Goal: Task Accomplishment & Management: Manage account settings

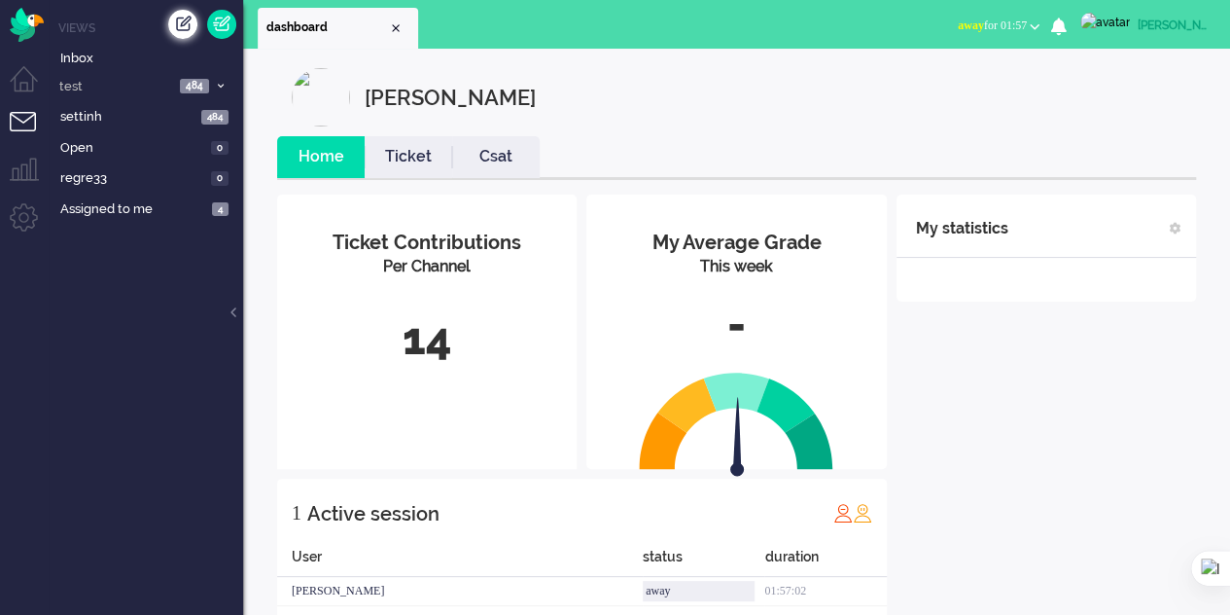
click at [180, 25] on div "Create ticket" at bounding box center [182, 24] width 29 height 29
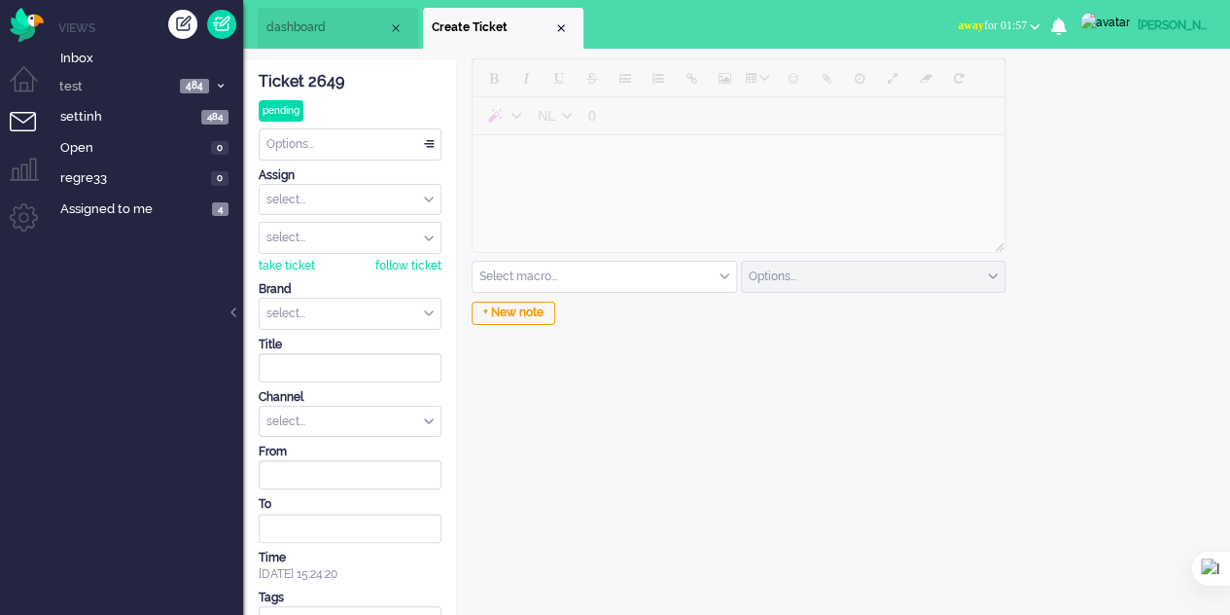
click at [346, 311] on input "text" at bounding box center [350, 314] width 181 height 30
click at [357, 20] on span "dashboard" at bounding box center [327, 27] width 122 height 17
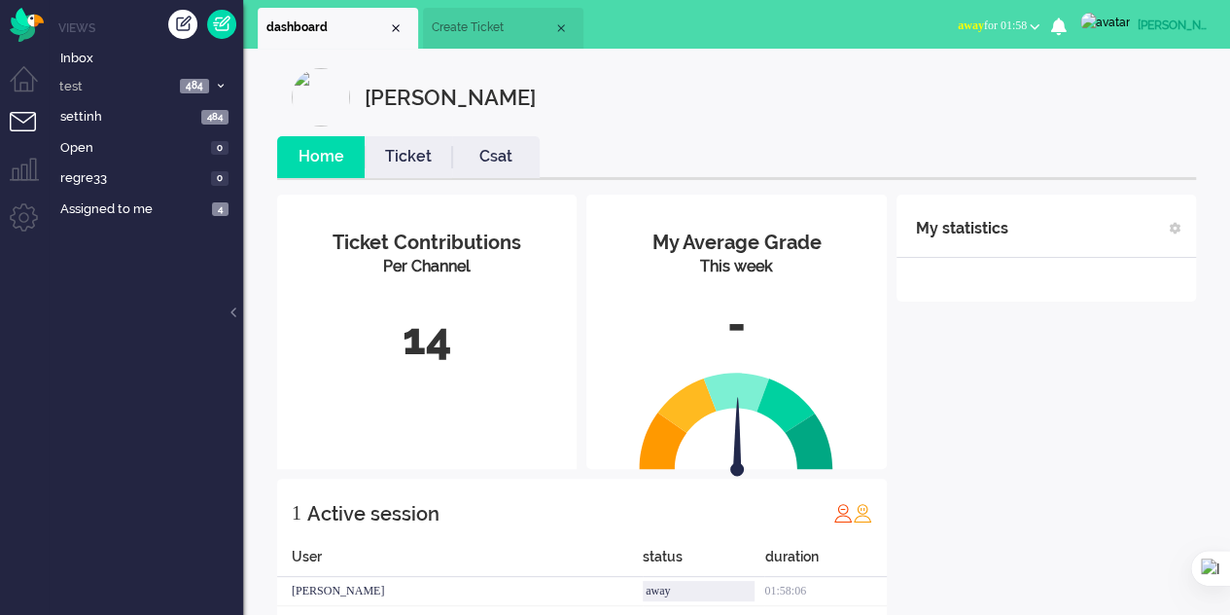
click at [469, 18] on li "Create Ticket" at bounding box center [503, 28] width 160 height 41
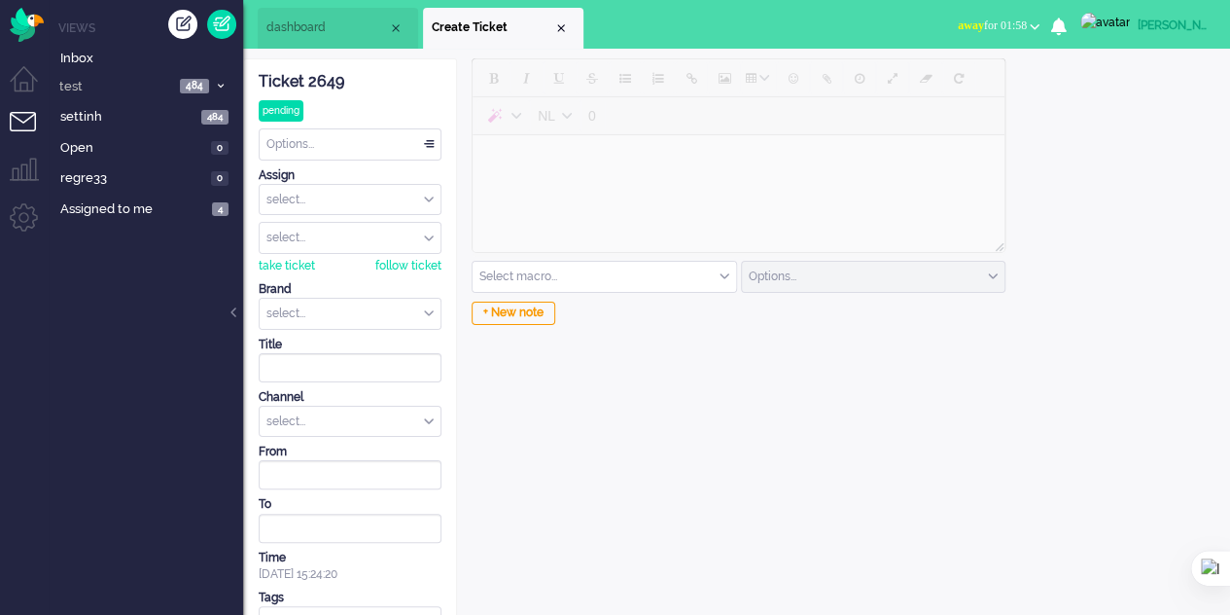
click at [298, 17] on li "dashboard" at bounding box center [338, 28] width 160 height 41
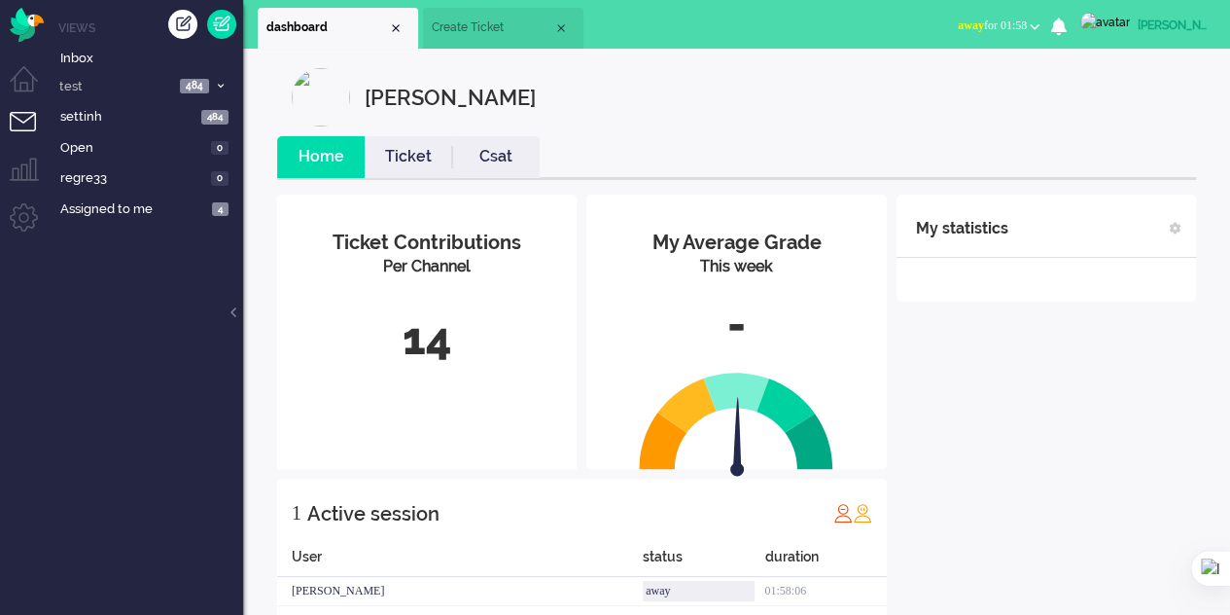
click at [443, 15] on li "Create Ticket" at bounding box center [503, 28] width 160 height 41
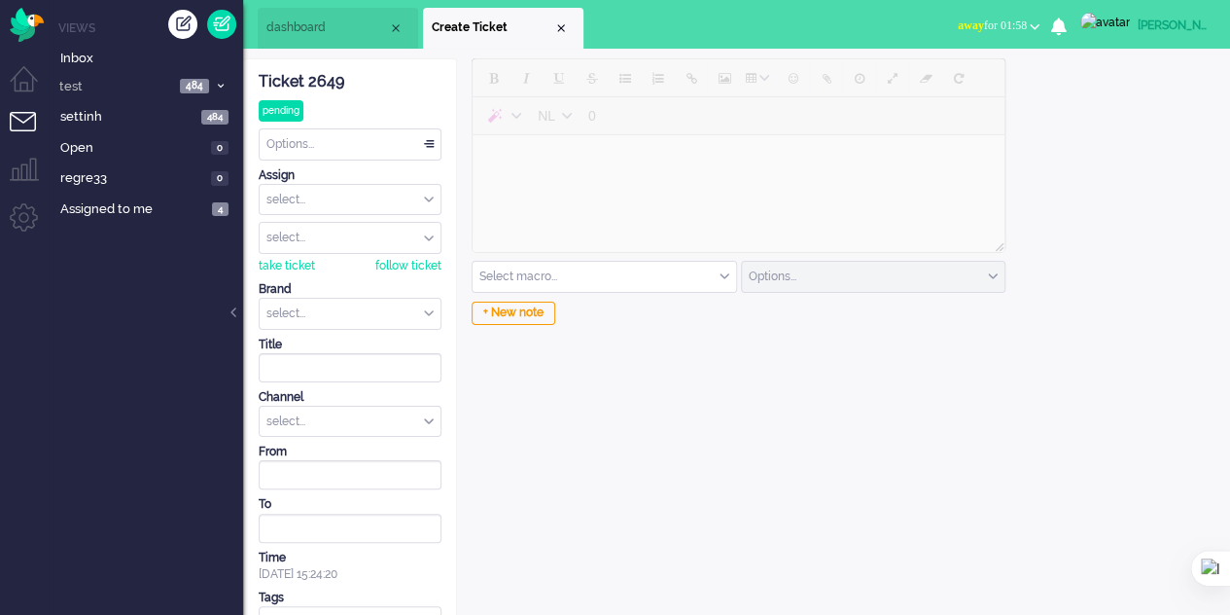
click at [306, 11] on li "dashboard" at bounding box center [338, 28] width 160 height 41
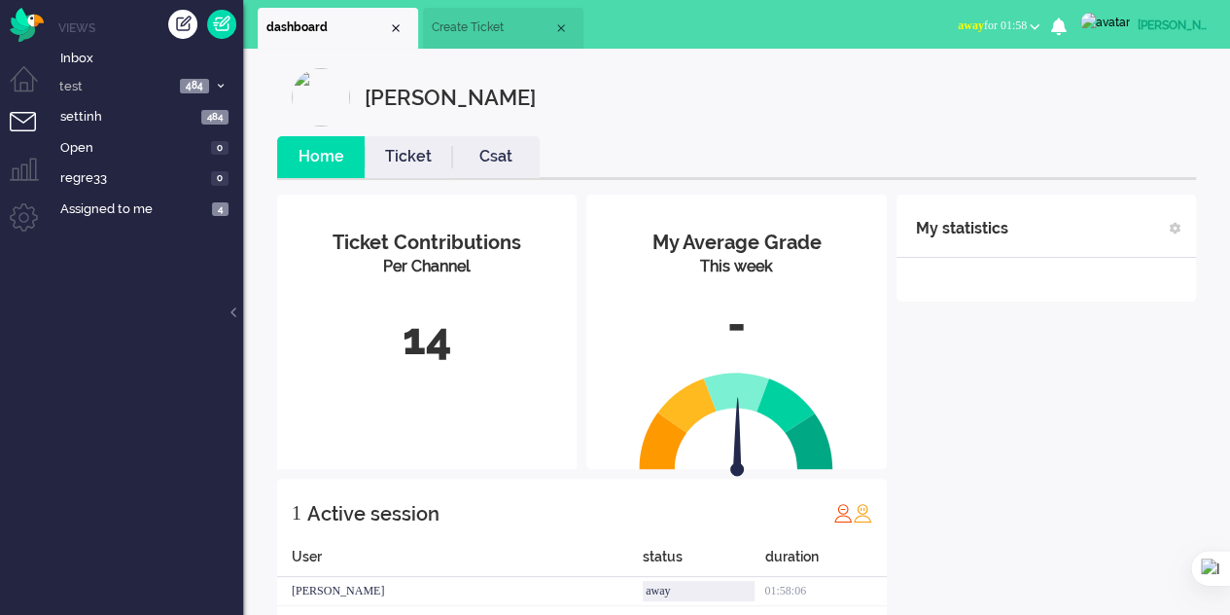
click at [523, 22] on span "Create Ticket" at bounding box center [493, 27] width 122 height 17
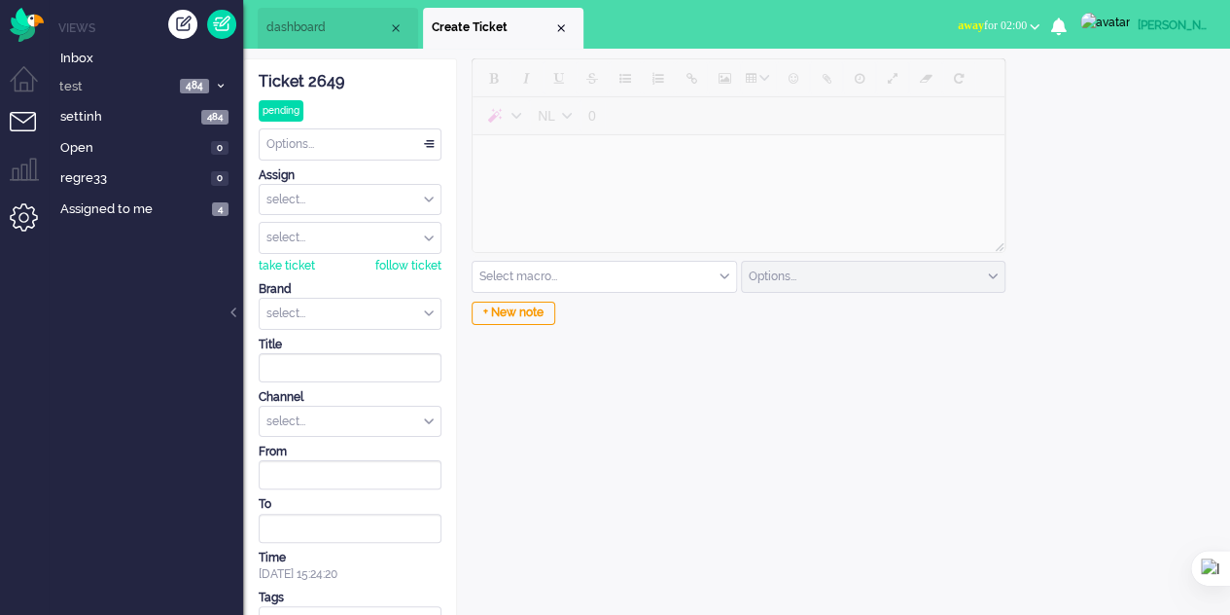
click at [28, 209] on li "Admin menu" at bounding box center [32, 225] width 44 height 44
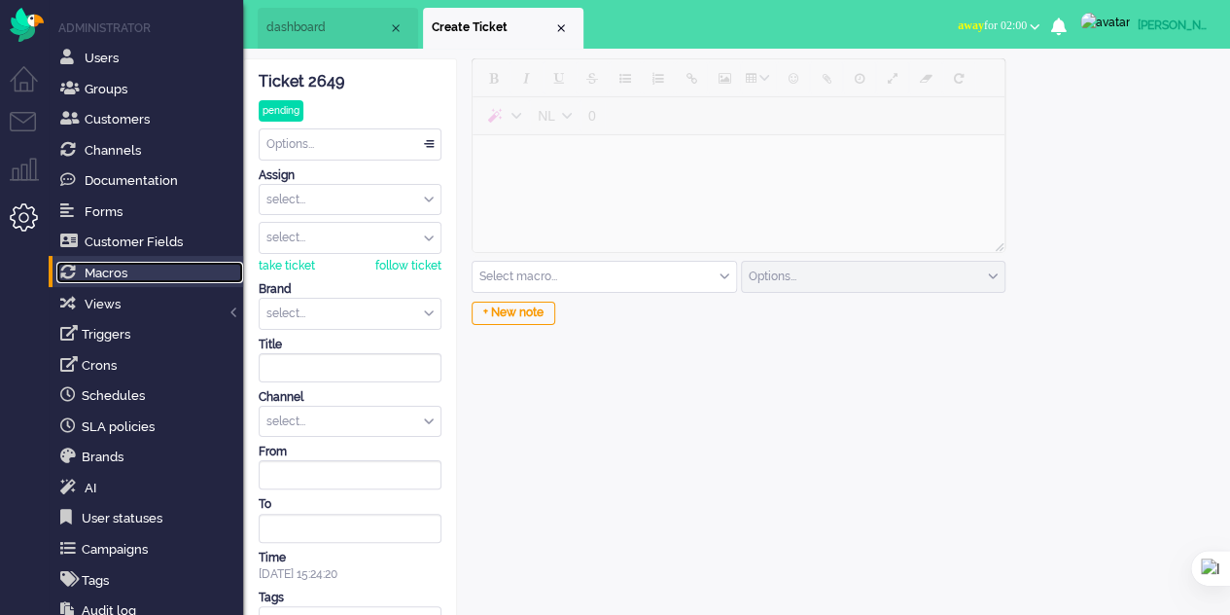
click at [118, 262] on link "Macros" at bounding box center [149, 272] width 187 height 21
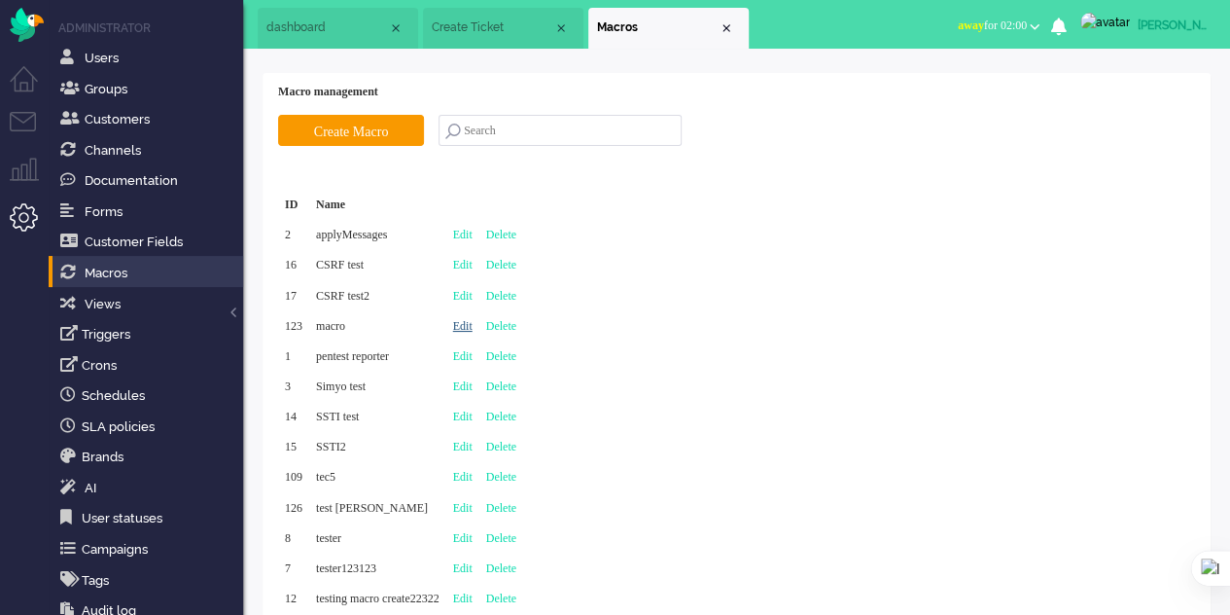
click at [473, 323] on link "Edit" at bounding box center [462, 326] width 19 height 14
type input "macro"
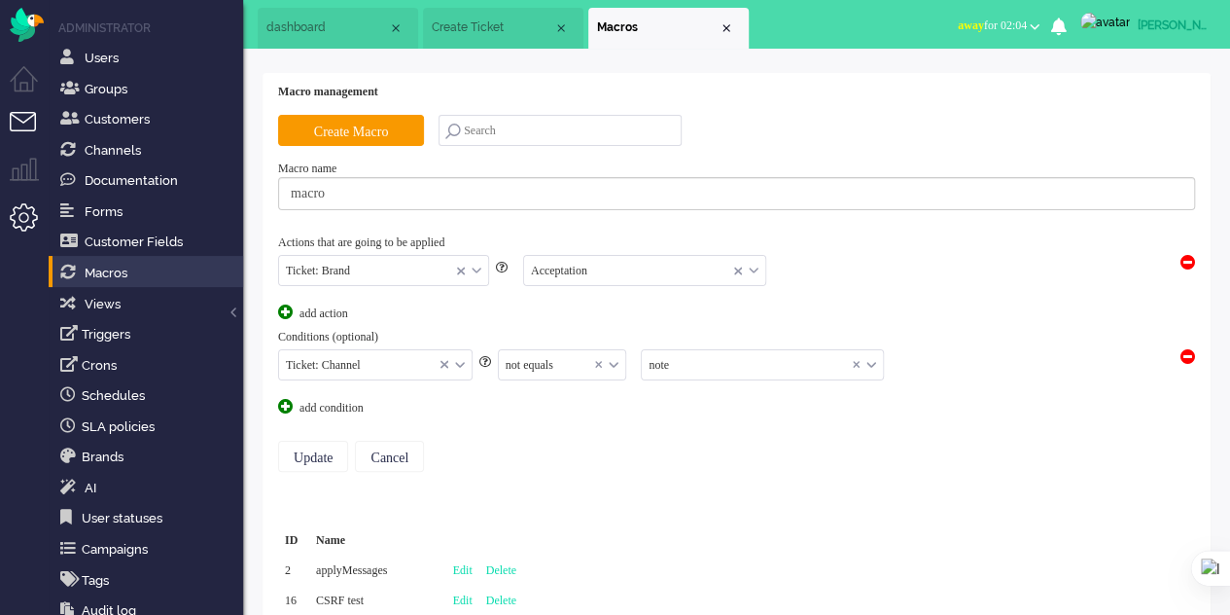
click at [23, 125] on li "Tickets menu" at bounding box center [32, 134] width 44 height 44
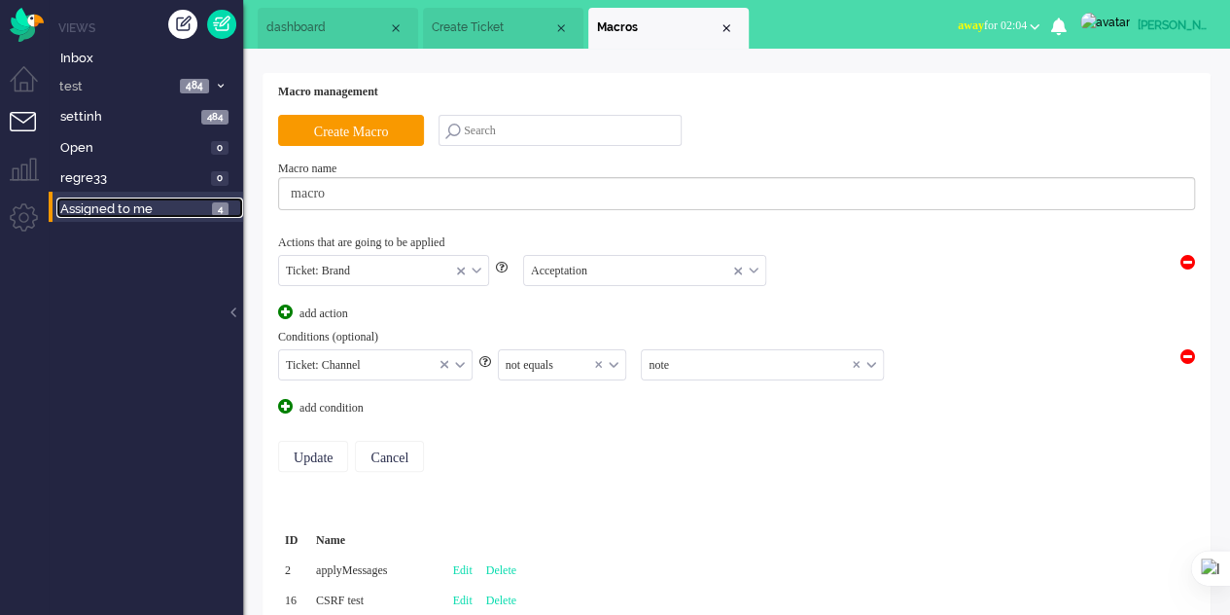
click at [146, 210] on span "Assigned to me" at bounding box center [133, 209] width 146 height 18
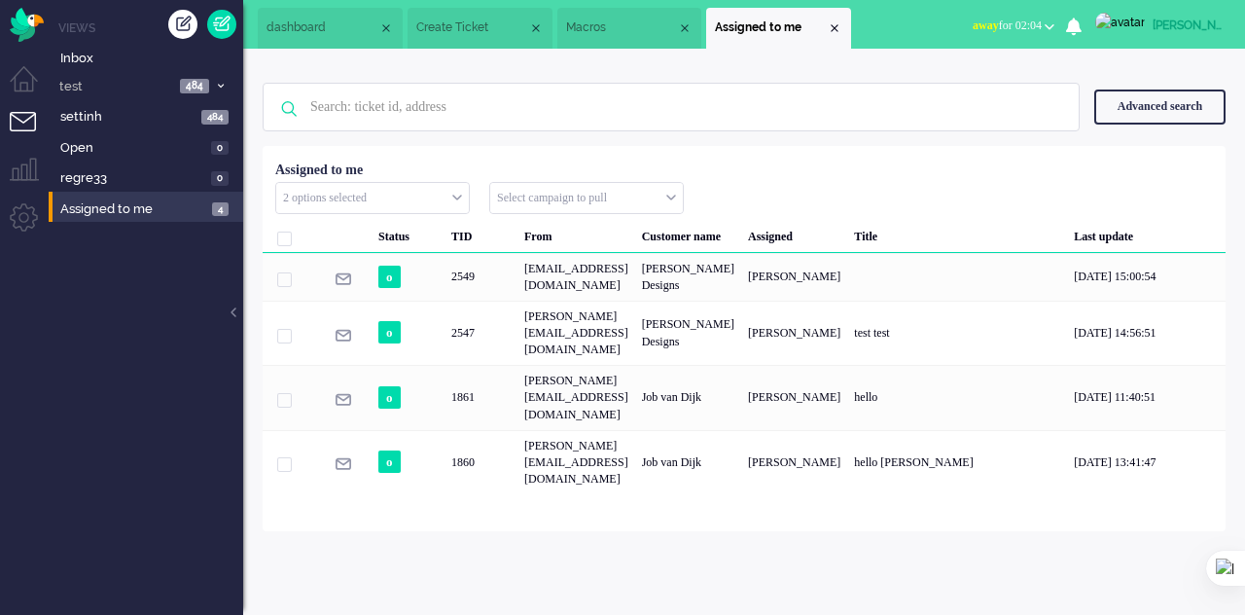
click at [657, 196] on input "text" at bounding box center [586, 198] width 193 height 30
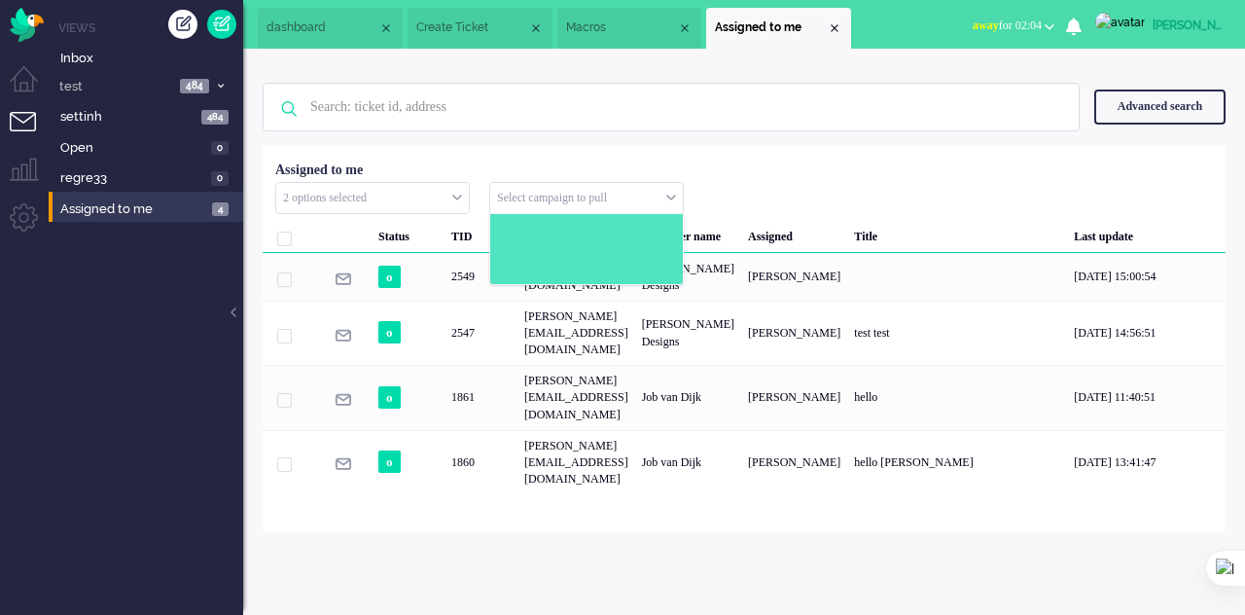
click at [657, 196] on input "text" at bounding box center [586, 198] width 193 height 30
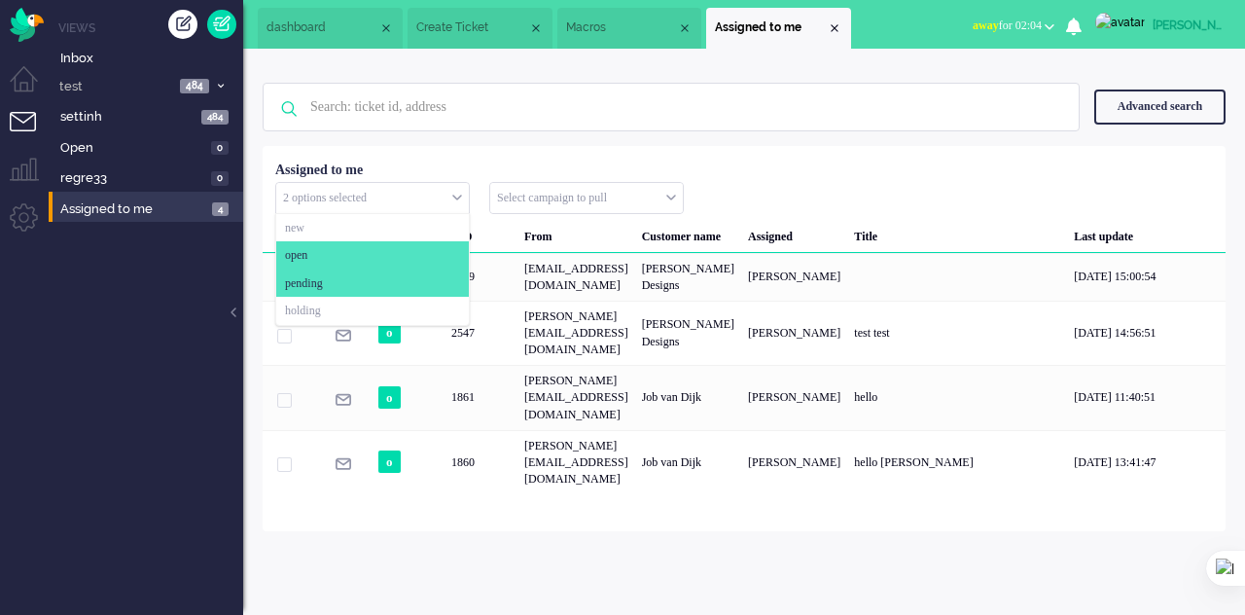
click at [391, 186] on input "text" at bounding box center [372, 198] width 193 height 30
click at [719, 155] on div "Status TID From Customer name Assigned Title Last update o 2549 acc@acc.omnides…" at bounding box center [744, 323] width 963 height 341
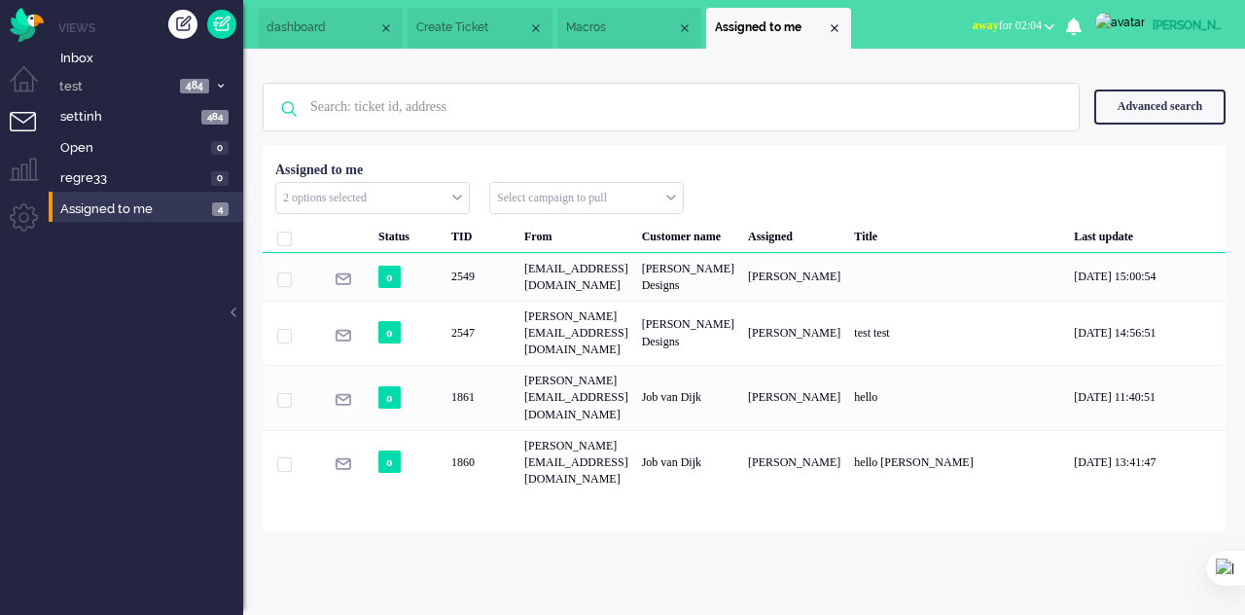
click at [1122, 18] on img at bounding box center [1120, 22] width 50 height 19
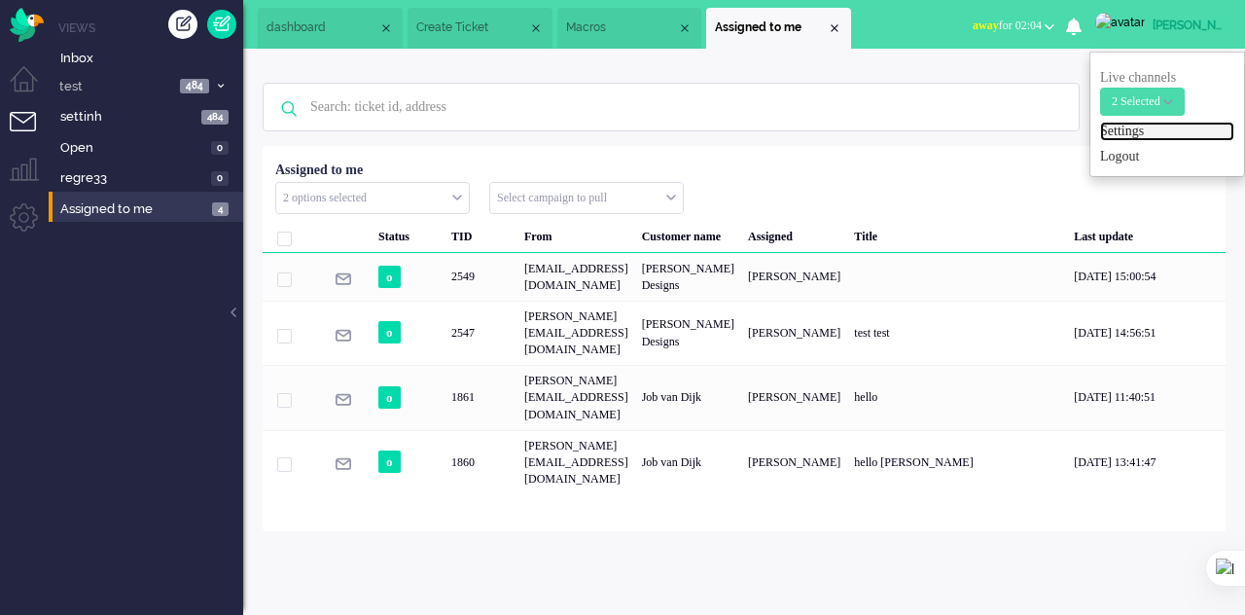
click at [1154, 130] on link "Settings" at bounding box center [1167, 131] width 134 height 19
select select
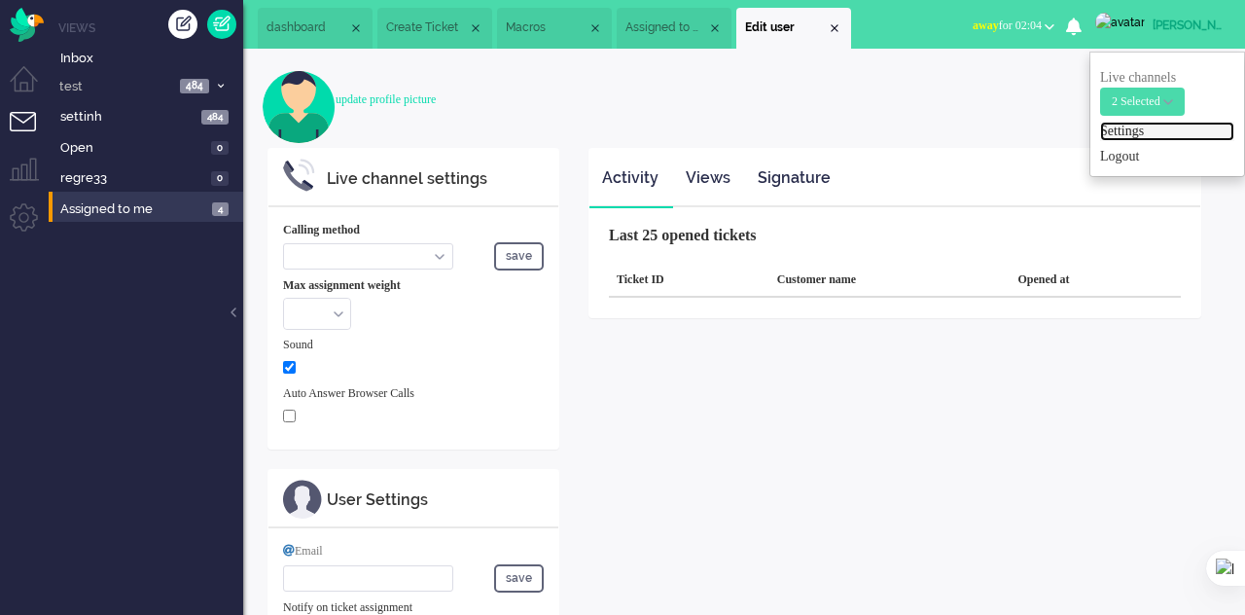
select select "inbound-sip"
type input "[PHONE_NUMBER]"
checkbox input "true"
type input "[PERSON_NAME][EMAIL_ADDRESS][DOMAIN_NAME]"
type input "[PHONE_NUMBER]"
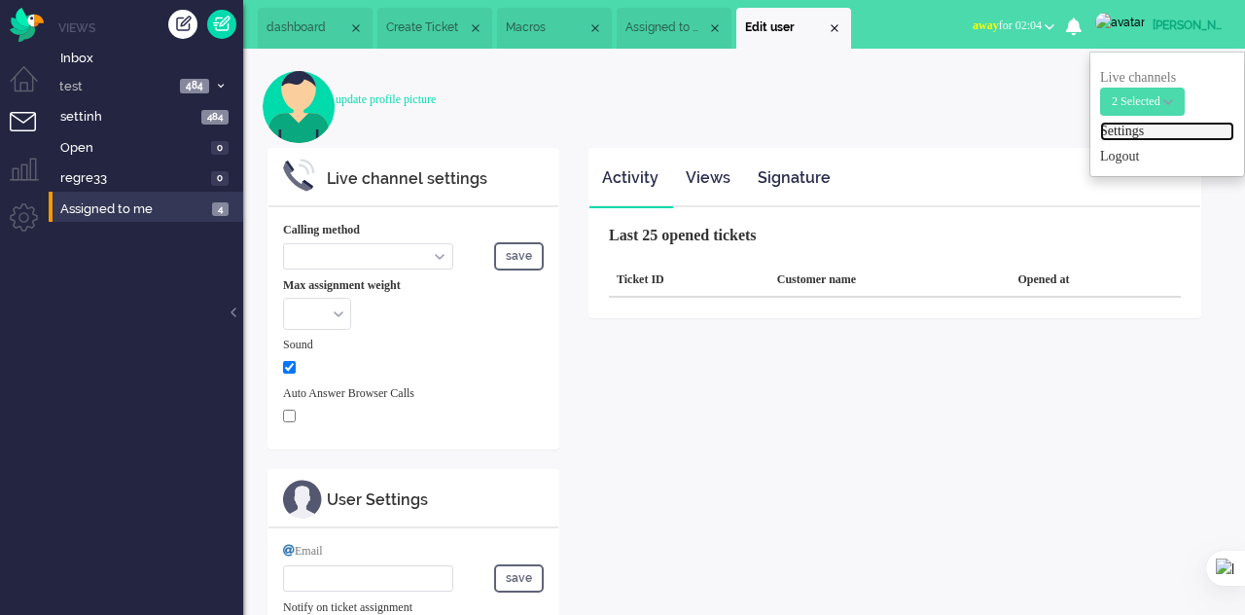
select select "en"
select select "en_GB"
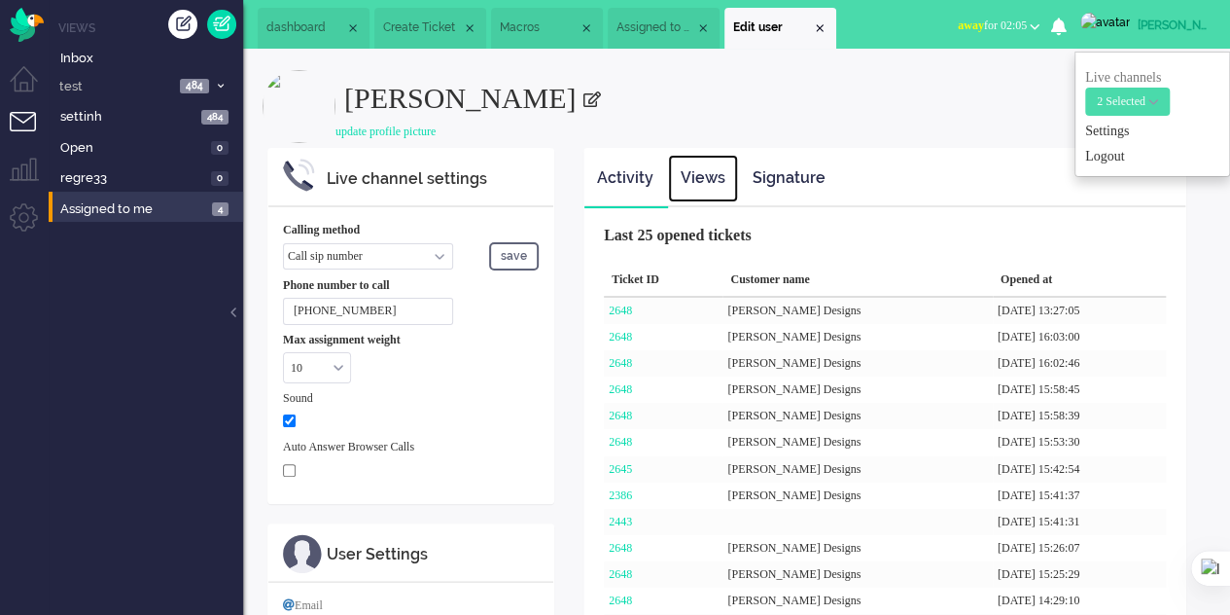
click at [698, 179] on link "Views" at bounding box center [703, 179] width 70 height 48
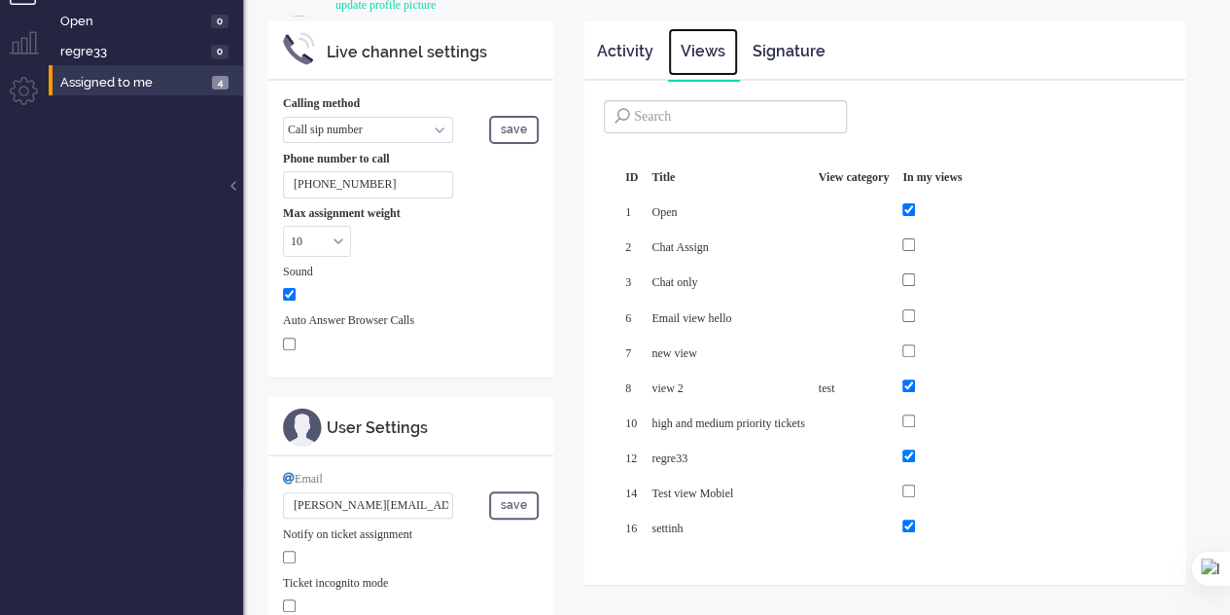
scroll to position [97, 0]
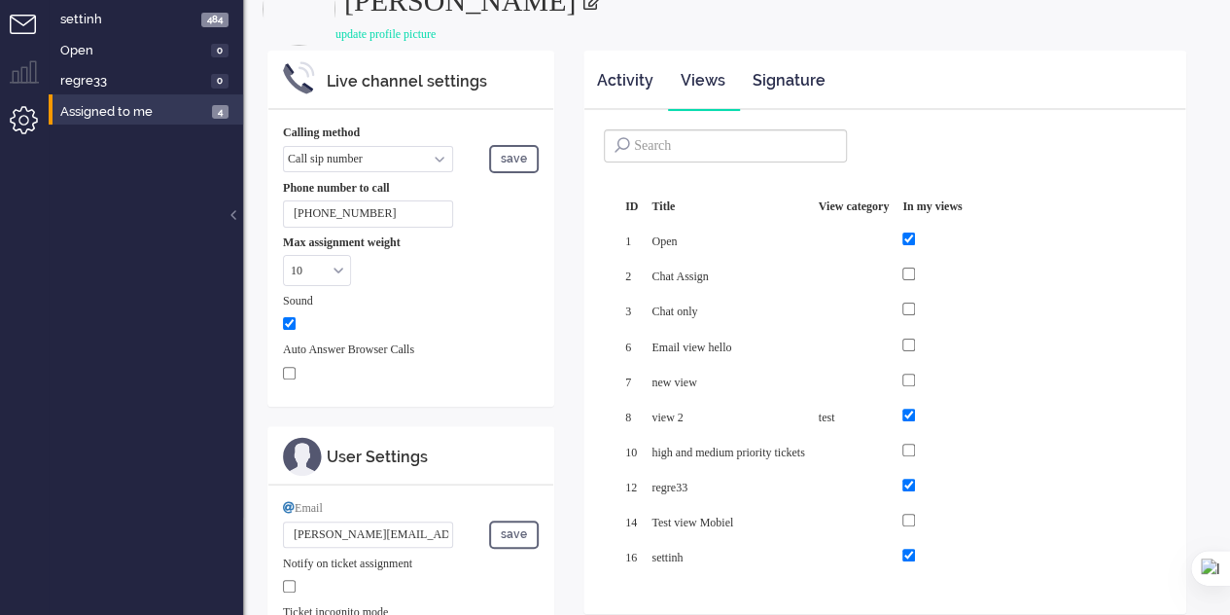
click at [26, 123] on li "Admin menu" at bounding box center [32, 128] width 44 height 44
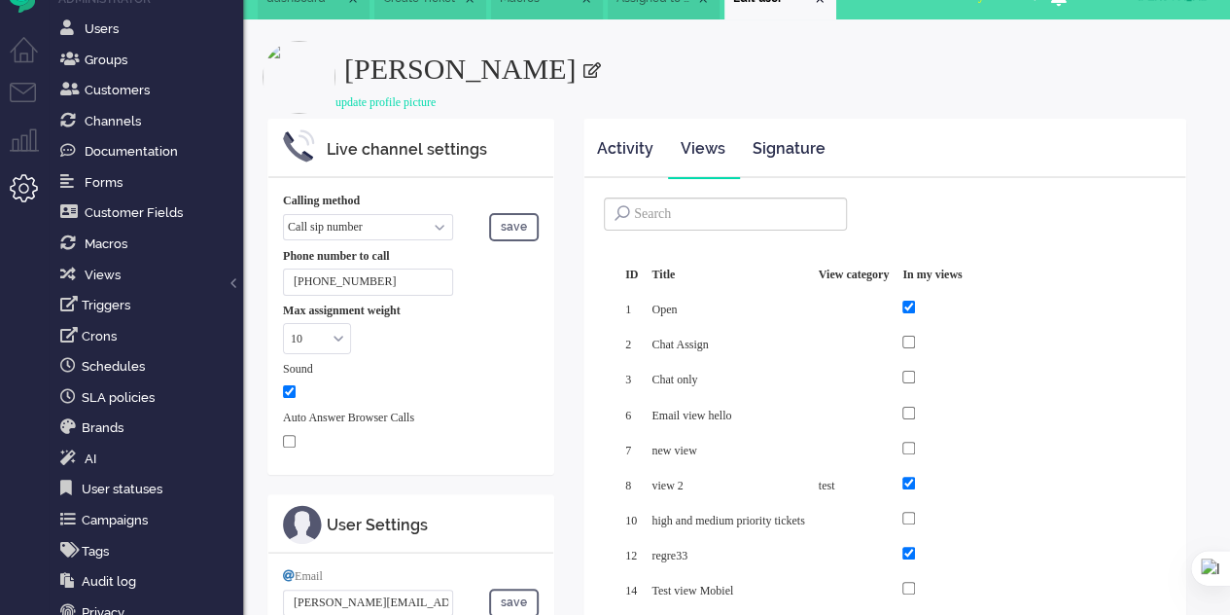
scroll to position [0, 0]
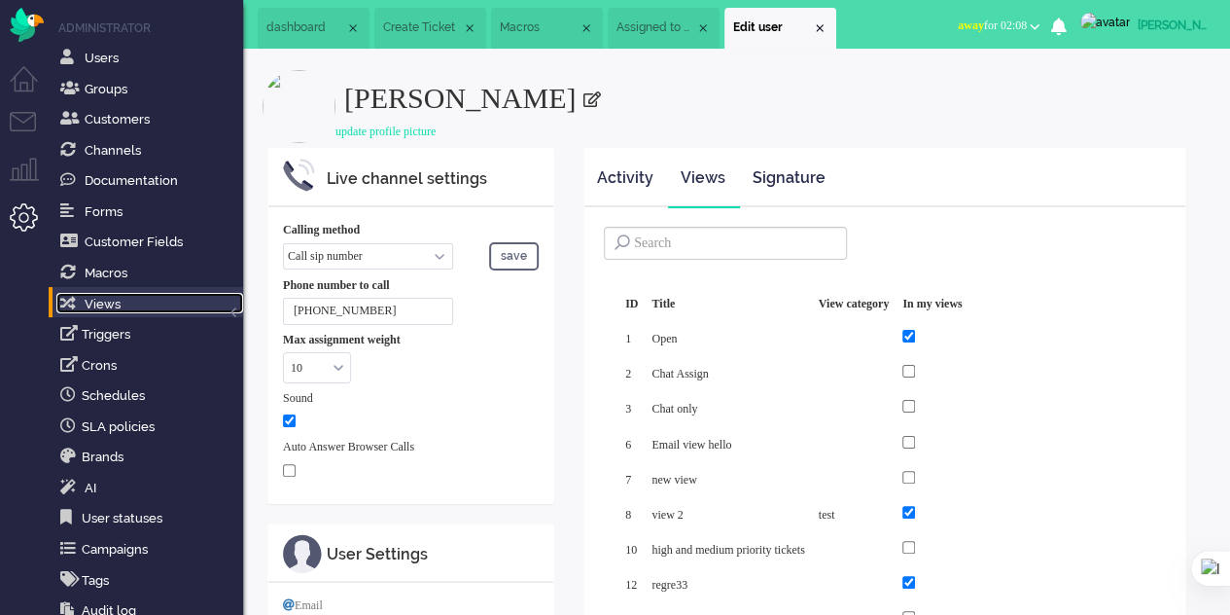
click at [125, 304] on link "Views" at bounding box center [149, 303] width 187 height 21
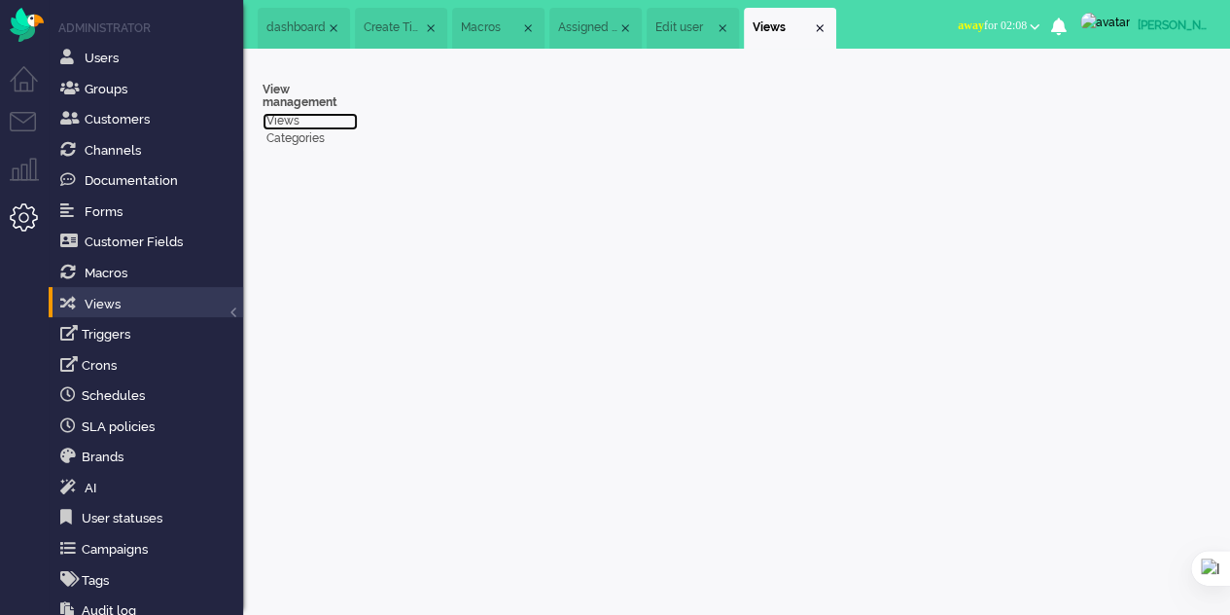
click at [295, 116] on link "Views" at bounding box center [310, 121] width 95 height 17
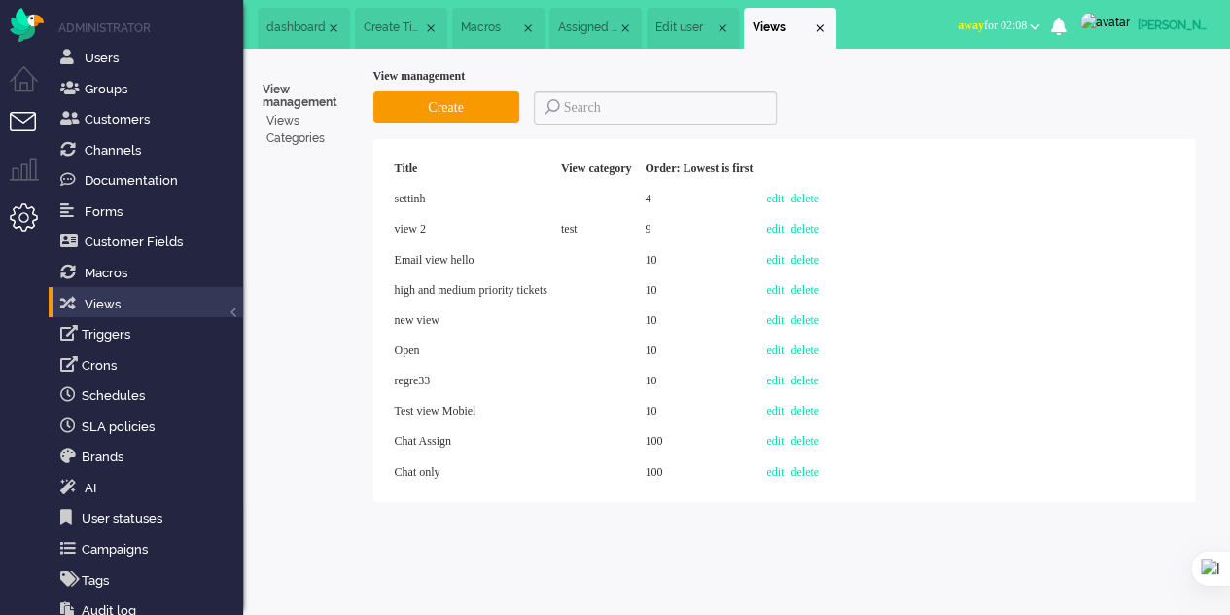
click at [30, 126] on li "Tickets menu" at bounding box center [32, 134] width 44 height 44
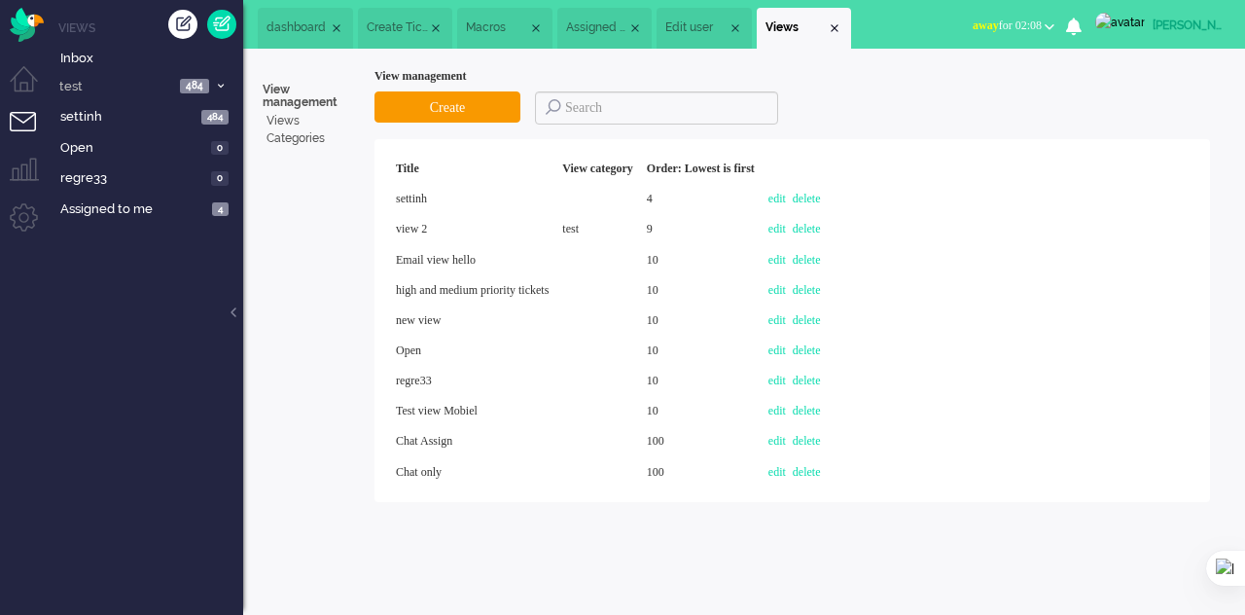
click at [687, 28] on span "Edit user" at bounding box center [696, 27] width 62 height 17
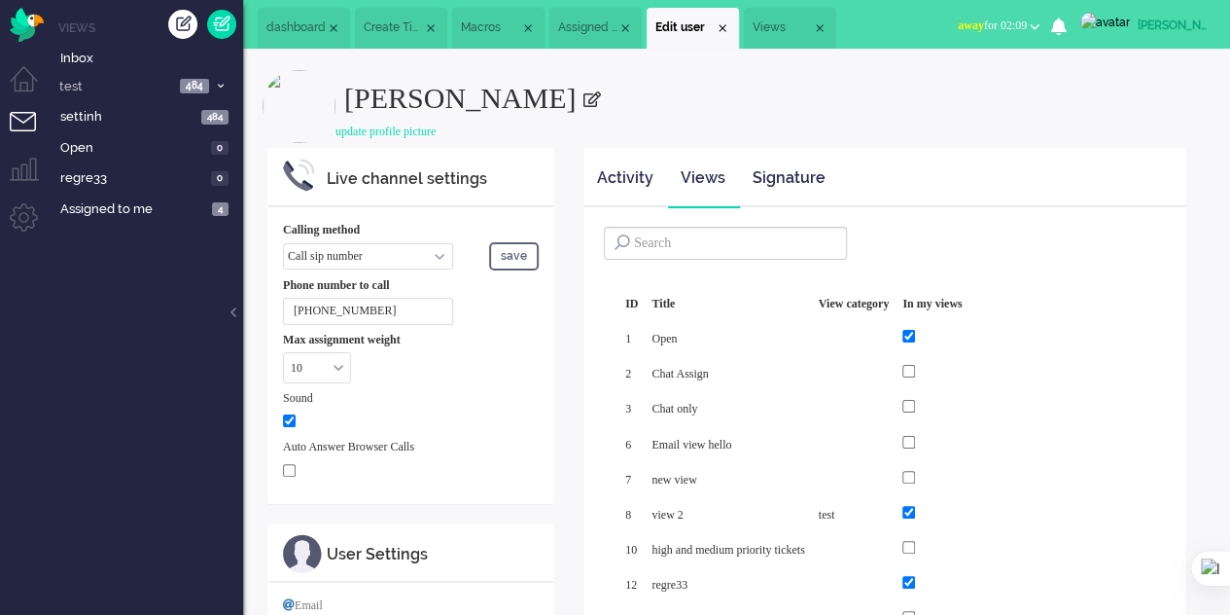
click at [969, 24] on span "away" at bounding box center [971, 25] width 26 height 14
click at [757, 105] on h2 "[PERSON_NAME]" at bounding box center [777, 92] width 867 height 44
click at [27, 215] on li "Admin menu" at bounding box center [32, 225] width 44 height 44
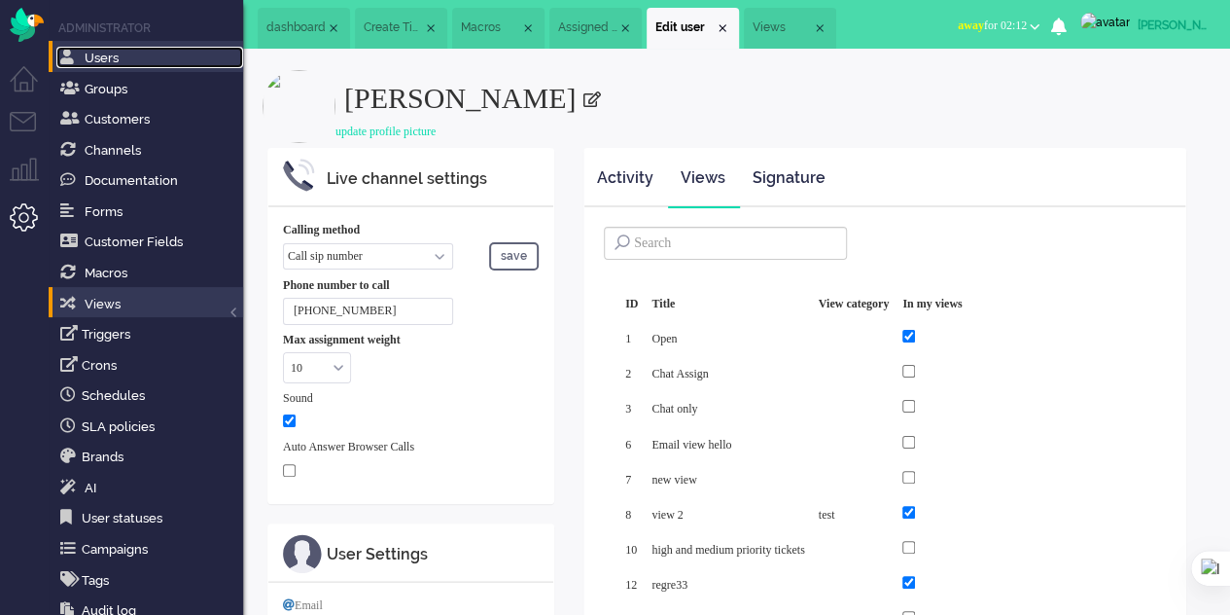
click at [107, 65] on span "Users" at bounding box center [102, 58] width 34 height 15
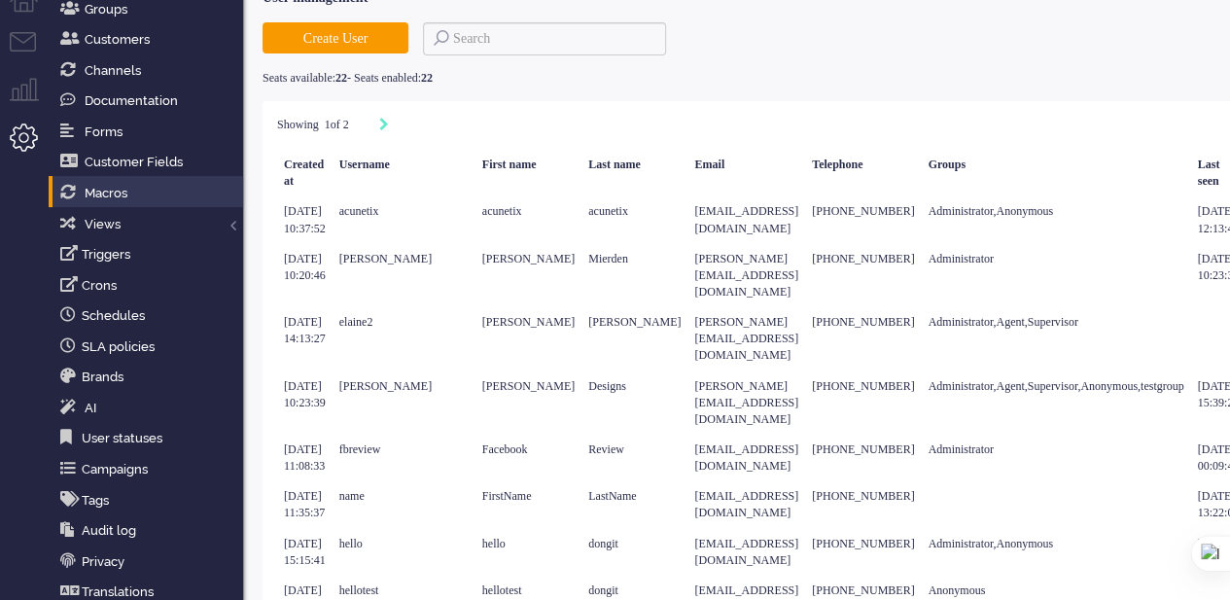
scroll to position [51, 0]
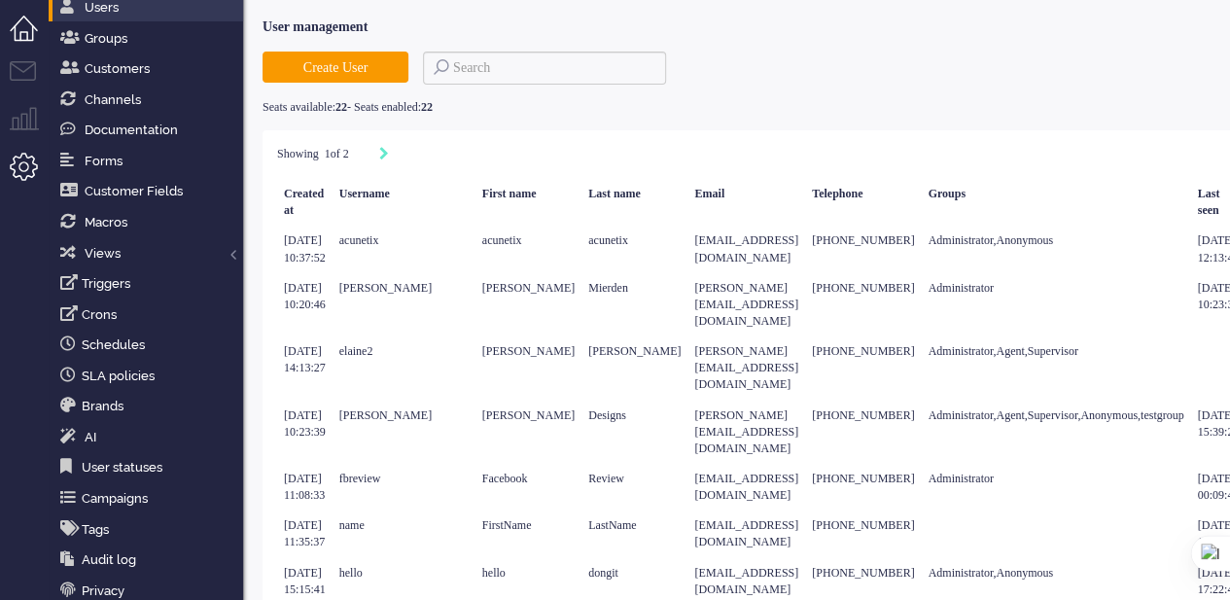
click at [30, 34] on li "Dashboard menu" at bounding box center [32, 38] width 44 height 44
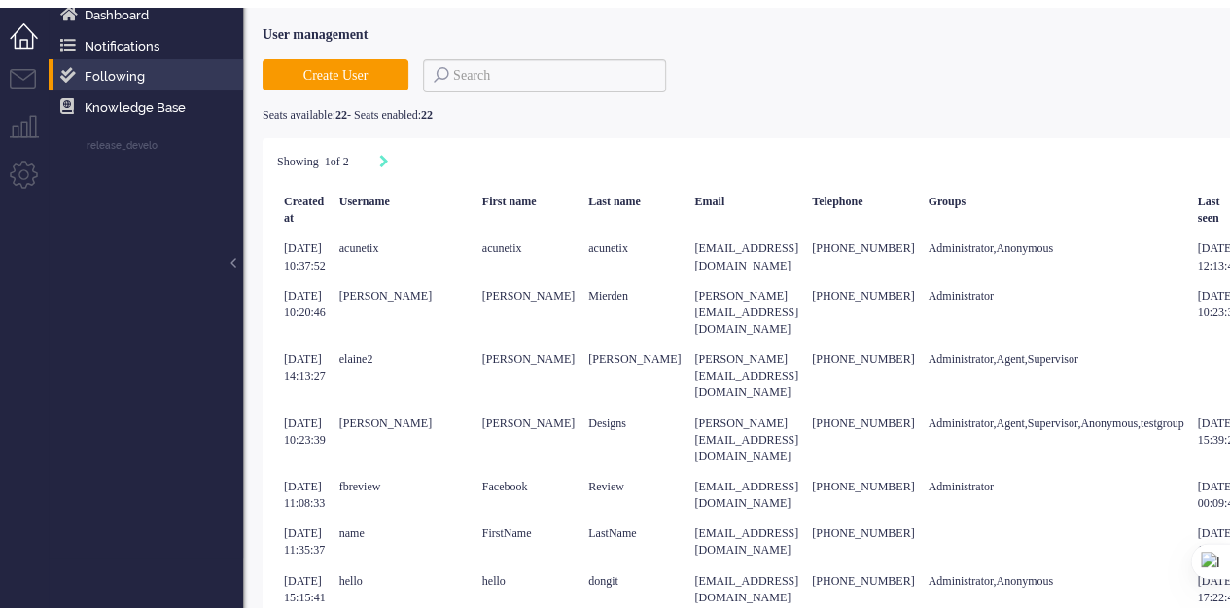
scroll to position [0, 0]
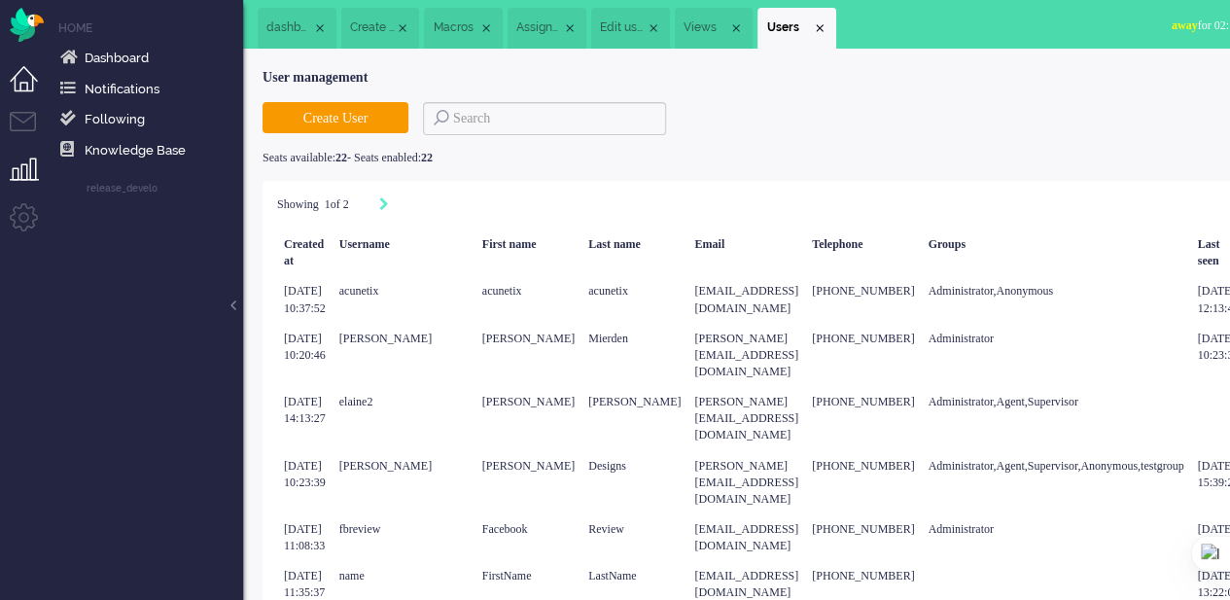
click at [20, 168] on li "Supervisor menu" at bounding box center [32, 180] width 44 height 44
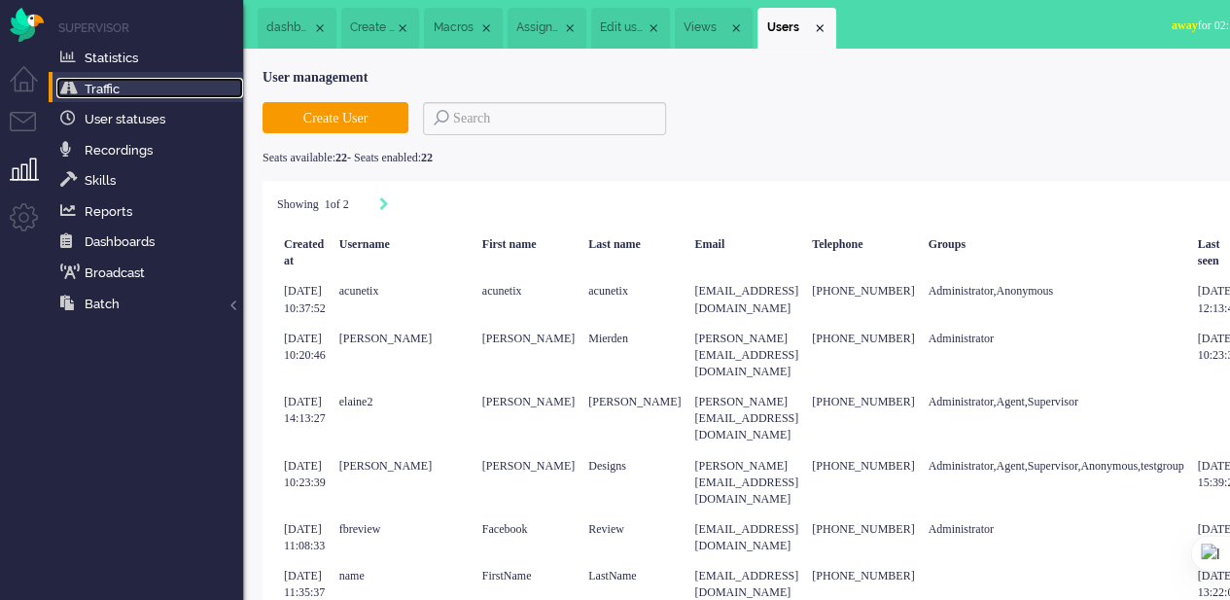
click at [114, 98] on link "Traffic" at bounding box center [149, 88] width 187 height 21
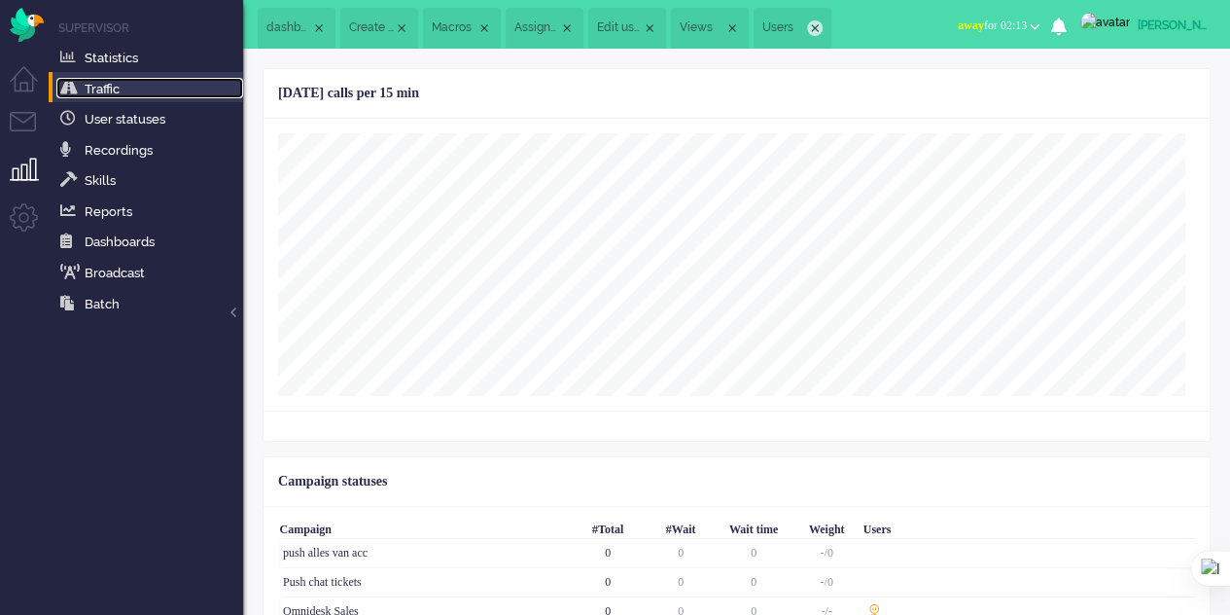
click at [816, 20] on div "Close tab" at bounding box center [815, 28] width 16 height 16
click at [828, 26] on div "Close tab" at bounding box center [820, 28] width 16 height 16
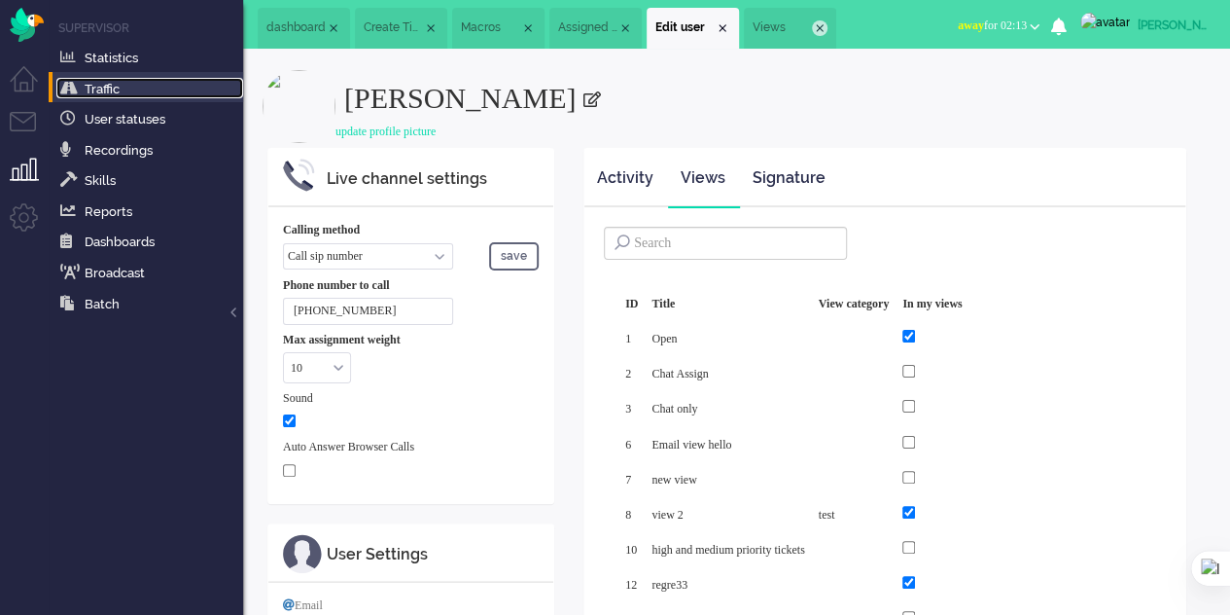
click at [828, 26] on div "Close tab" at bounding box center [820, 28] width 16 height 16
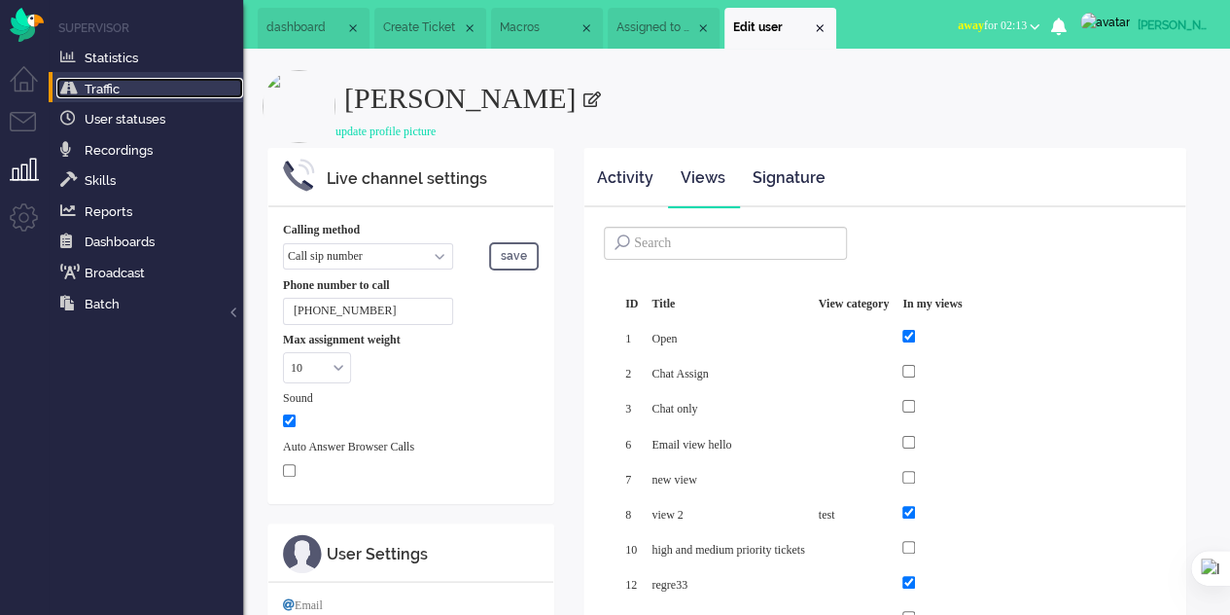
click at [828, 26] on div "Close tab" at bounding box center [820, 28] width 16 height 16
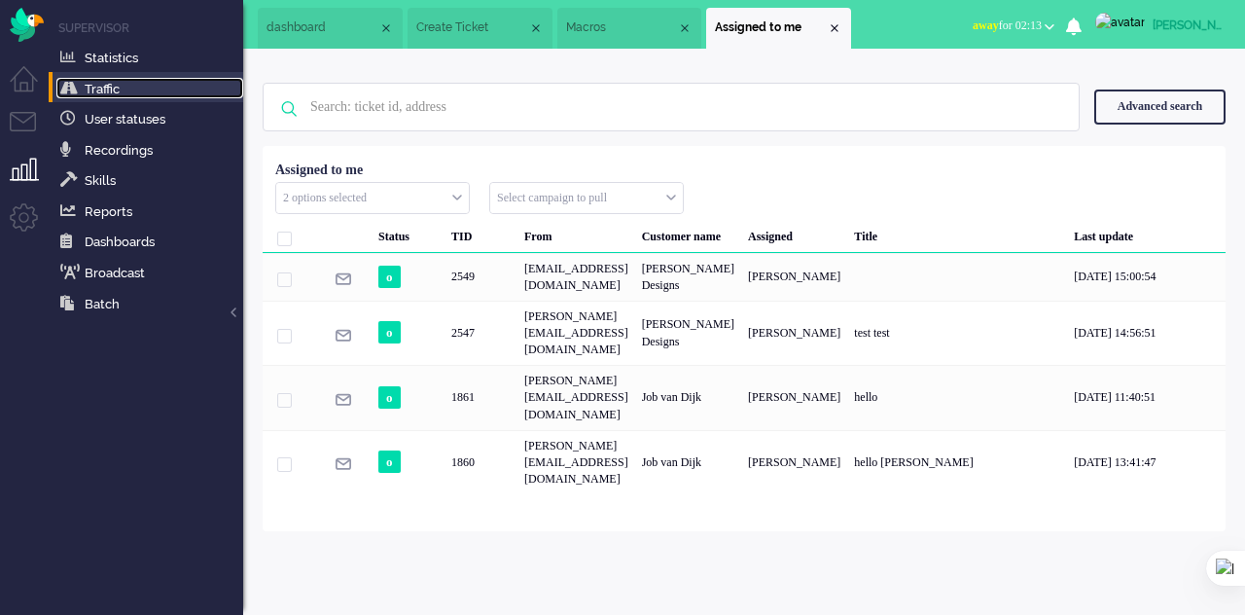
click at [833, 26] on div "Close tab" at bounding box center [835, 28] width 16 height 16
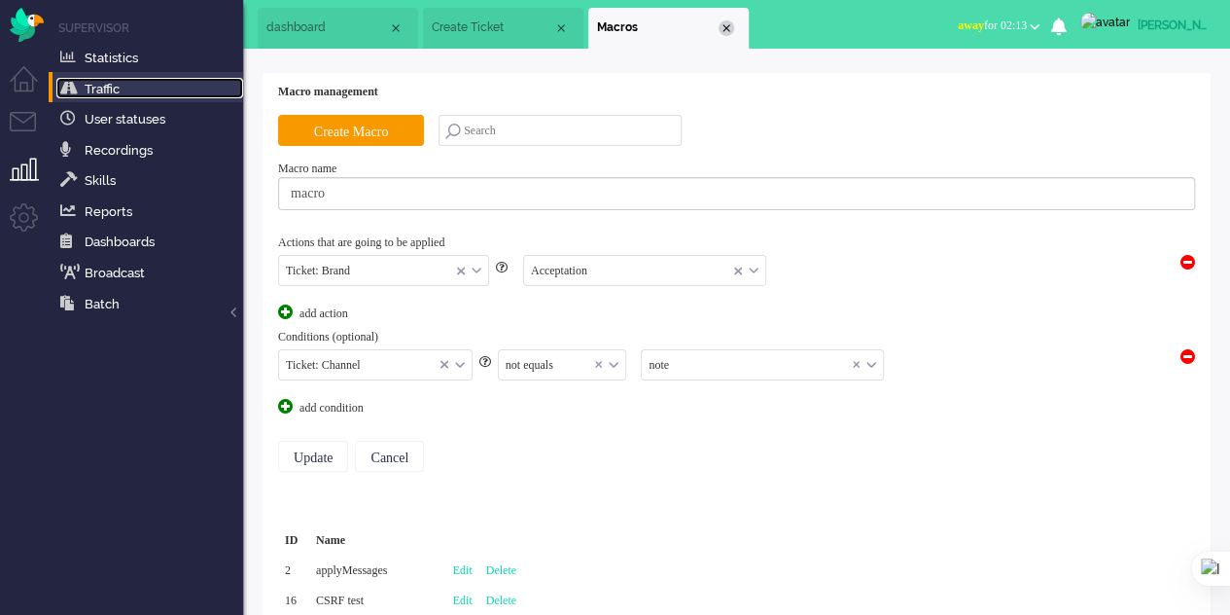
click at [723, 28] on div "Close tab" at bounding box center [727, 28] width 16 height 16
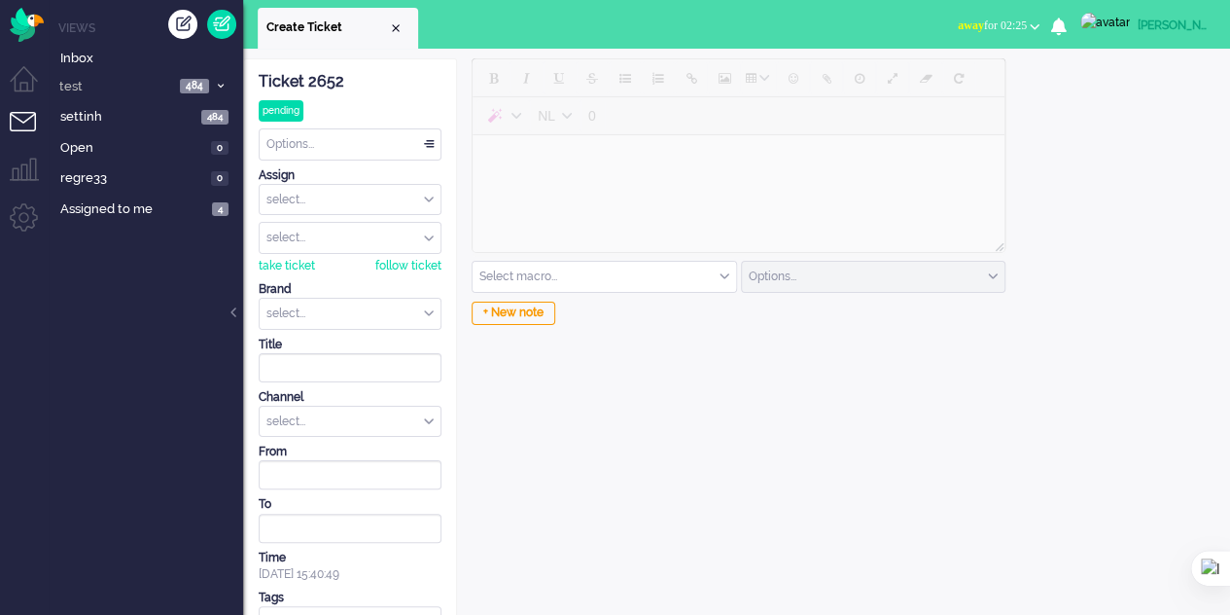
click at [1158, 18] on div "[PERSON_NAME]" at bounding box center [1174, 25] width 73 height 19
click at [1114, 133] on link "Settings" at bounding box center [1152, 131] width 134 height 19
select select
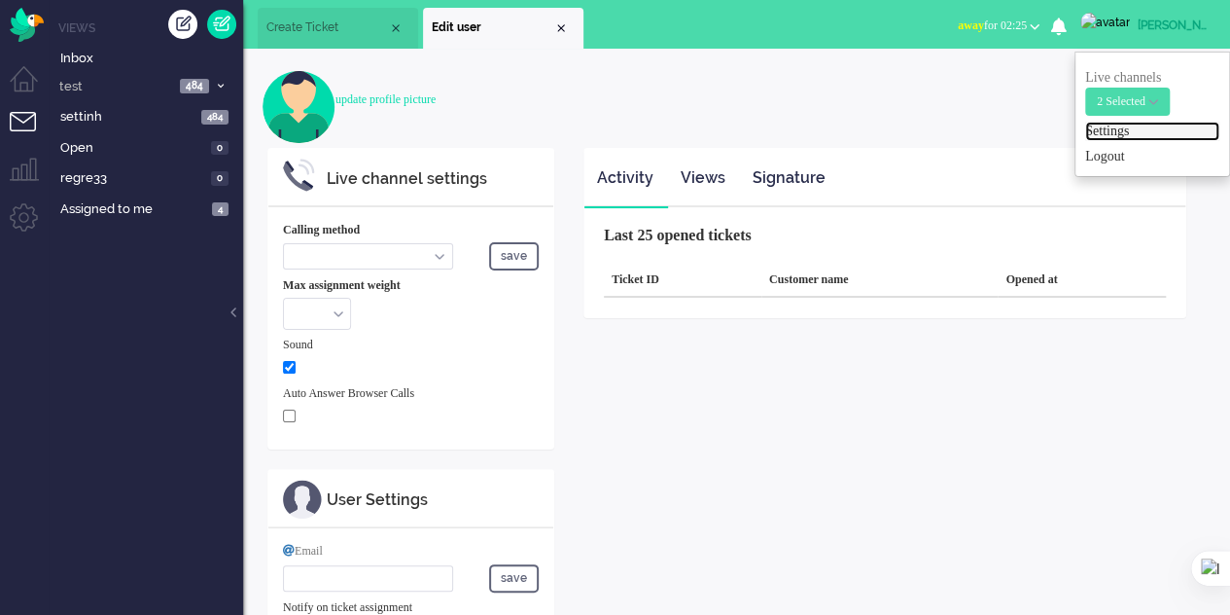
select select "inbound-sip"
type input "[PHONE_NUMBER]"
checkbox input "true"
type input "[PERSON_NAME][EMAIL_ADDRESS][DOMAIN_NAME]"
type input "[PHONE_NUMBER]"
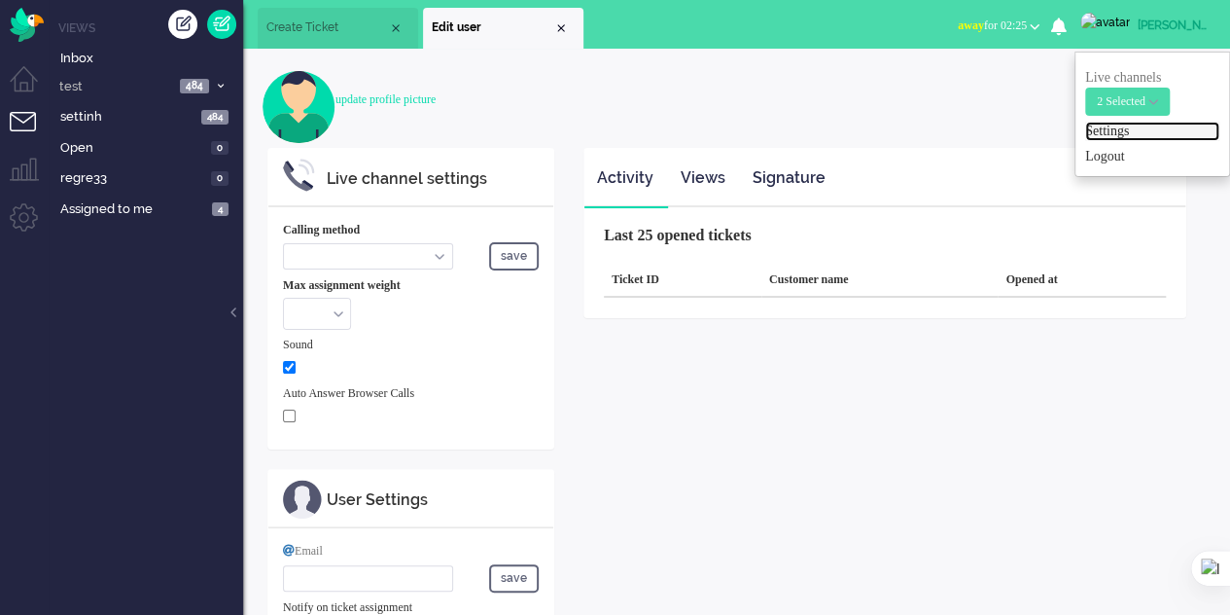
select select "en"
select select "en_GB"
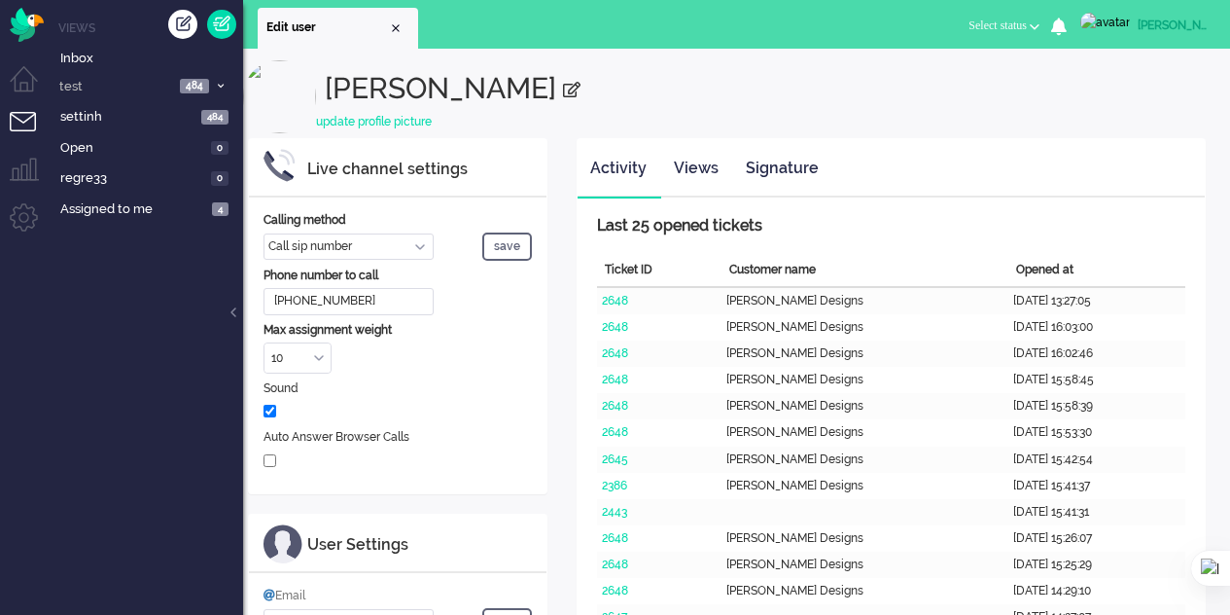
select select "inbound-sip"
click at [107, 206] on span "Assigned to me" at bounding box center [133, 209] width 146 height 18
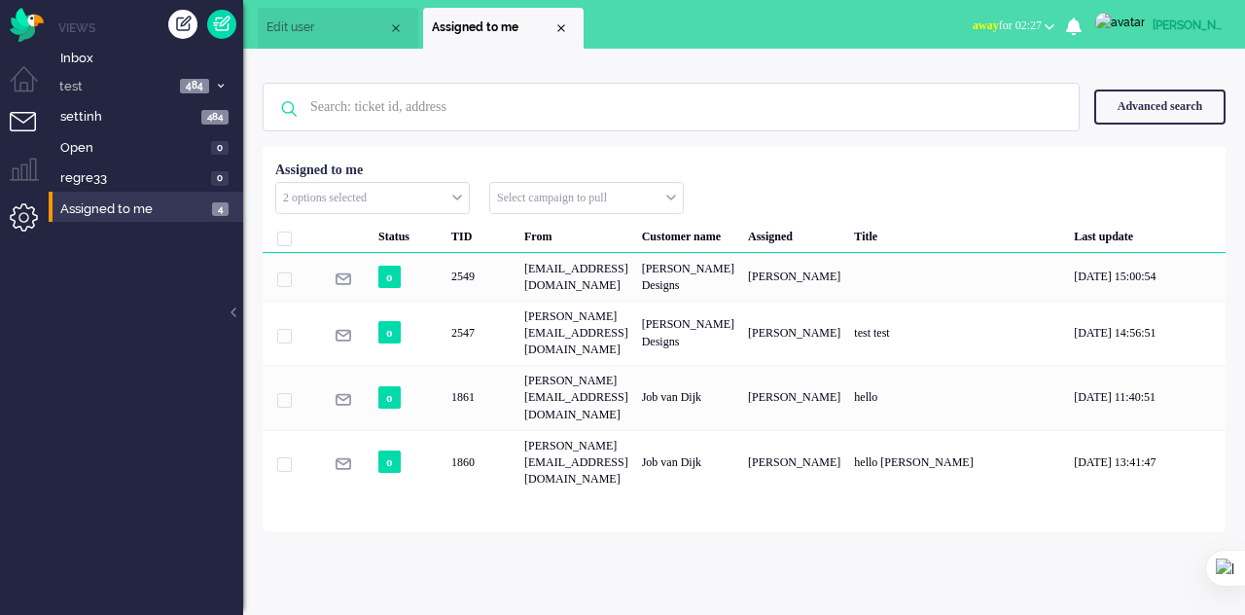
click at [31, 209] on li "Admin menu" at bounding box center [32, 225] width 44 height 44
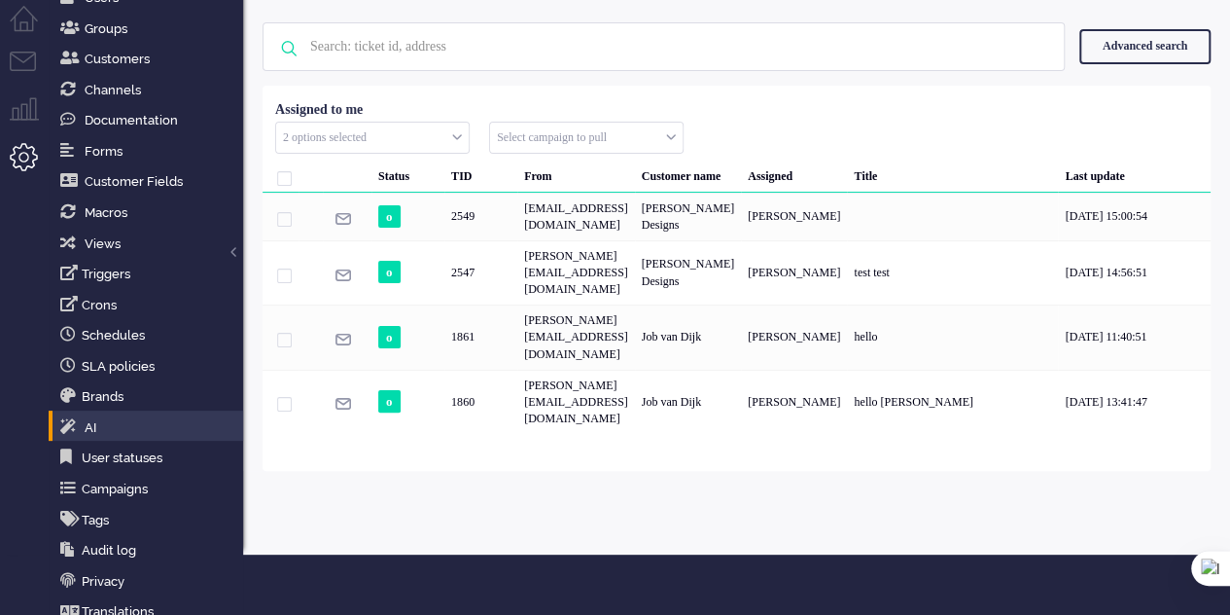
scroll to position [35, 0]
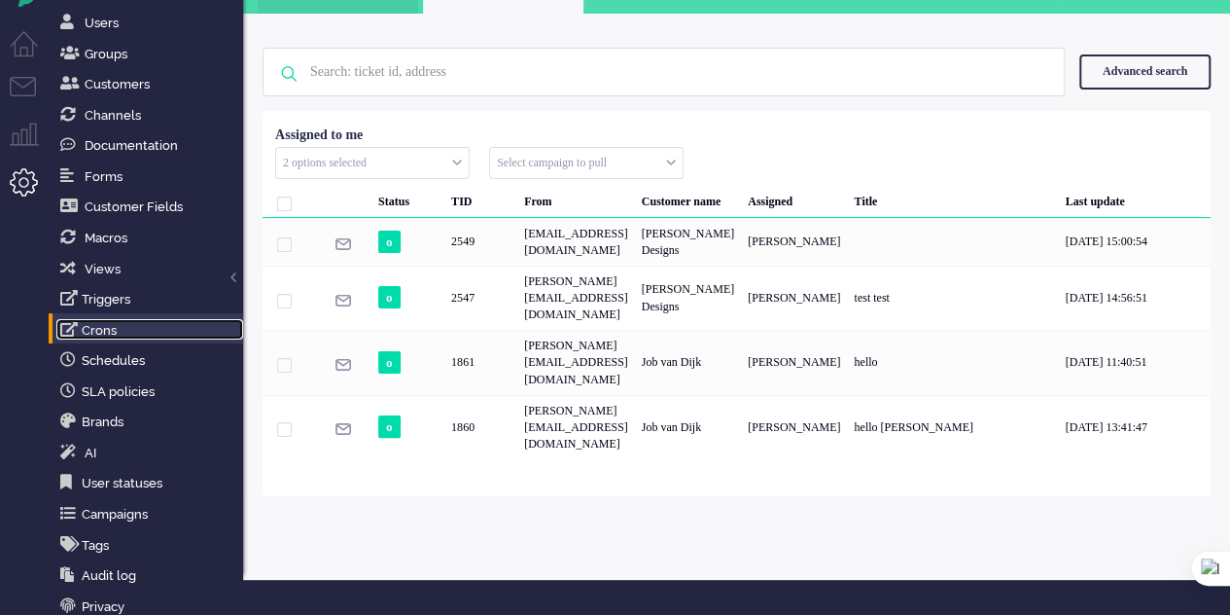
click at [131, 323] on link "Crons" at bounding box center [149, 329] width 187 height 21
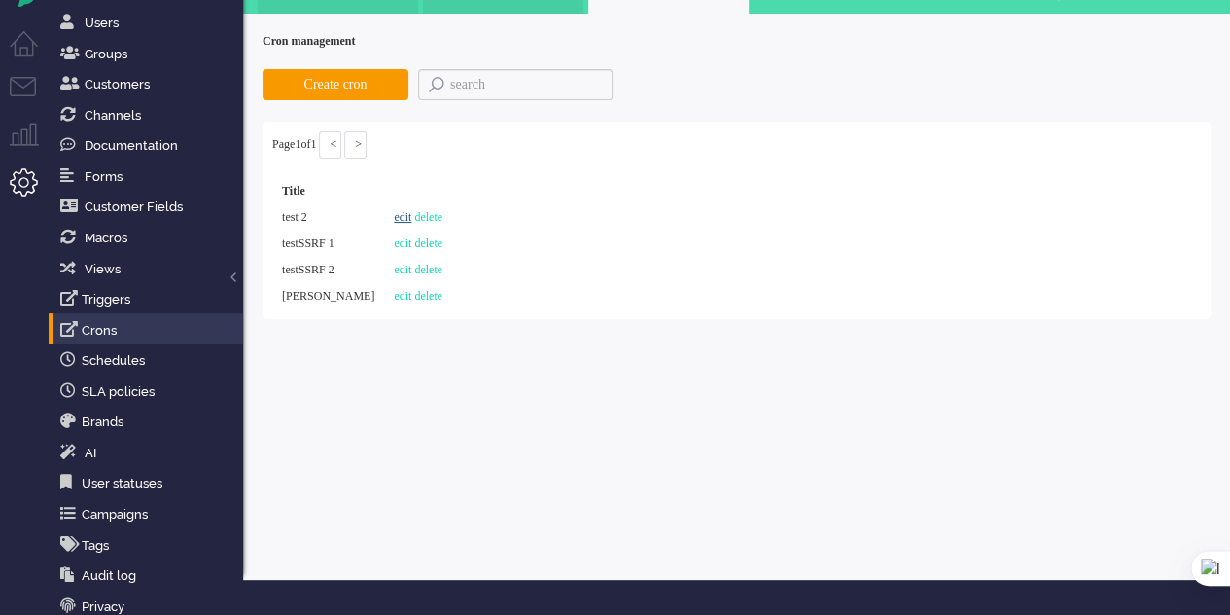
click at [394, 215] on link "edit" at bounding box center [403, 217] width 18 height 14
select select "channel_id"
select select "equals"
select select "12"
select select "status"
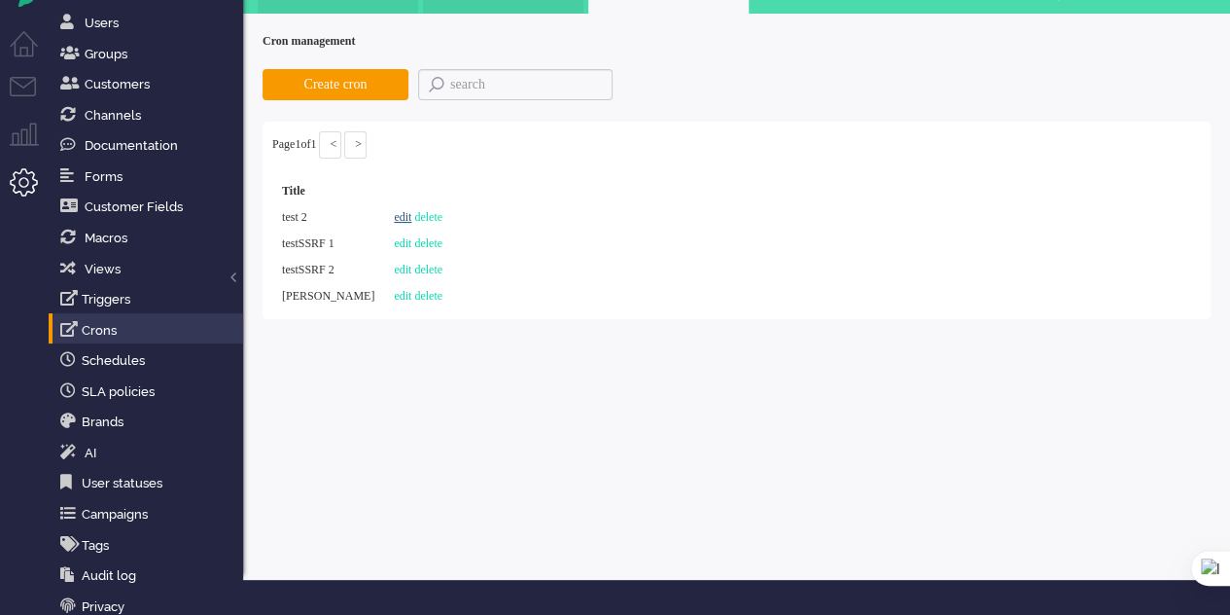
select select "pending"
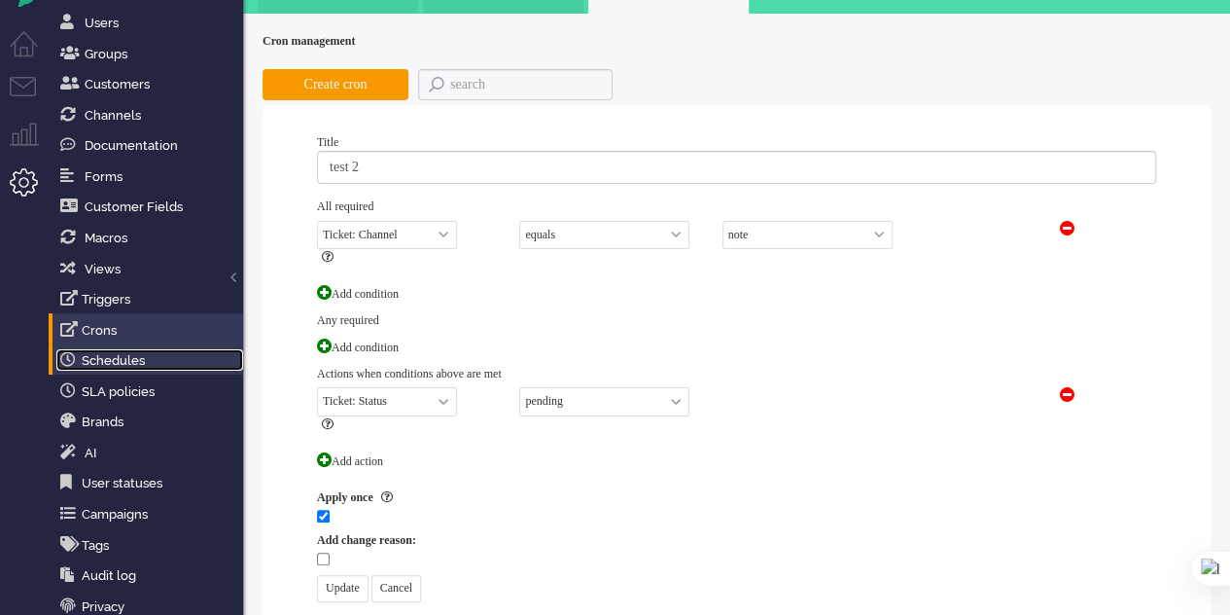
click at [146, 359] on link "Schedules" at bounding box center [149, 359] width 187 height 21
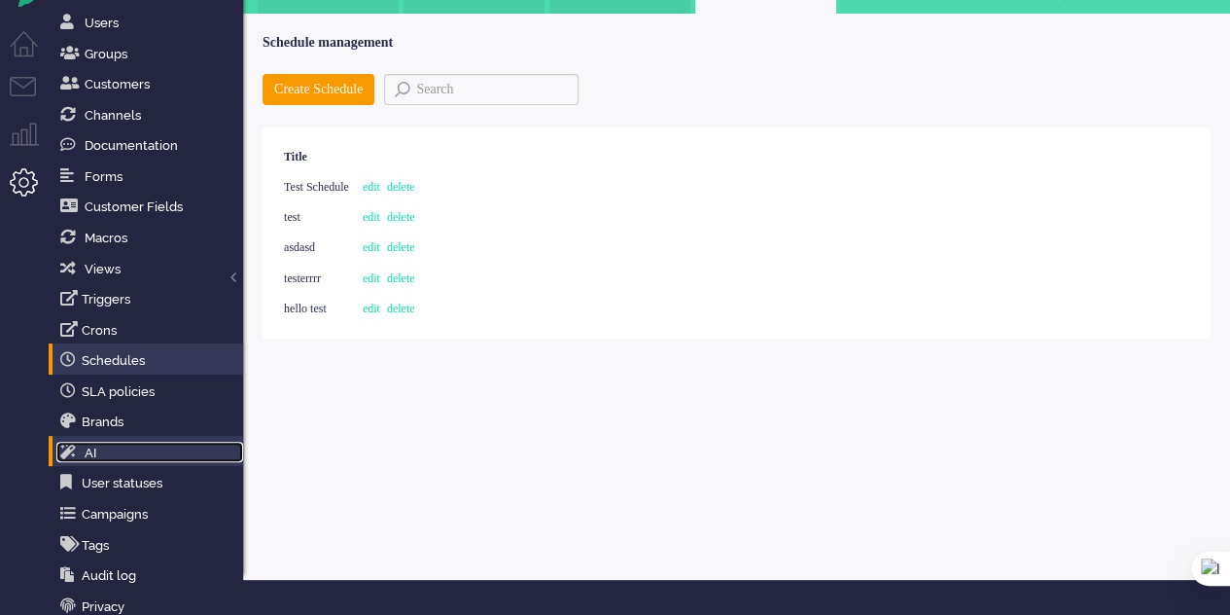
click at [101, 452] on link "AI" at bounding box center [149, 452] width 187 height 21
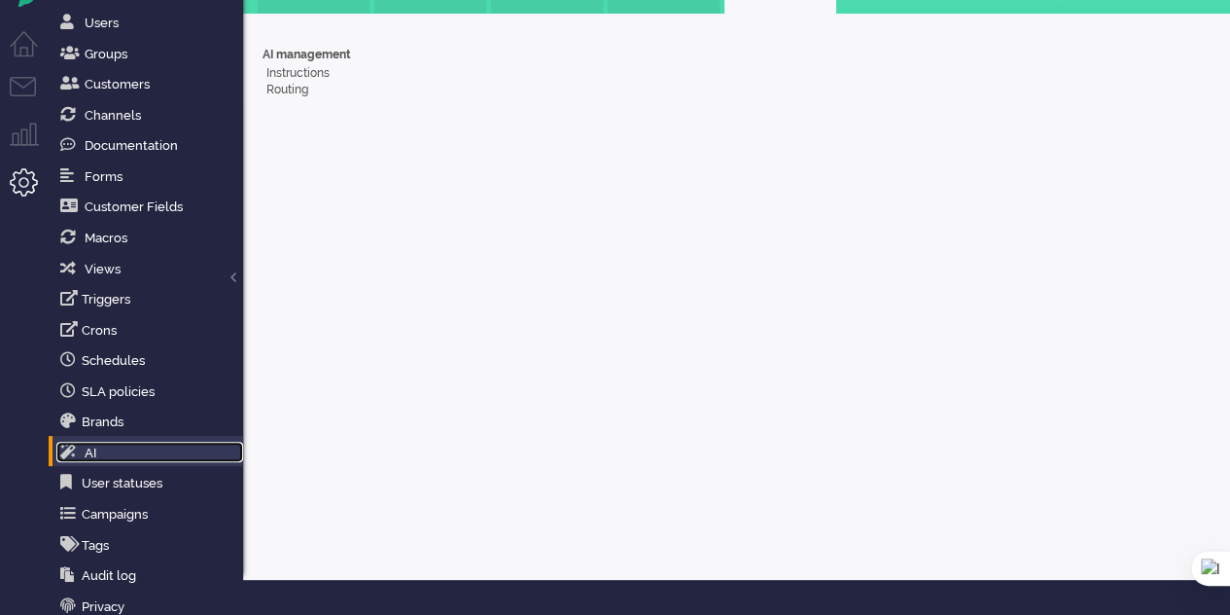
click at [125, 460] on link "AI" at bounding box center [149, 452] width 187 height 21
click at [125, 481] on link "User statuses" at bounding box center [149, 482] width 187 height 21
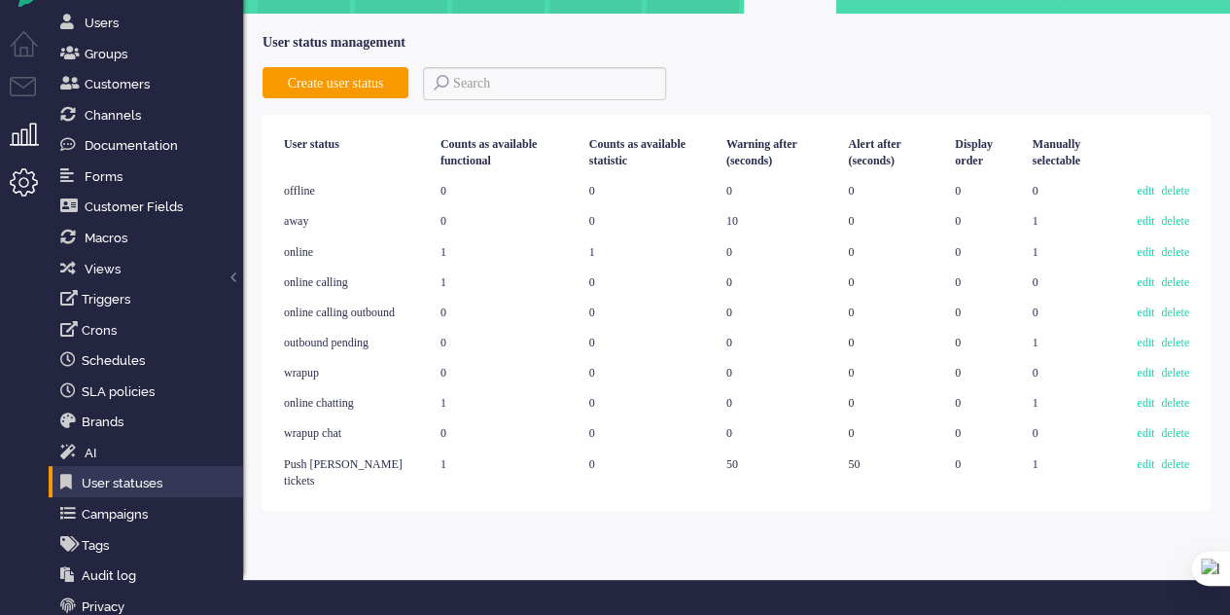
click at [27, 139] on li "Supervisor menu" at bounding box center [32, 145] width 44 height 44
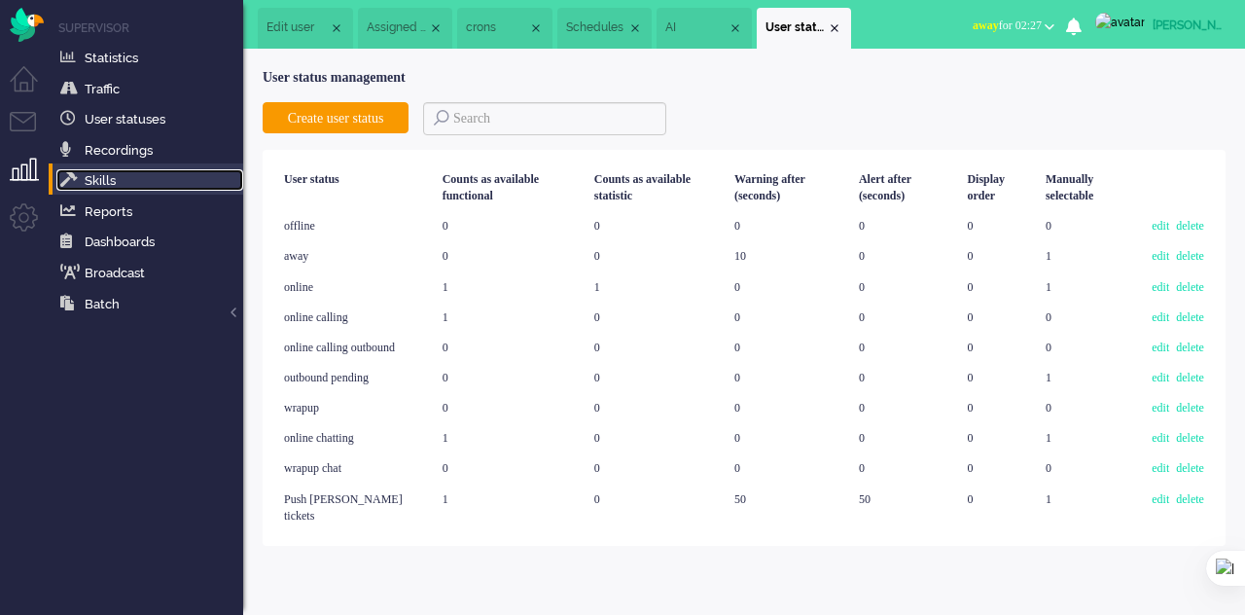
click at [151, 180] on link "Skills" at bounding box center [149, 179] width 187 height 21
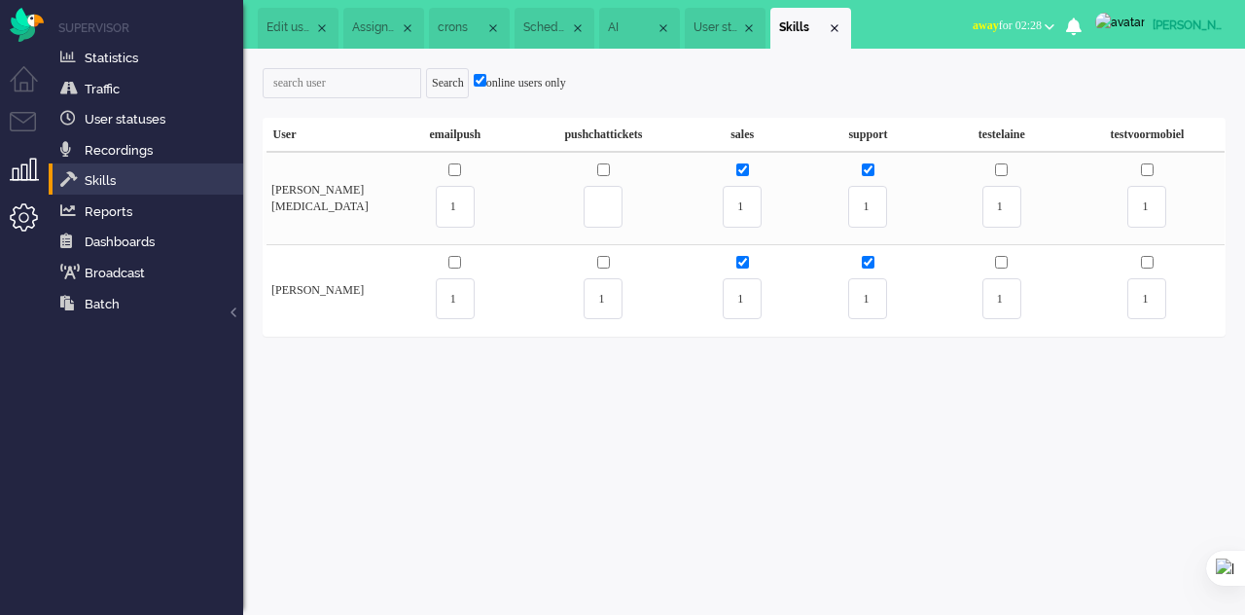
click at [35, 214] on li "Admin menu" at bounding box center [32, 225] width 44 height 44
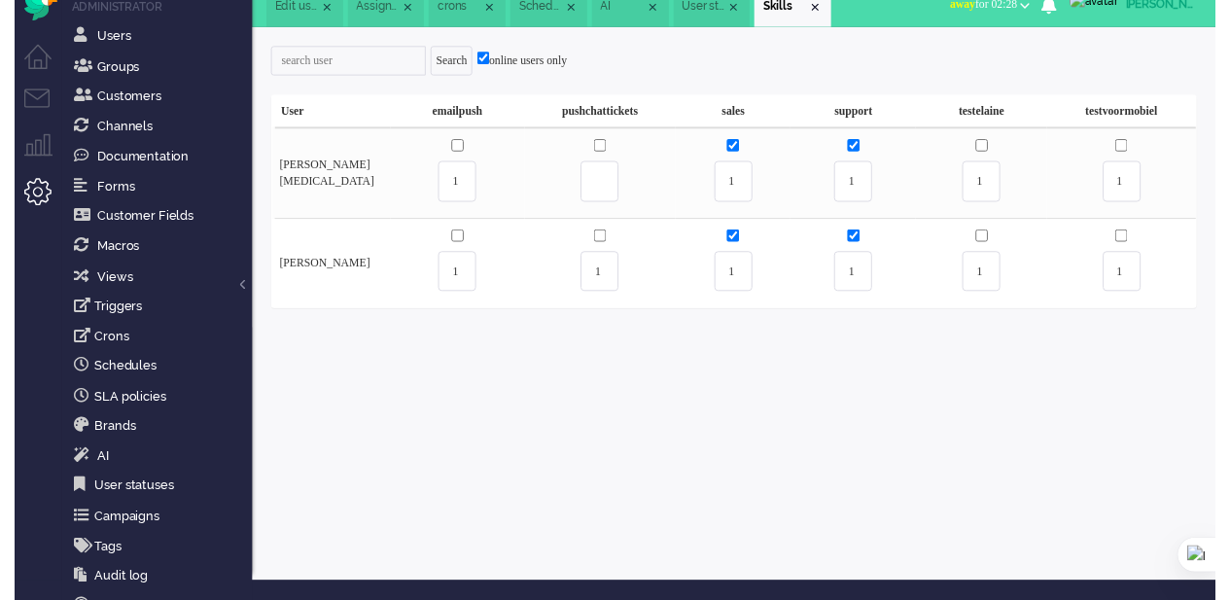
scroll to position [5, 0]
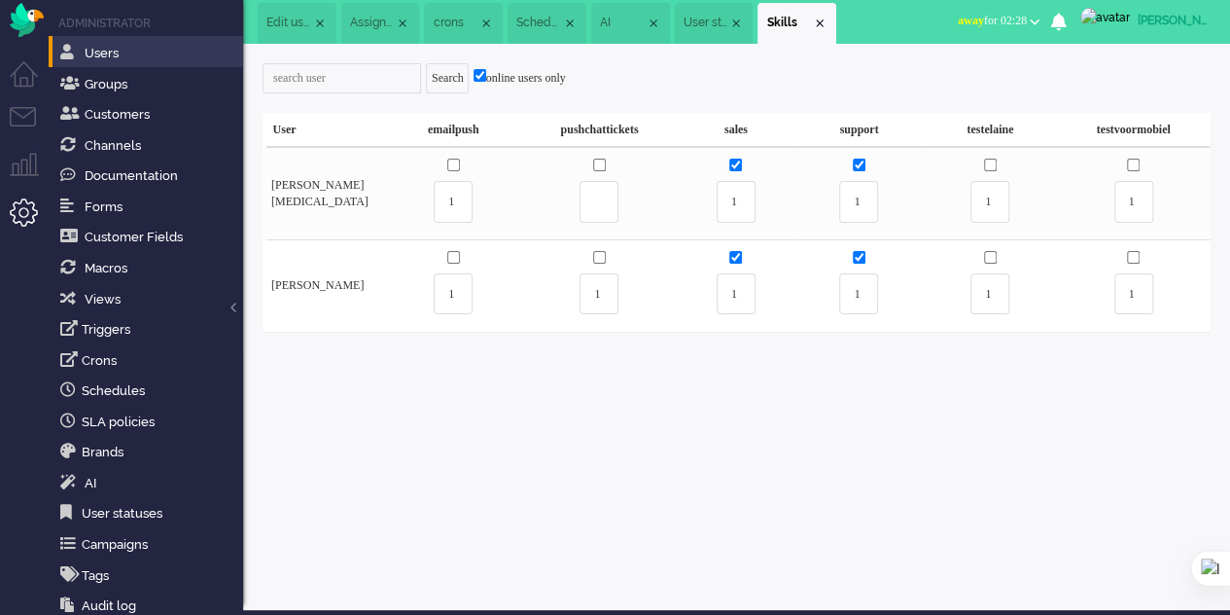
click at [93, 36] on li "Users" at bounding box center [146, 51] width 195 height 31
click at [87, 50] on span "Users" at bounding box center [102, 53] width 34 height 15
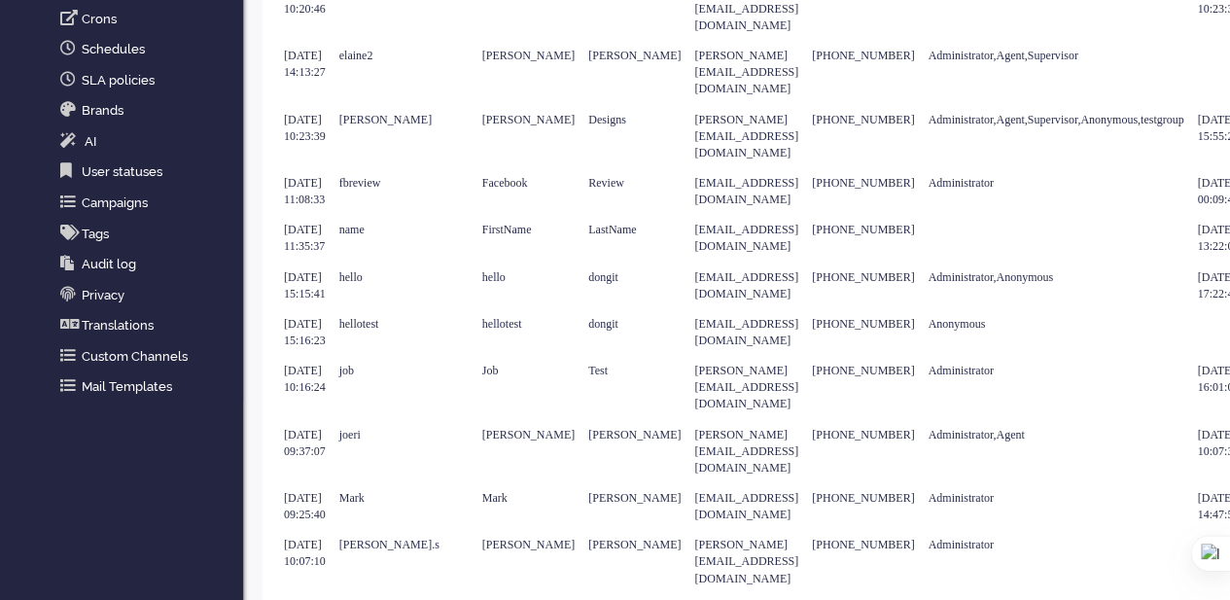
scroll to position [440, 0]
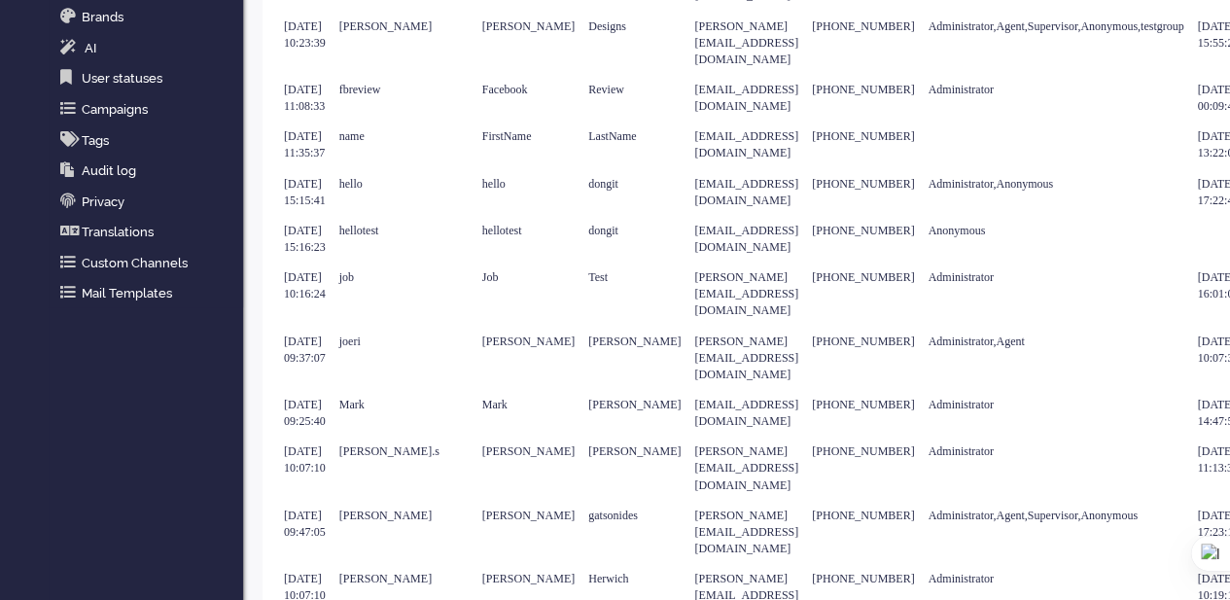
type input "2"
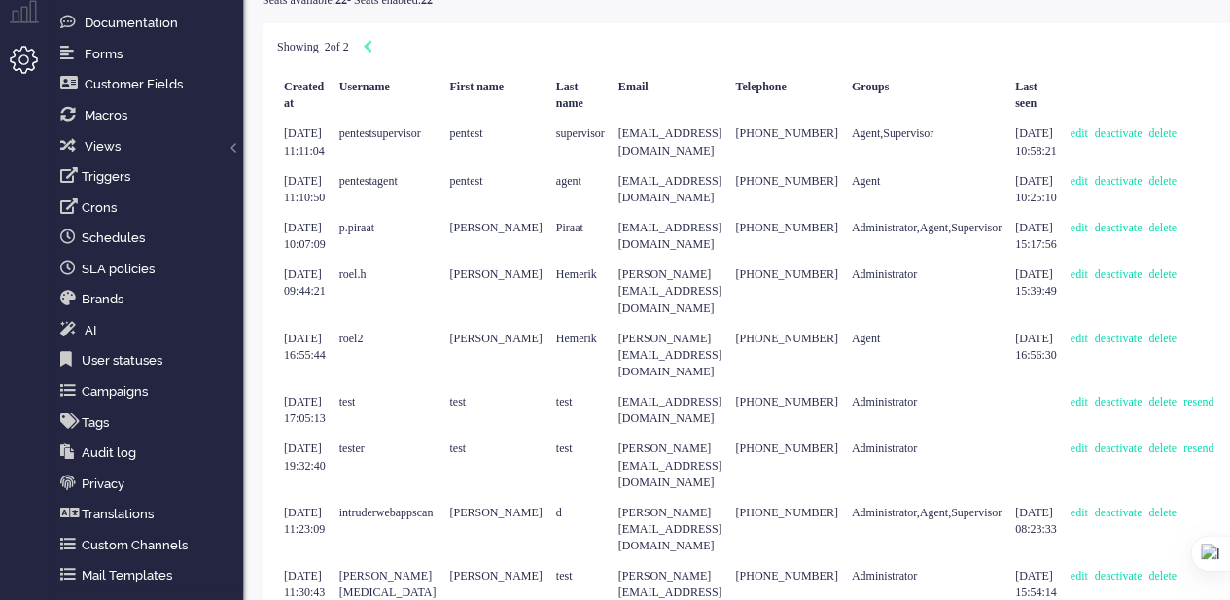
type input "1"
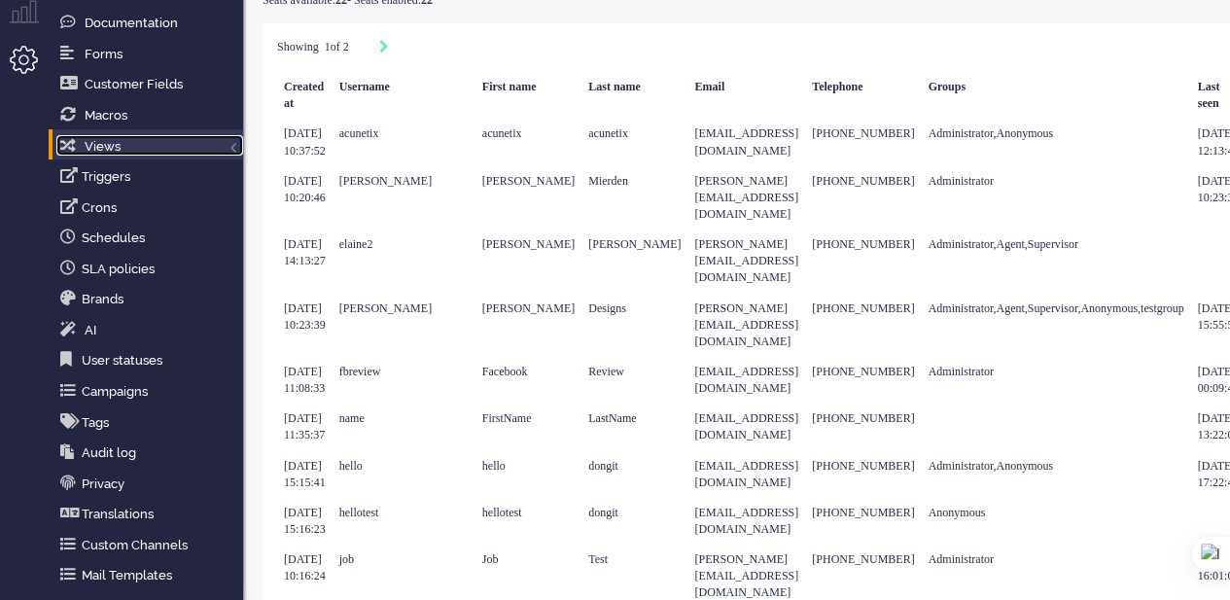
click at [127, 149] on link "Views" at bounding box center [149, 145] width 187 height 21
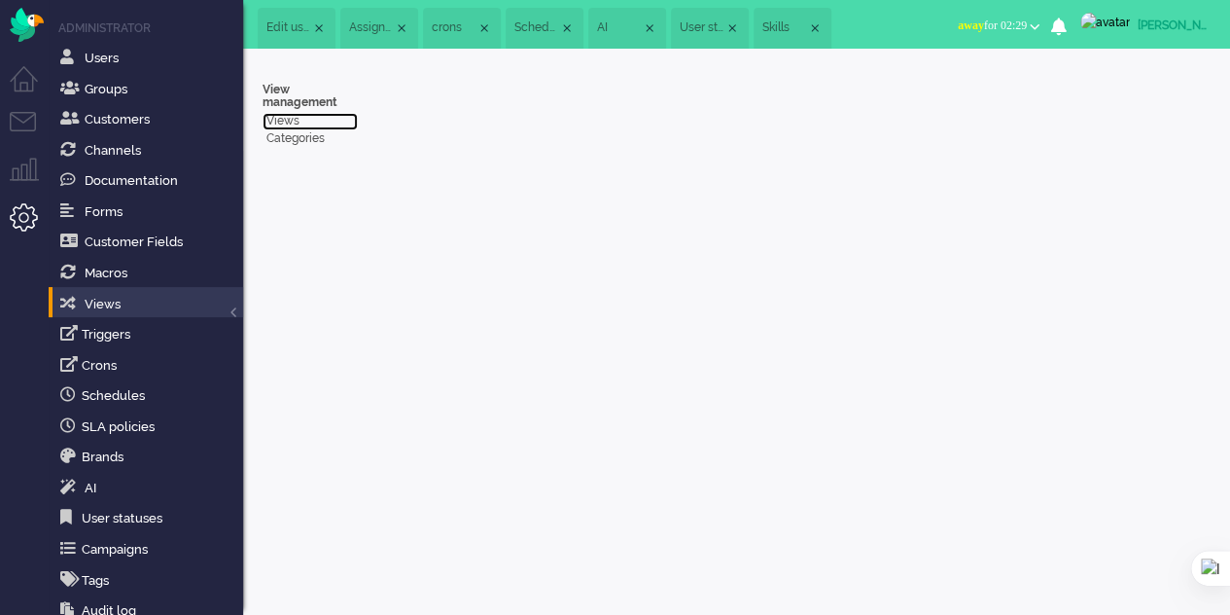
click at [272, 119] on link "Views" at bounding box center [310, 121] width 95 height 17
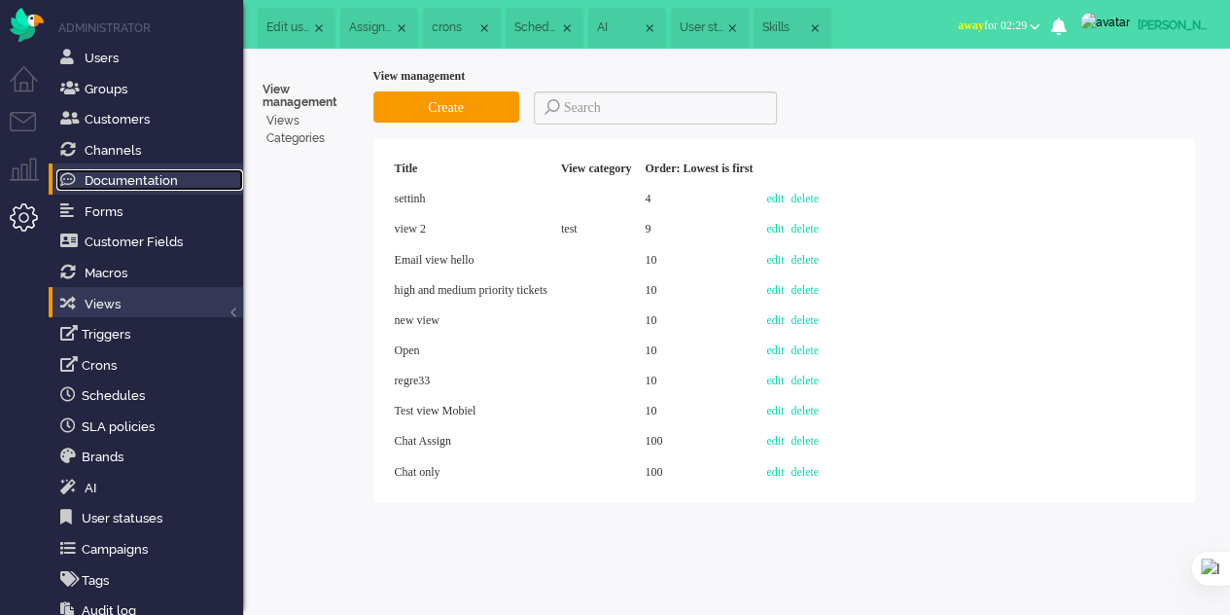
click at [138, 184] on span "Documentation" at bounding box center [131, 180] width 93 height 15
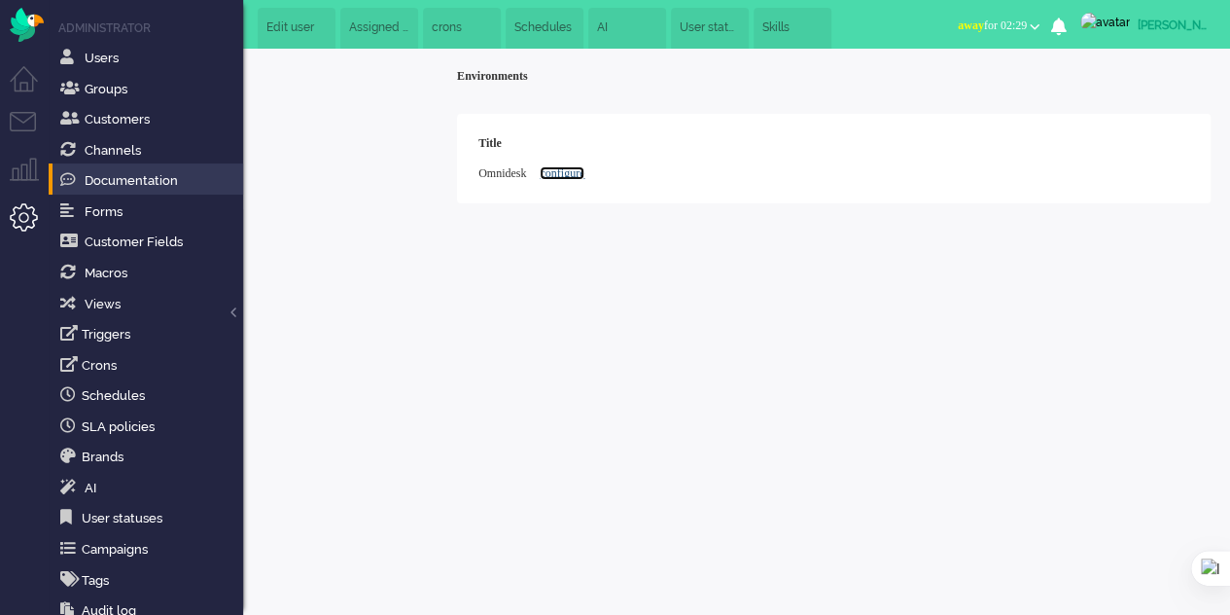
click at [581, 170] on link "configure" at bounding box center [562, 173] width 45 height 14
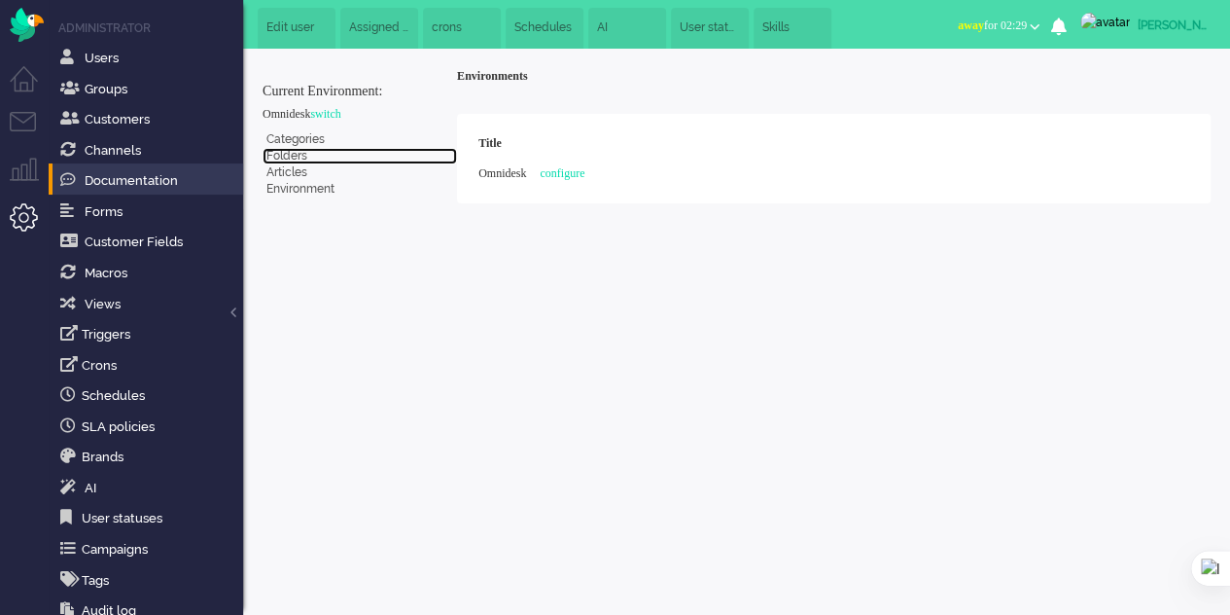
click at [291, 155] on link "Folders" at bounding box center [360, 156] width 195 height 17
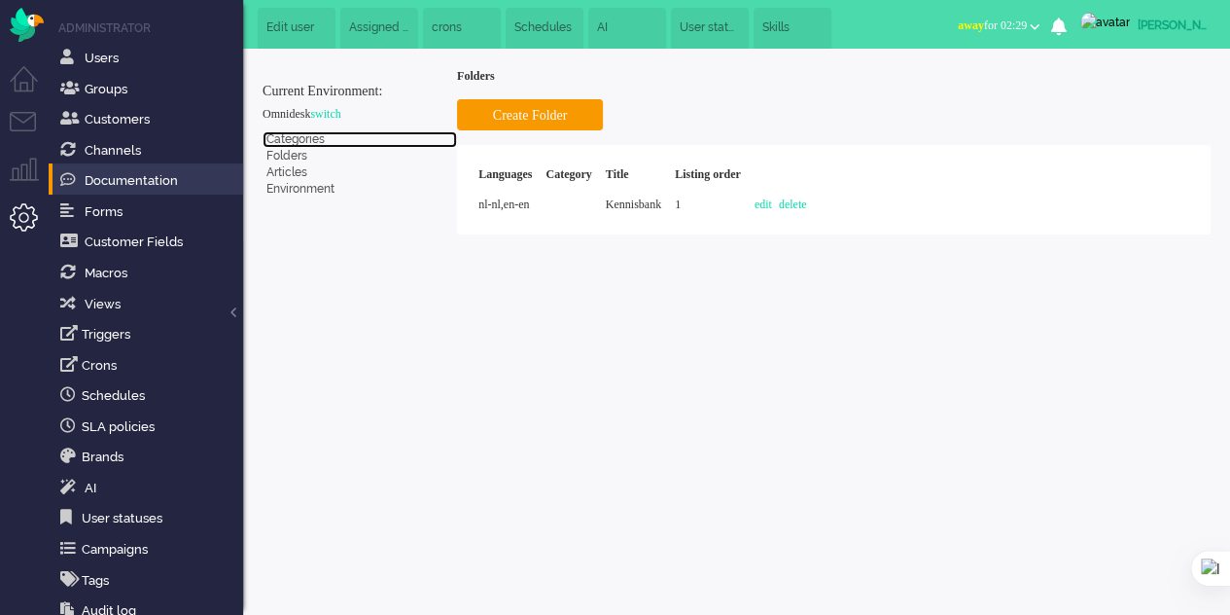
click at [291, 135] on link "Categories" at bounding box center [360, 139] width 195 height 17
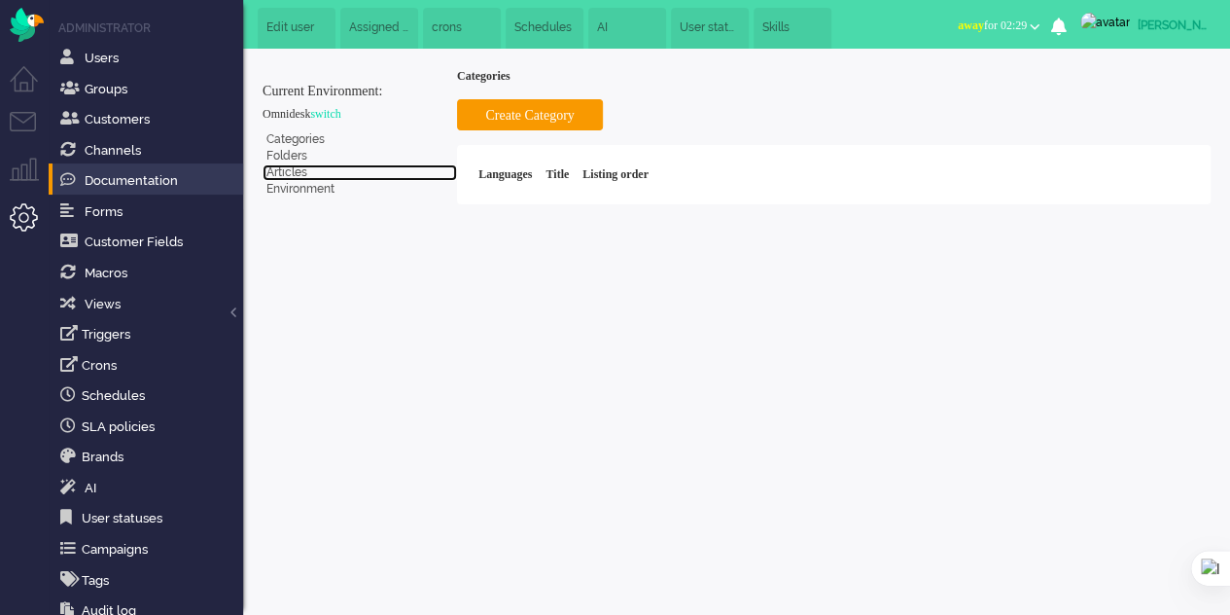
click at [278, 168] on link "Articles" at bounding box center [360, 172] width 195 height 17
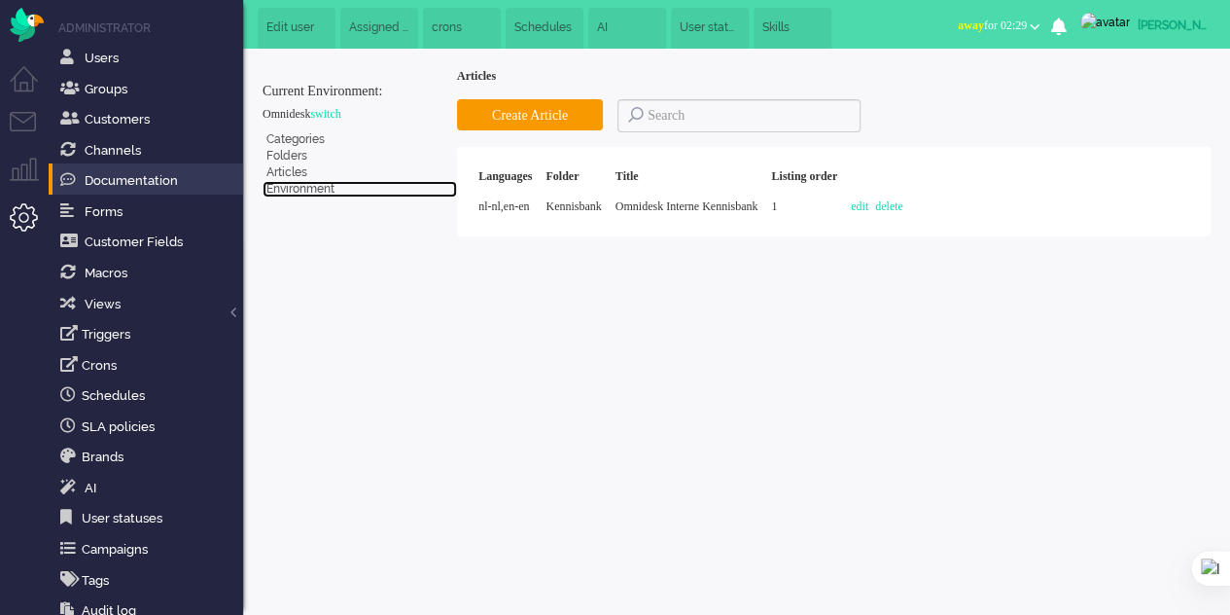
click at [298, 186] on link "Environment" at bounding box center [360, 189] width 195 height 17
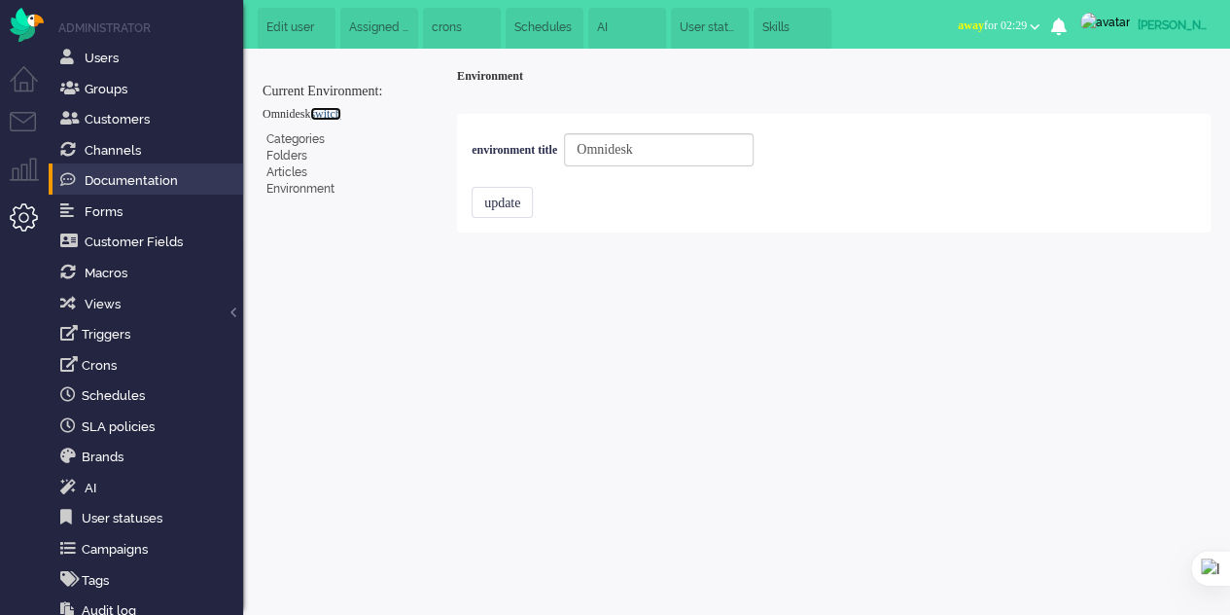
click at [337, 113] on link "switch" at bounding box center [325, 114] width 30 height 14
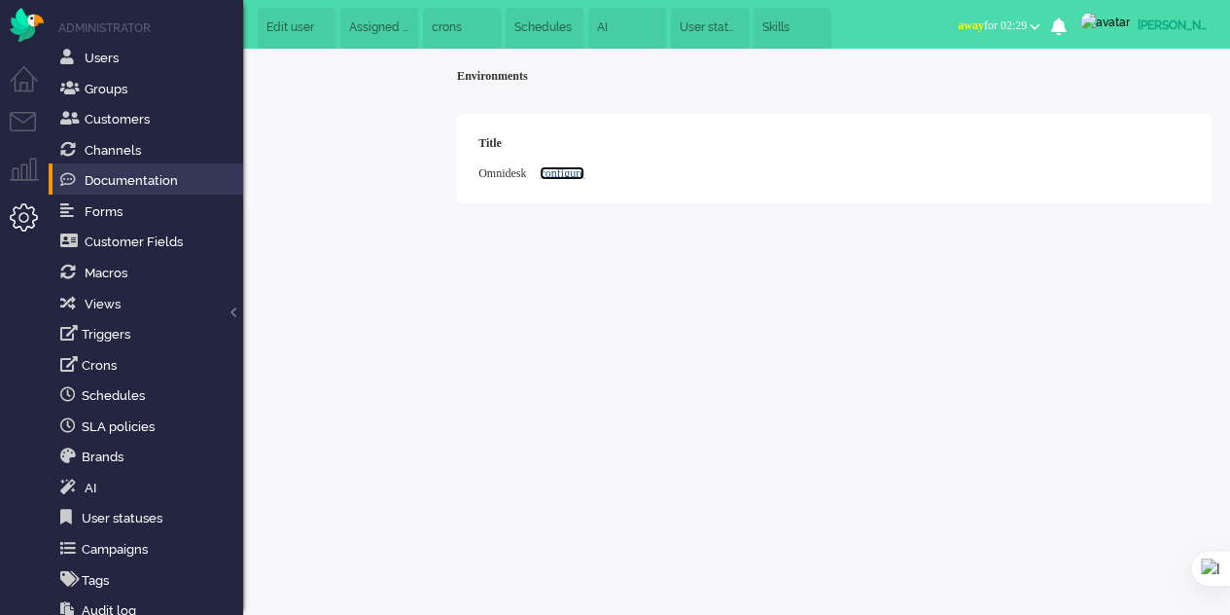
click at [584, 172] on link "configure" at bounding box center [562, 173] width 45 height 14
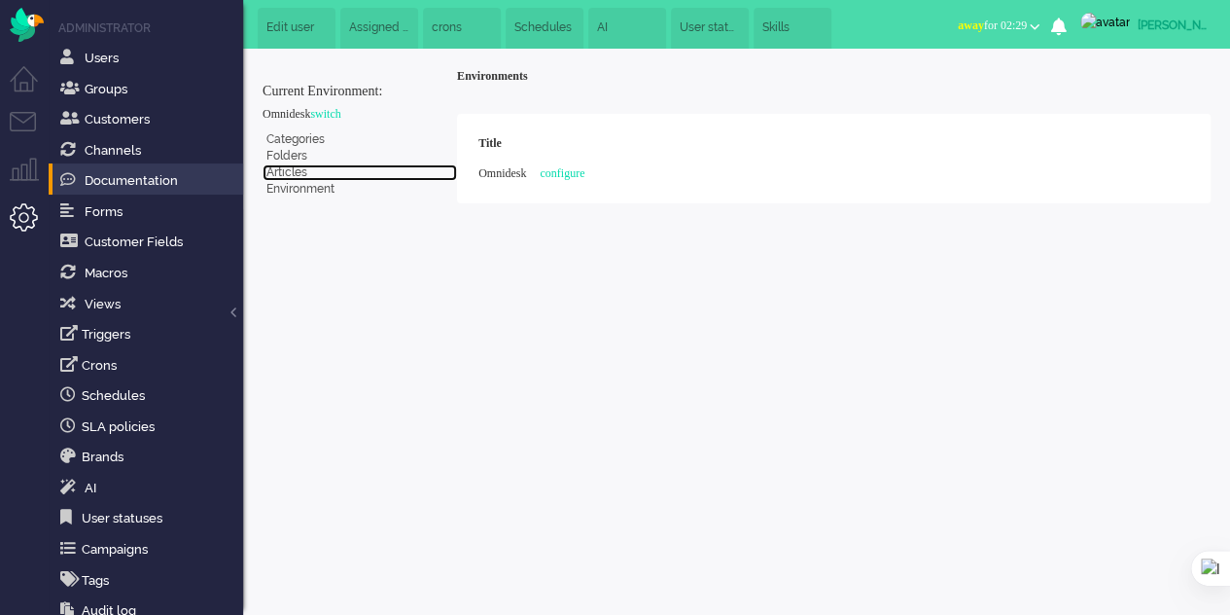
click at [281, 166] on link "Articles" at bounding box center [360, 172] width 195 height 17
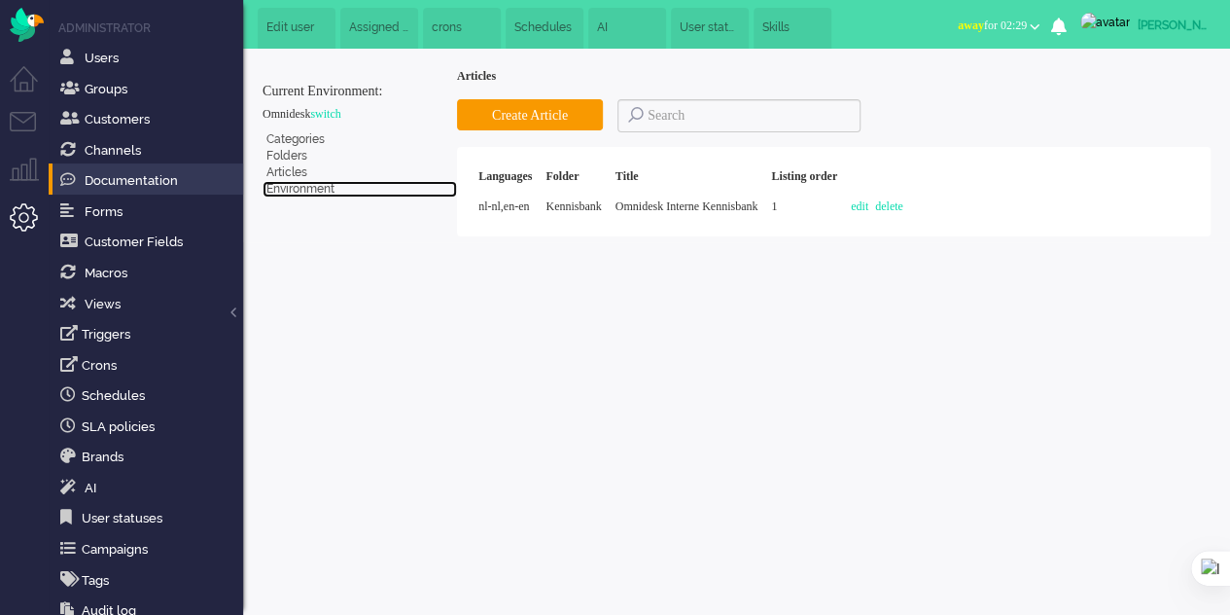
click at [296, 186] on link "Environment" at bounding box center [360, 189] width 195 height 17
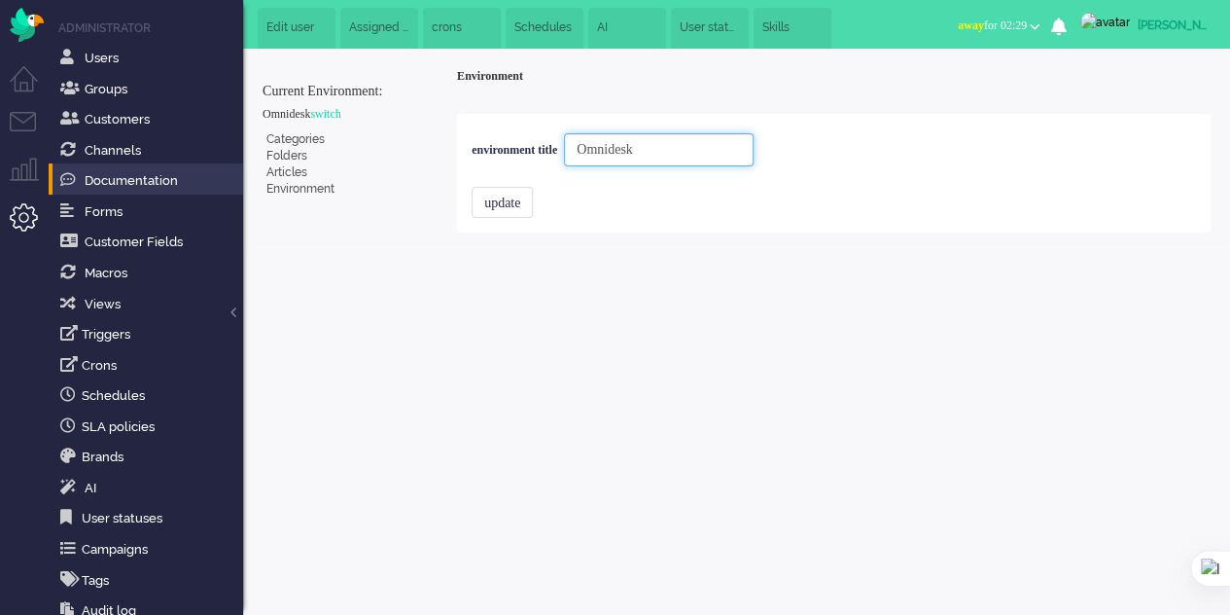
click at [683, 150] on input "Omnidesk" at bounding box center [659, 149] width 190 height 33
type input "Omnideskk"
click at [520, 194] on button "update" at bounding box center [502, 202] width 61 height 31
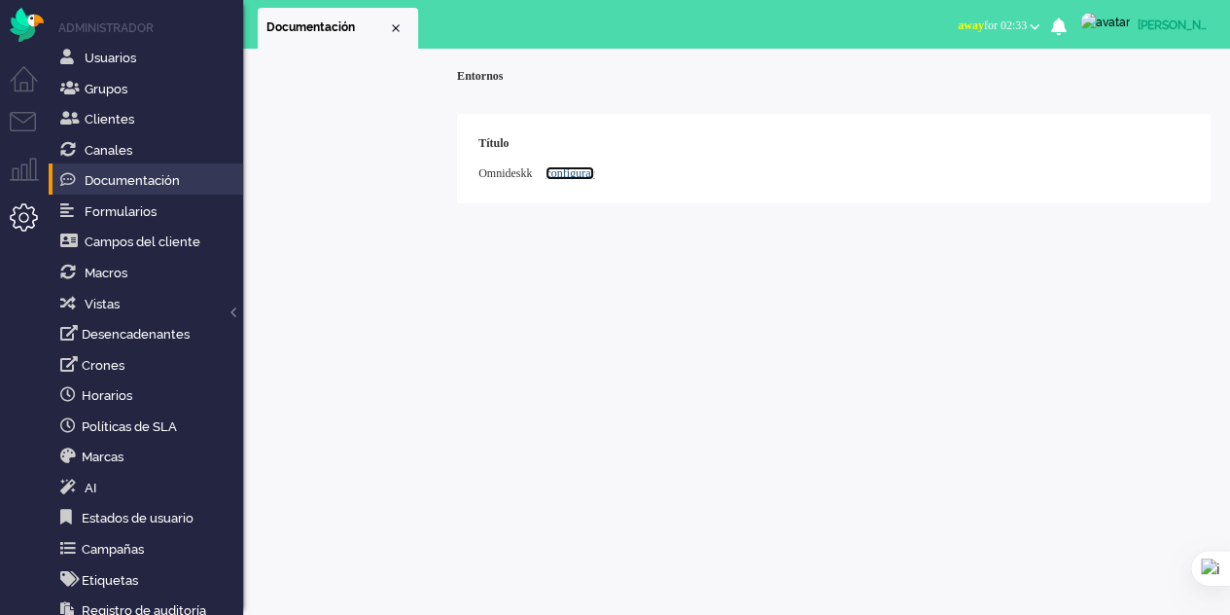
click at [584, 168] on font "configurar" at bounding box center [570, 173] width 49 height 14
click at [587, 172] on font "configurar" at bounding box center [570, 173] width 49 height 14
click at [298, 120] on font "Interruptor" at bounding box center [288, 114] width 51 height 14
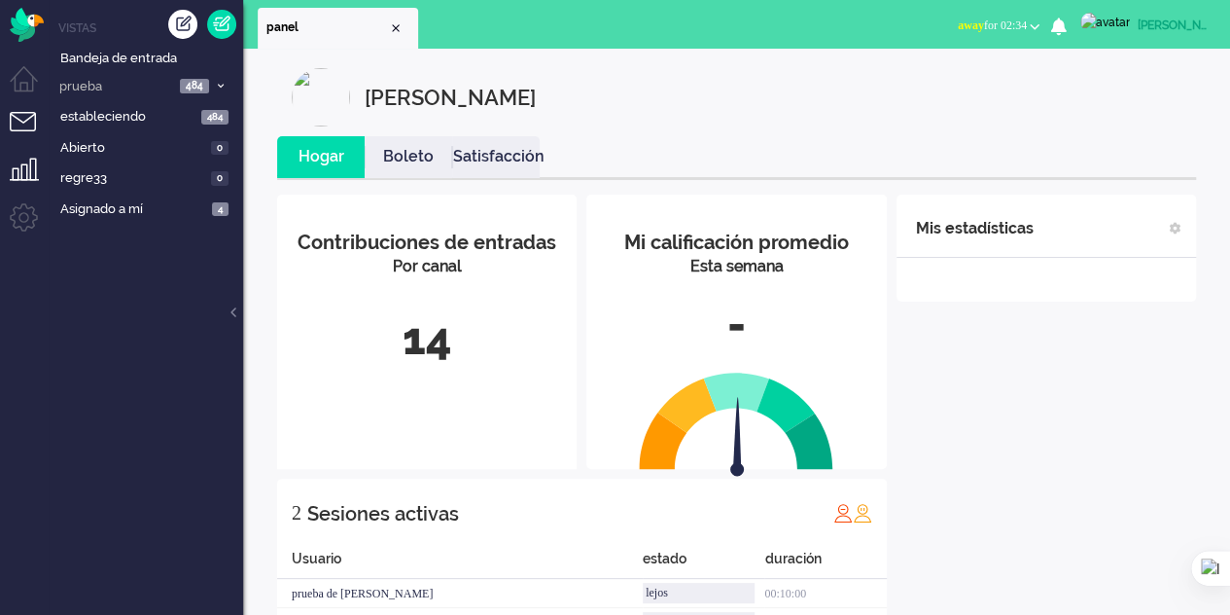
click at [28, 166] on li "Menú de supervisor" at bounding box center [32, 180] width 44 height 44
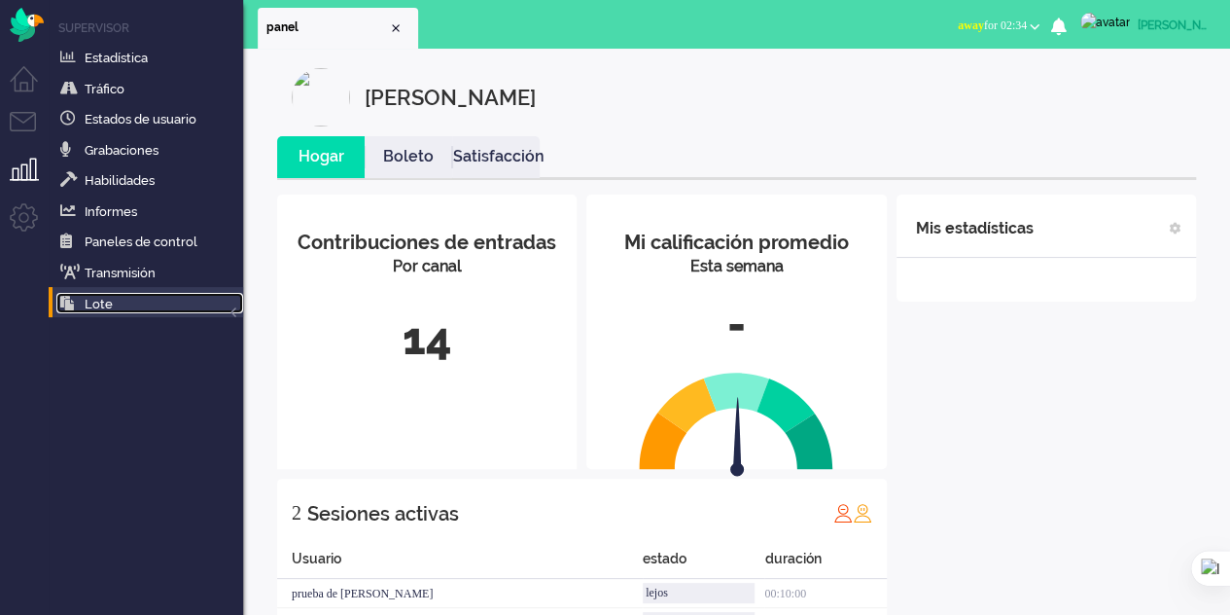
click at [107, 308] on font "Lote" at bounding box center [99, 304] width 28 height 15
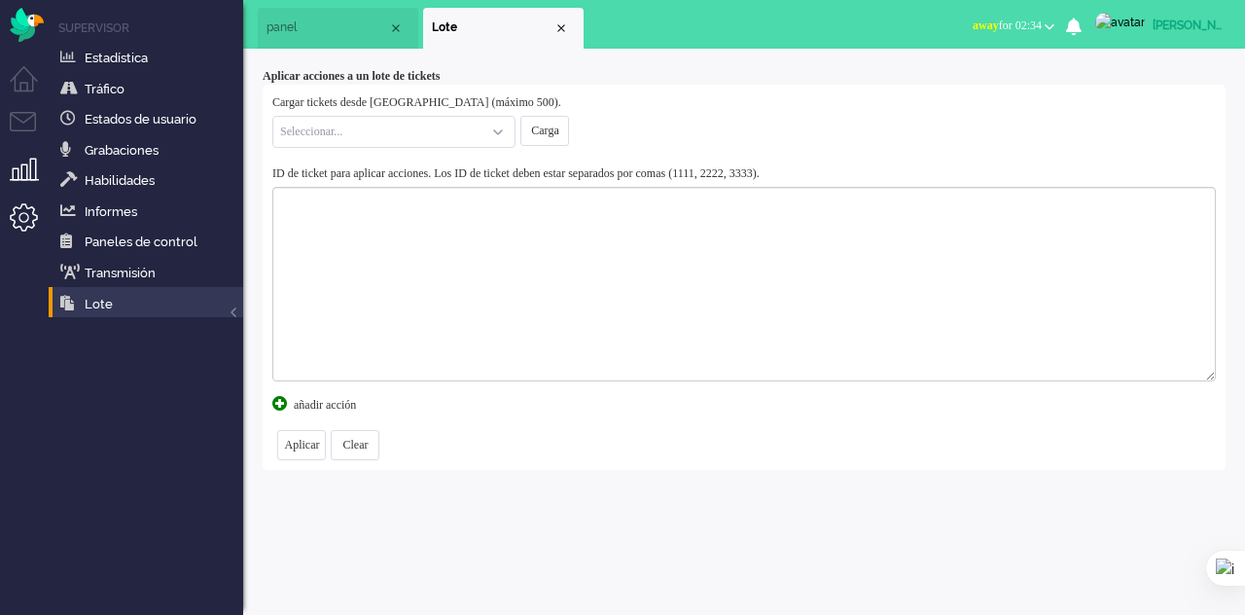
click at [13, 216] on li "Menú de administración" at bounding box center [32, 225] width 44 height 44
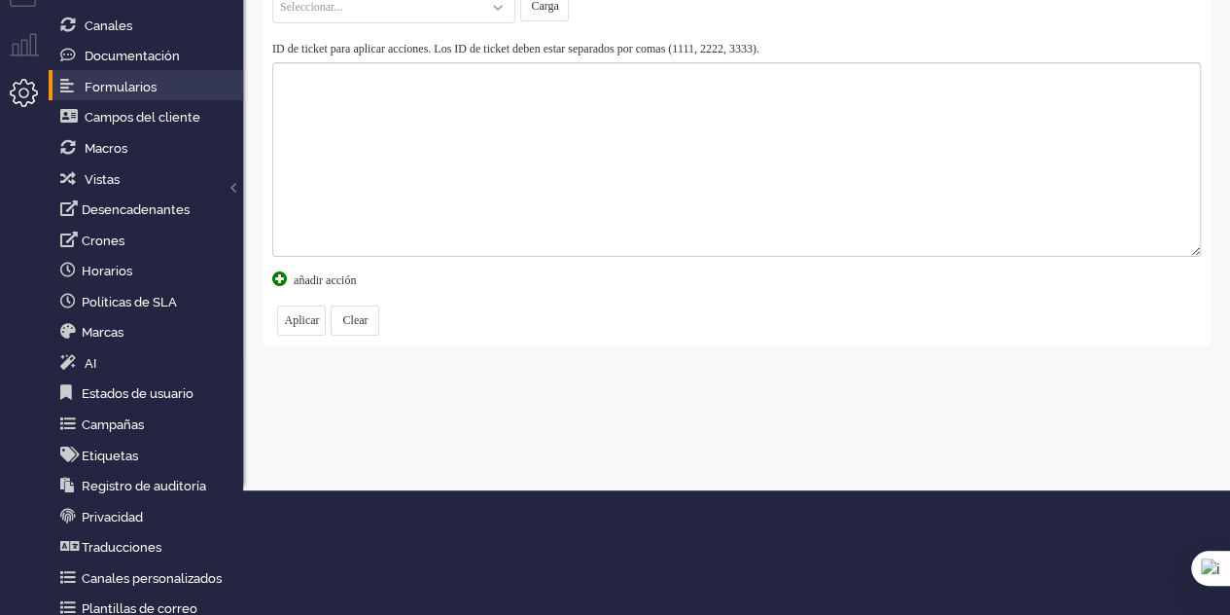
scroll to position [132, 0]
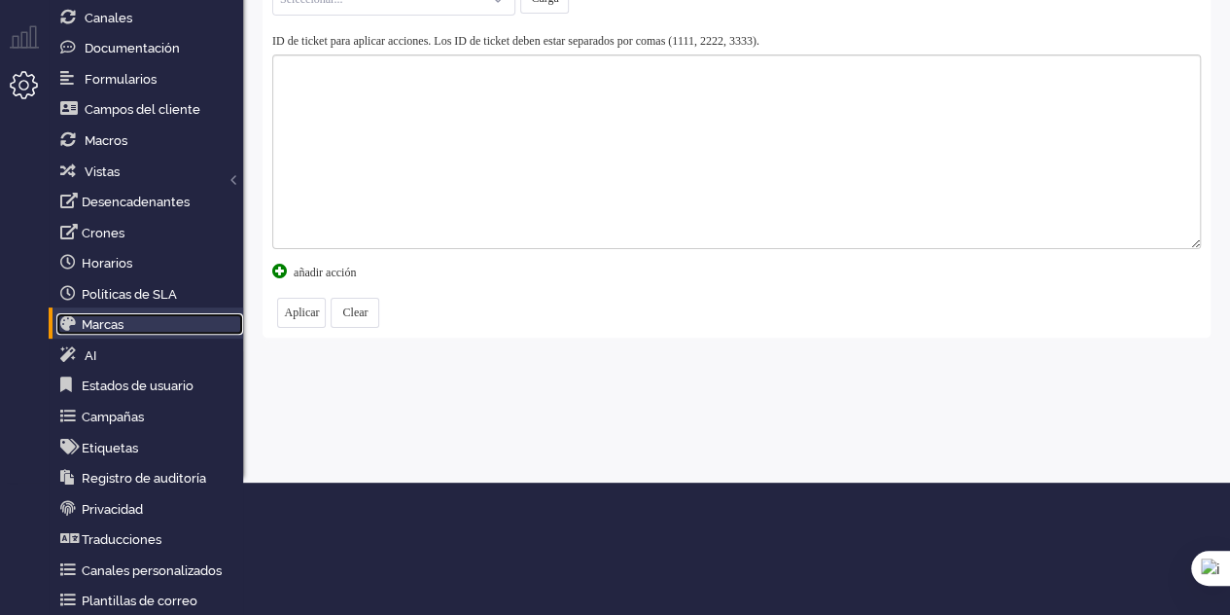
click at [99, 325] on font "Marcas" at bounding box center [103, 324] width 42 height 15
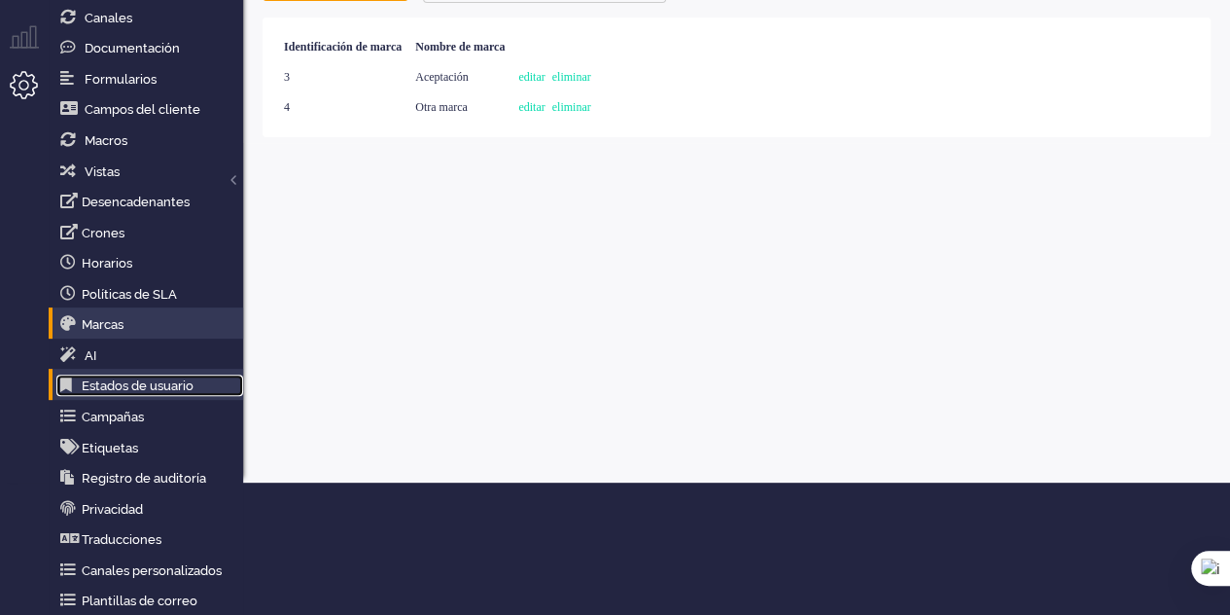
click at [167, 388] on font "Estados de usuario" at bounding box center [138, 385] width 112 height 15
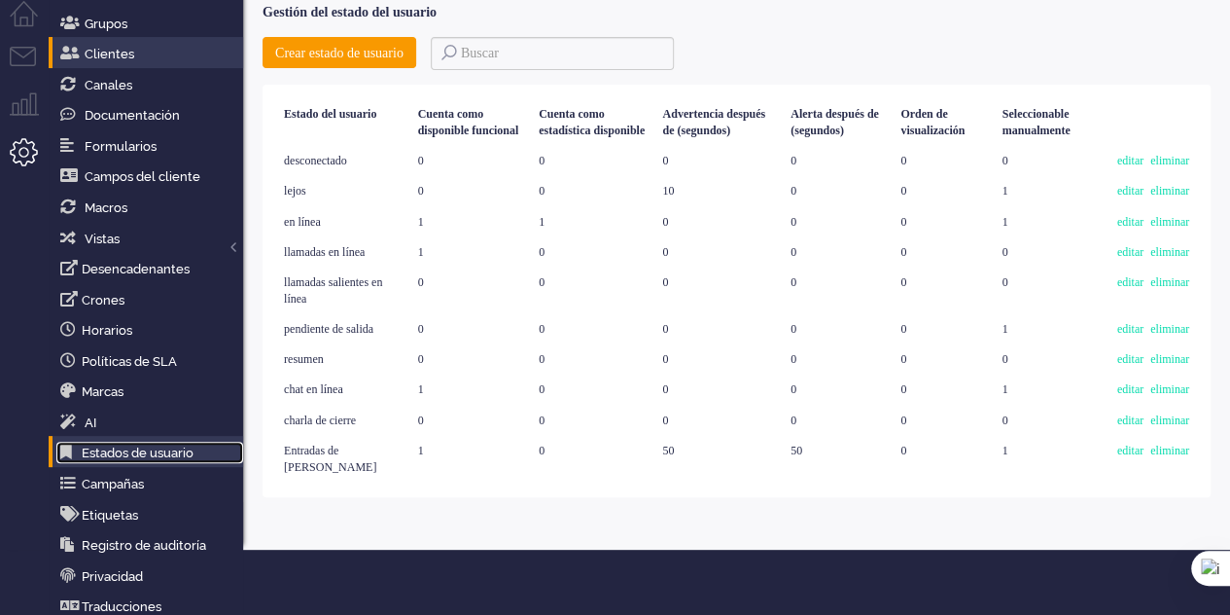
scroll to position [35, 0]
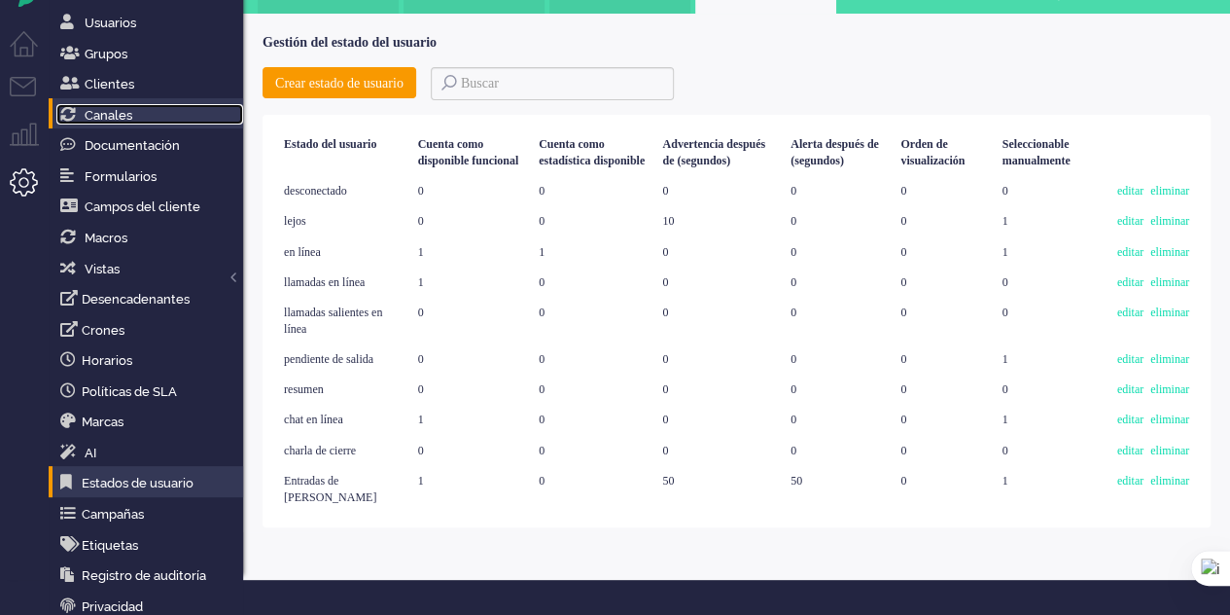
click at [133, 121] on link "Canales" at bounding box center [149, 114] width 187 height 21
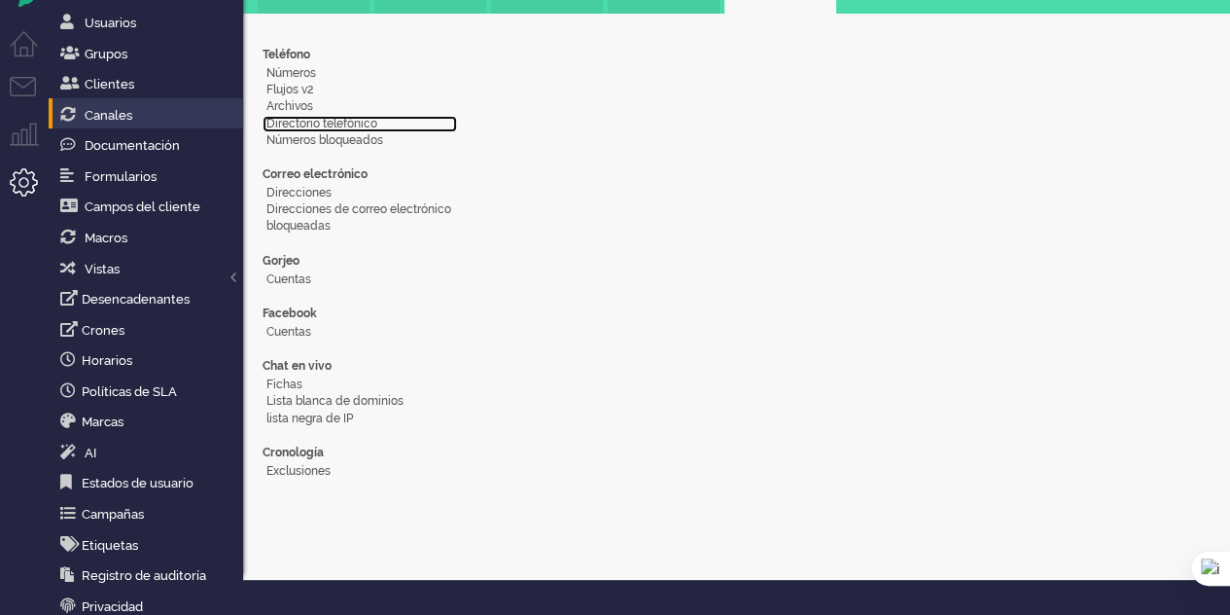
click at [294, 119] on font "Directorio telefónico" at bounding box center [321, 124] width 111 height 14
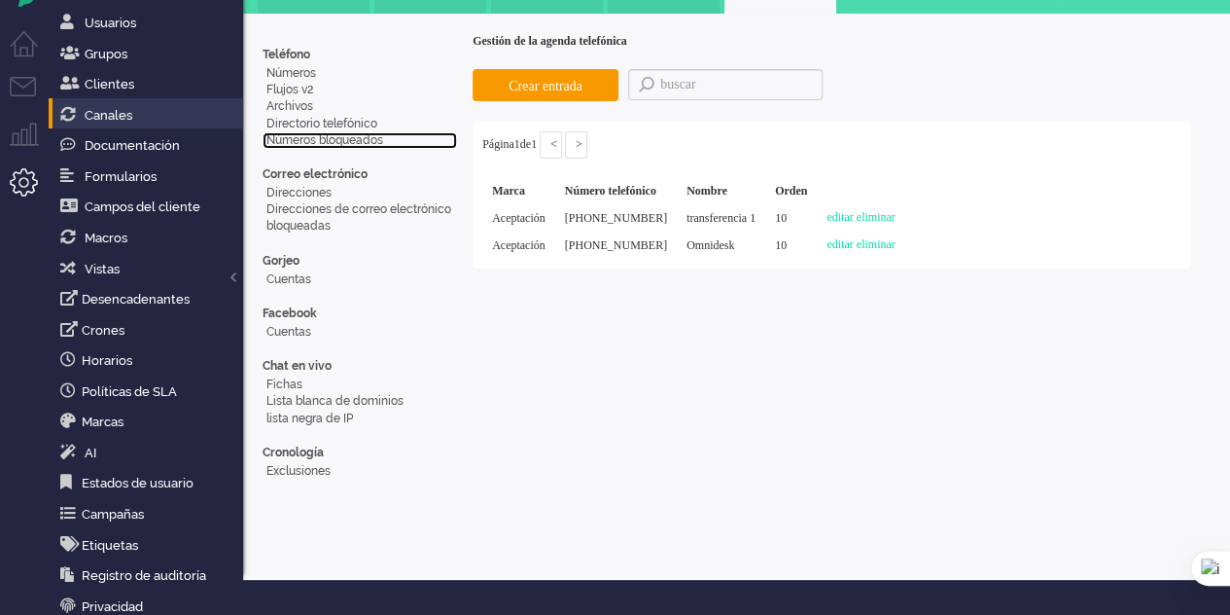
click at [287, 139] on font "Números bloqueados" at bounding box center [324, 140] width 117 height 14
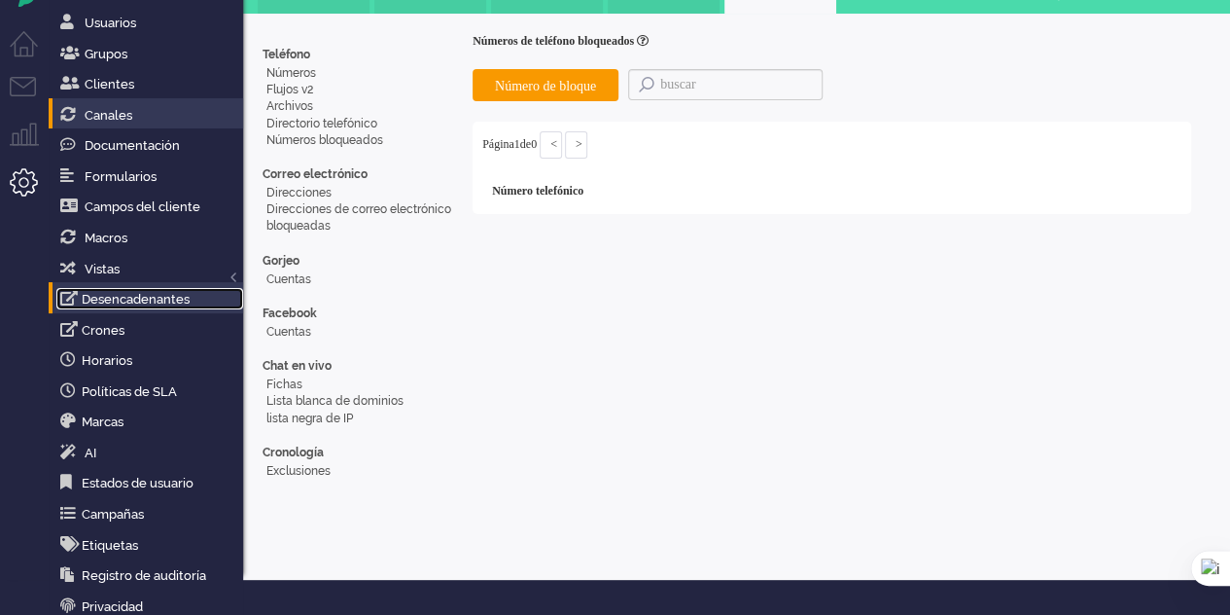
click at [183, 299] on font "Desencadenantes" at bounding box center [136, 299] width 108 height 15
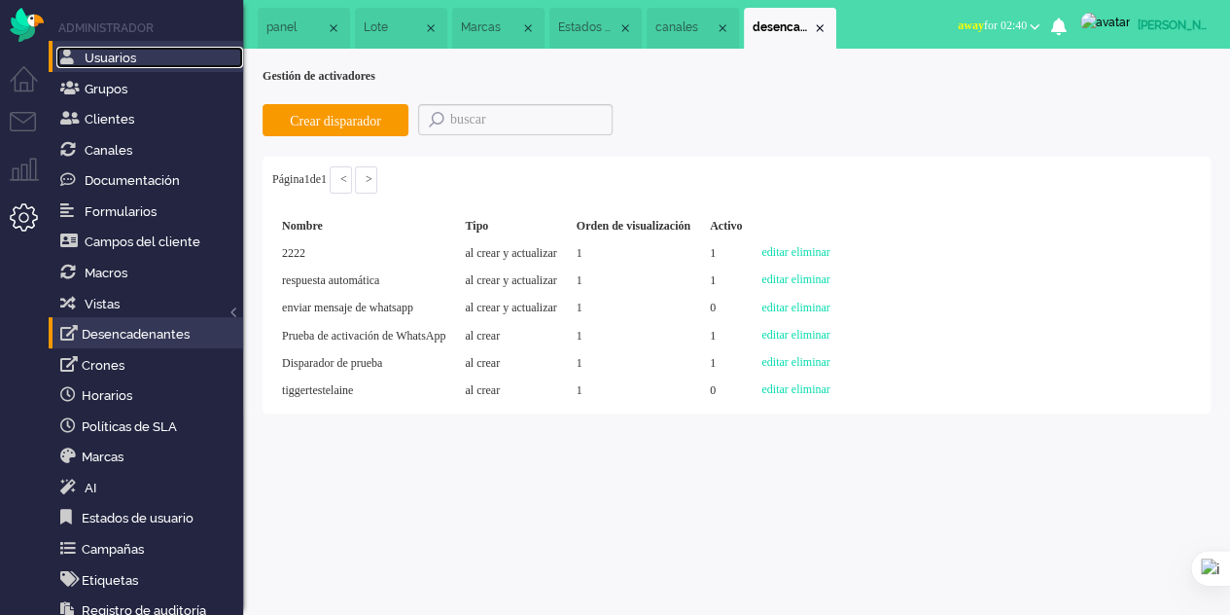
click at [195, 62] on link "Usuarios" at bounding box center [149, 57] width 187 height 21
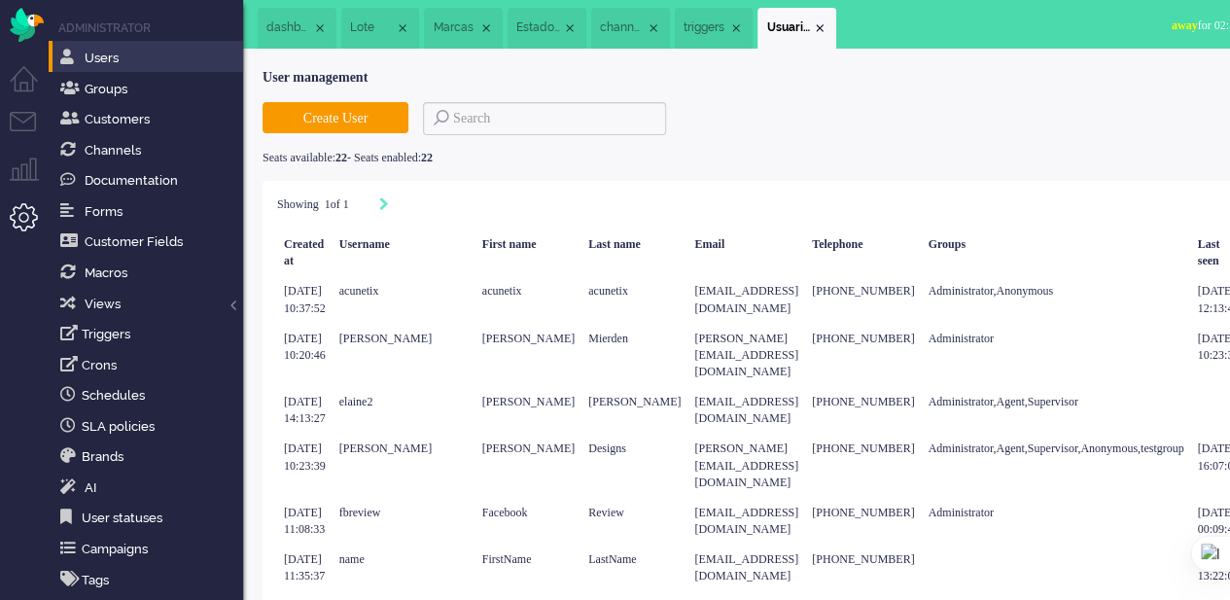
click at [1180, 37] on div "dashboard Lote Marcas Estados de usuario channels X Away" at bounding box center [843, 24] width 1201 height 49
click at [105, 53] on span "Users" at bounding box center [102, 58] width 34 height 15
click at [126, 122] on span "Customers" at bounding box center [117, 119] width 65 height 15
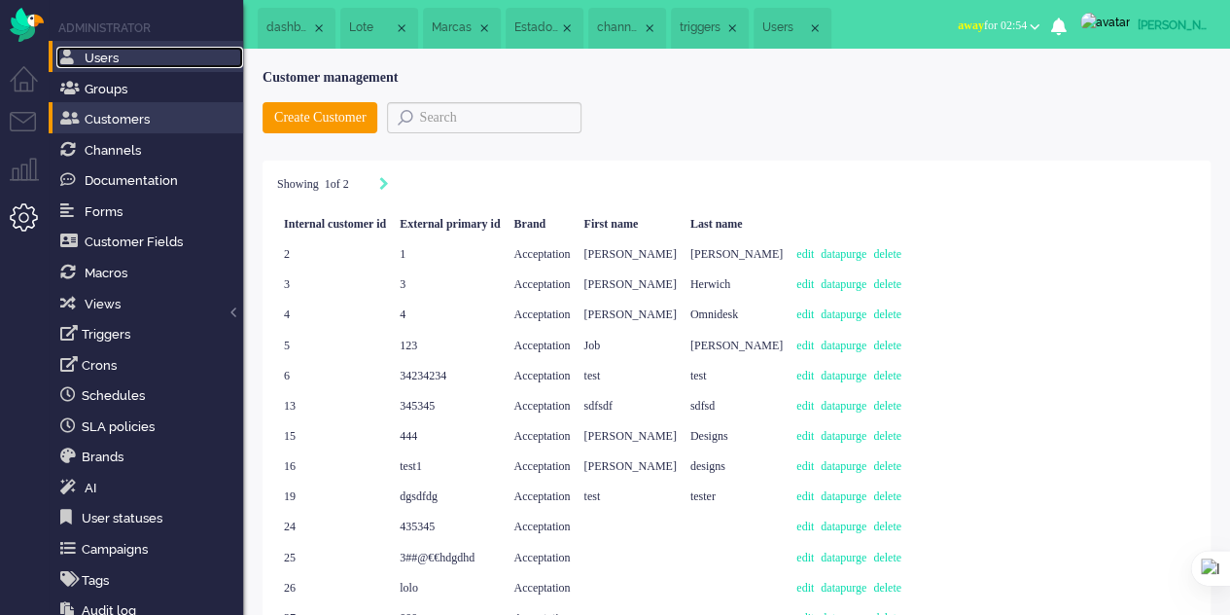
click at [121, 51] on link "Users" at bounding box center [149, 57] width 187 height 21
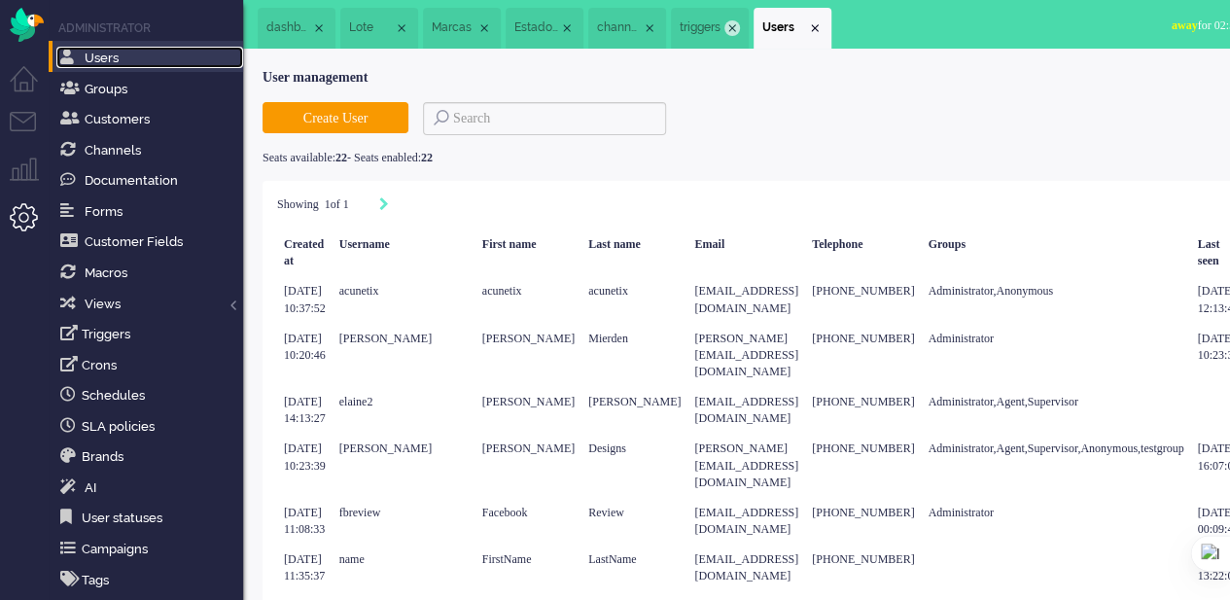
click at [731, 23] on div "Close tab" at bounding box center [733, 28] width 16 height 16
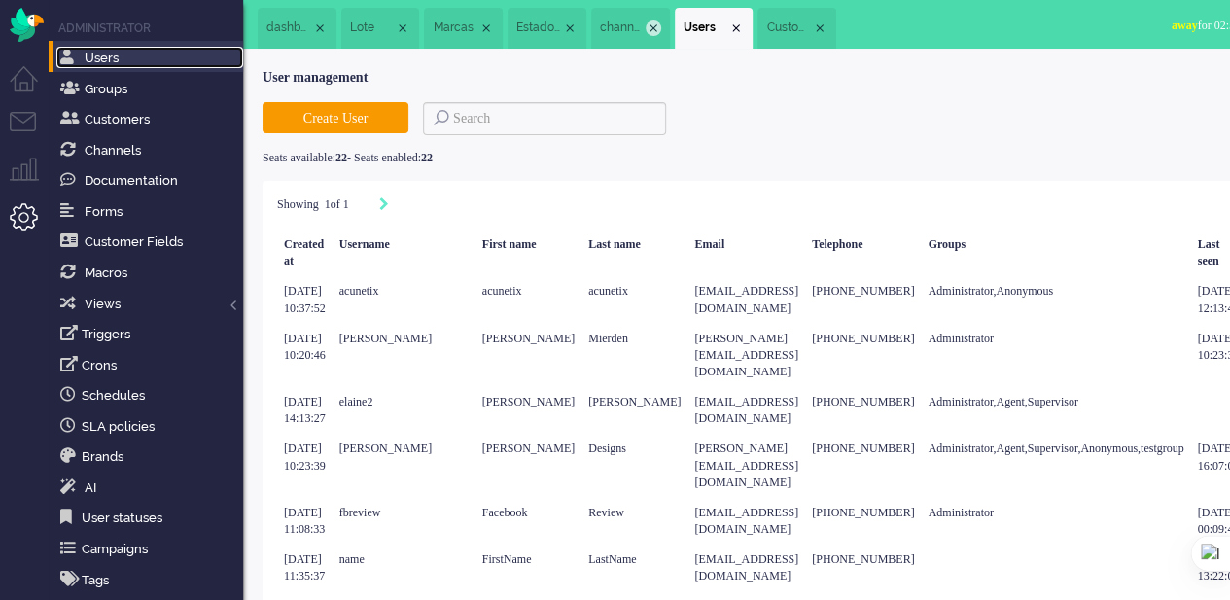
click at [659, 25] on div "Close tab" at bounding box center [654, 28] width 16 height 16
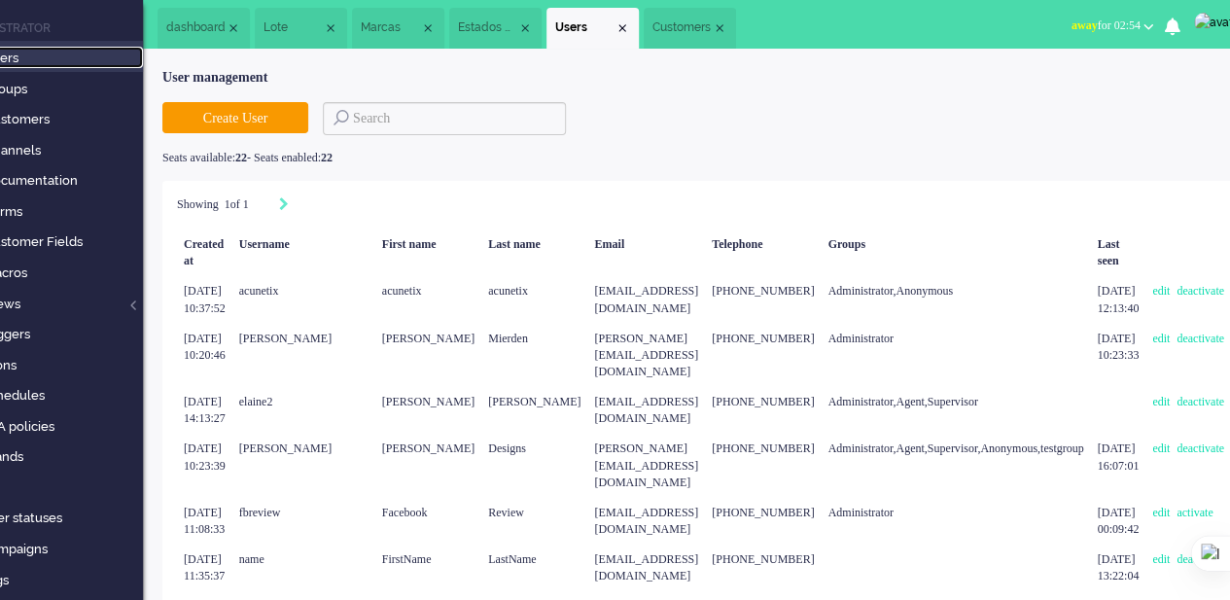
scroll to position [0, 98]
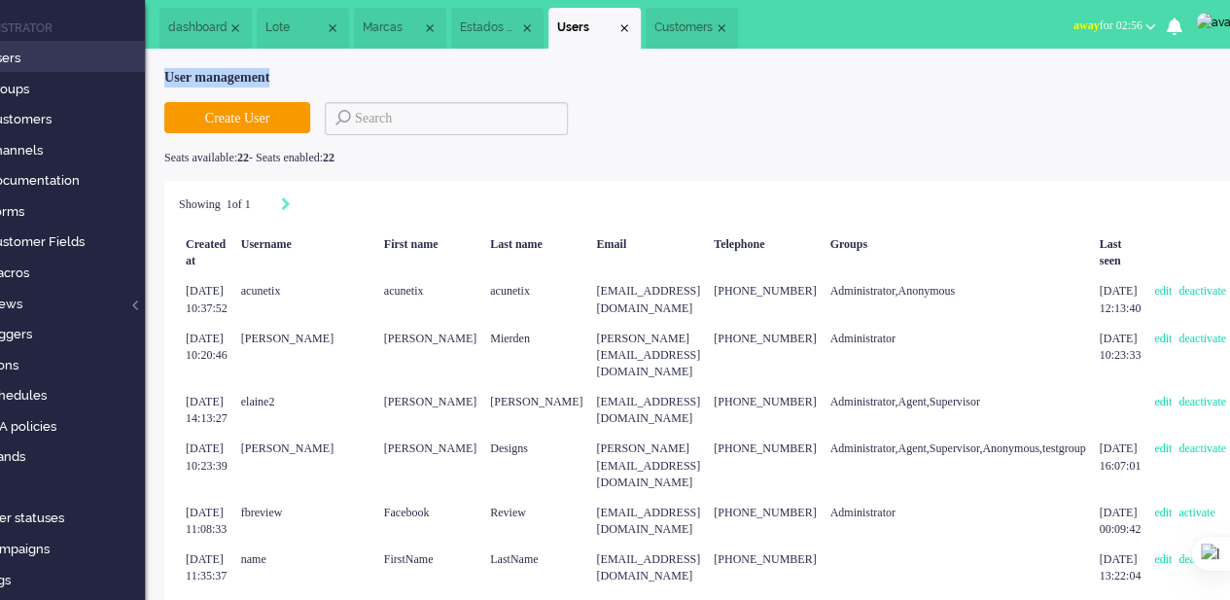
copy div "User management"
drag, startPoint x: 290, startPoint y: 71, endPoint x: 166, endPoint y: 70, distance: 123.5
click at [166, 70] on div "User management" at bounding box center [745, 77] width 1162 height 19
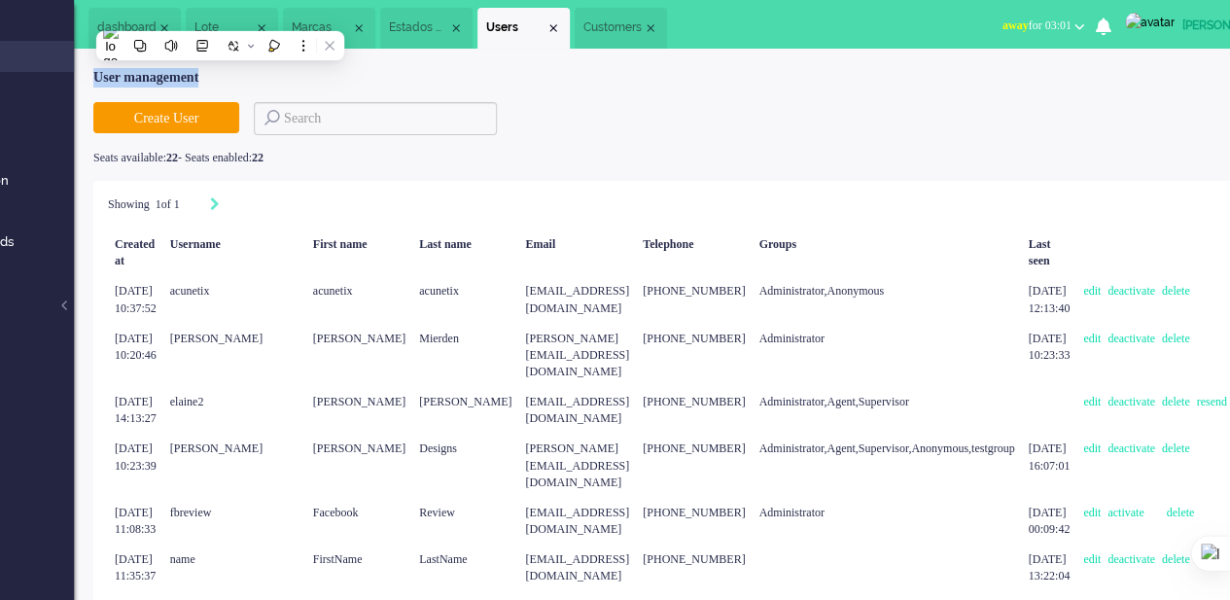
scroll to position [0, 327]
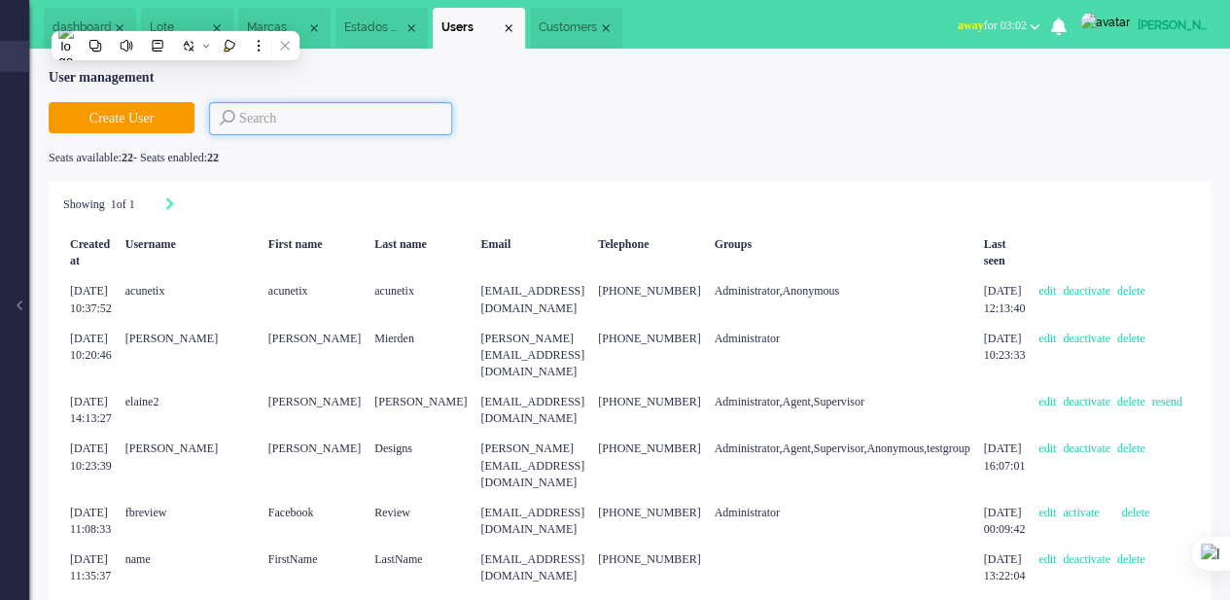
click at [209, 121] on input at bounding box center [330, 118] width 243 height 33
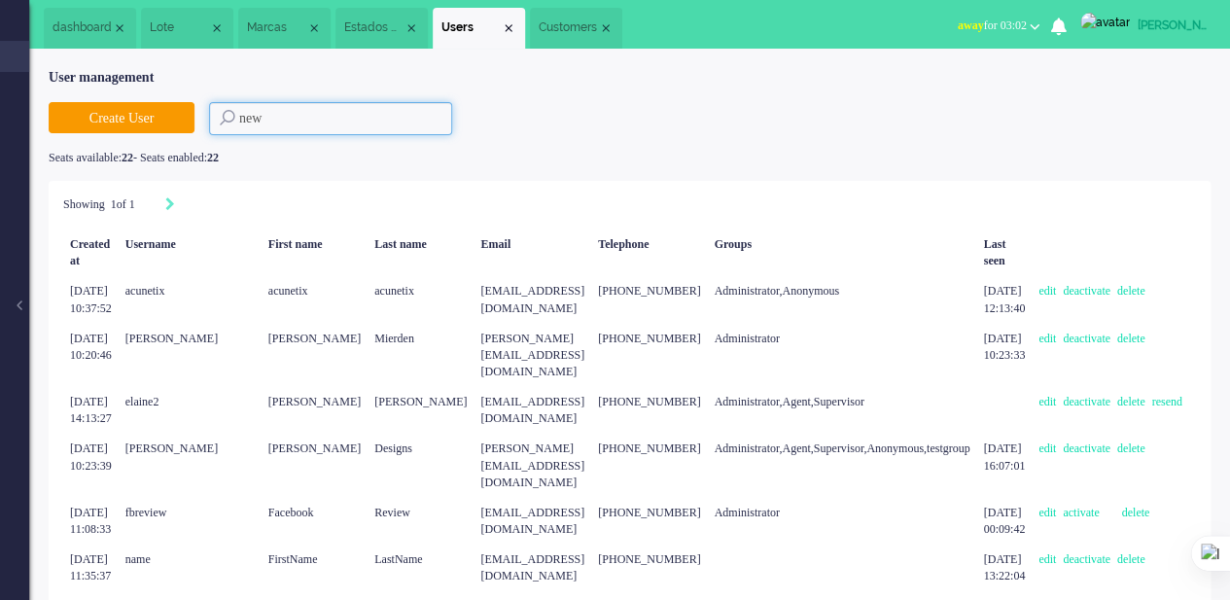
scroll to position [0, 0]
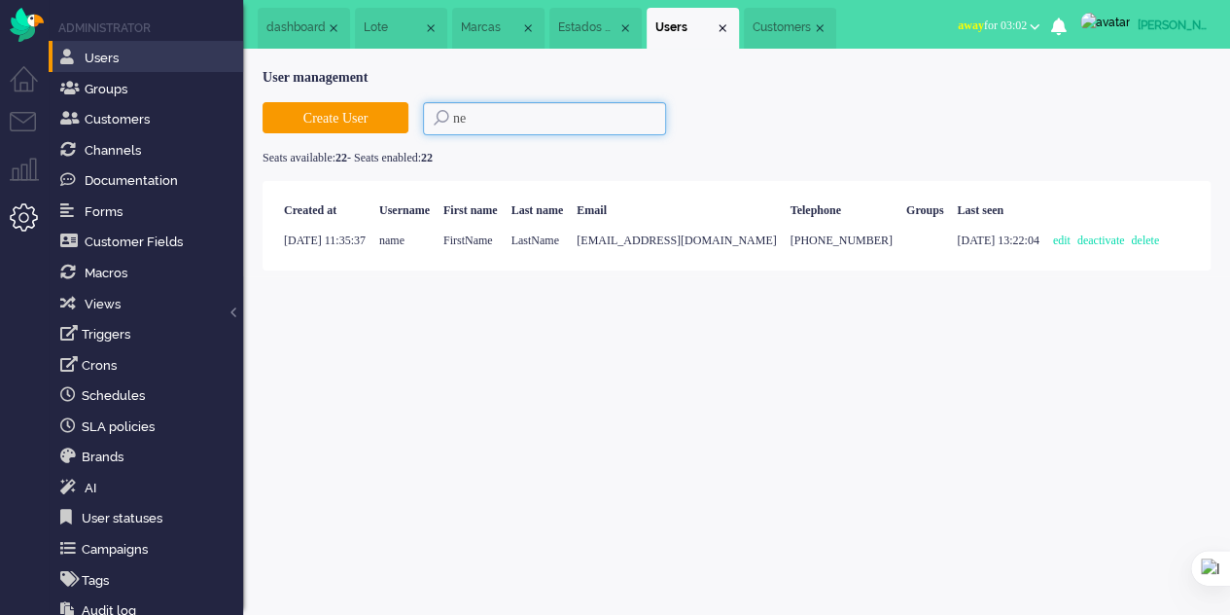
type input "n"
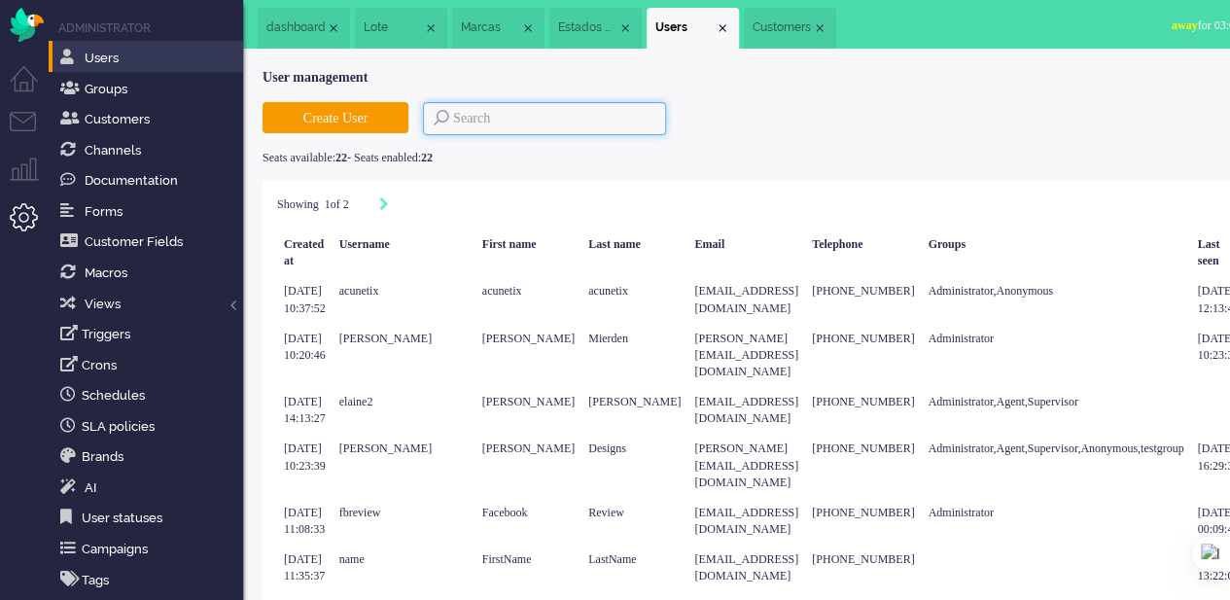
click at [510, 124] on input at bounding box center [544, 118] width 243 height 33
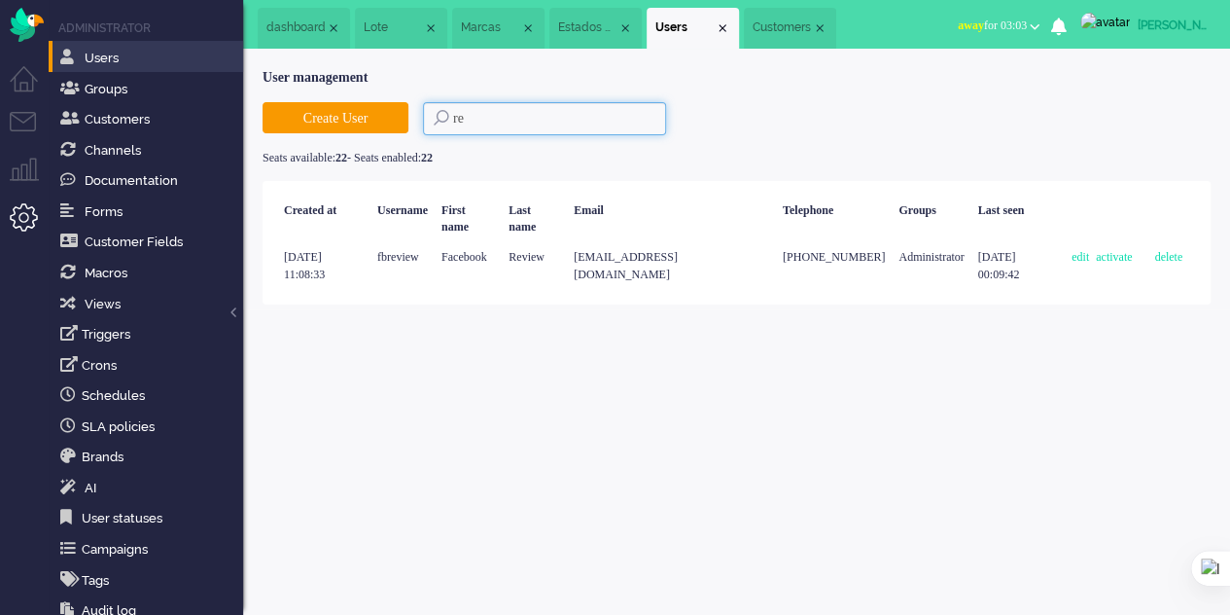
type input "re"
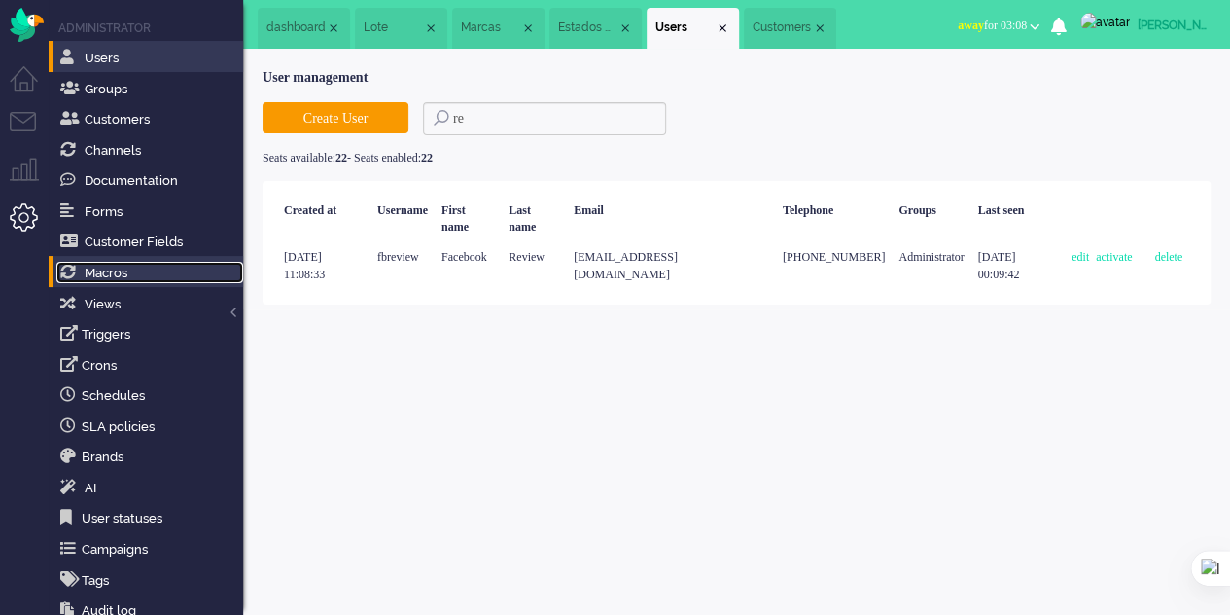
click at [99, 270] on span "Macros" at bounding box center [106, 273] width 43 height 15
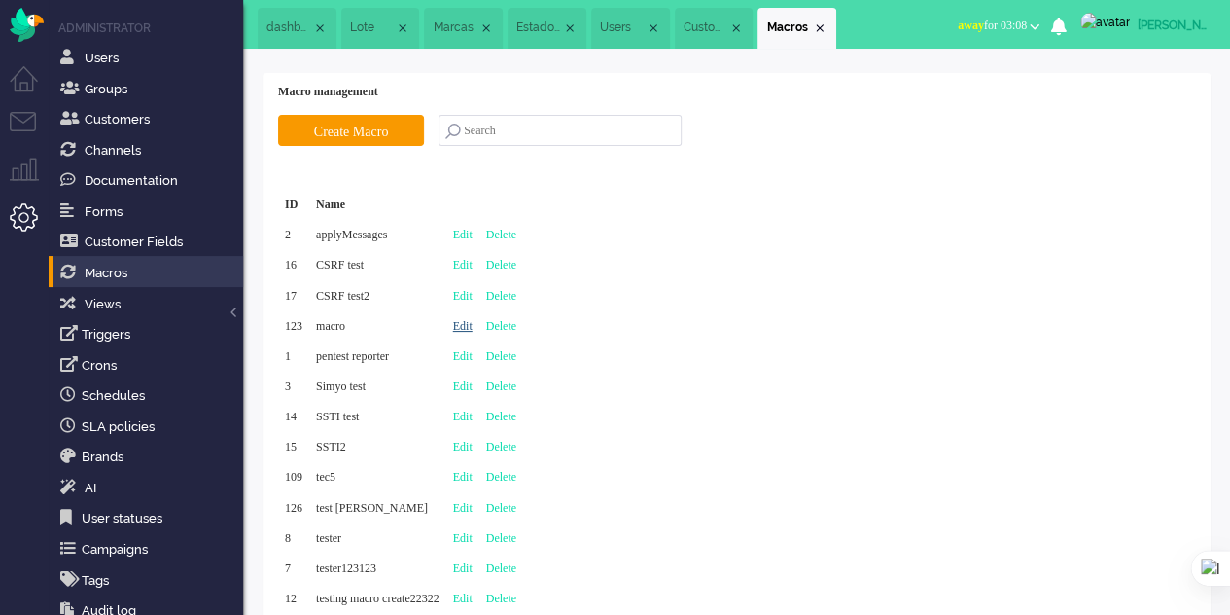
click at [473, 326] on link "Edit" at bounding box center [462, 326] width 19 height 14
type input "macro"
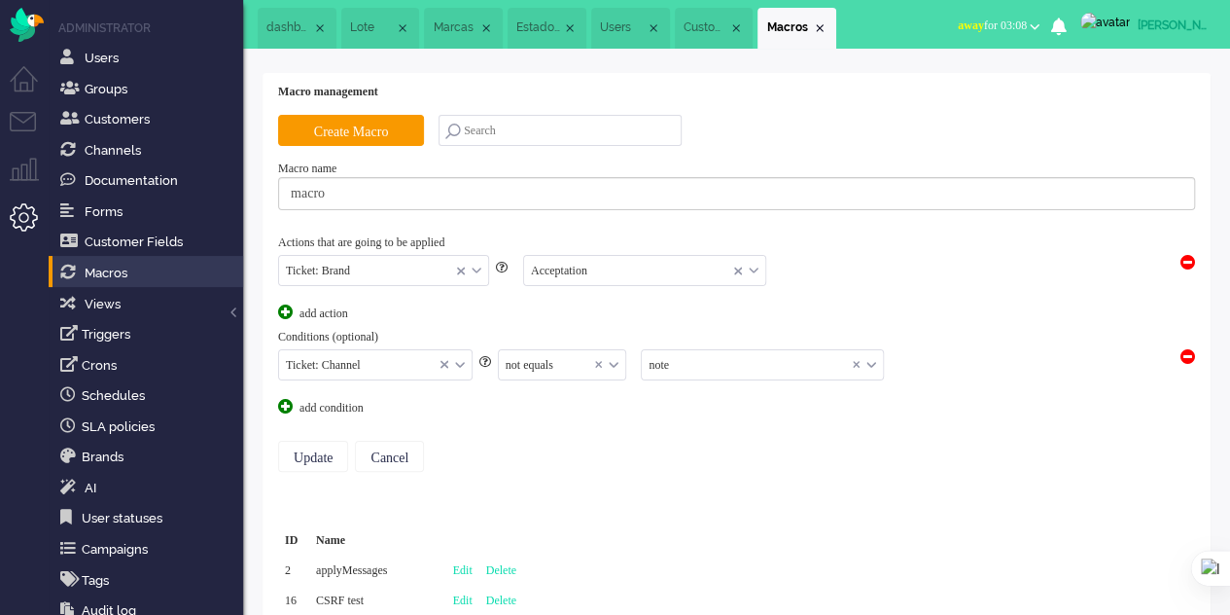
click at [1188, 352] on span at bounding box center [1188, 356] width 15 height 15
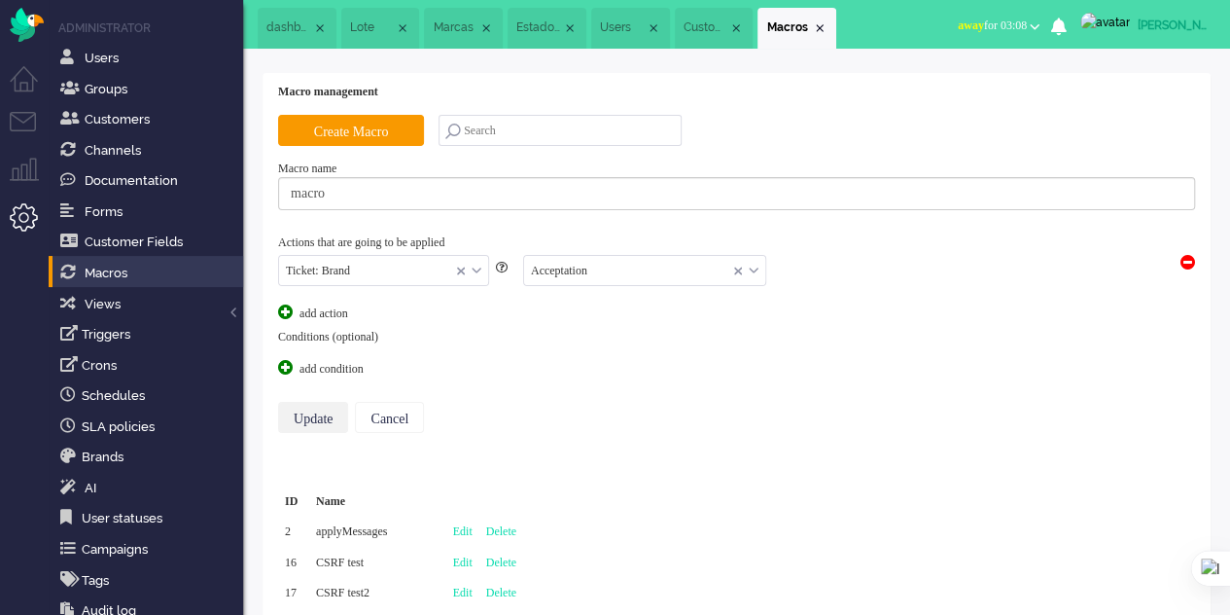
click at [325, 416] on input "Update" at bounding box center [313, 417] width 70 height 31
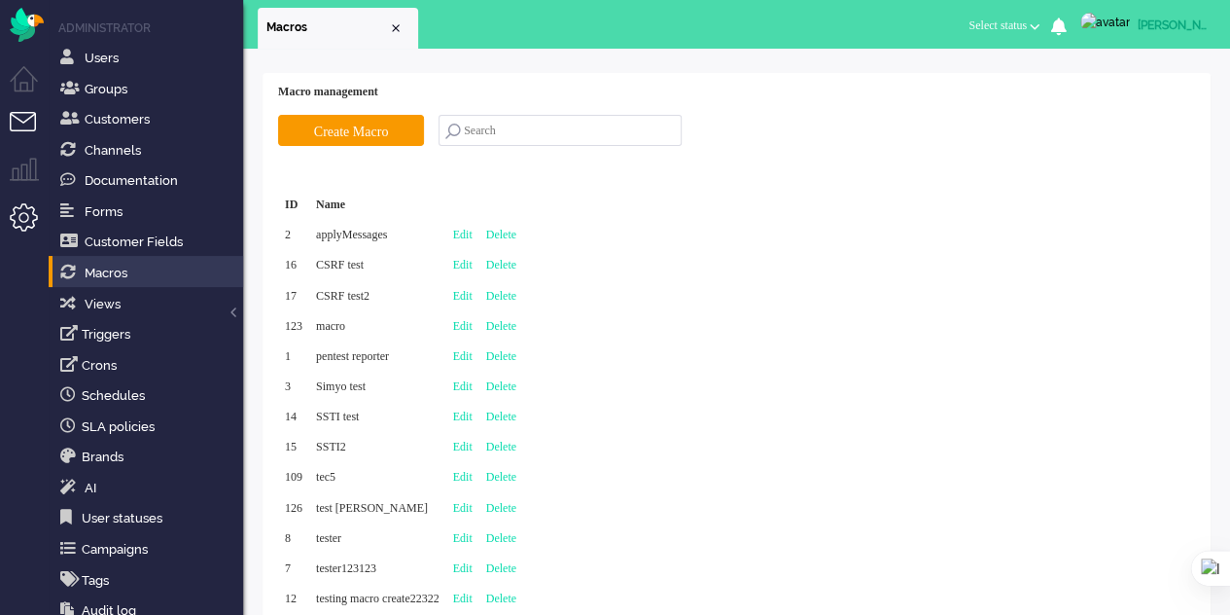
click at [33, 120] on li "Tickets menu" at bounding box center [32, 134] width 44 height 44
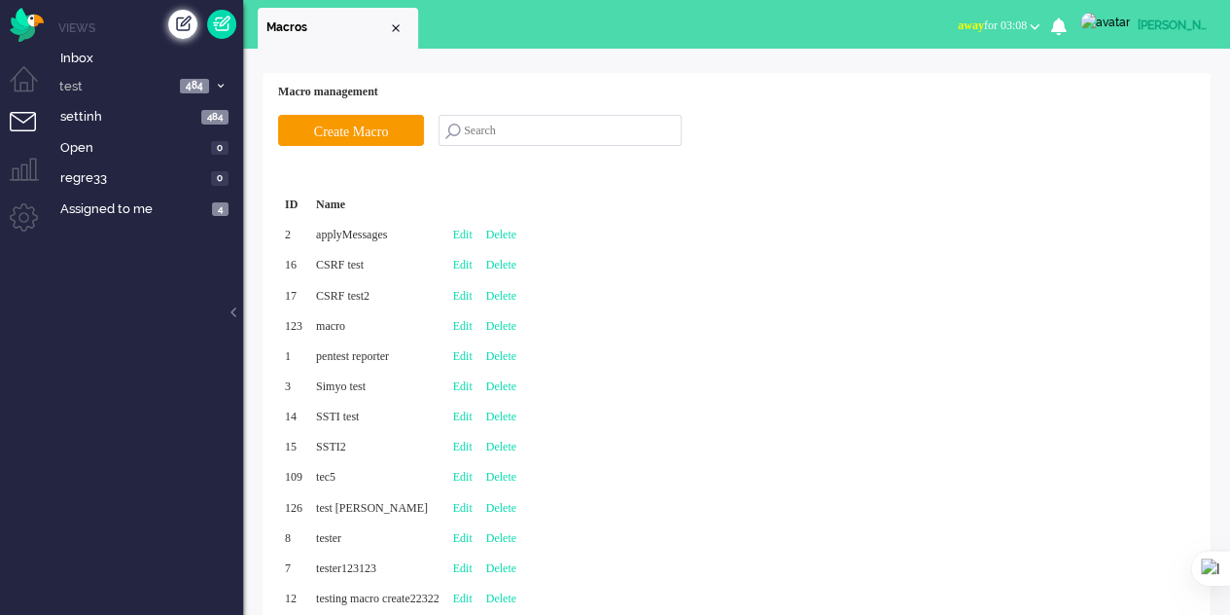
click at [185, 20] on div "Create ticket" at bounding box center [182, 24] width 29 height 29
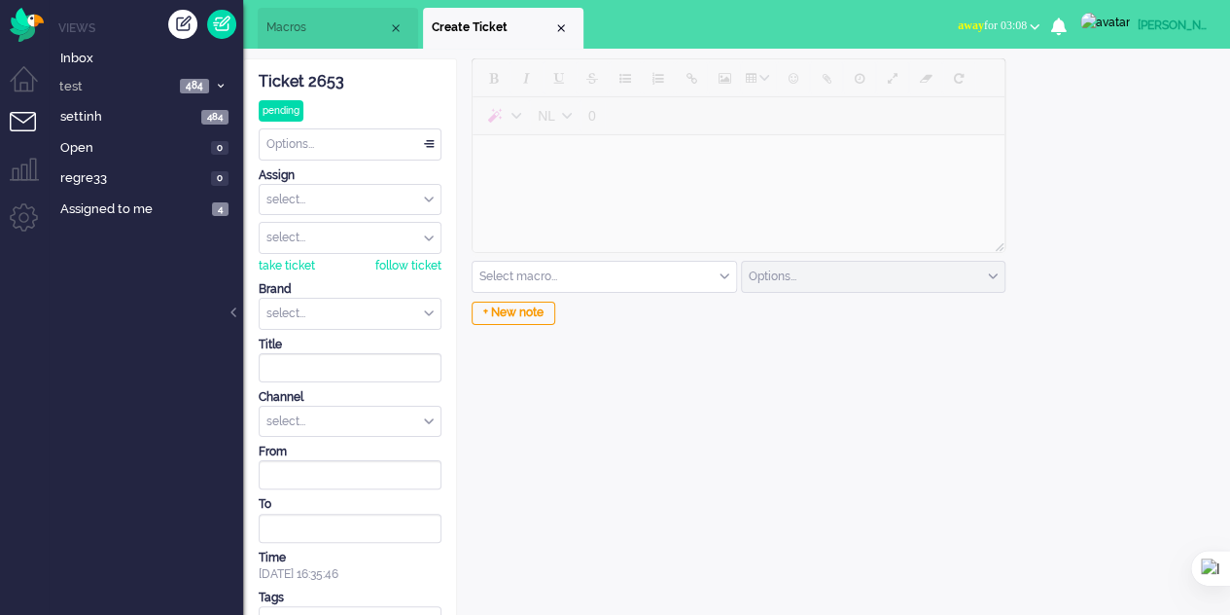
click at [706, 272] on input "text" at bounding box center [605, 277] width 264 height 30
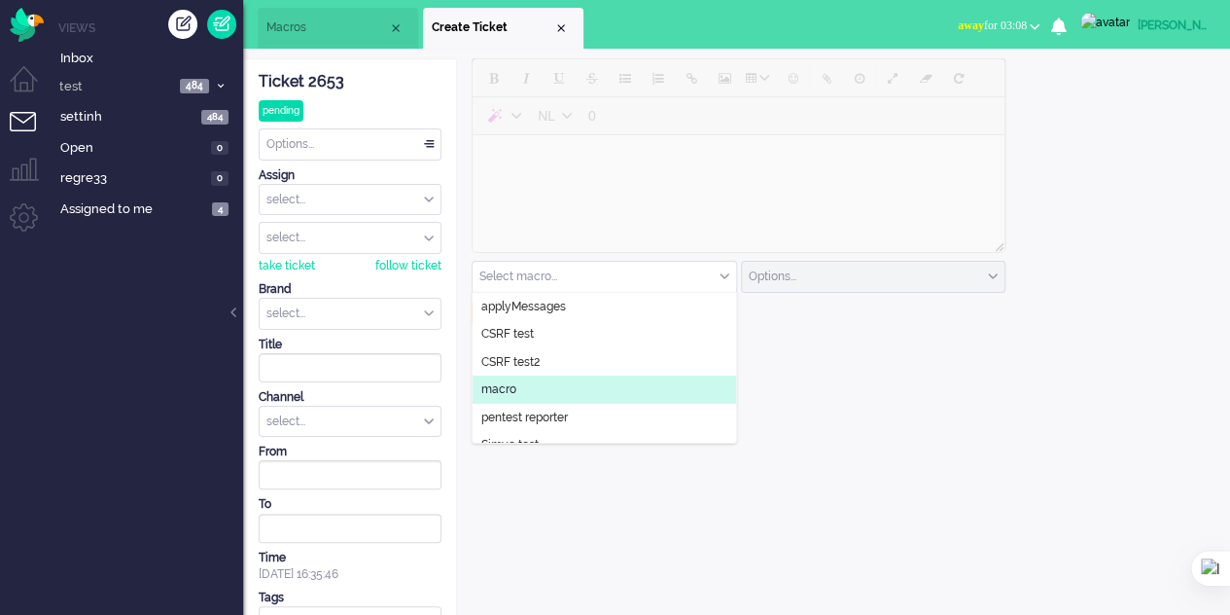
click at [529, 398] on li "macro" at bounding box center [605, 389] width 264 height 28
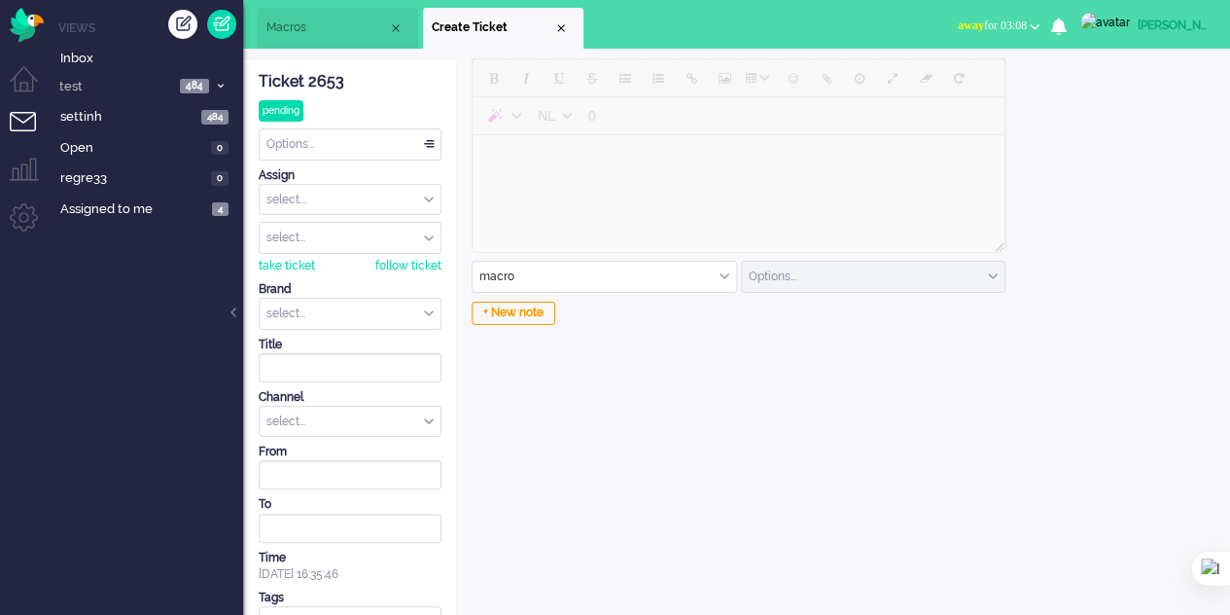
click at [327, 18] on li "Macros" at bounding box center [338, 28] width 160 height 41
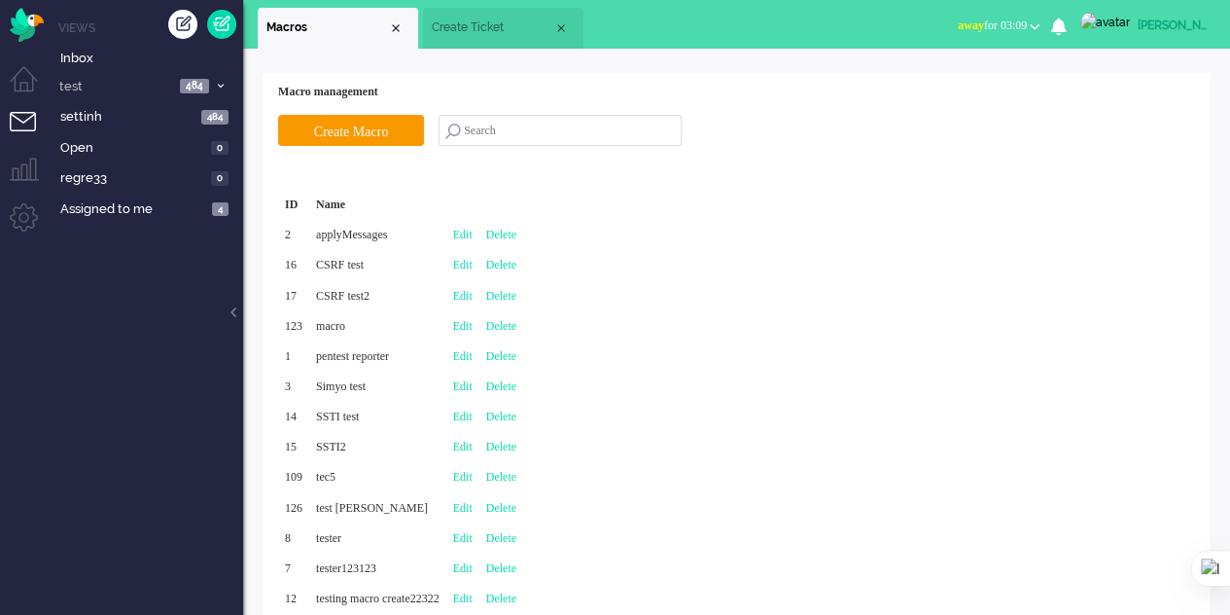
click at [914, 309] on div "ID Name 2 applyMessages Edit Delete 16 CSRF test Edit Delete 17 CSRF test2 Edit…" at bounding box center [736, 402] width 917 height 424
click at [473, 326] on link "Edit" at bounding box center [462, 326] width 19 height 14
type input "macro"
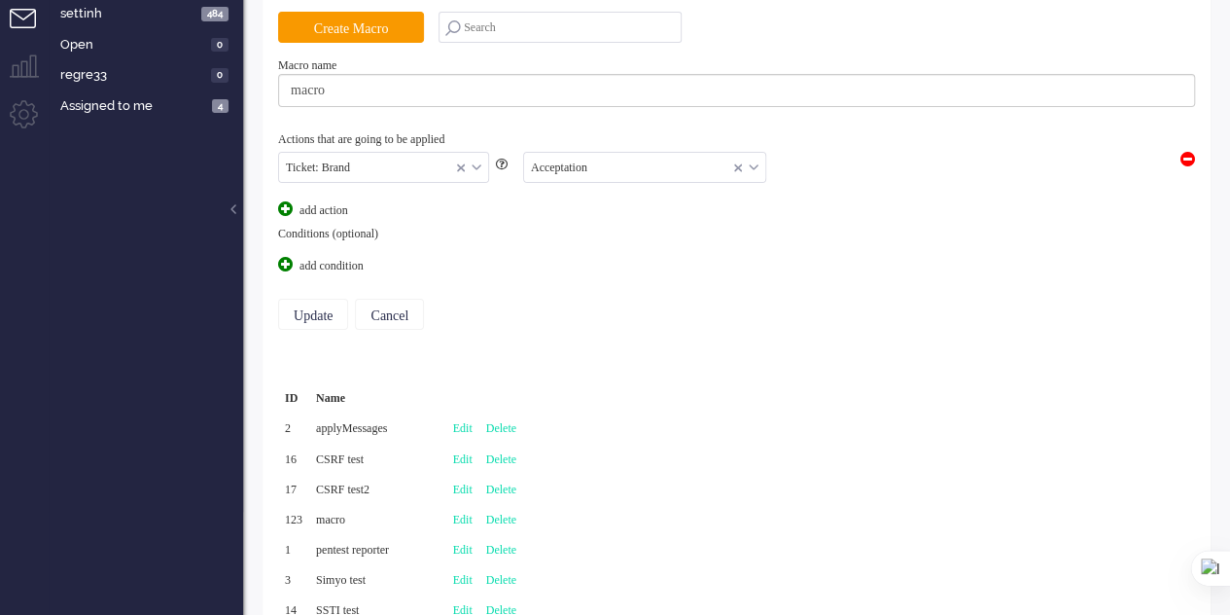
scroll to position [195, 0]
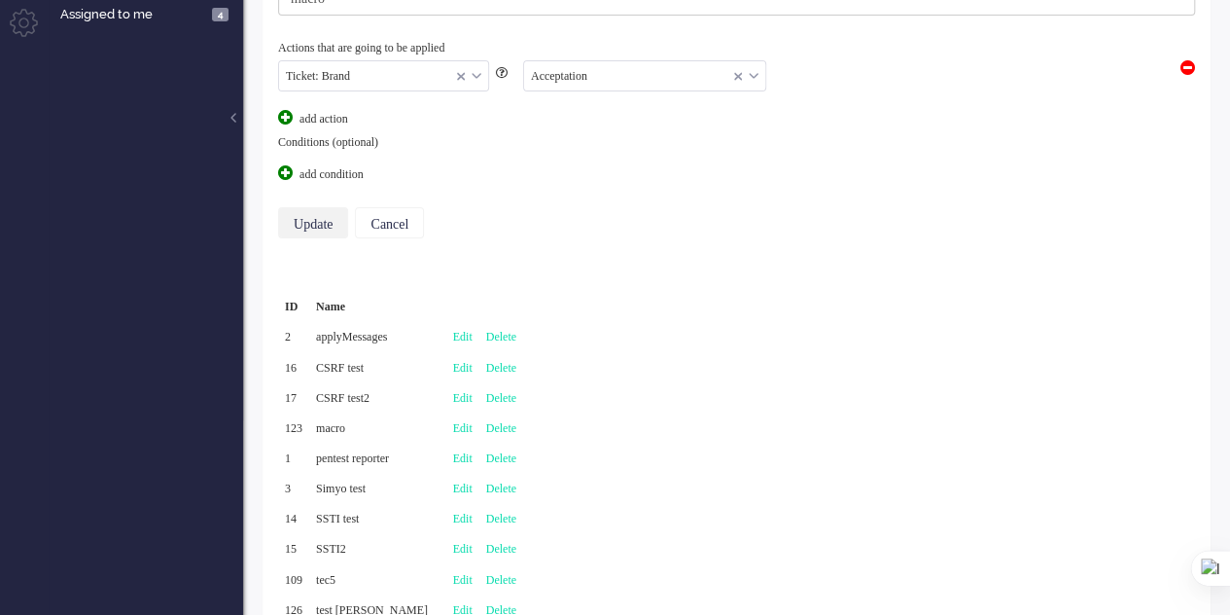
click at [315, 219] on input "Update" at bounding box center [313, 222] width 70 height 31
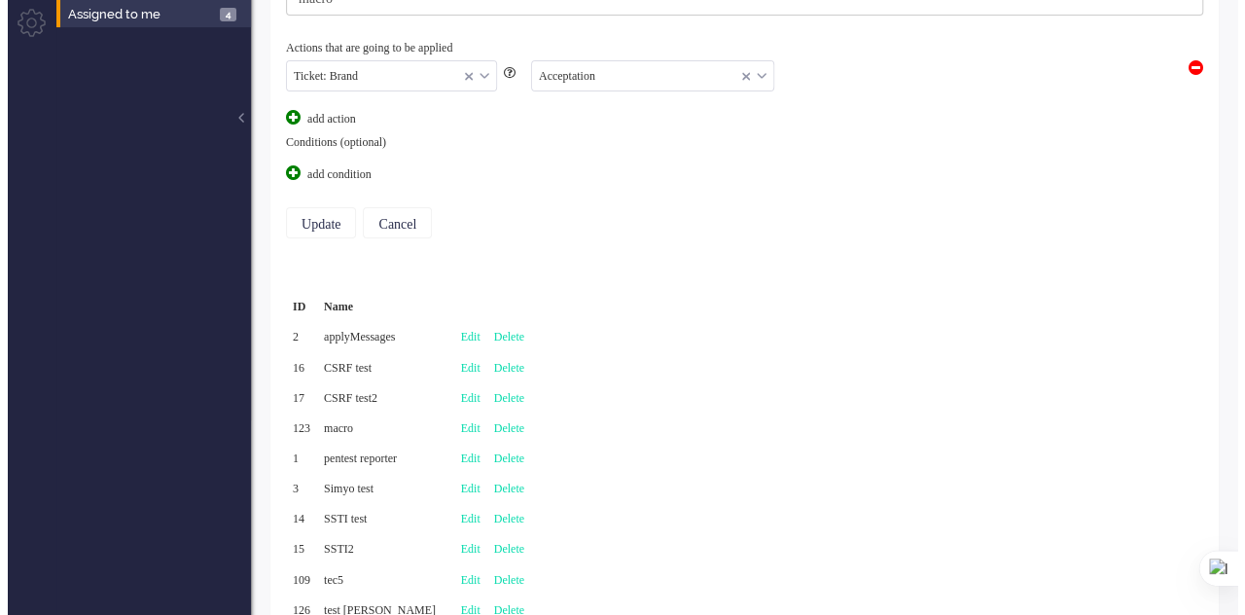
scroll to position [0, 0]
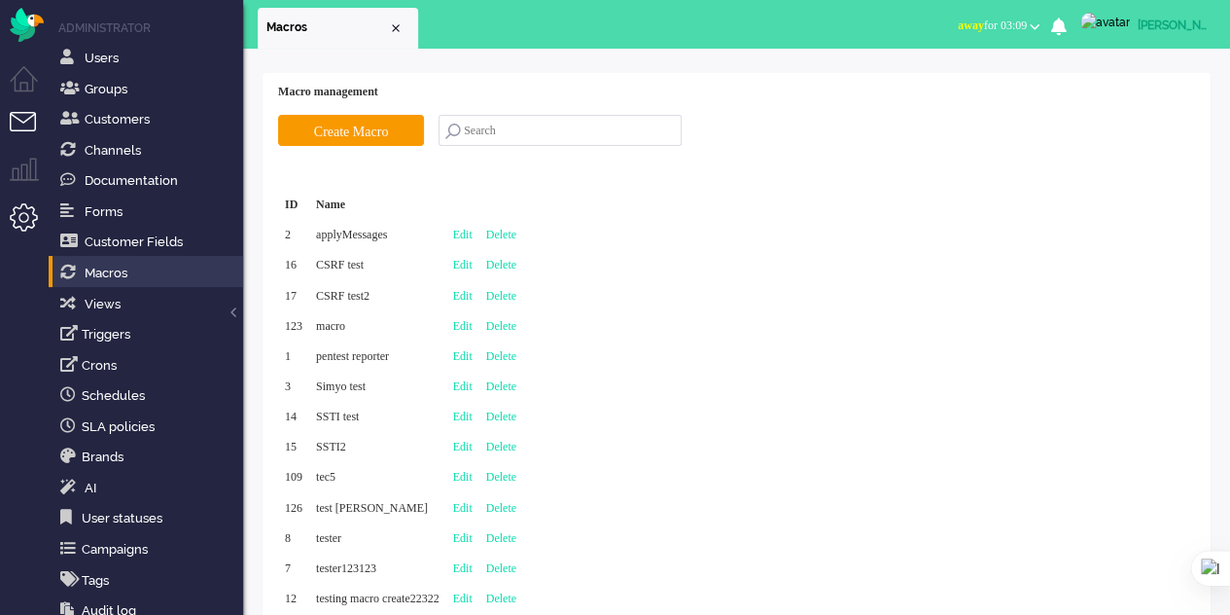
click at [13, 125] on li "Tickets menu" at bounding box center [32, 134] width 44 height 44
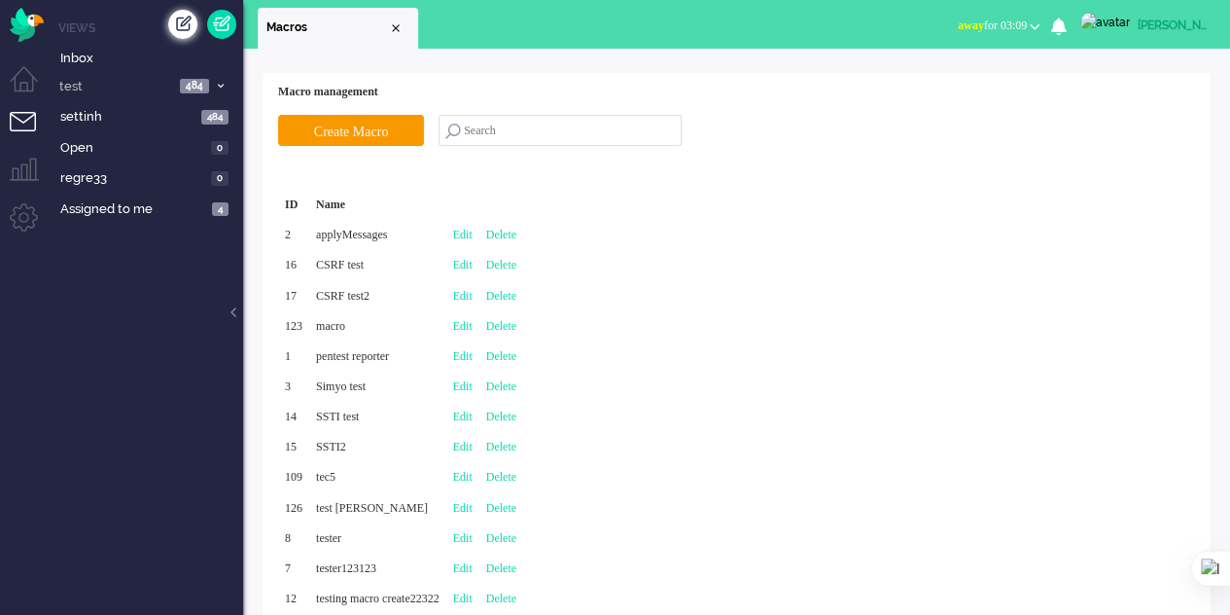
click at [177, 29] on div "Create ticket" at bounding box center [182, 24] width 29 height 29
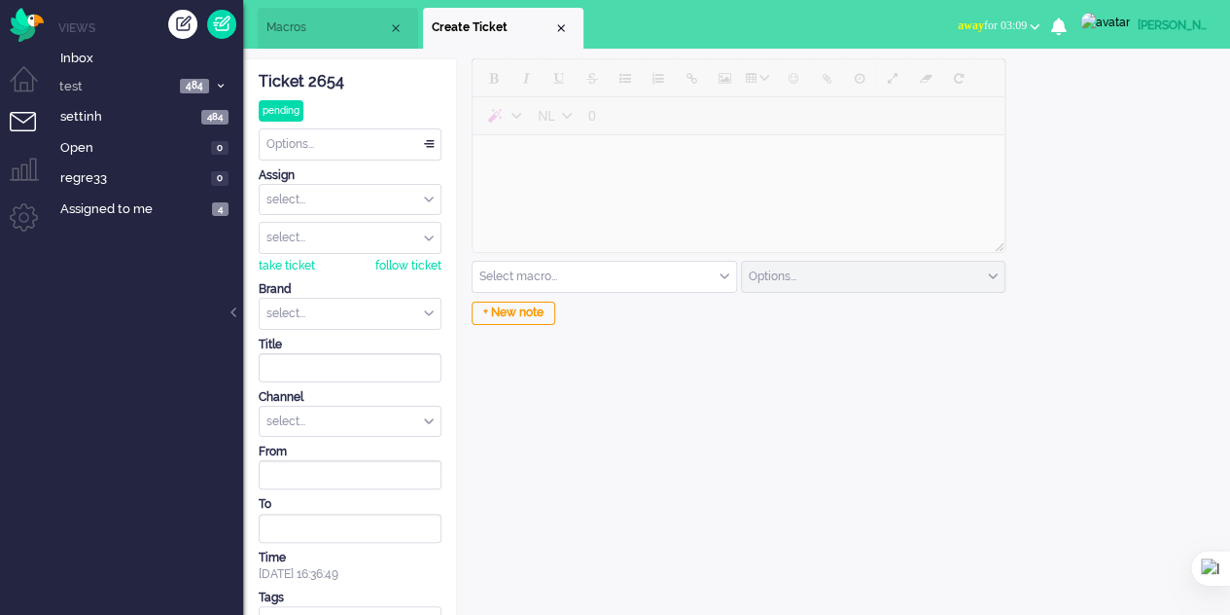
click at [723, 280] on div "Select macro..." at bounding box center [605, 277] width 264 height 30
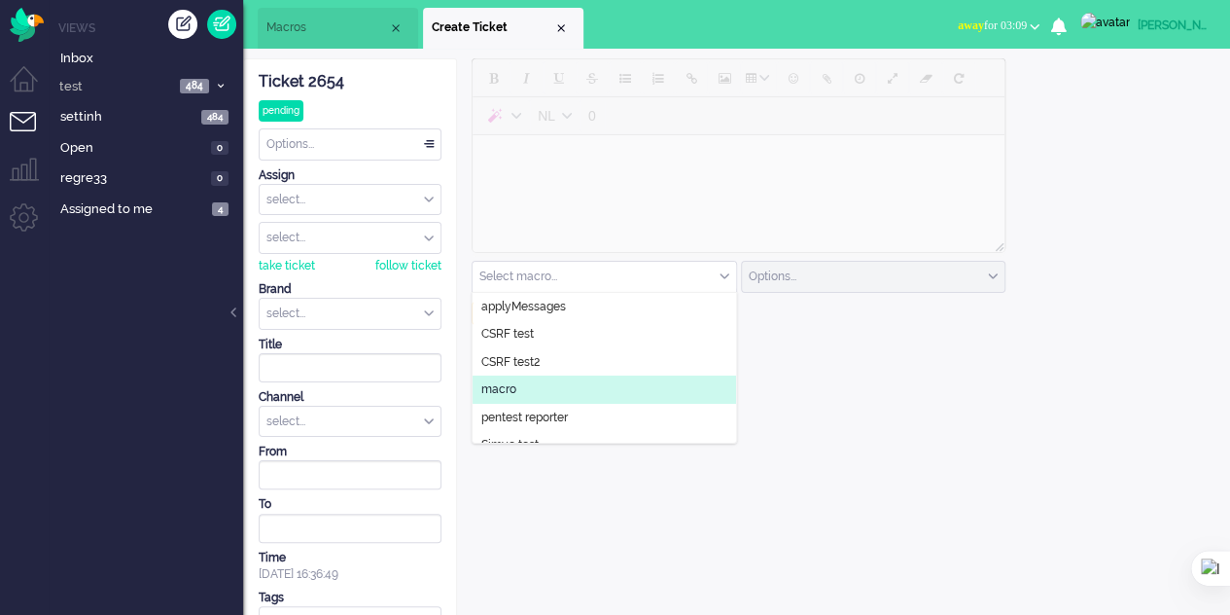
click at [569, 379] on li "macro" at bounding box center [605, 389] width 264 height 28
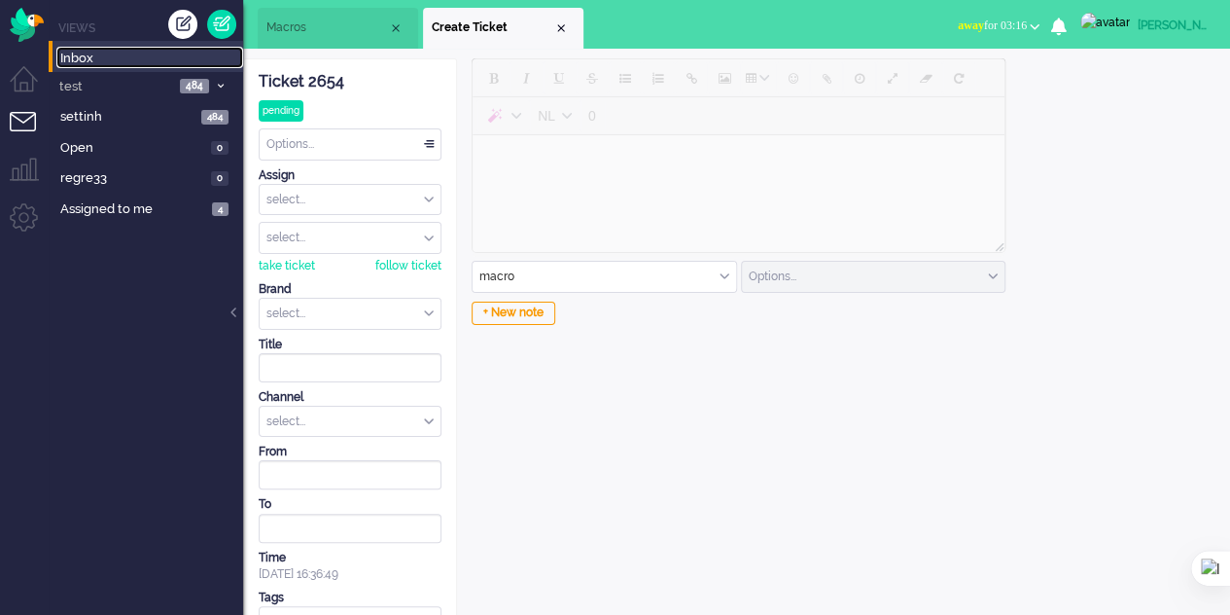
click at [64, 53] on span "Inbox" at bounding box center [151, 59] width 183 height 18
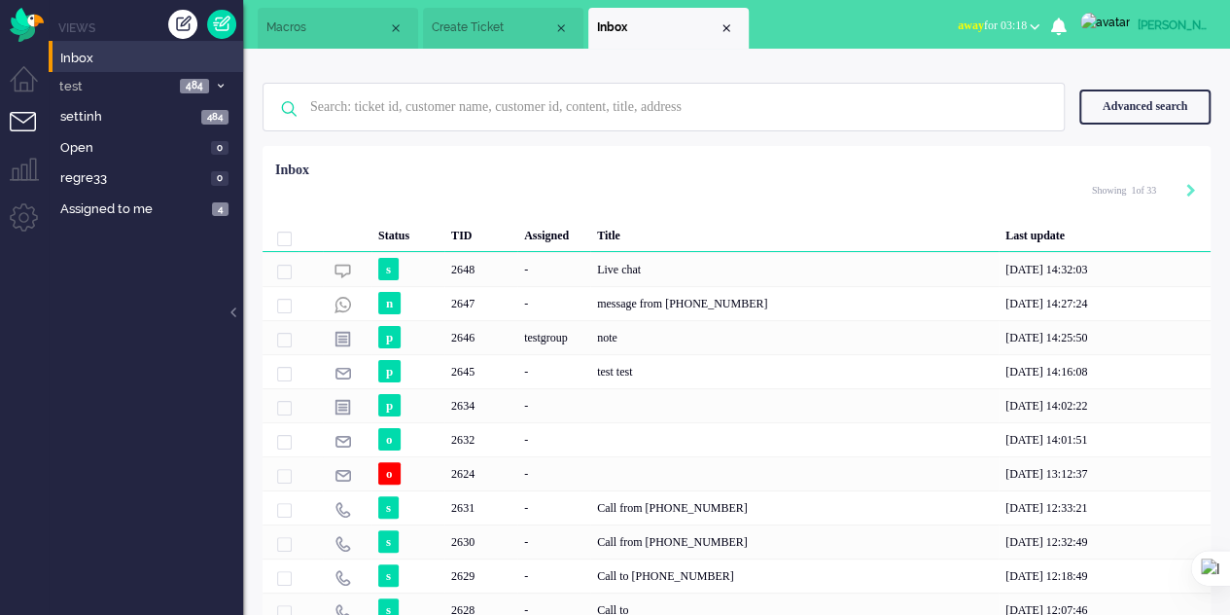
click at [1157, 25] on div "[PERSON_NAME]" at bounding box center [1174, 25] width 73 height 19
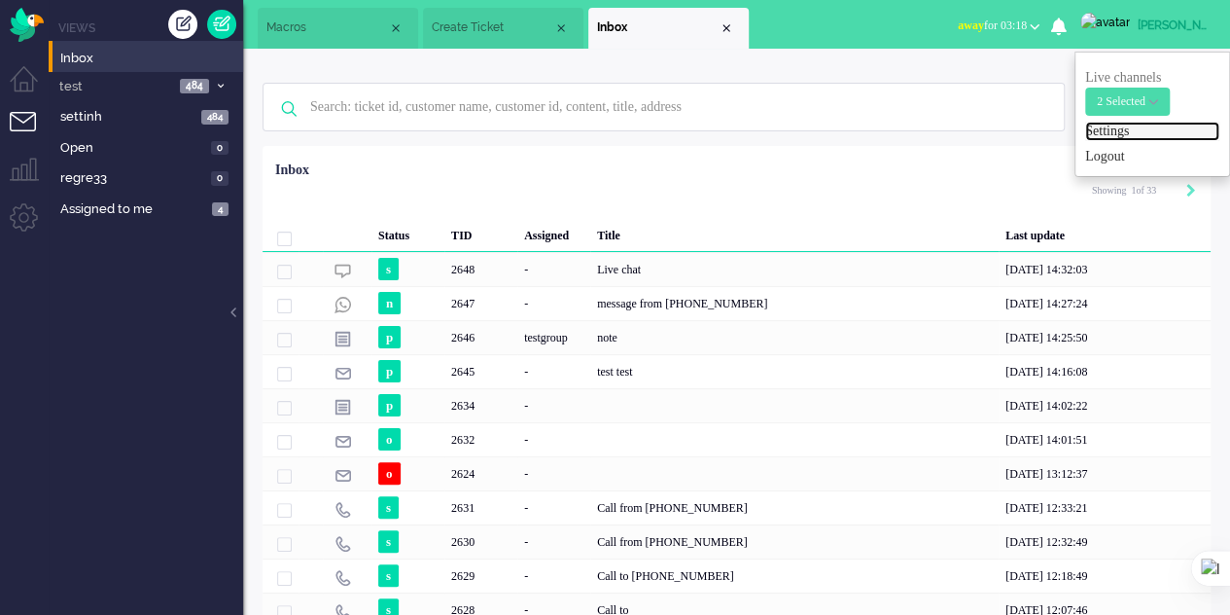
click at [1116, 126] on link "Settings" at bounding box center [1152, 131] width 134 height 19
select select
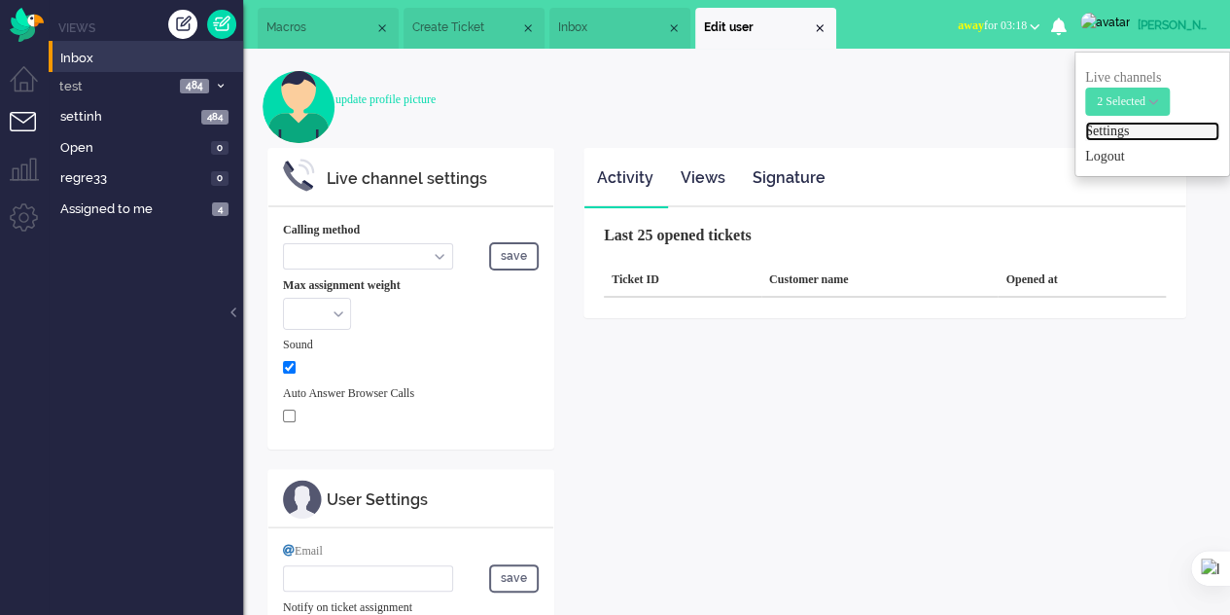
select select "inbound-sip"
type input "[PHONE_NUMBER]"
checkbox input "true"
type input "[PERSON_NAME][EMAIL_ADDRESS][DOMAIN_NAME]"
type input "[PHONE_NUMBER]"
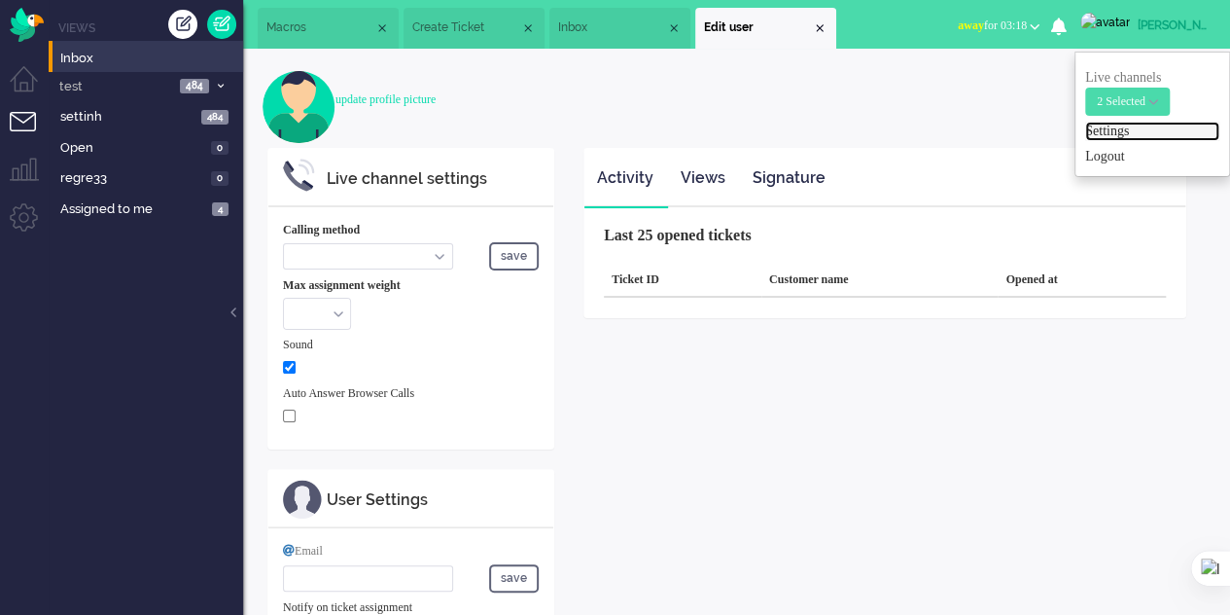
select select "en"
select select "en_GB"
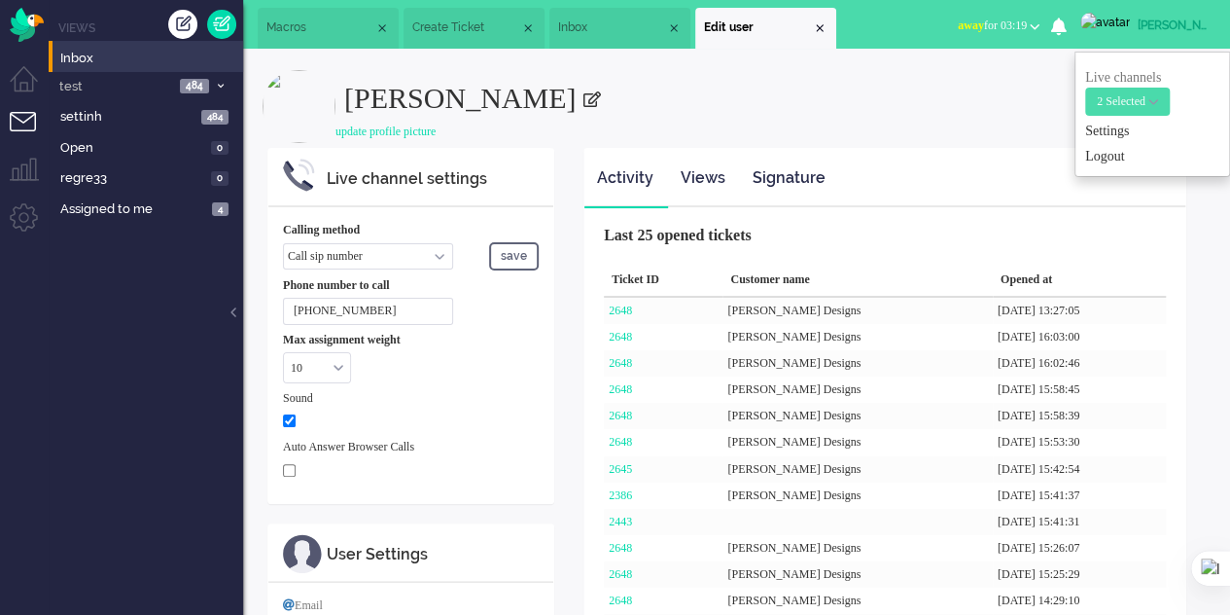
click at [434, 254] on select "Call phone number Call sip number Browser App client" at bounding box center [368, 256] width 170 height 26
click at [720, 111] on h2 "[PERSON_NAME]" at bounding box center [777, 92] width 867 height 44
click at [828, 27] on div "Close tab" at bounding box center [820, 28] width 16 height 16
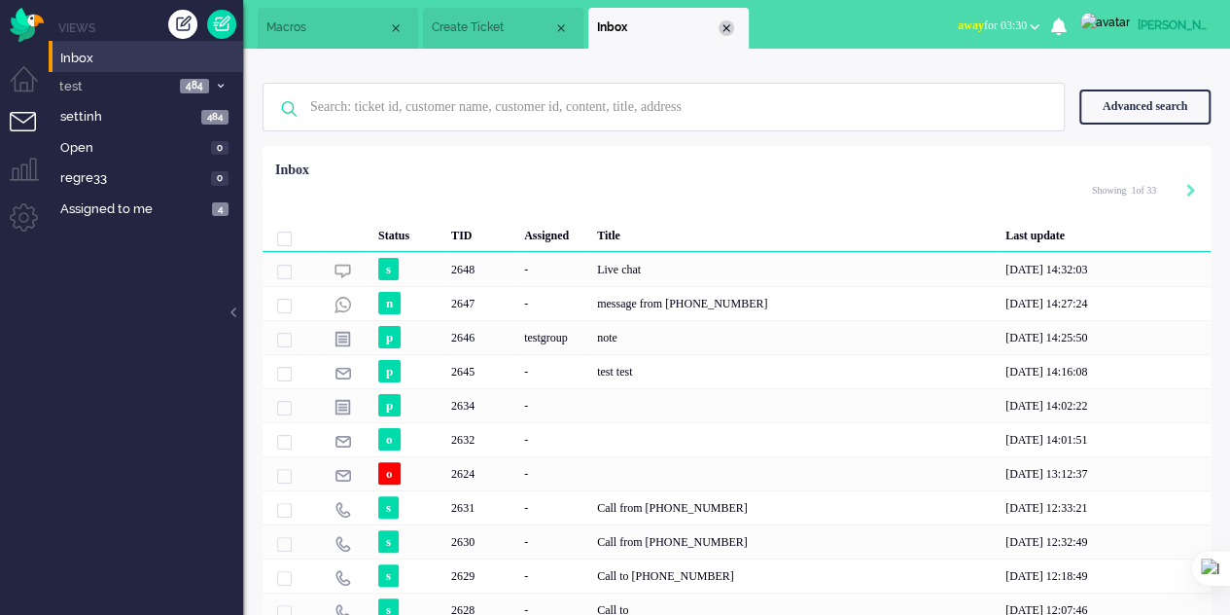
click at [729, 30] on div "Close tab" at bounding box center [727, 28] width 16 height 16
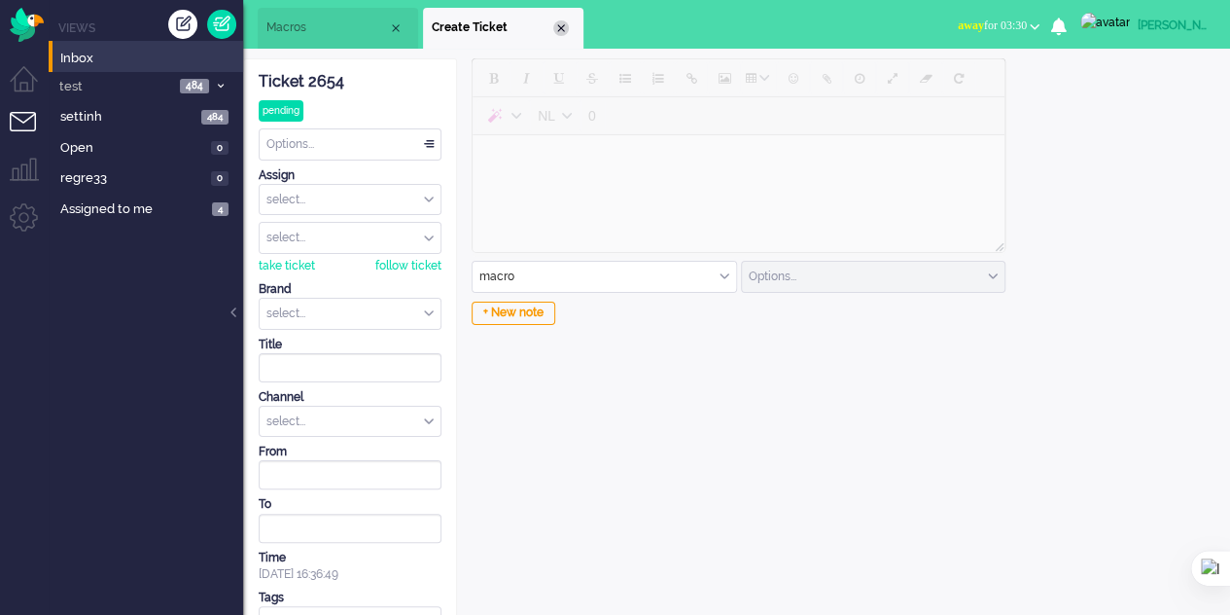
click at [560, 28] on div "Close tab" at bounding box center [561, 28] width 16 height 16
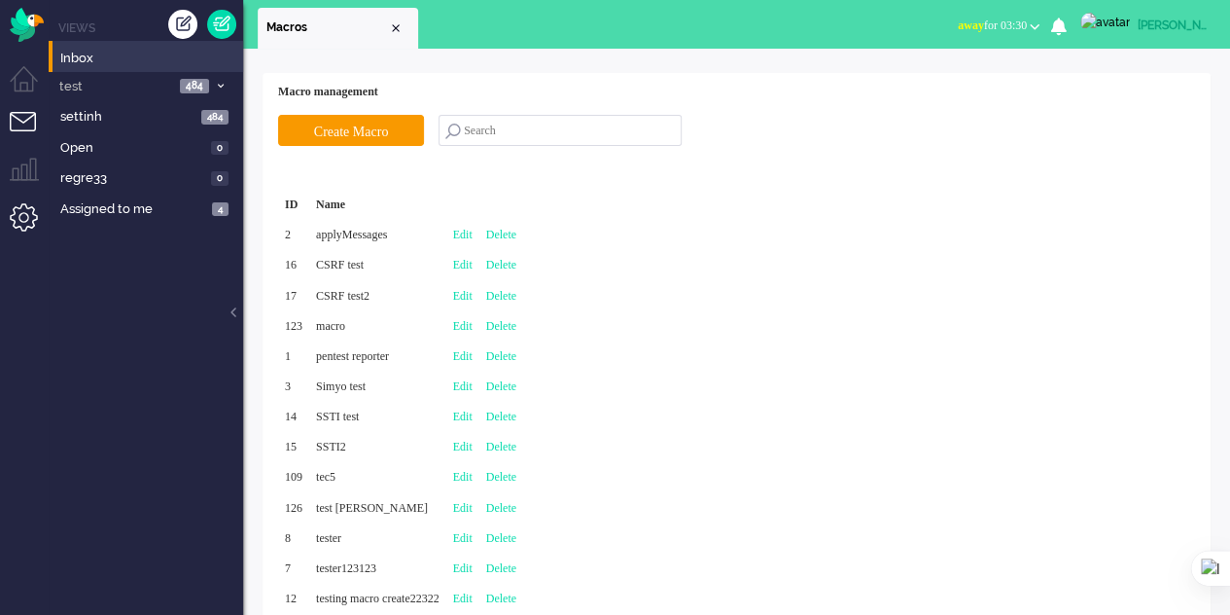
click at [34, 217] on li "Admin menu" at bounding box center [32, 225] width 44 height 44
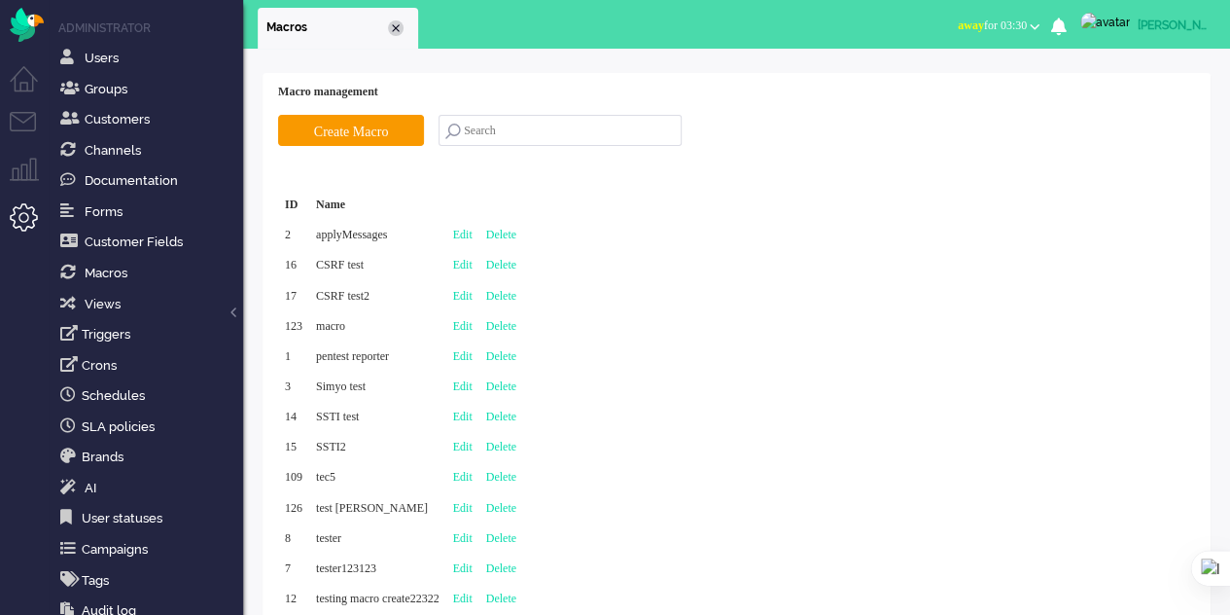
click at [395, 25] on div "Close tab" at bounding box center [396, 28] width 16 height 16
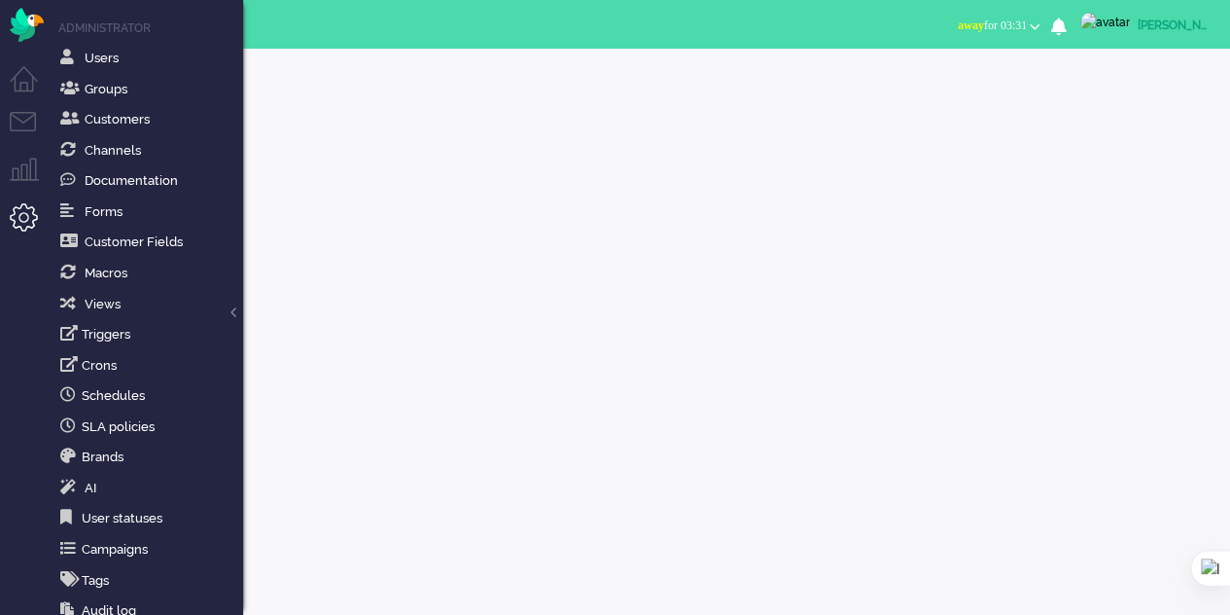
click at [18, 221] on li "Admin menu" at bounding box center [32, 225] width 44 height 44
click at [1144, 384] on div at bounding box center [736, 332] width 987 height 566
click at [90, 491] on span "AI" at bounding box center [91, 487] width 12 height 15
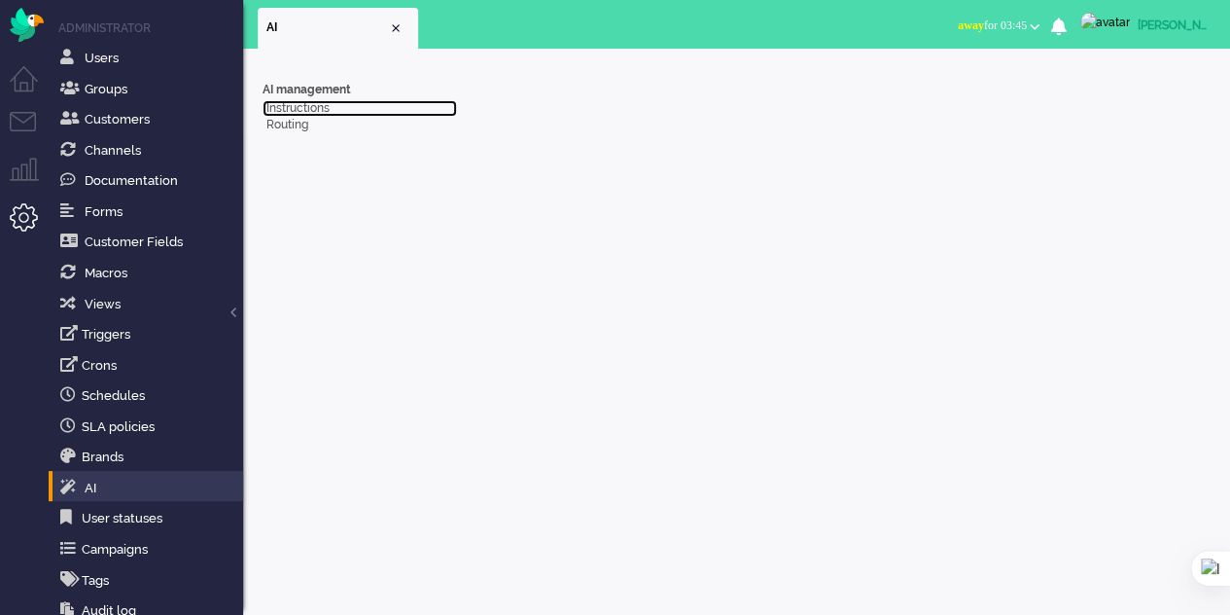
click at [288, 105] on link "Instructions" at bounding box center [360, 108] width 195 height 17
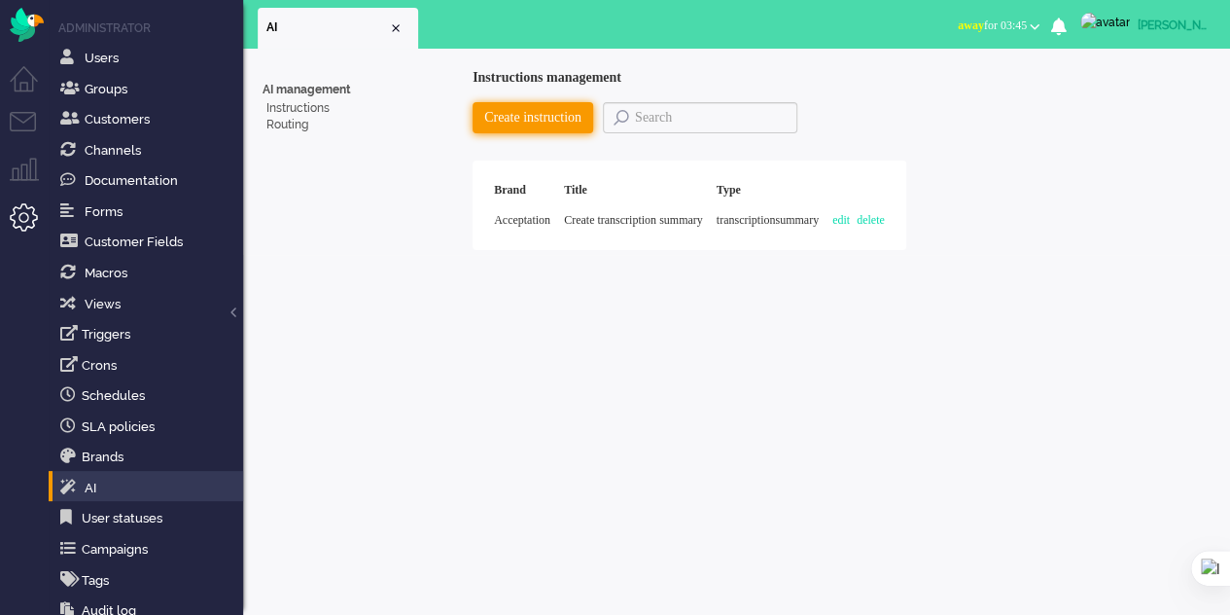
click at [540, 116] on button "Create instruction" at bounding box center [533, 117] width 121 height 31
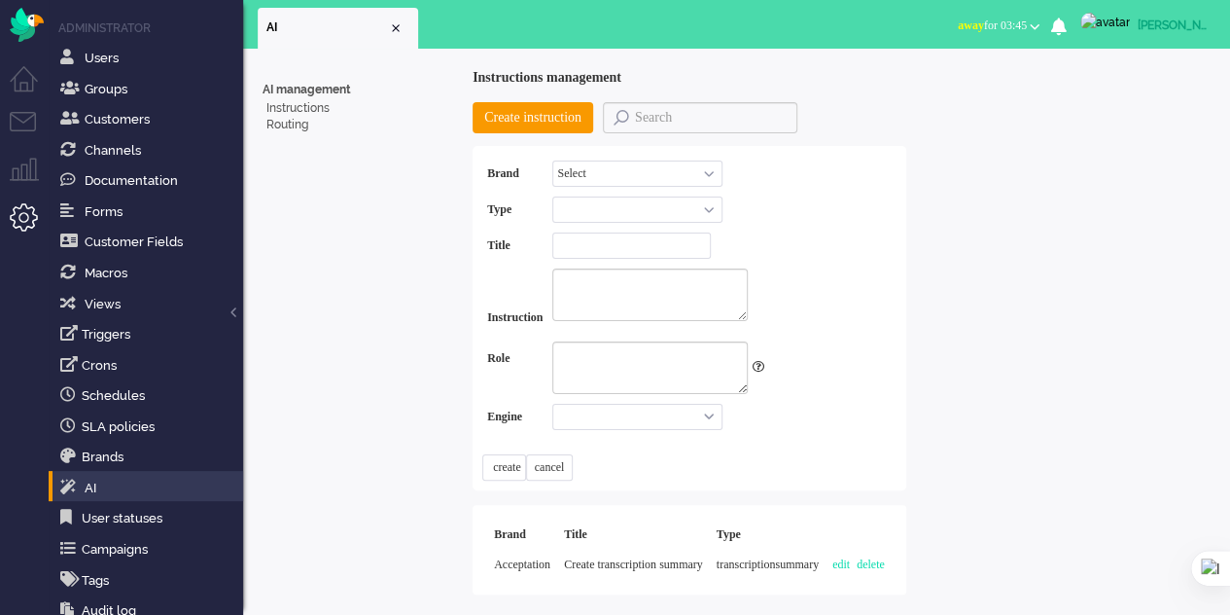
click at [722, 170] on select "Select Acceptation Other Brand" at bounding box center [637, 173] width 170 height 26
select select "3"
click at [570, 160] on select "Select Acceptation Other Brand" at bounding box center [637, 173] width 170 height 26
click at [109, 53] on span "Users" at bounding box center [102, 58] width 34 height 15
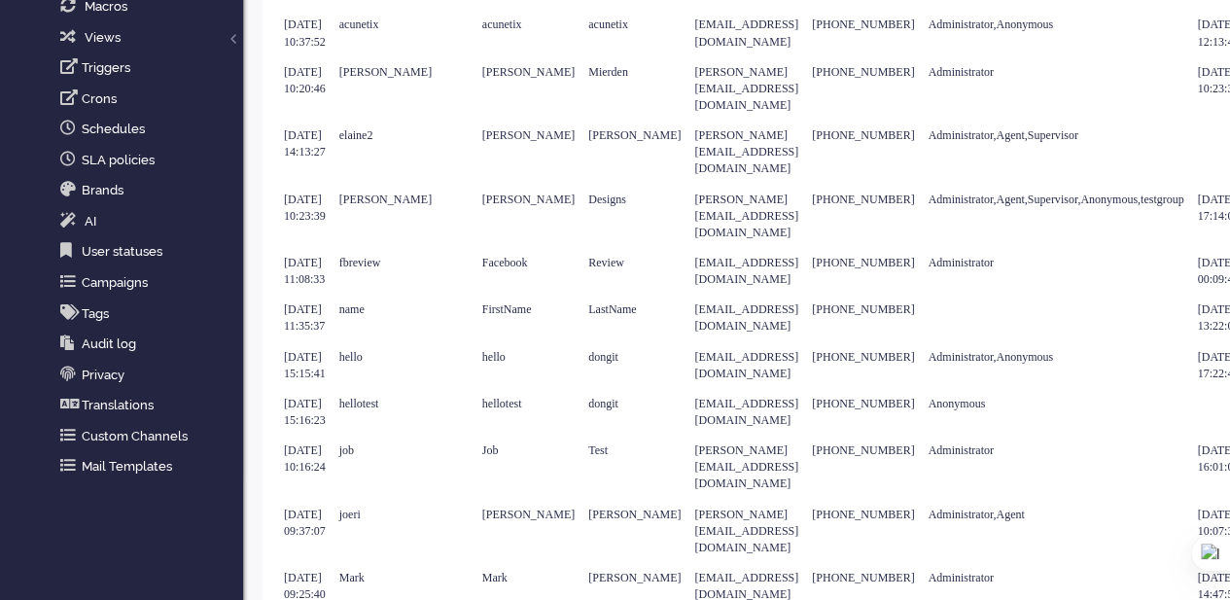
scroll to position [440, 0]
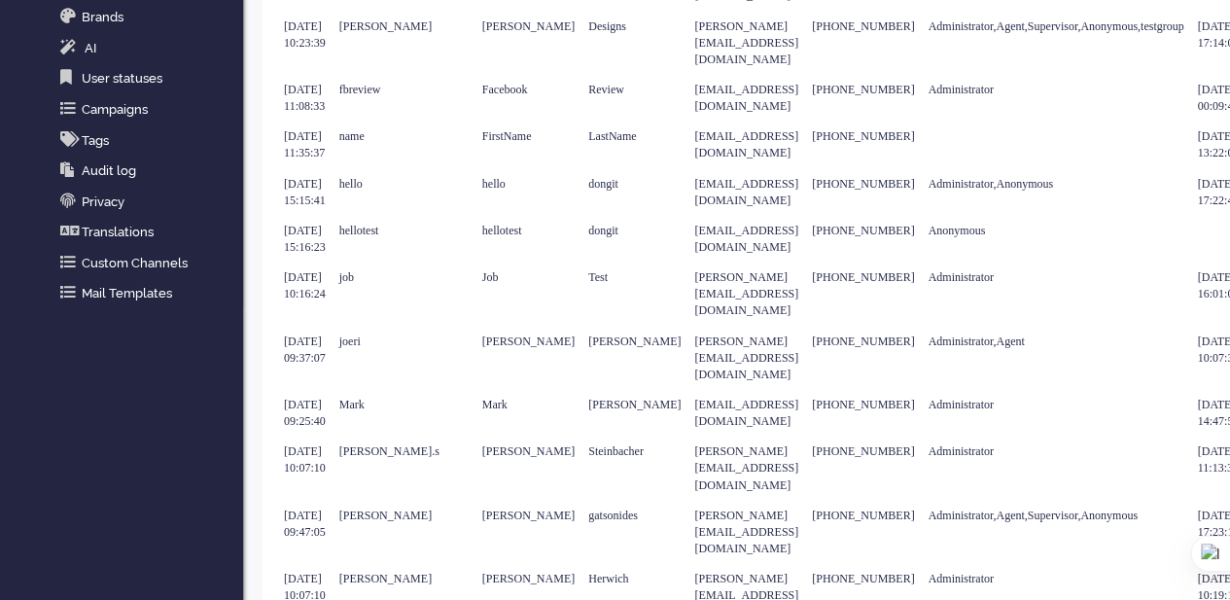
type input "2"
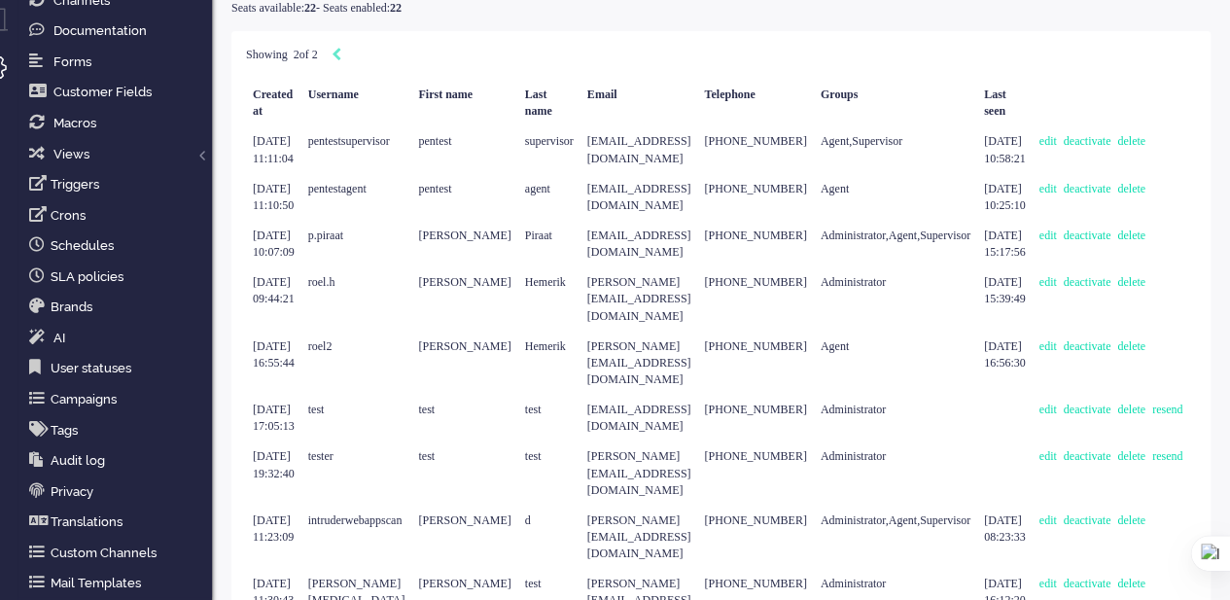
scroll to position [158, 249]
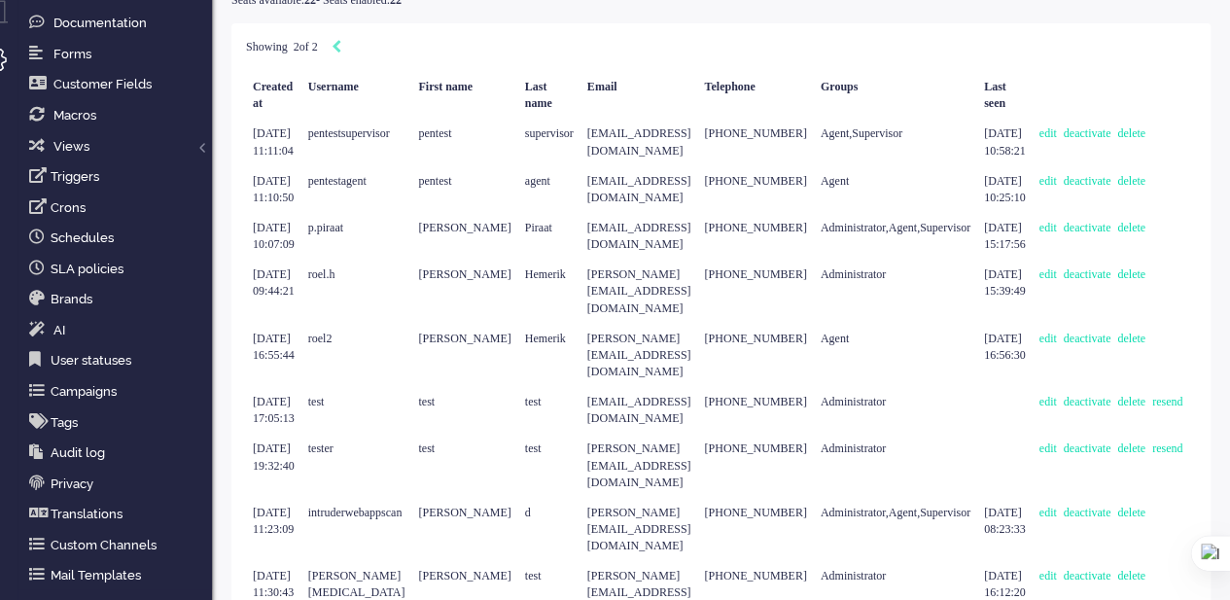
type input "1"
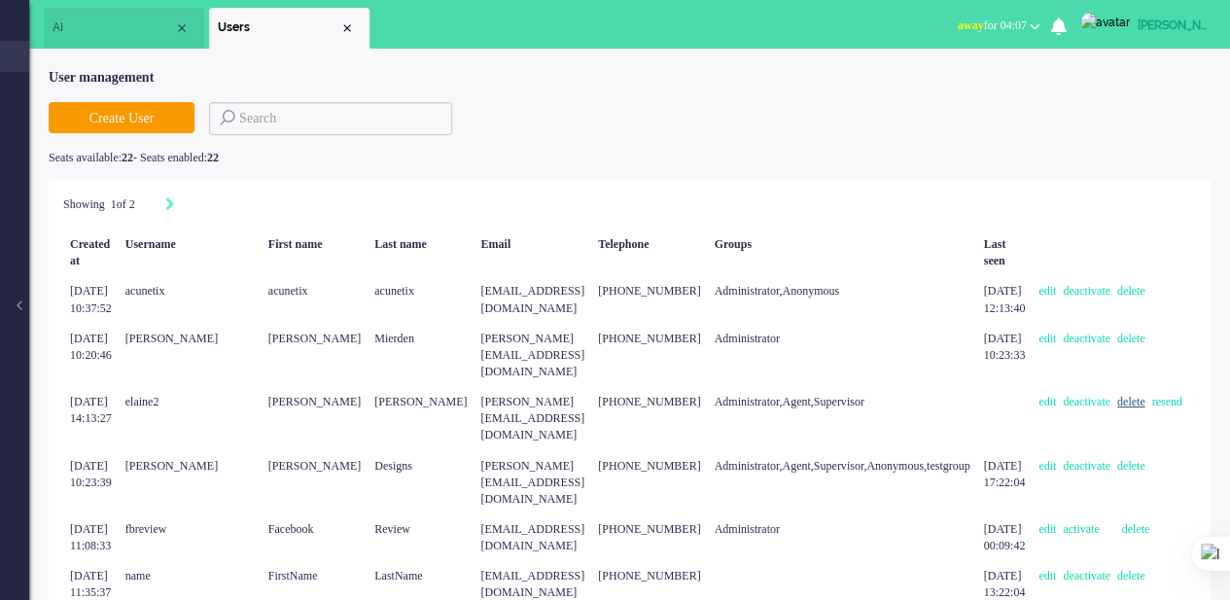
scroll to position [0, 327]
click at [1039, 395] on link "edit" at bounding box center [1051, 402] width 24 height 14
select select
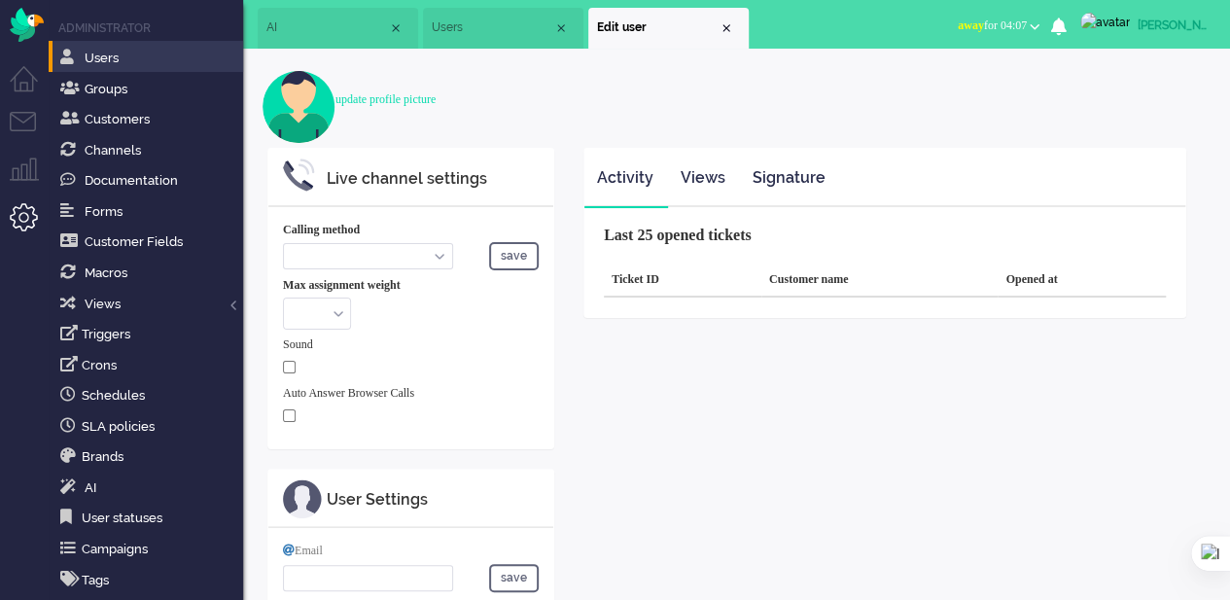
select select "inbound-new"
type input "elaine+test2@elainedesigns.es"
checkbox input "true"
type input "[PHONE_NUMBER]"
select select "en"
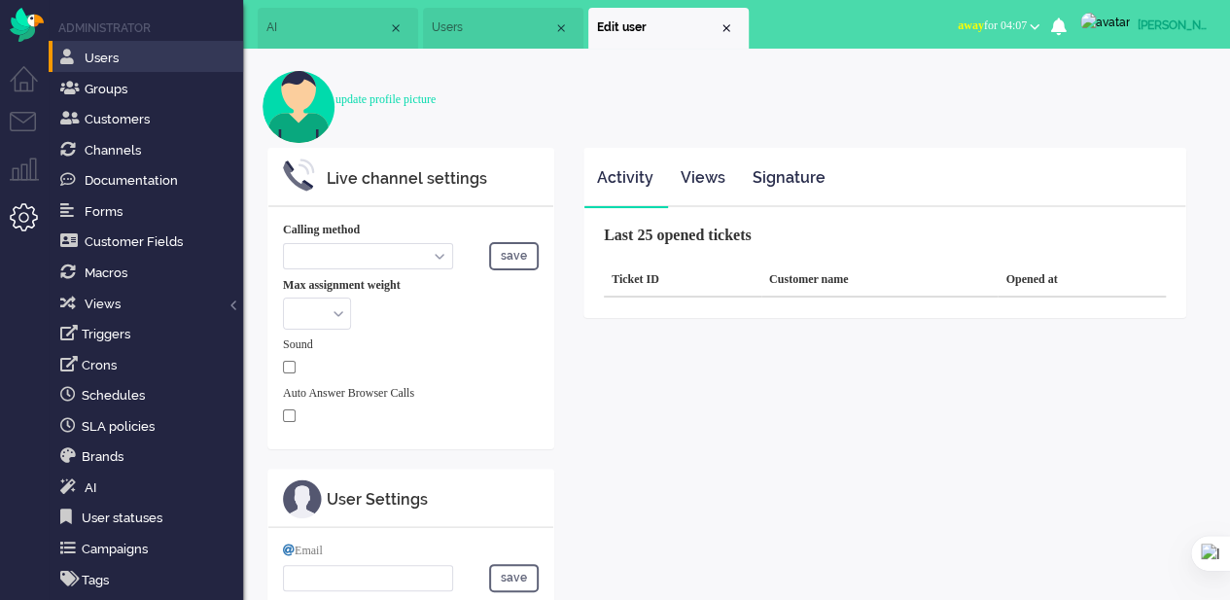
select select "en_GB"
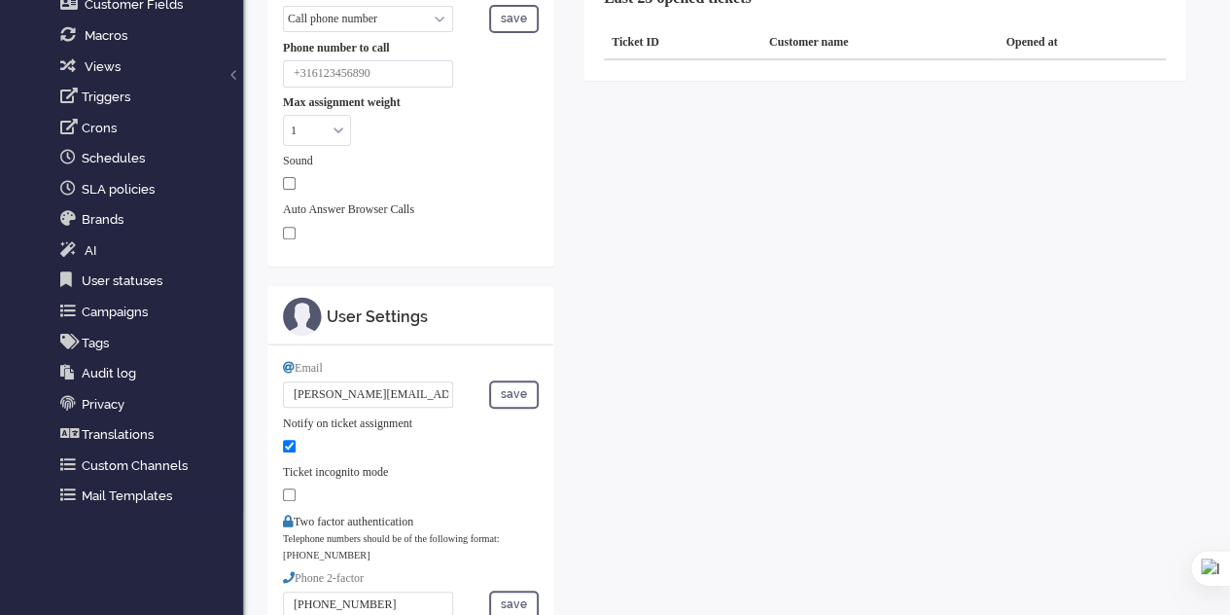
scroll to position [49, 0]
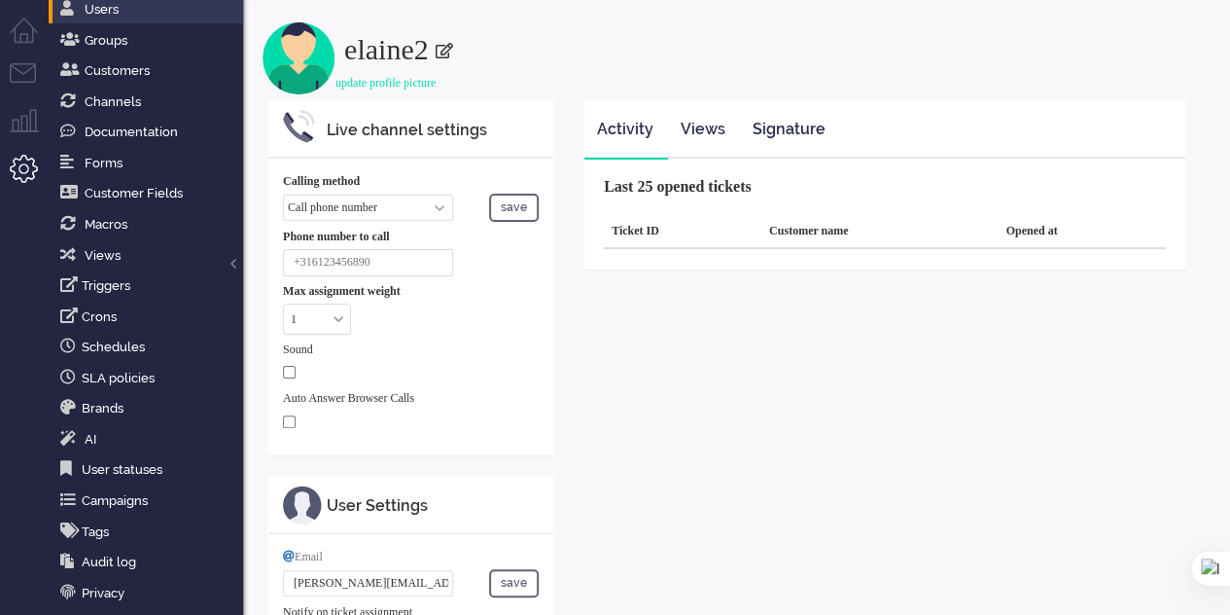
click at [425, 264] on input at bounding box center [368, 262] width 170 height 26
click at [517, 273] on div "Phone number to call" at bounding box center [411, 252] width 256 height 47
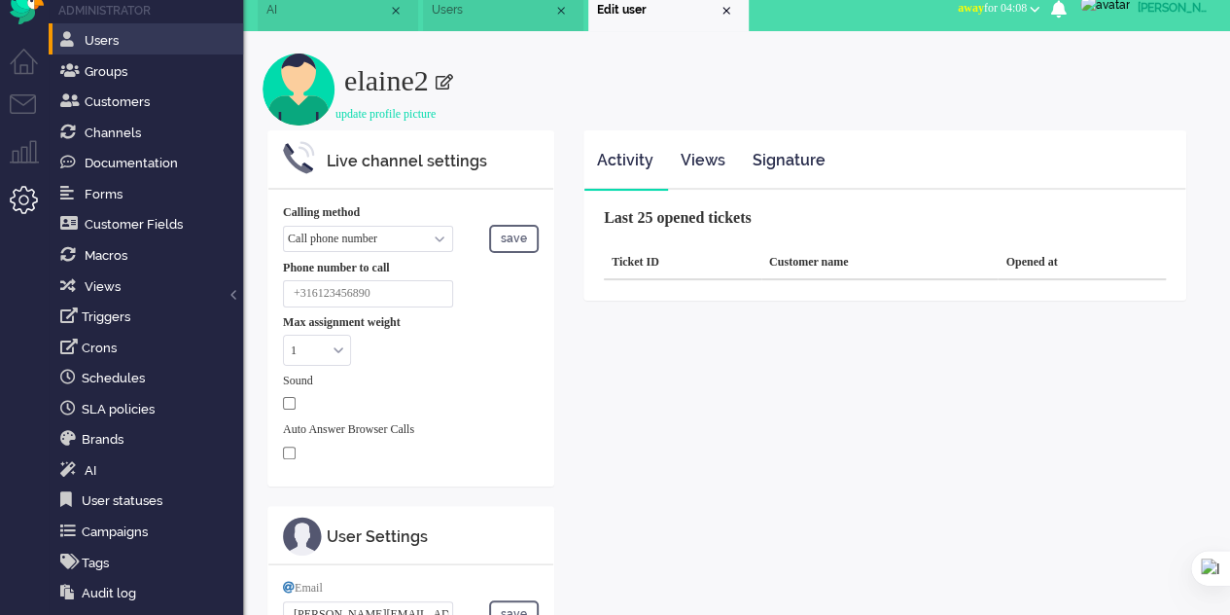
scroll to position [0, 0]
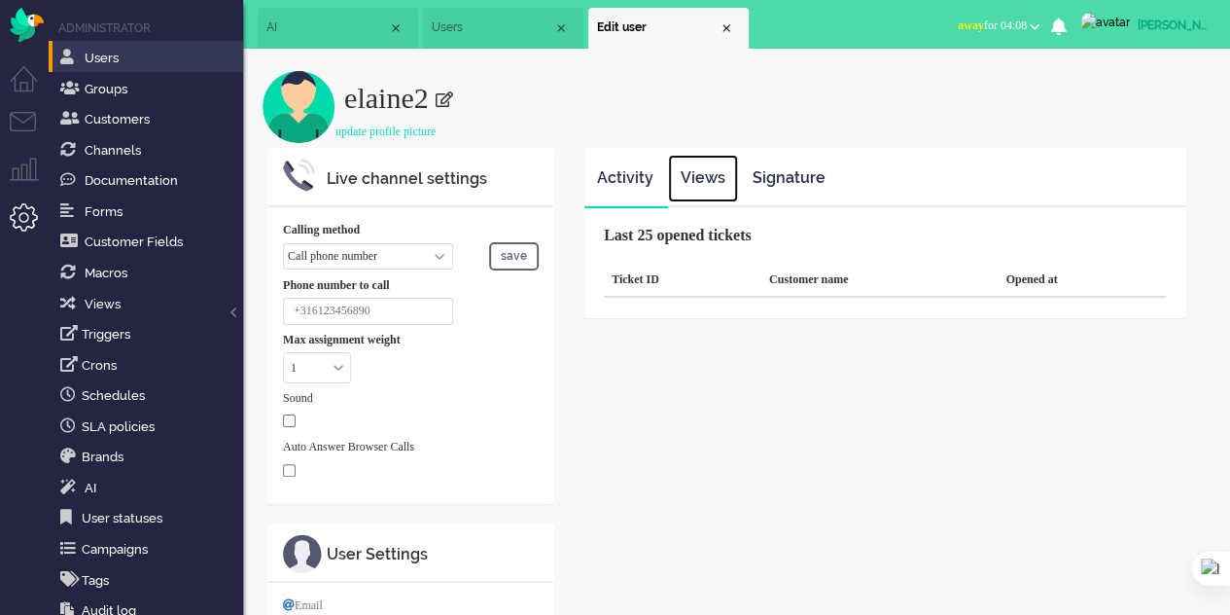
click at [707, 184] on link "Views" at bounding box center [703, 179] width 70 height 48
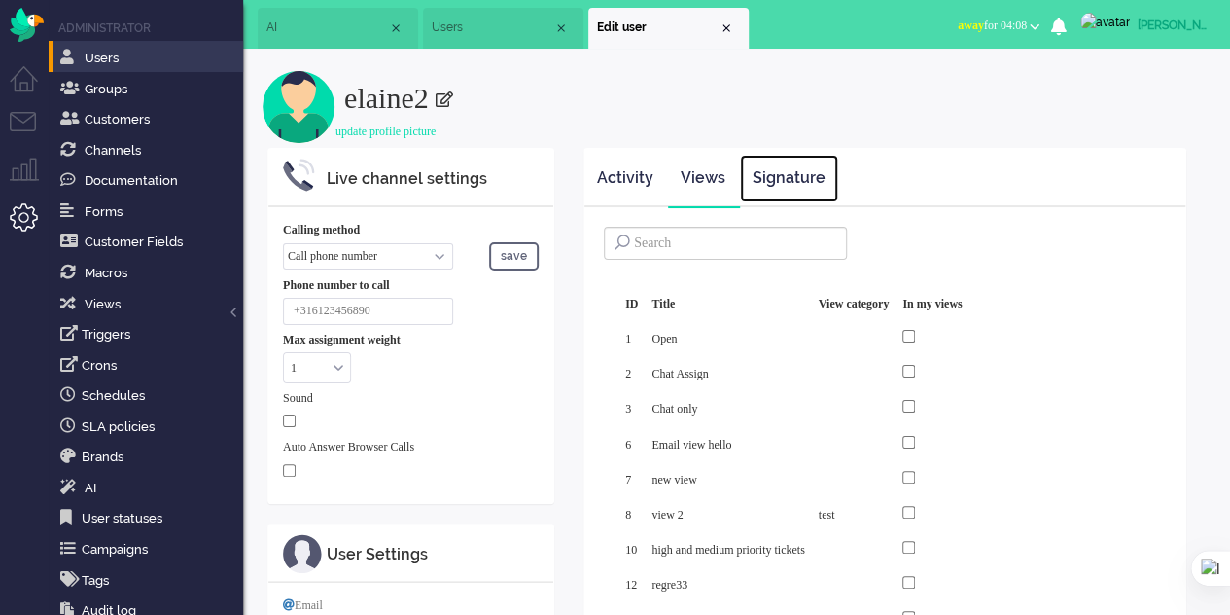
click at [776, 179] on link "Signature" at bounding box center [789, 179] width 98 height 48
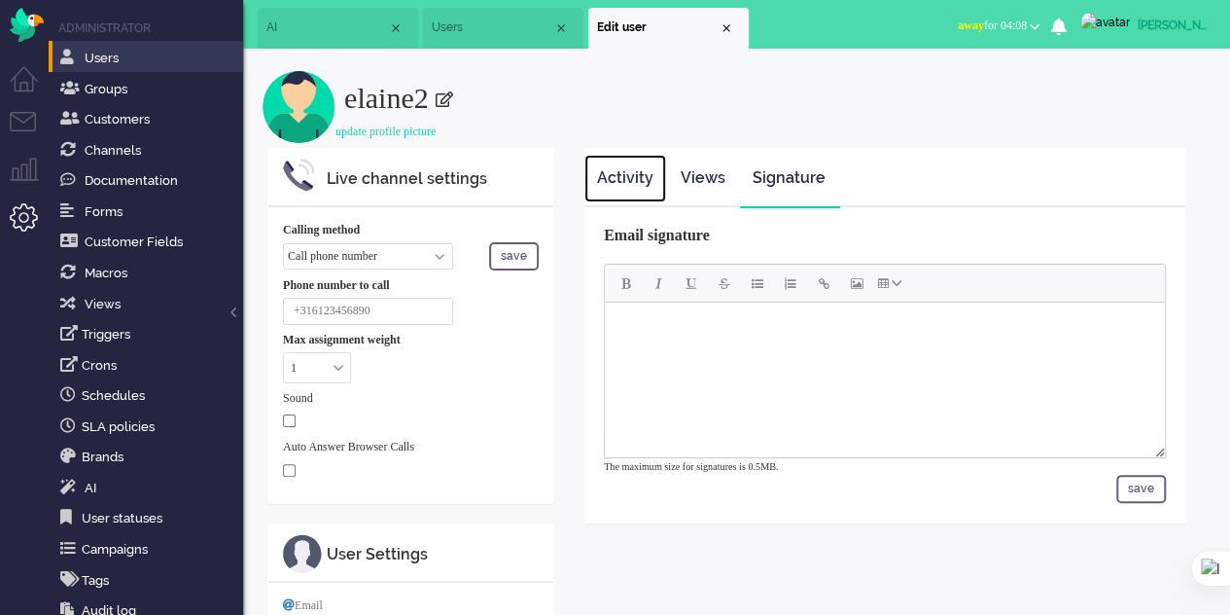
click at [611, 178] on link "Activity" at bounding box center [626, 179] width 82 height 48
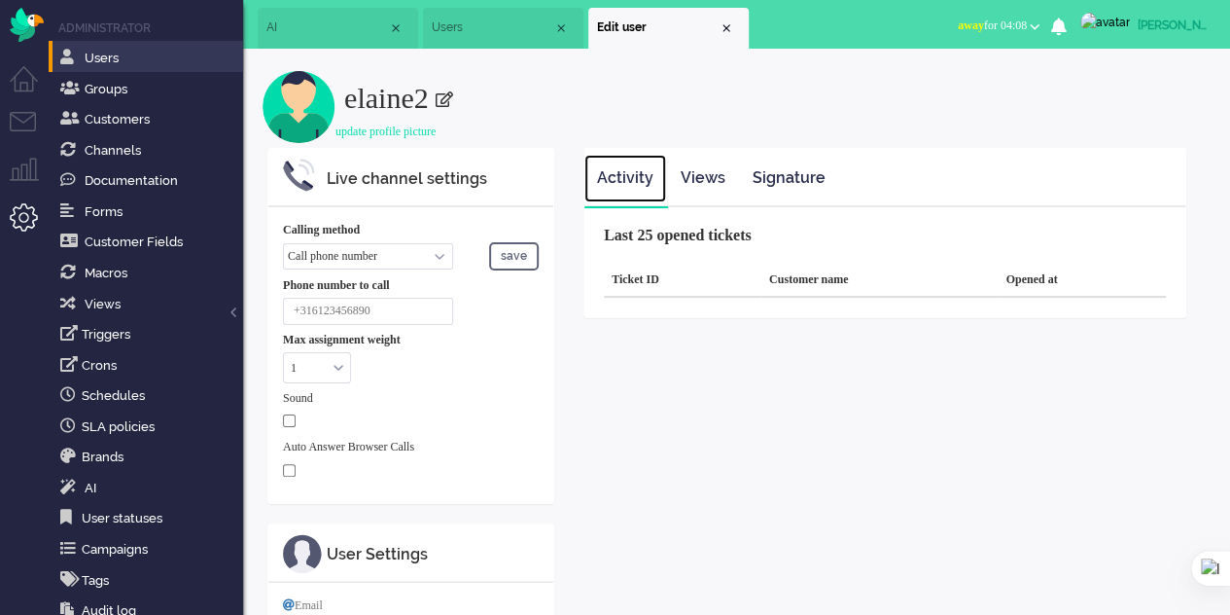
click at [471, 20] on span "Users" at bounding box center [493, 27] width 122 height 17
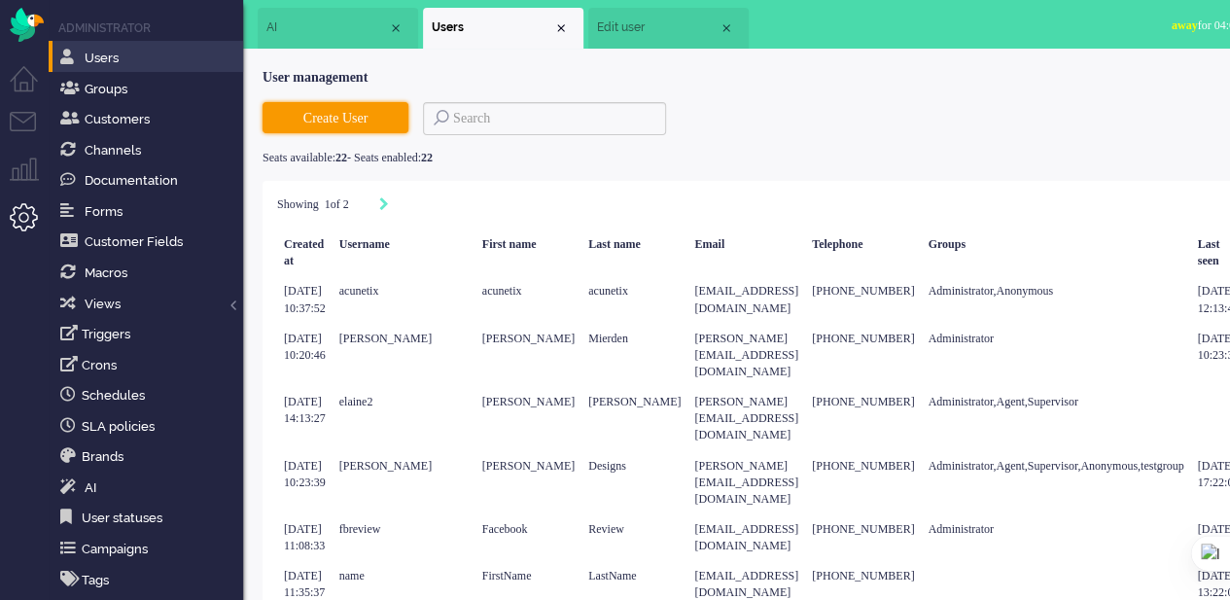
click at [316, 120] on button "Create User" at bounding box center [336, 117] width 146 height 31
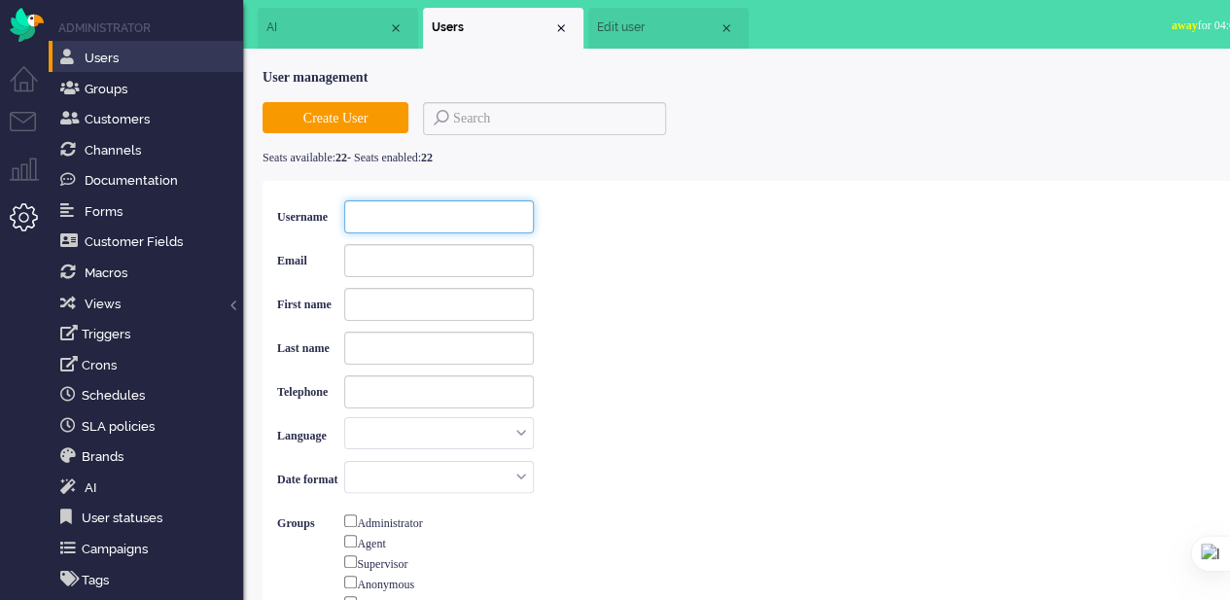
click at [443, 221] on input at bounding box center [439, 216] width 190 height 33
type input "u"
checkbox input "false"
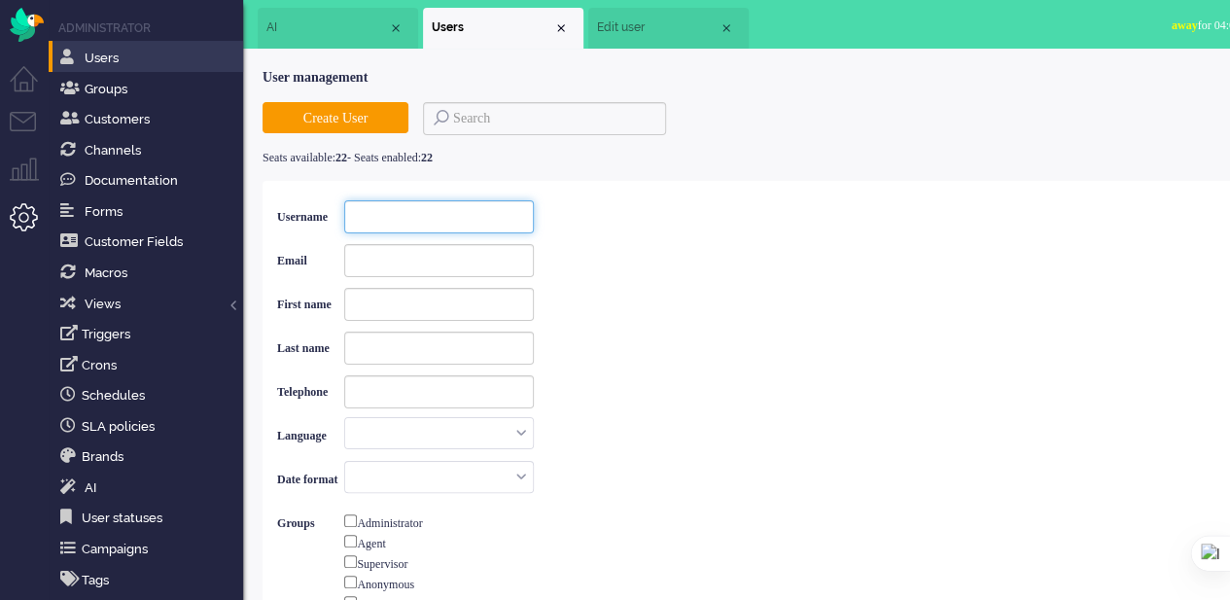
checkbox input "false"
type input "us"
checkbox input "false"
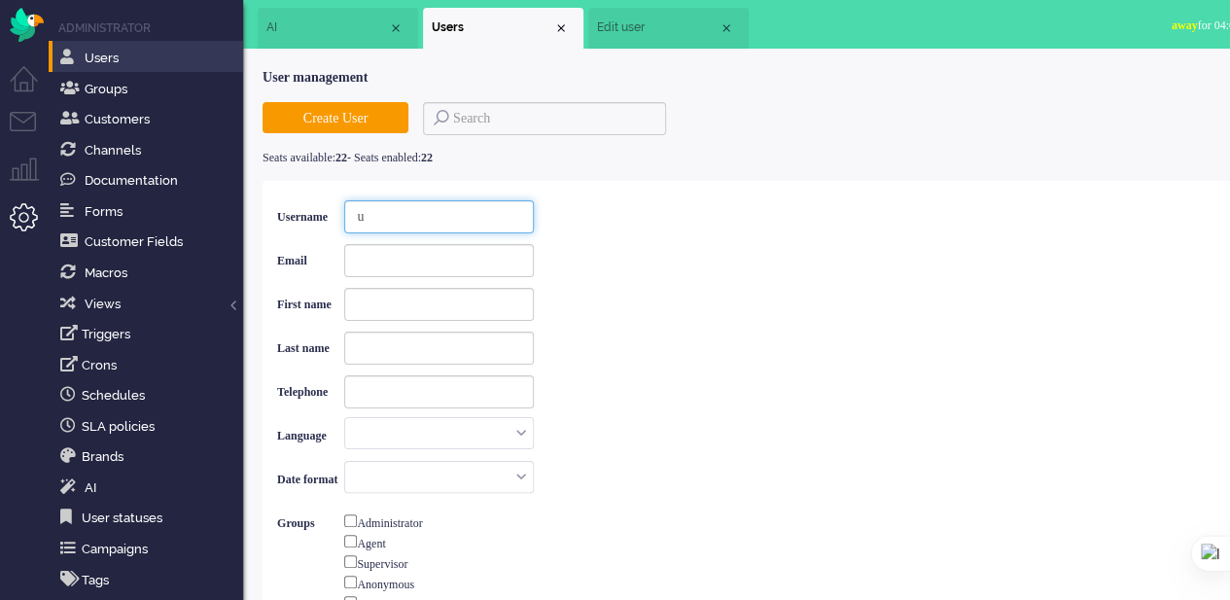
checkbox input "false"
type input "use"
checkbox input "false"
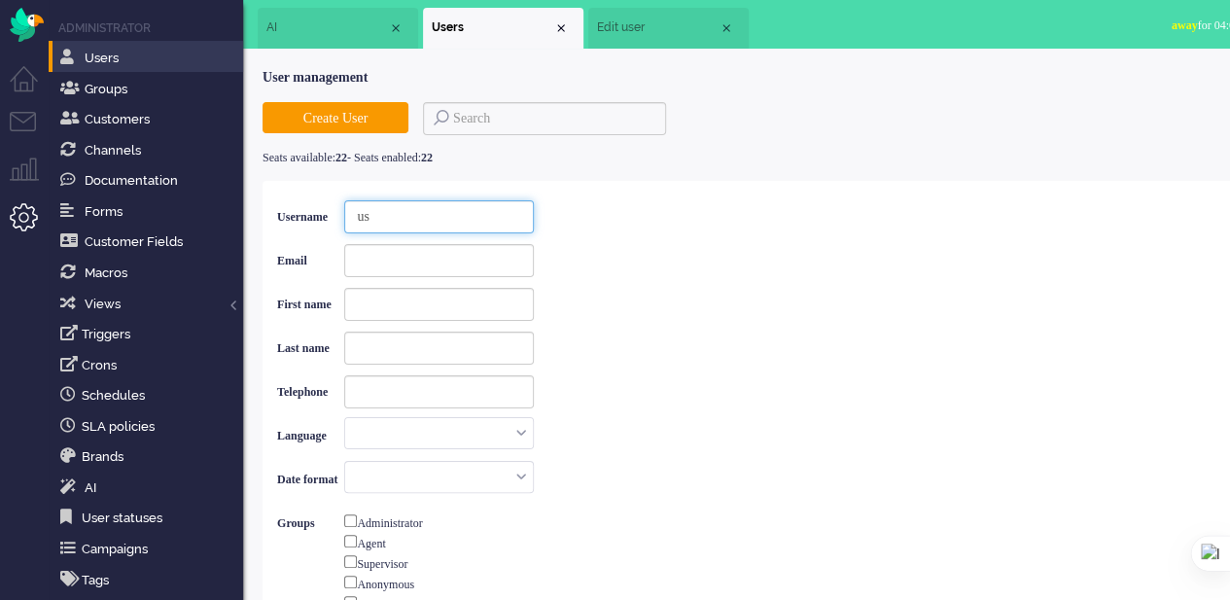
checkbox input "false"
type input "user"
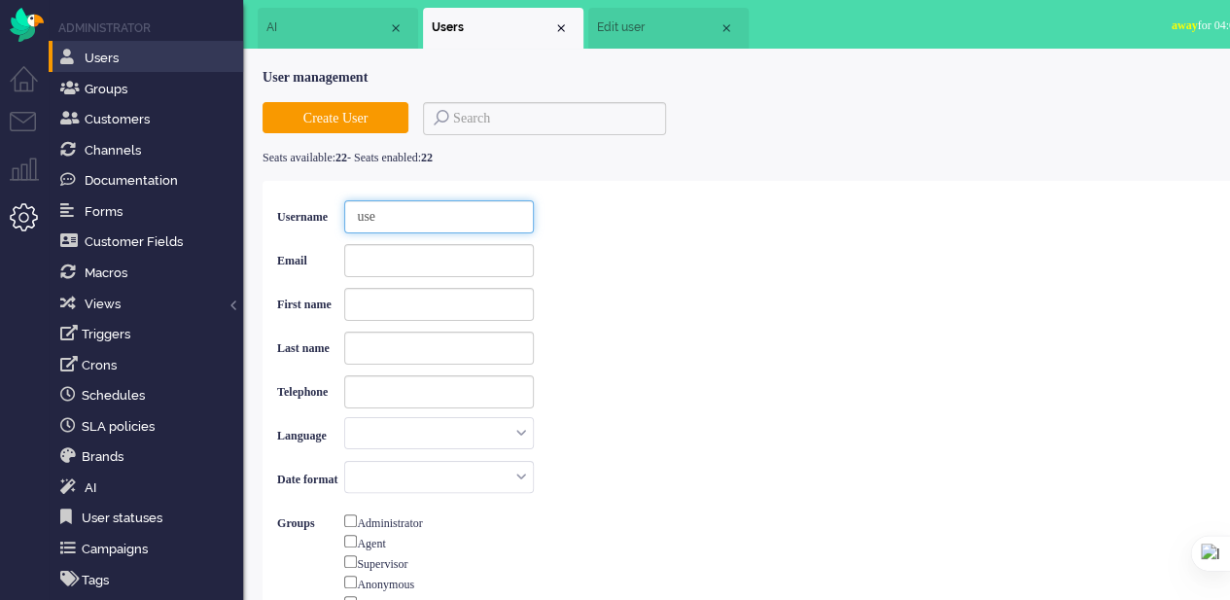
checkbox input "false"
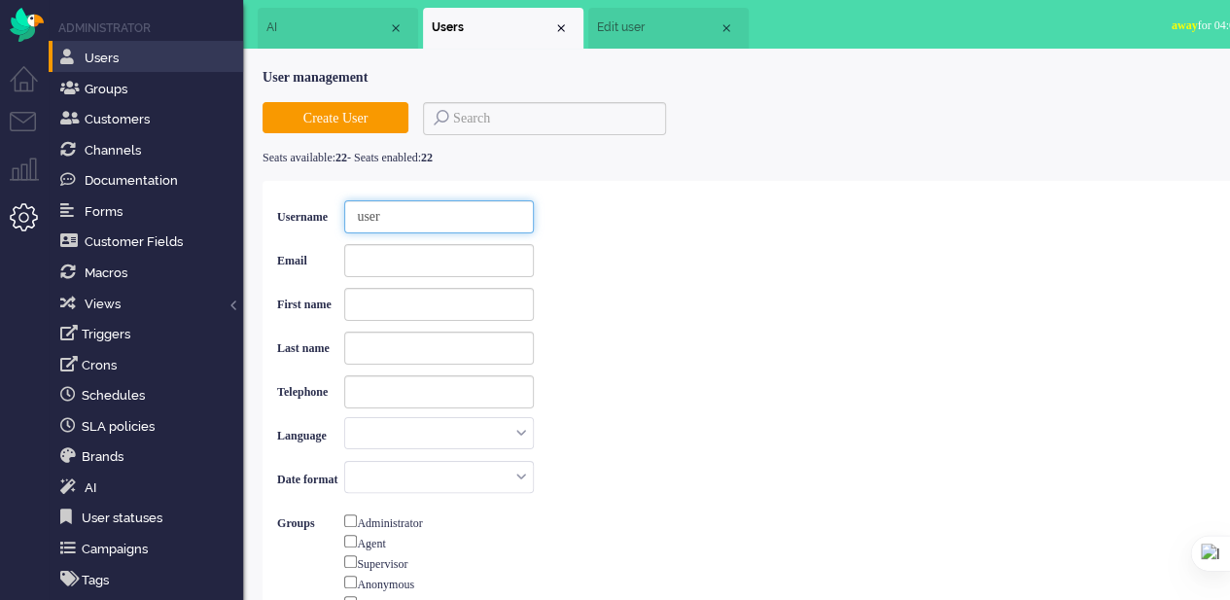
type input "usere"
checkbox input "false"
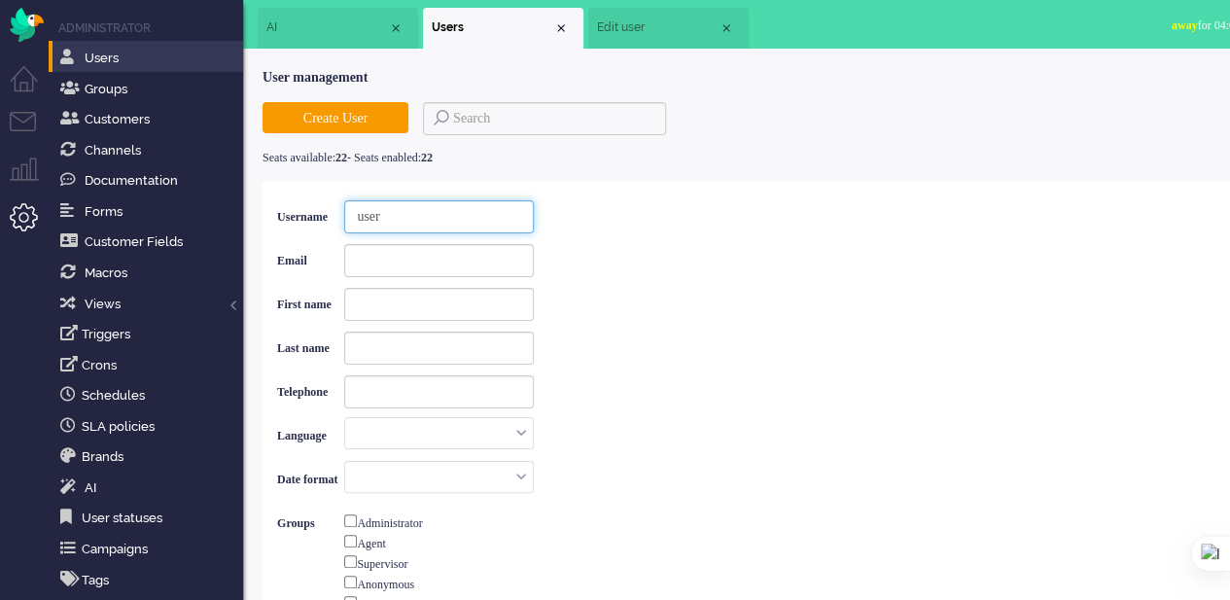
checkbox input "false"
type input "userel"
checkbox input "false"
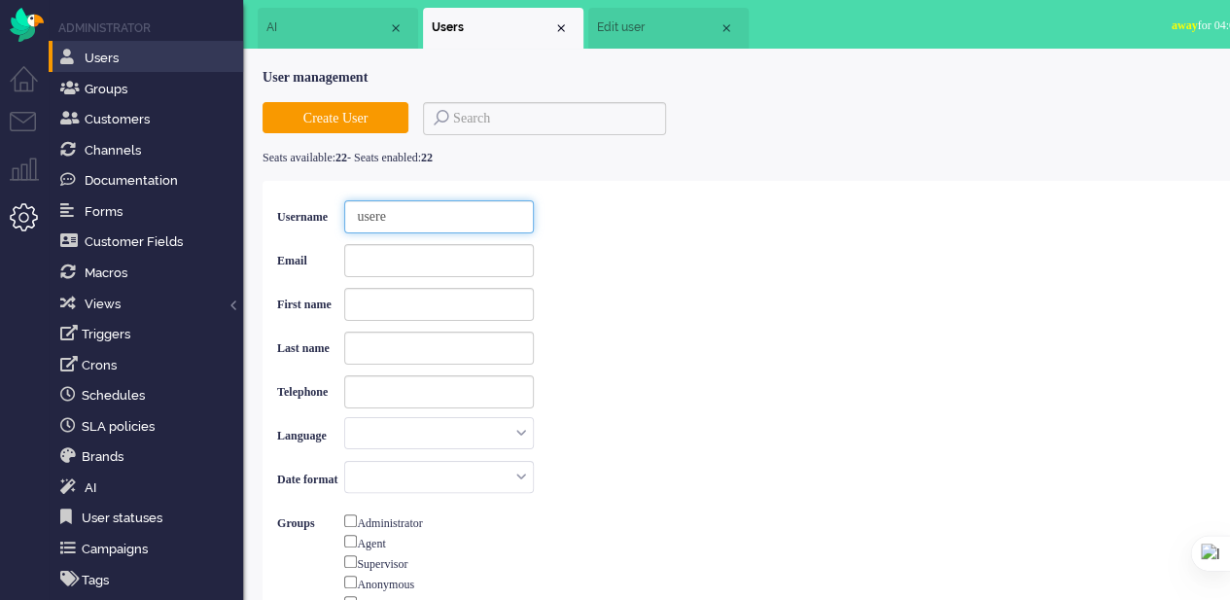
checkbox input "false"
type input "usereli"
checkbox input "false"
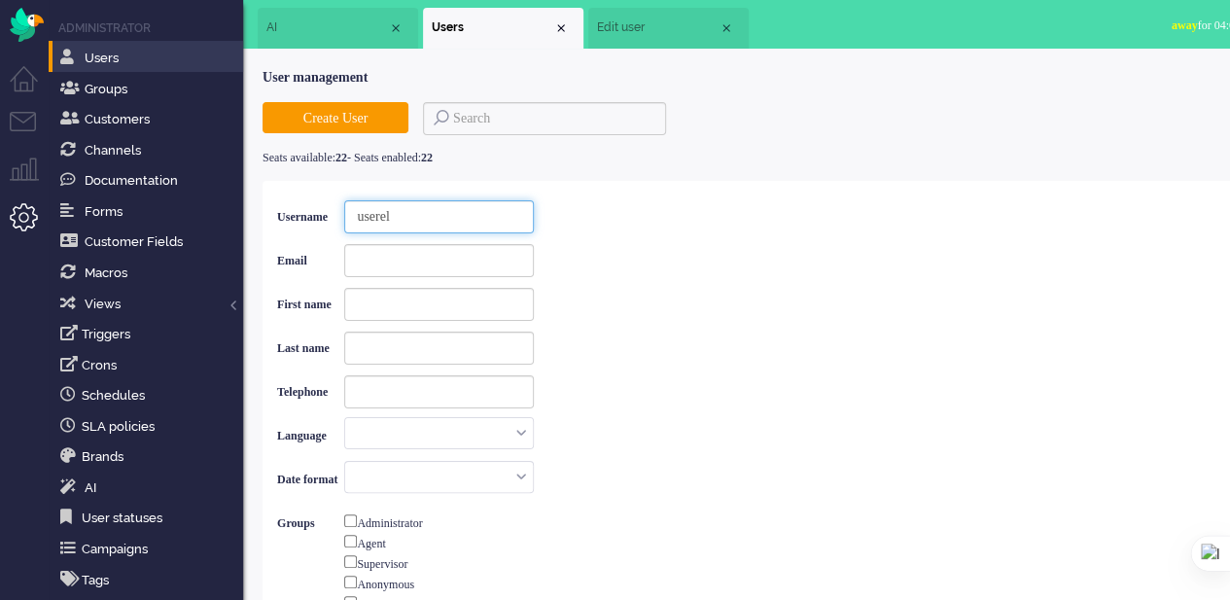
checkbox input "false"
type input "userel"
checkbox input "false"
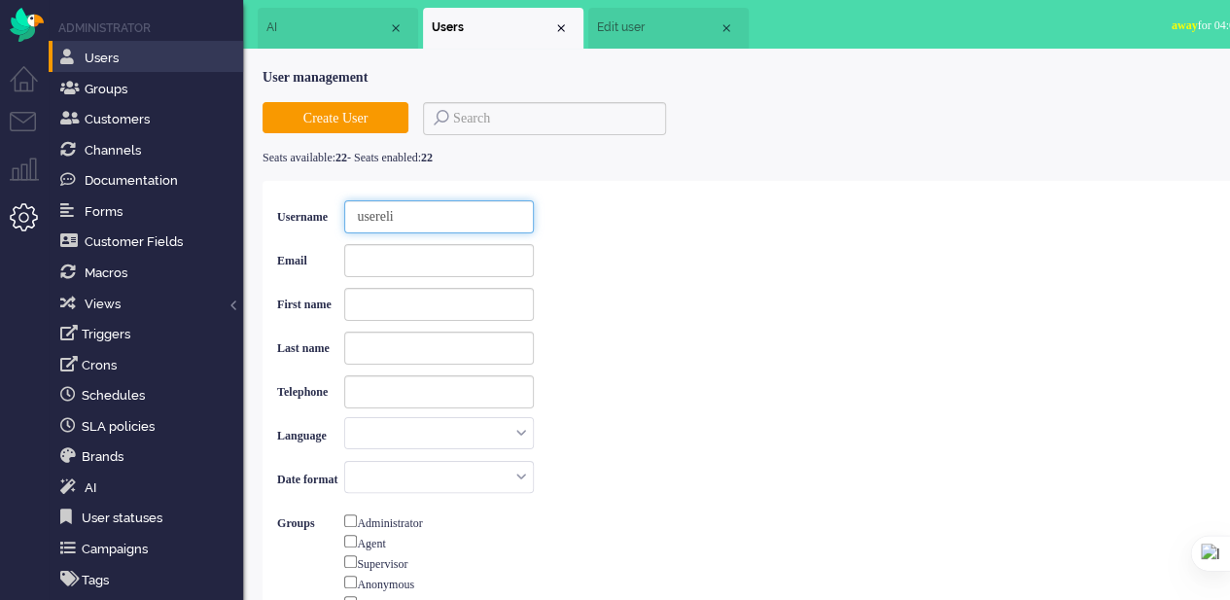
checkbox input "false"
type input "usere"
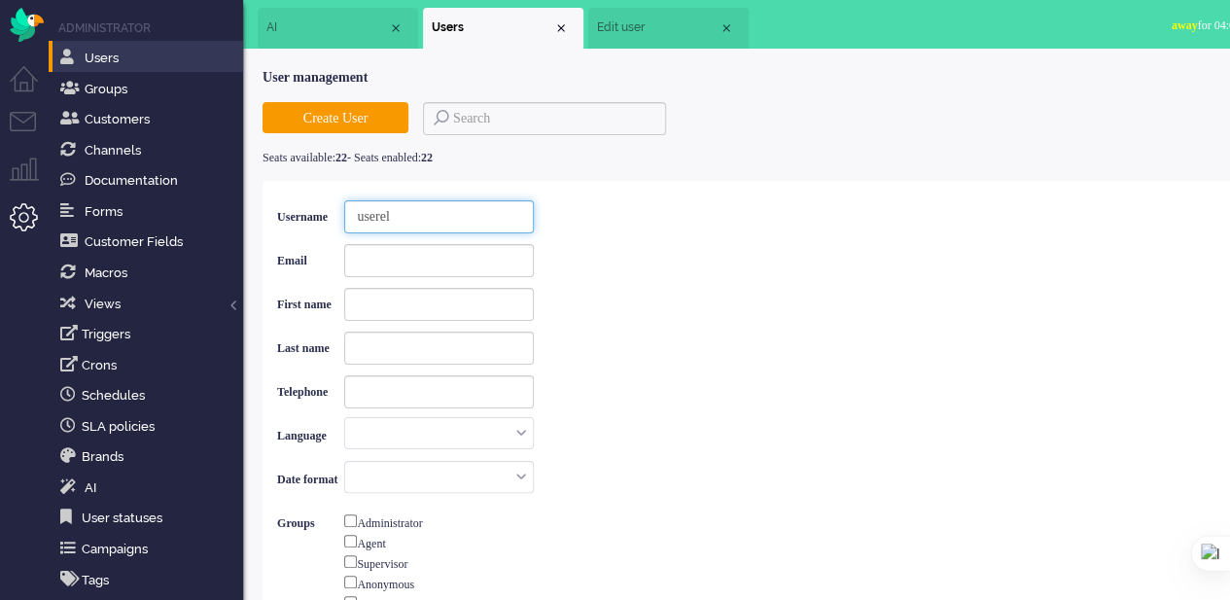
checkbox input "false"
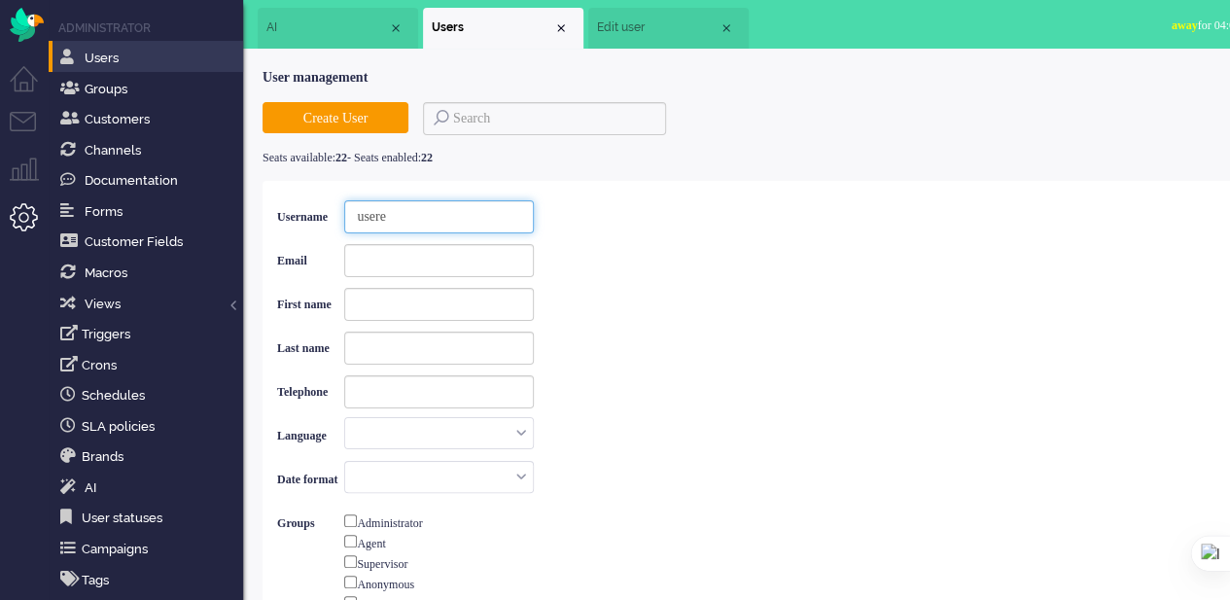
type input "user"
checkbox input "false"
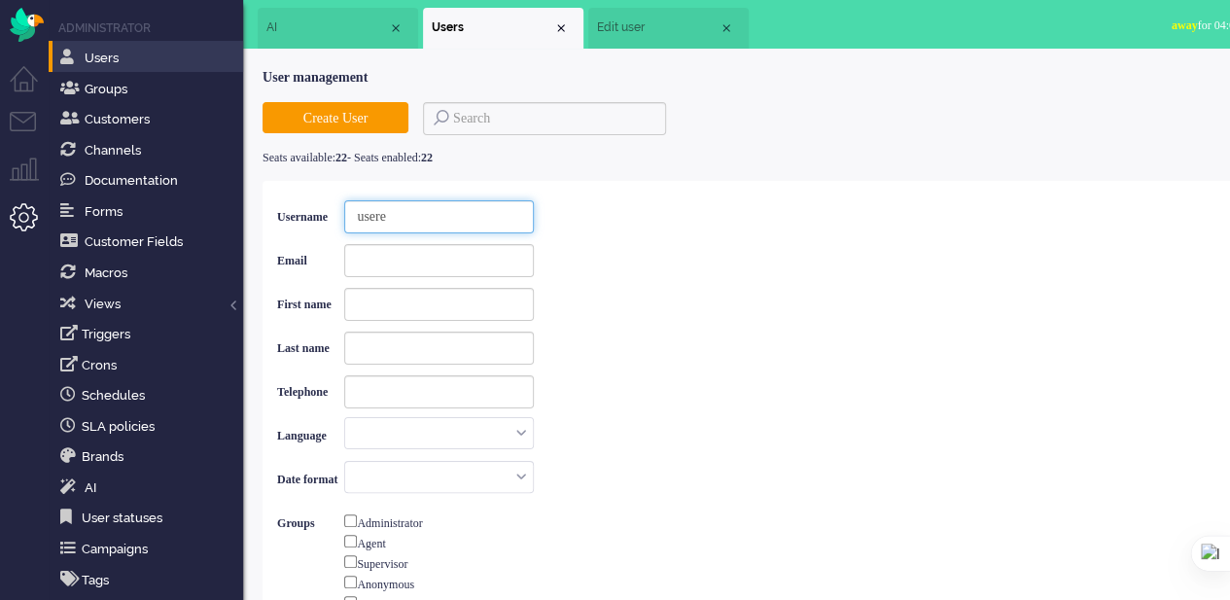
checkbox input "false"
type input "use"
checkbox input "false"
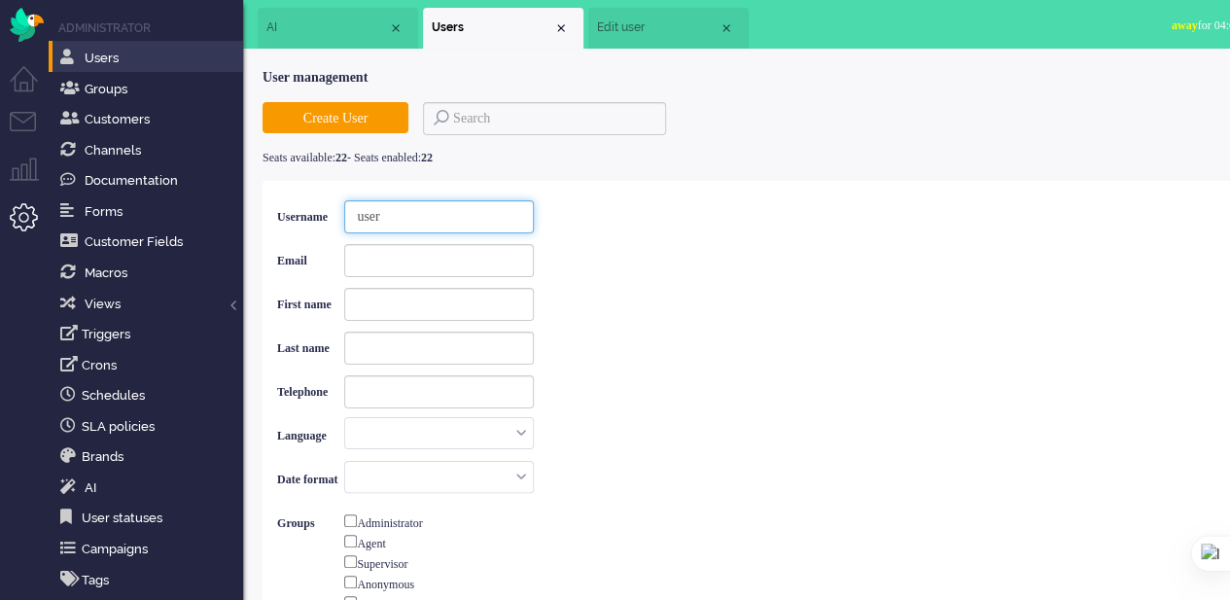
checkbox input "false"
type input "us"
checkbox input "false"
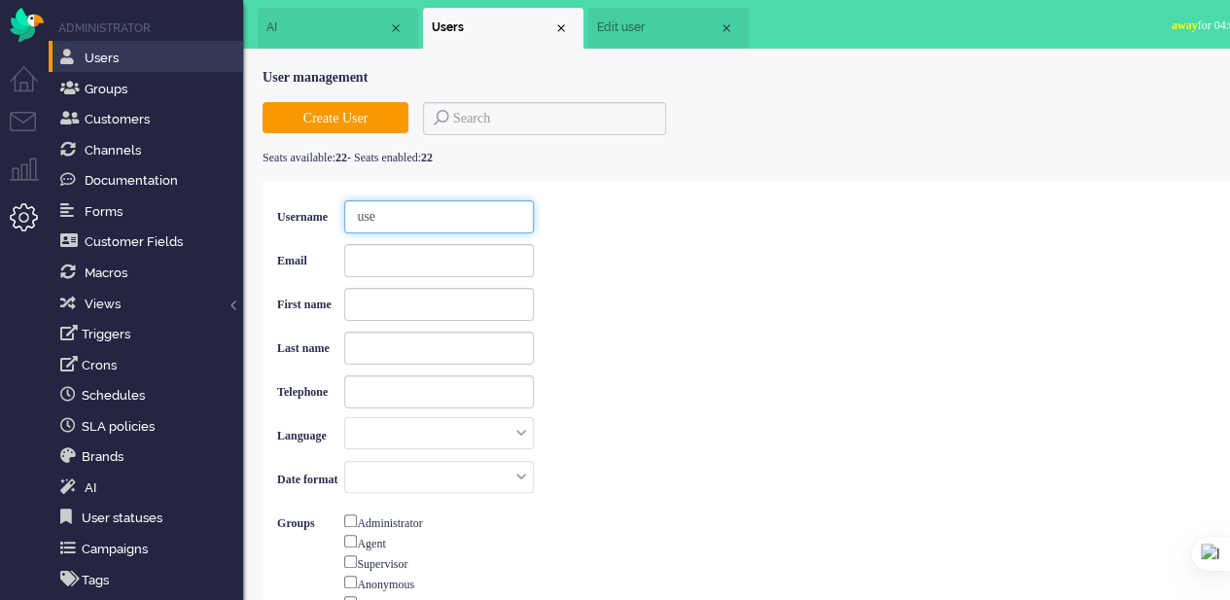
checkbox input "false"
type input "u"
checkbox input "false"
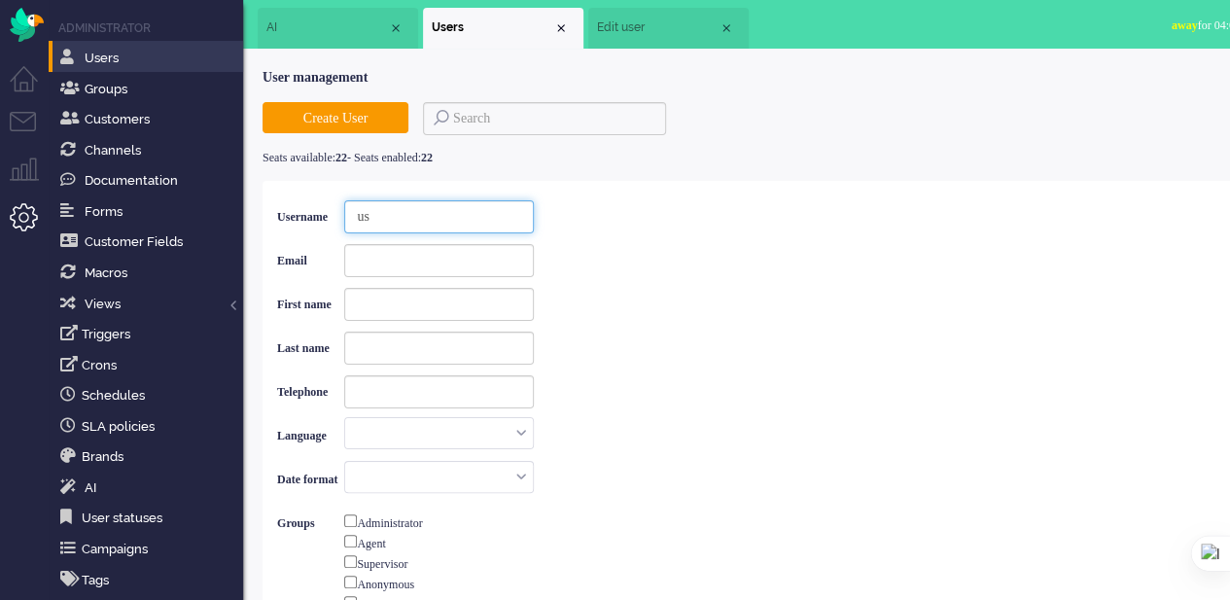
checkbox input "false"
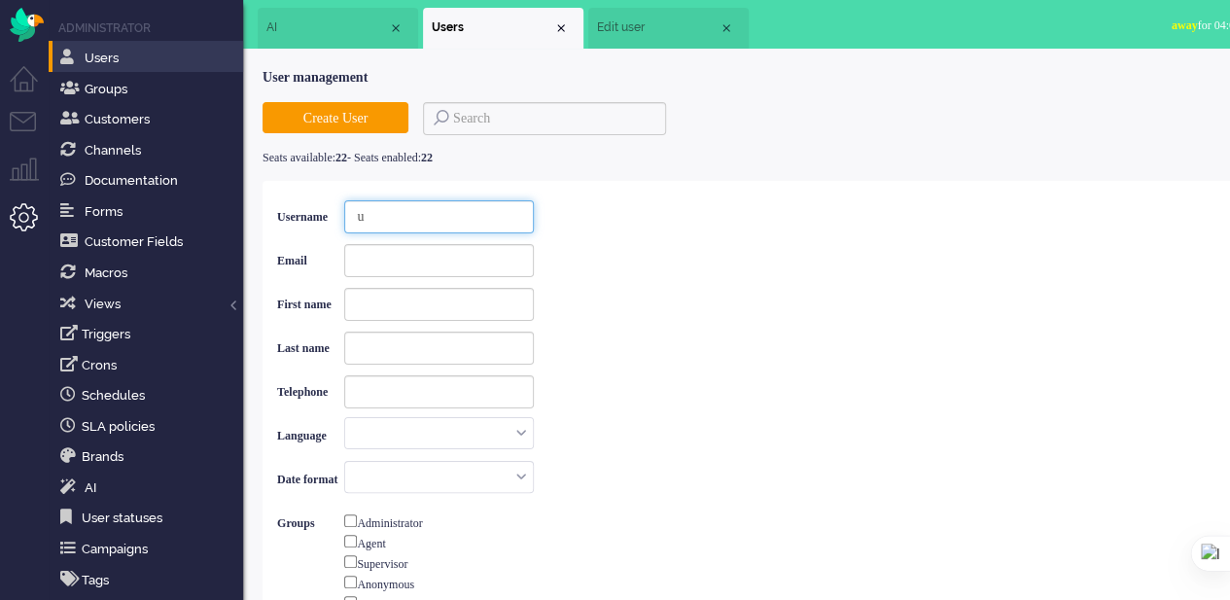
checkbox input "false"
type input "e"
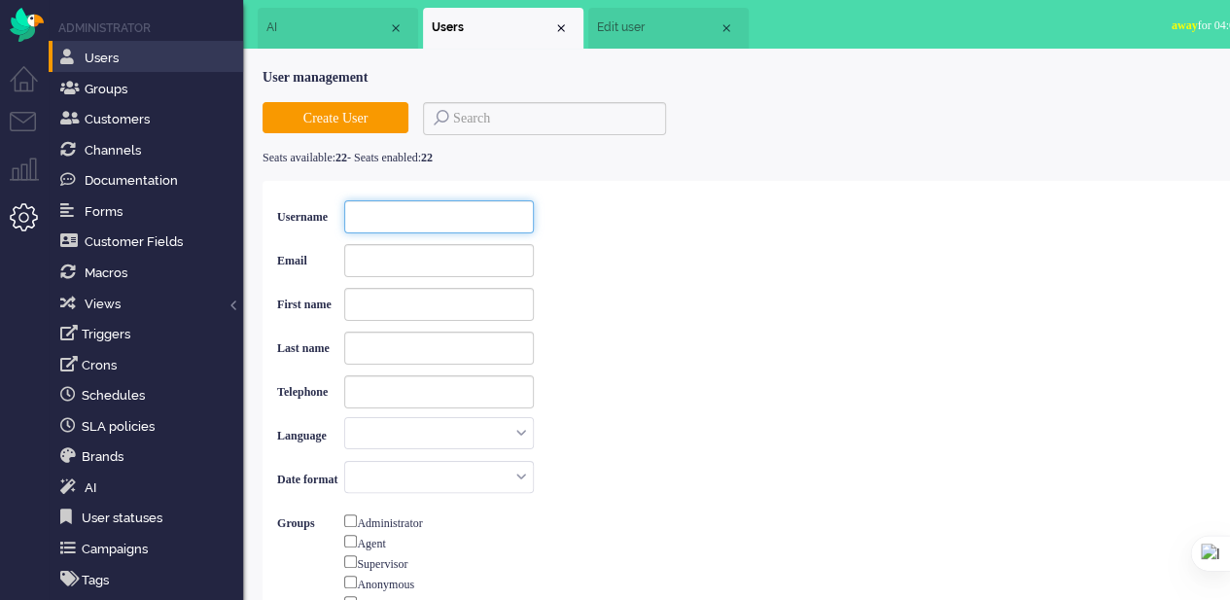
checkbox input "false"
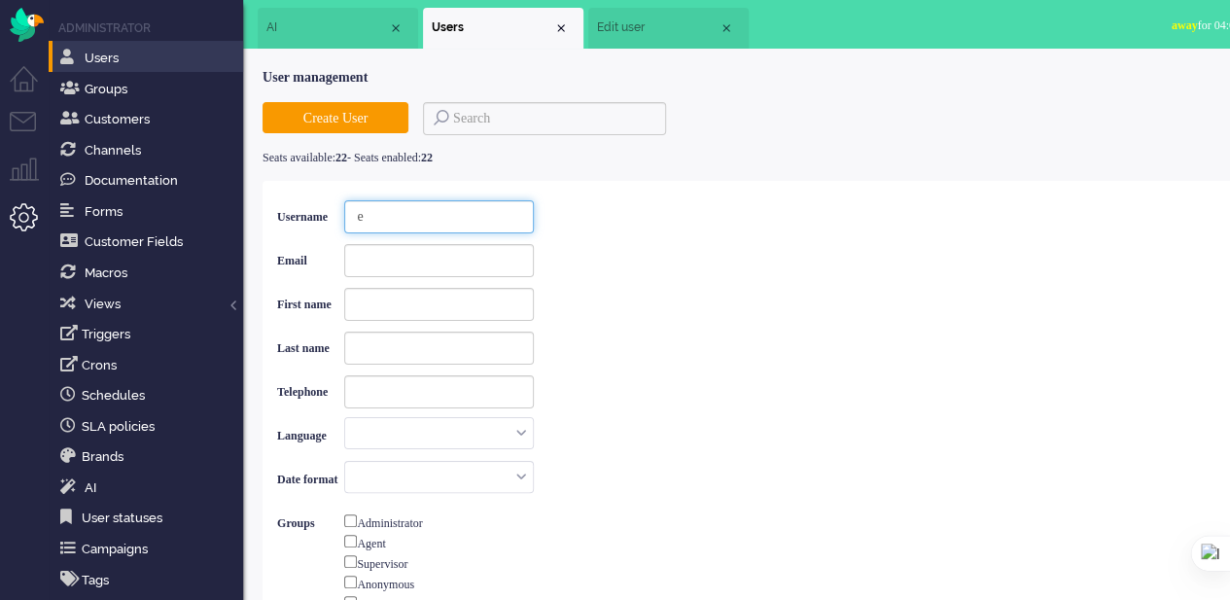
type input "el"
checkbox input "false"
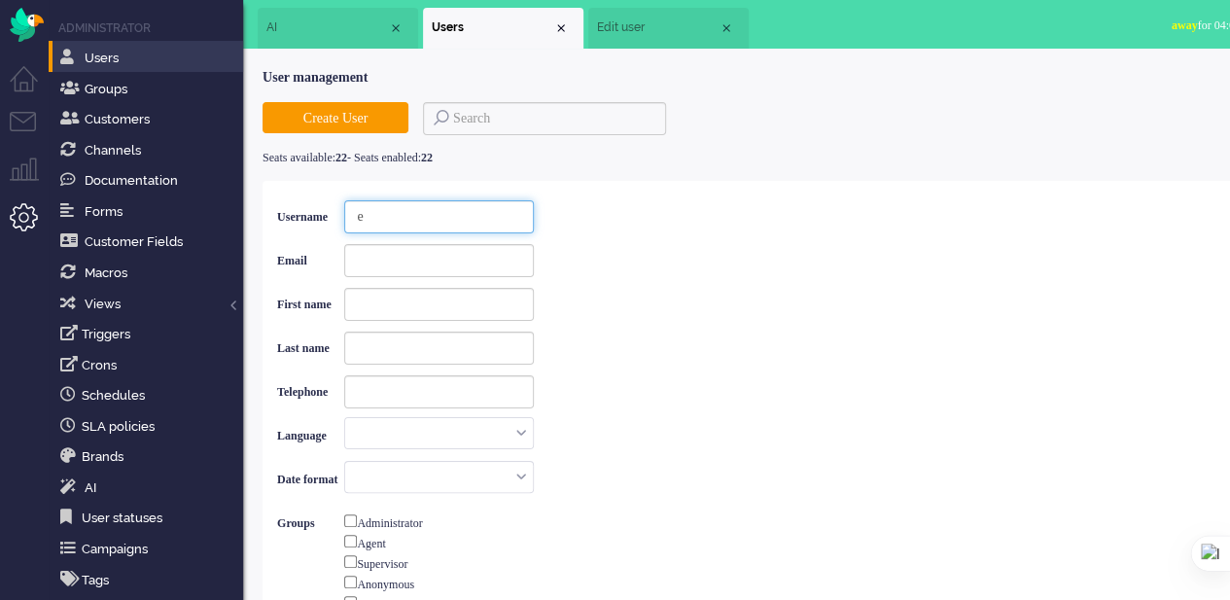
checkbox input "false"
type input "eli"
checkbox input "false"
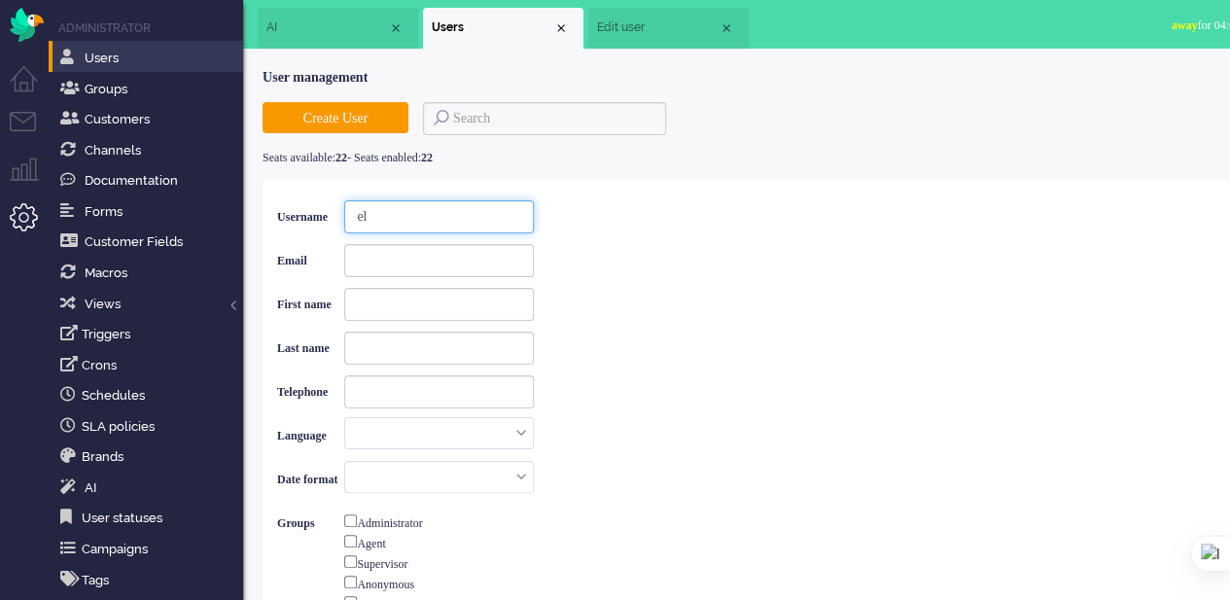
checkbox input "false"
type input "el"
checkbox input "false"
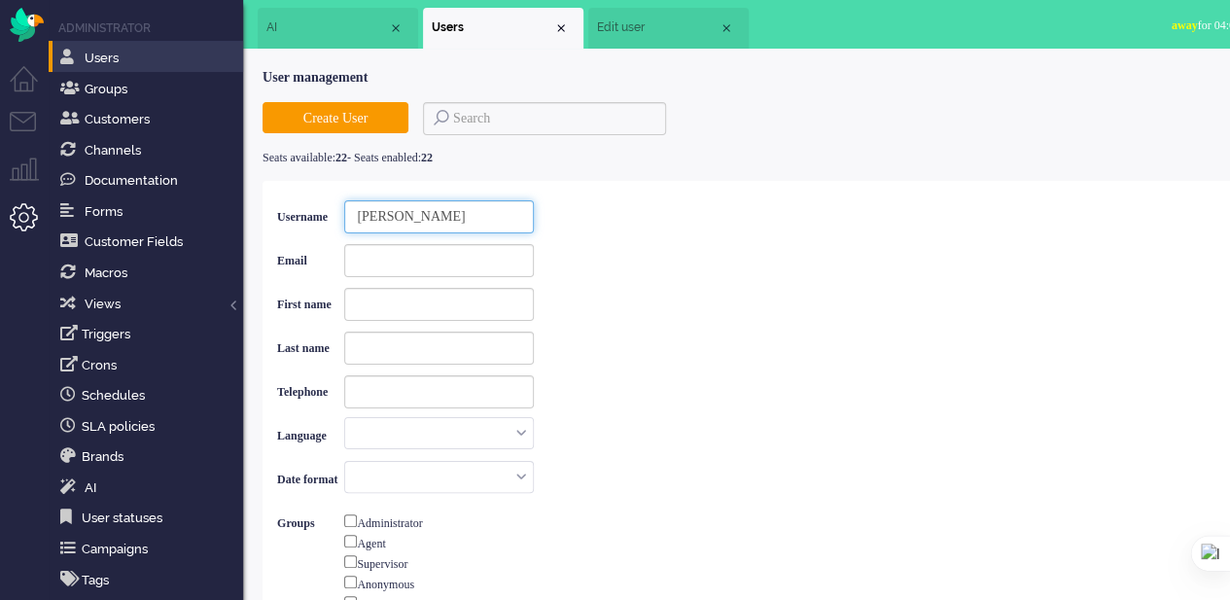
checkbox input "false"
type input "e"
checkbox input "false"
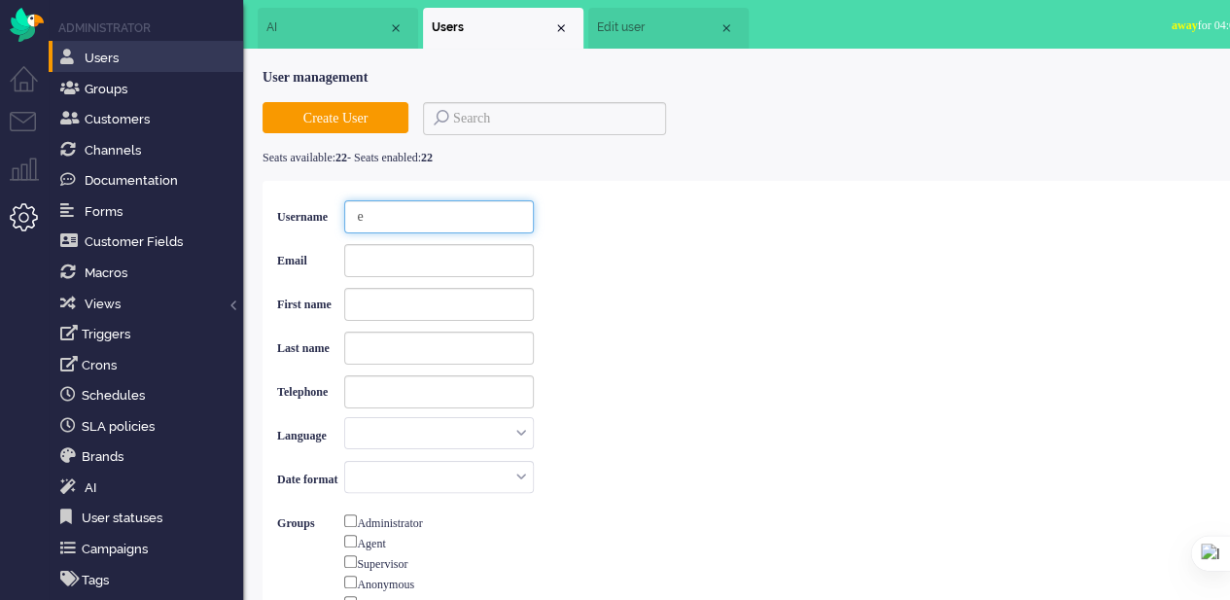
checkbox input "false"
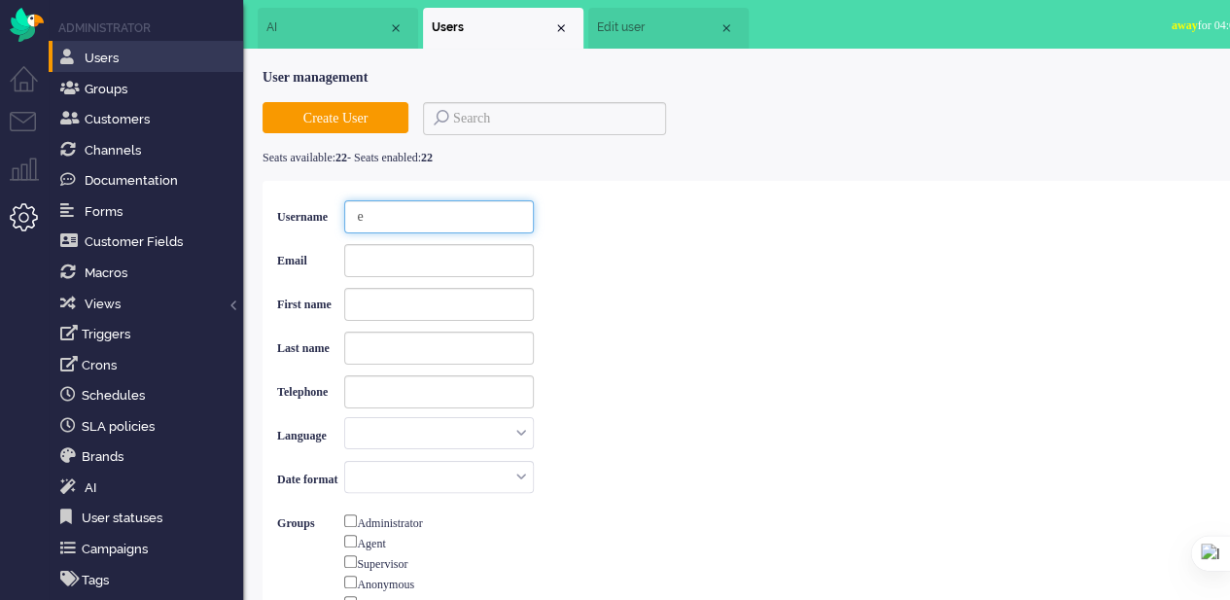
checkbox input "false"
type input "E"
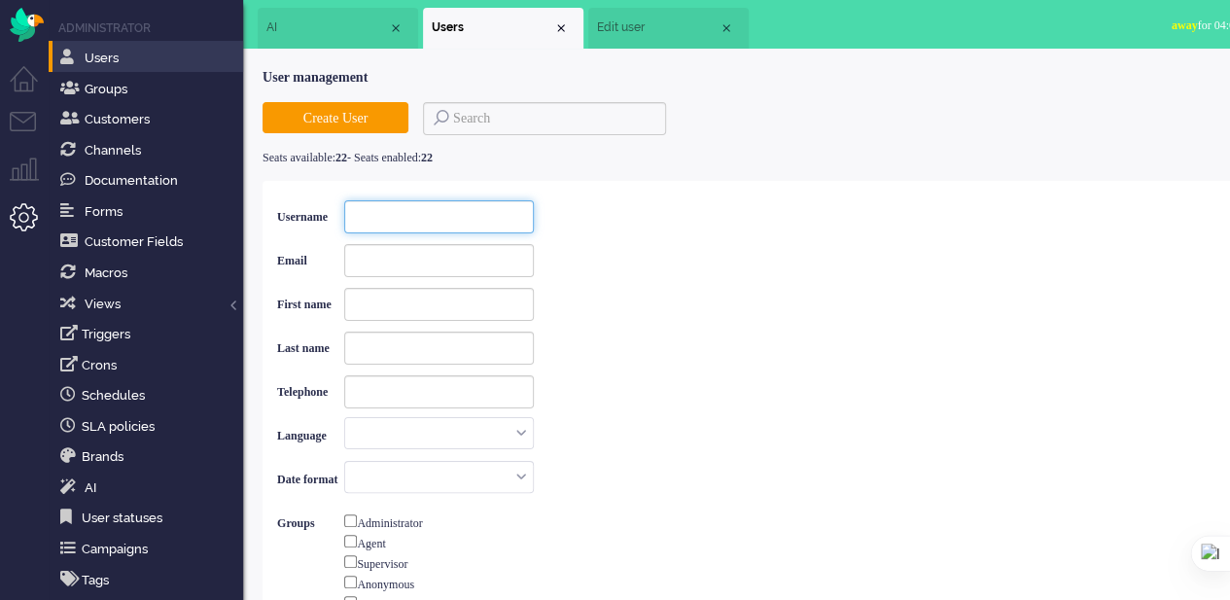
checkbox input "false"
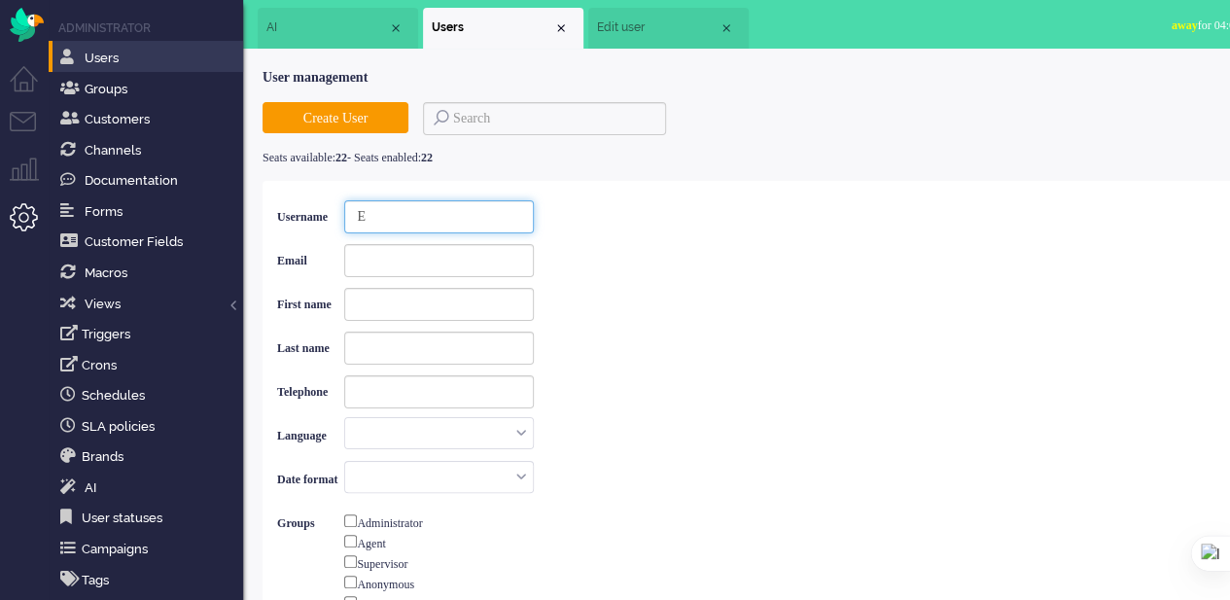
type input "El"
checkbox input "false"
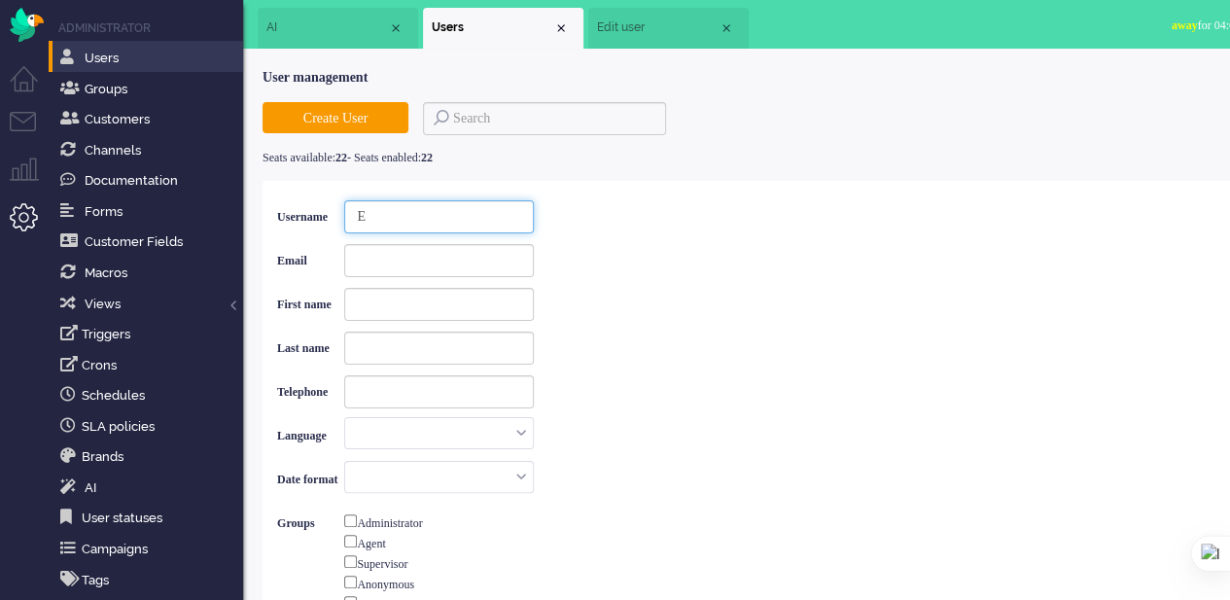
checkbox input "false"
type input "Eli"
checkbox input "false"
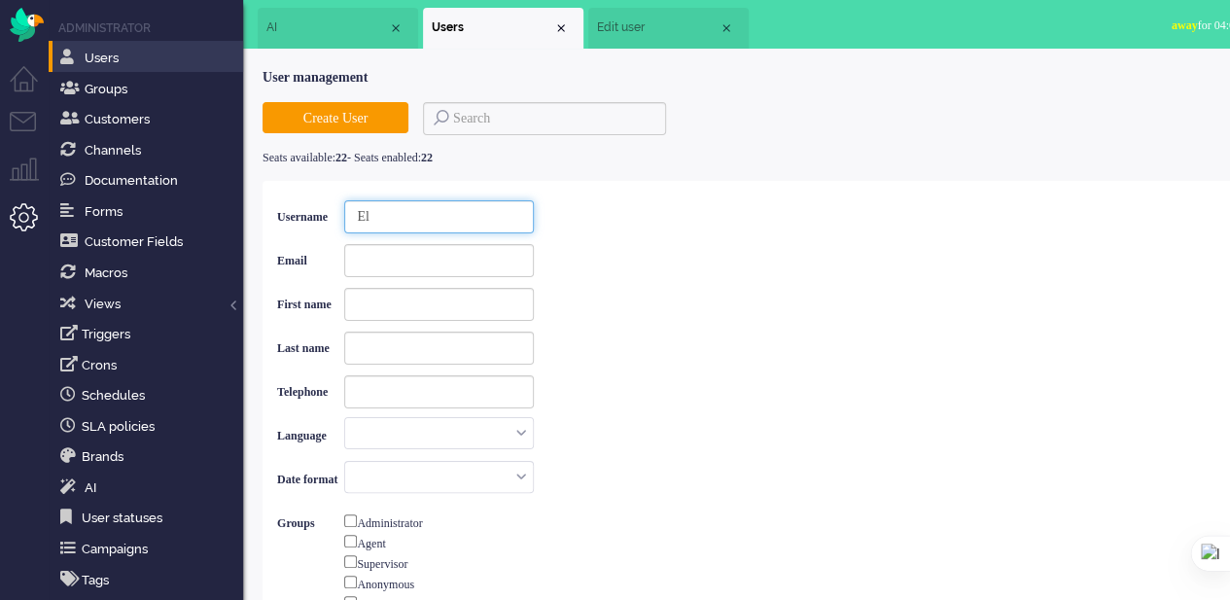
checkbox input "false"
type input "Eliu"
checkbox input "false"
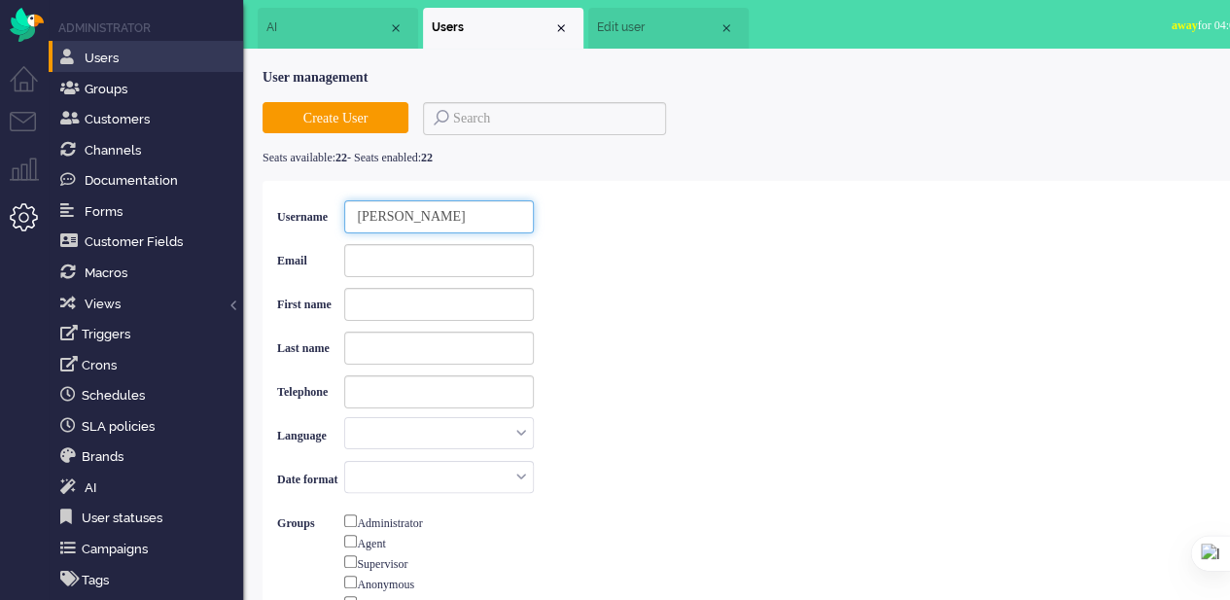
checkbox input "false"
type input "Elius"
checkbox input "false"
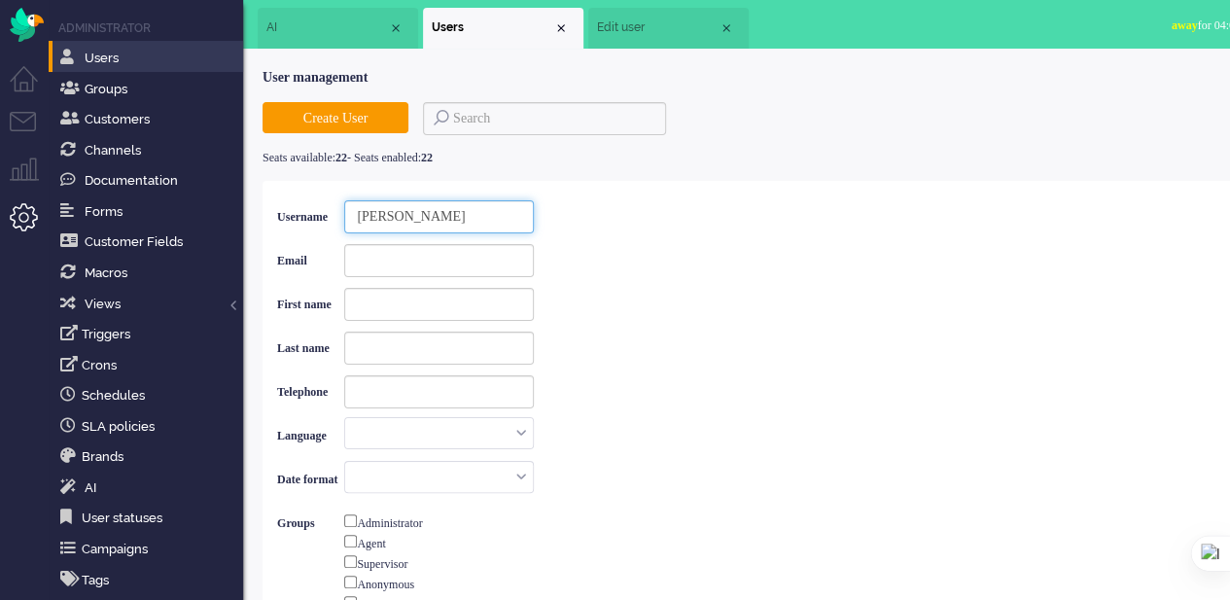
checkbox input "false"
type input "Eliuse"
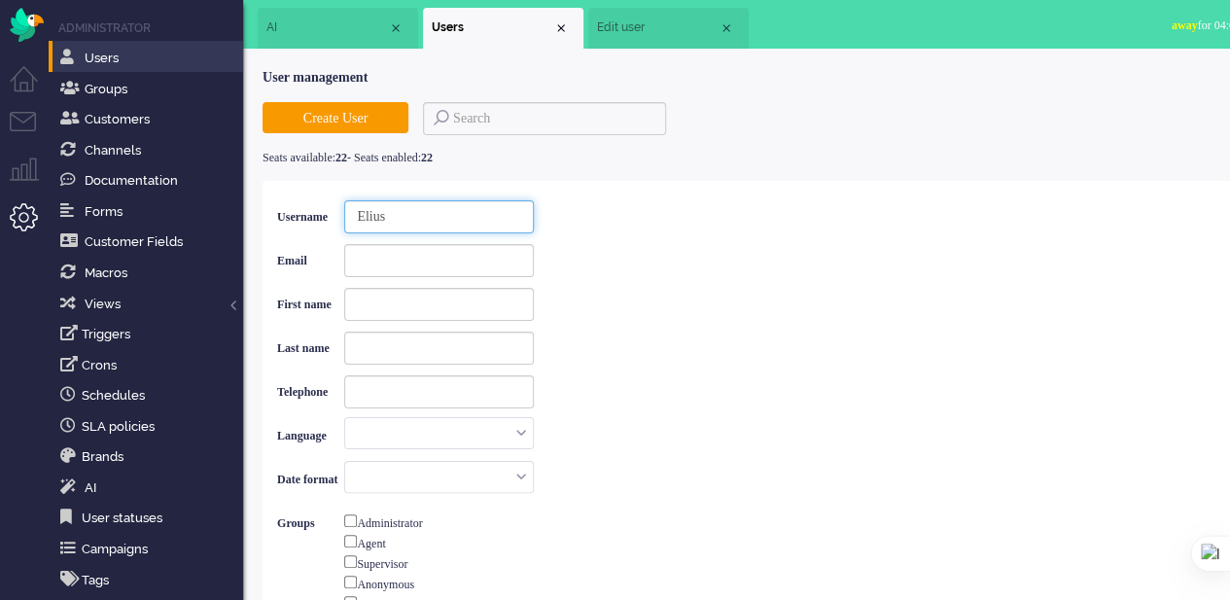
checkbox input "false"
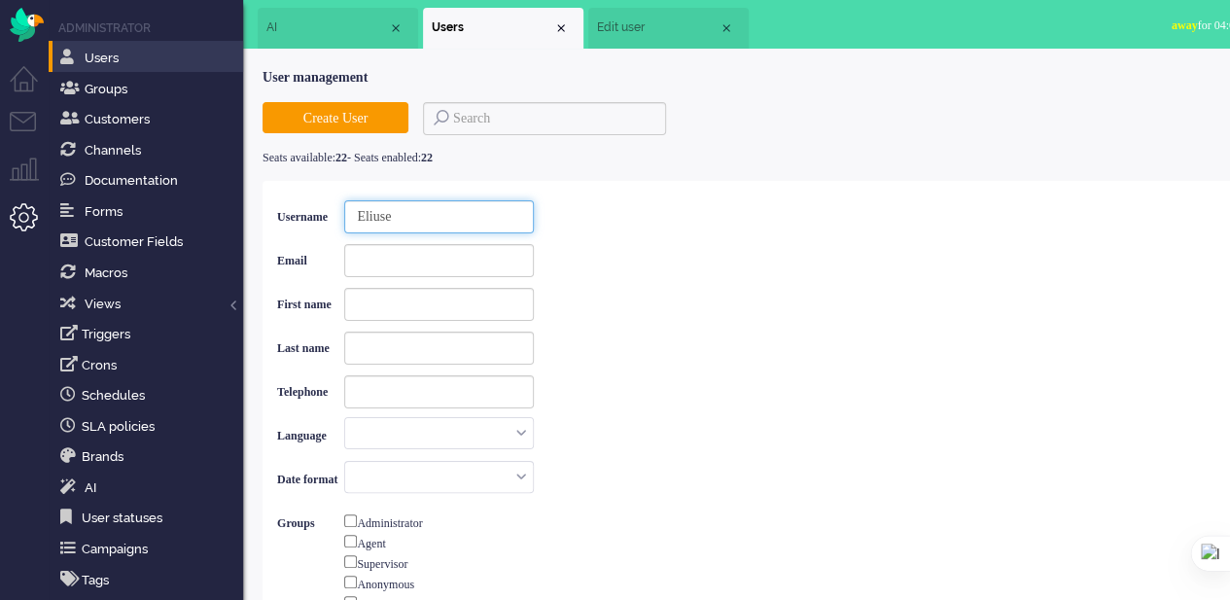
type input "Eliuser"
checkbox input "false"
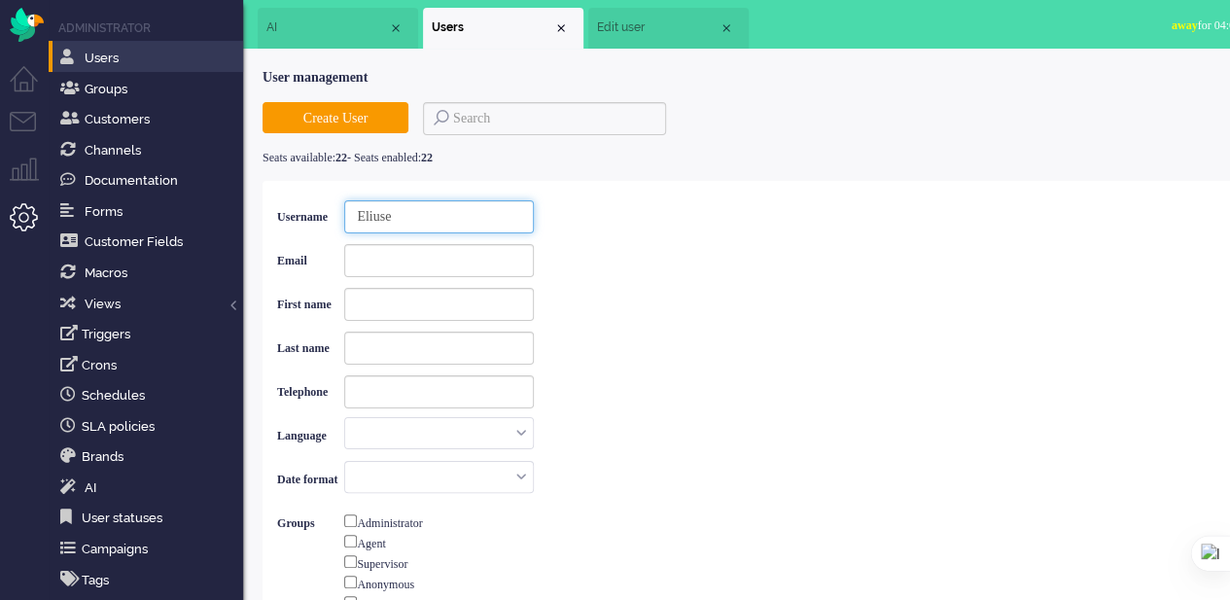
checkbox input "false"
type input "Eliuser"
click at [384, 256] on input at bounding box center [439, 260] width 190 height 33
type input "e"
checkbox input "false"
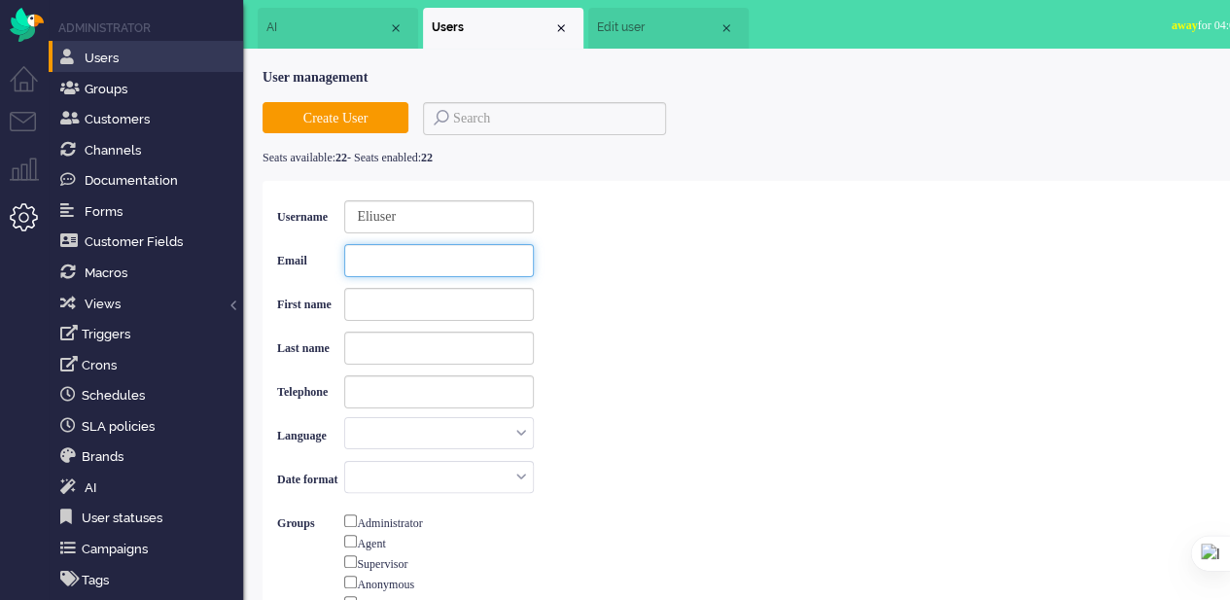
checkbox input "false"
type input "el"
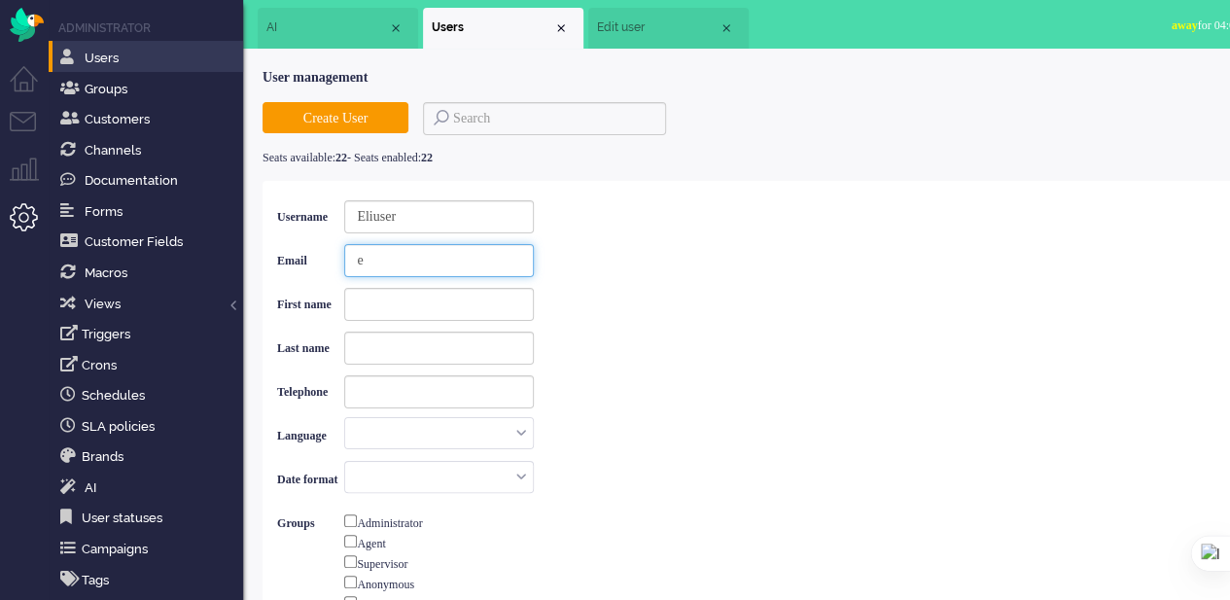
checkbox input "false"
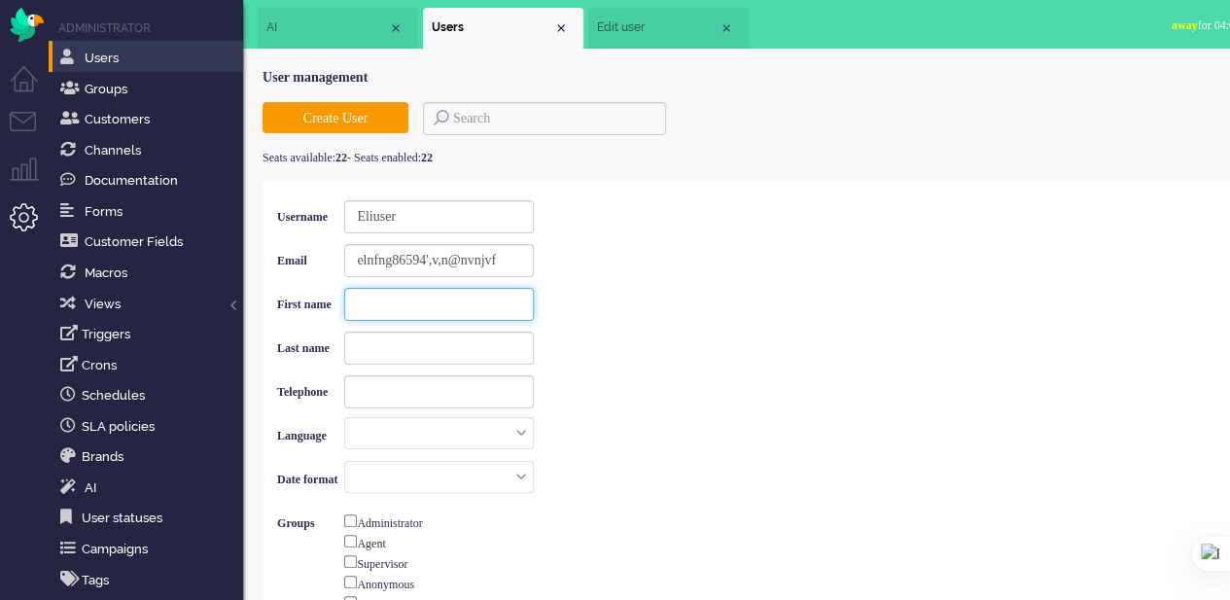
click at [432, 310] on input at bounding box center [439, 304] width 190 height 33
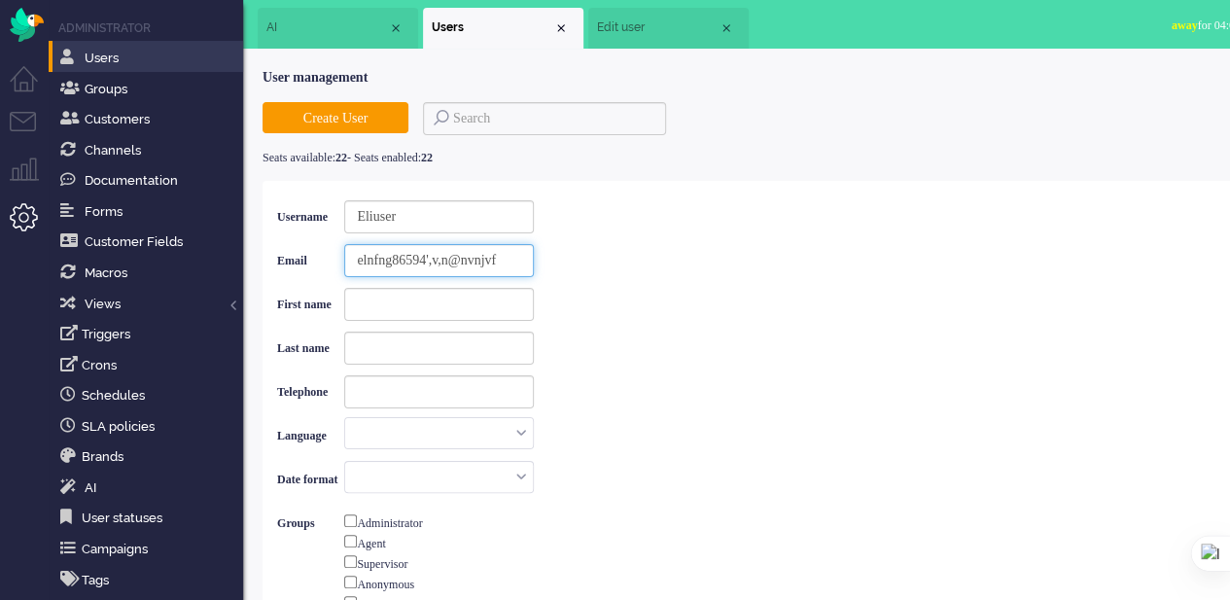
click at [502, 260] on input "elnfng86594',v,n@nvnjvf" at bounding box center [439, 260] width 190 height 33
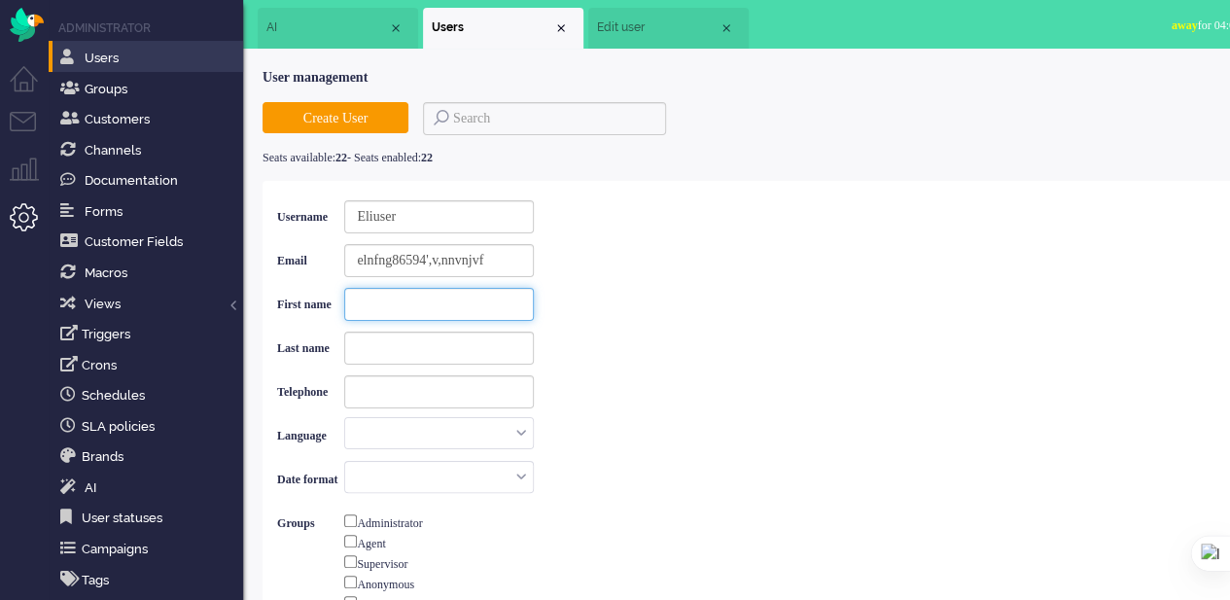
click at [446, 295] on input at bounding box center [439, 304] width 190 height 33
click at [408, 346] on input at bounding box center [439, 348] width 190 height 33
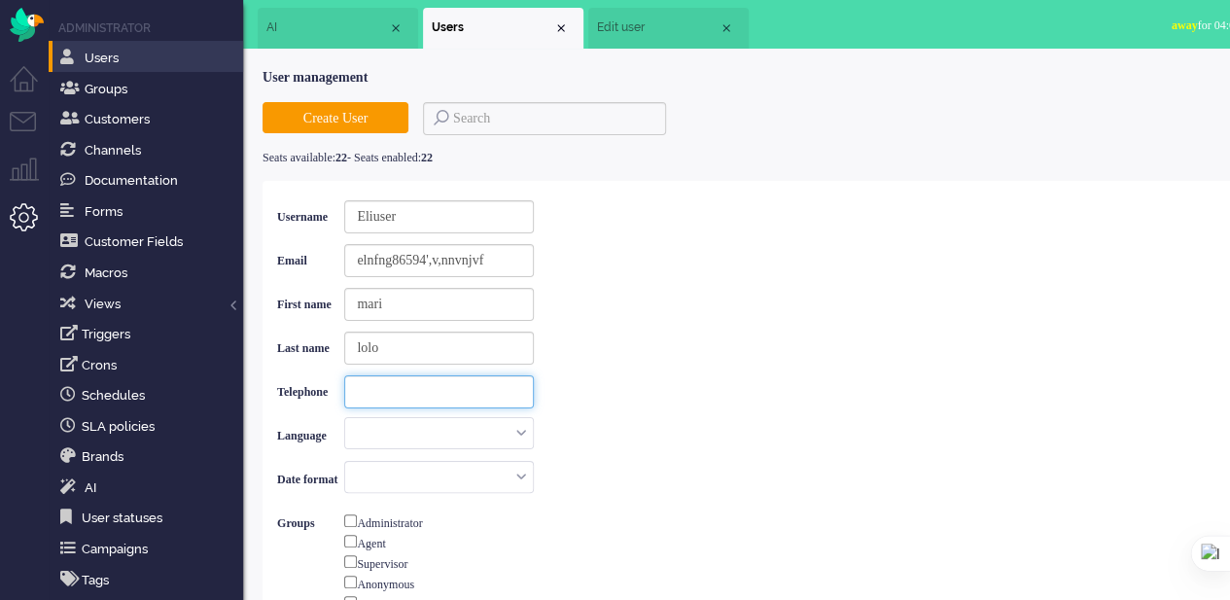
click at [423, 395] on input at bounding box center [439, 391] width 190 height 33
click at [418, 435] on input "text" at bounding box center [439, 433] width 188 height 30
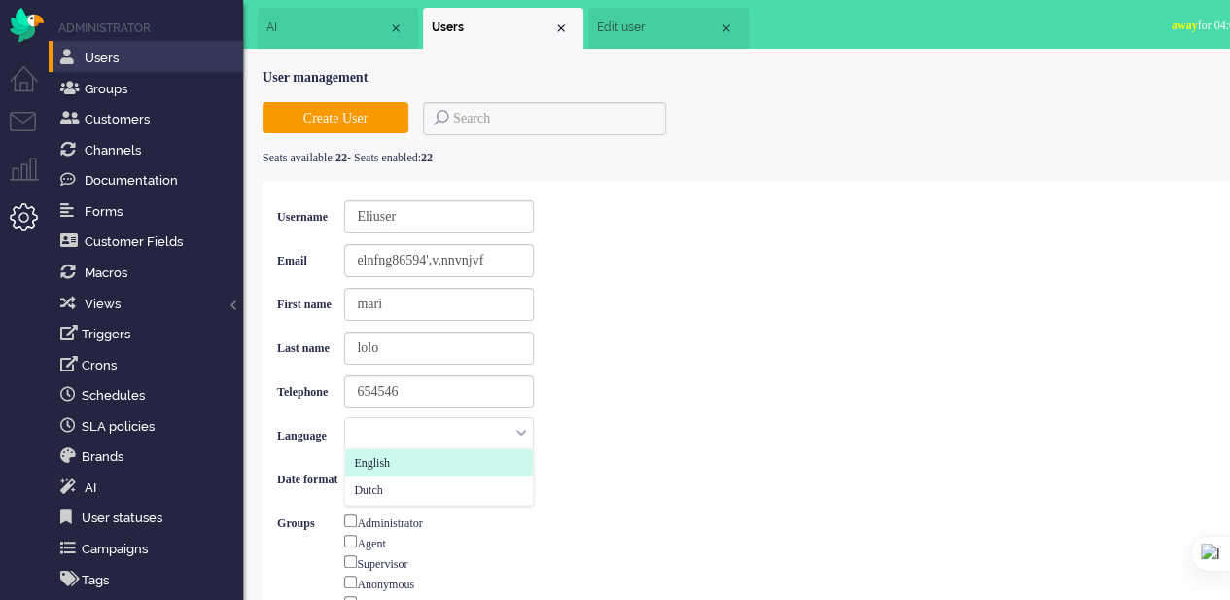
click at [418, 466] on li "English" at bounding box center [439, 463] width 188 height 28
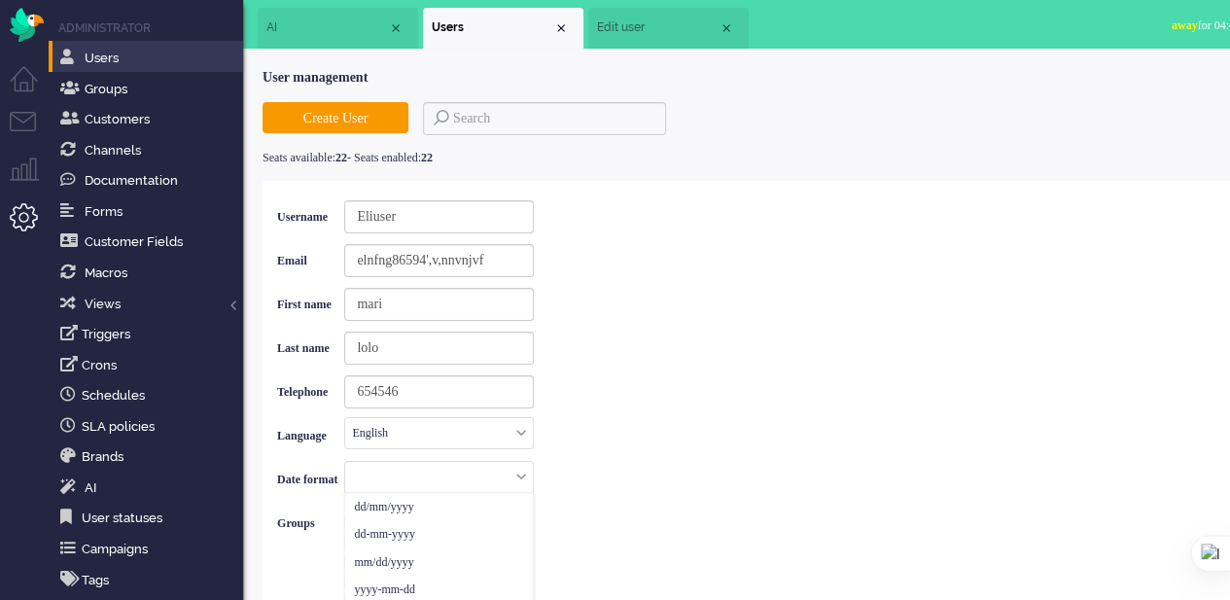
click at [461, 483] on input "text" at bounding box center [439, 477] width 188 height 30
click at [457, 507] on li "dd/mm/yyyy" at bounding box center [439, 507] width 188 height 28
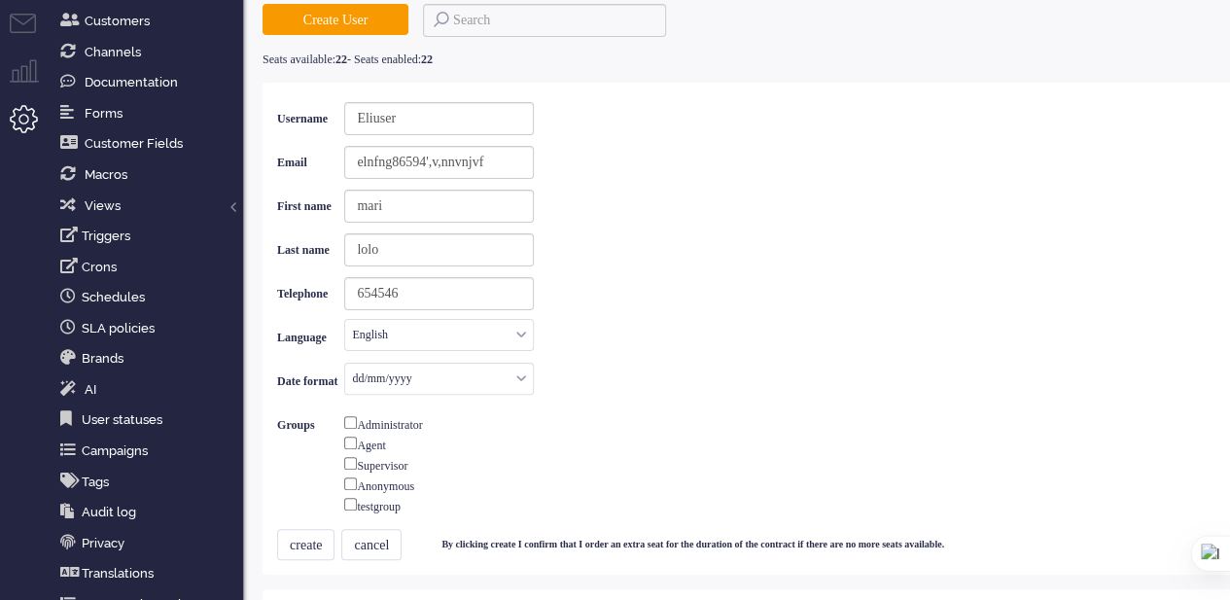
scroll to position [195, 0]
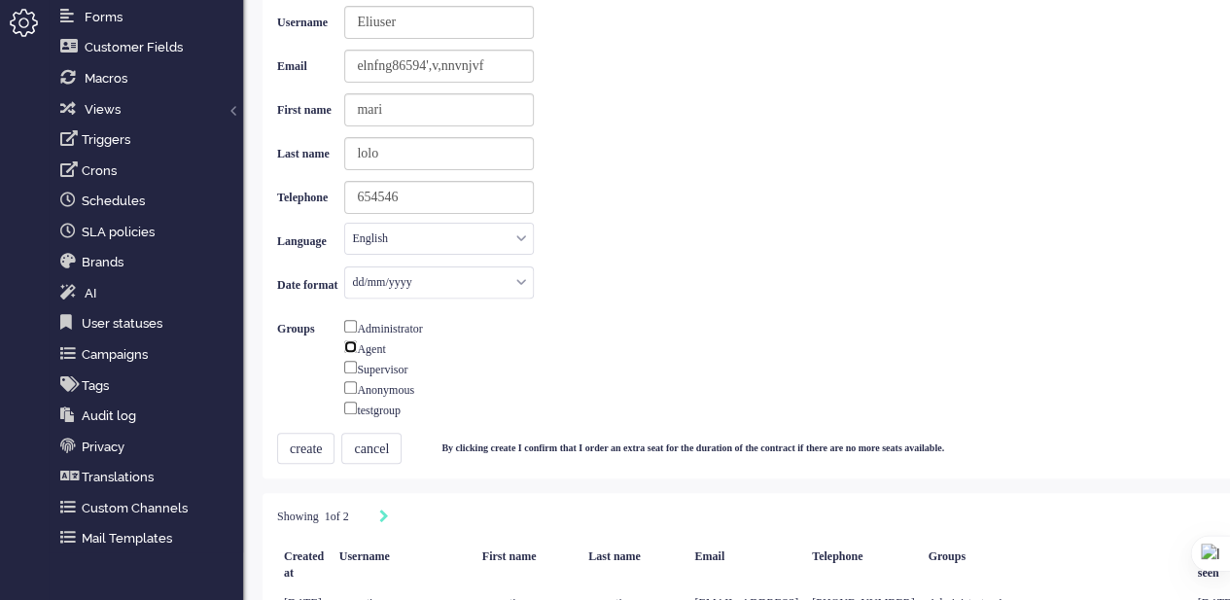
click at [357, 345] on input "checkbox" at bounding box center [350, 346] width 13 height 13
click at [319, 439] on button "create" at bounding box center [305, 448] width 57 height 31
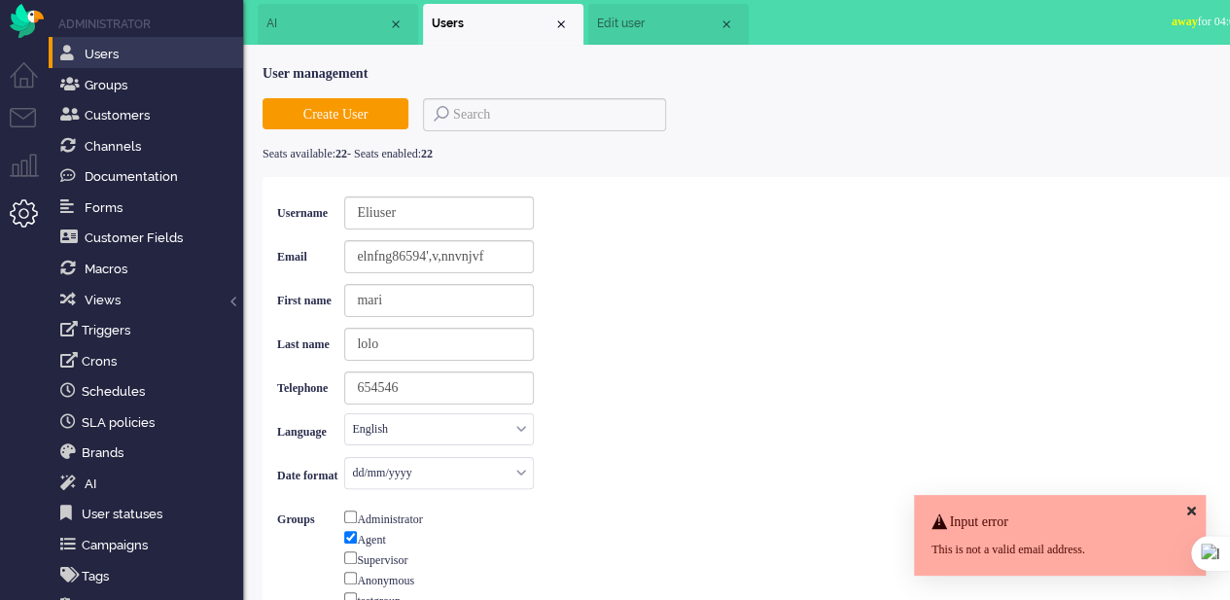
scroll to position [0, 0]
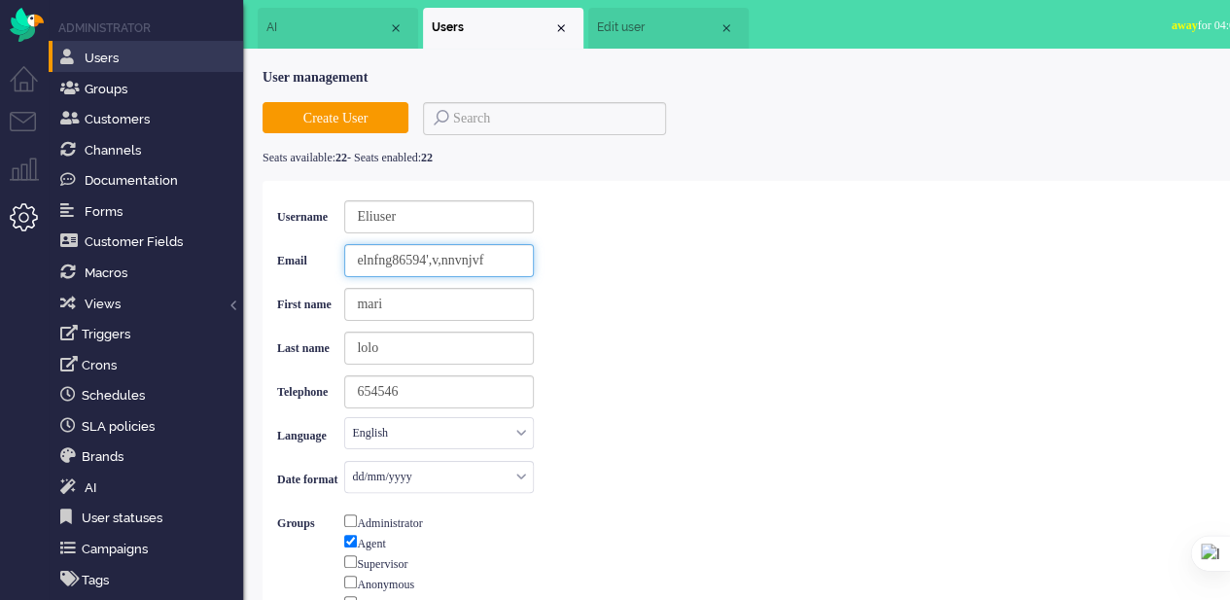
drag, startPoint x: 543, startPoint y: 254, endPoint x: 358, endPoint y: 240, distance: 185.3
click at [358, 240] on div "Email elnfng86594',v,nnvnjvf" at bounding box center [405, 261] width 257 height 44
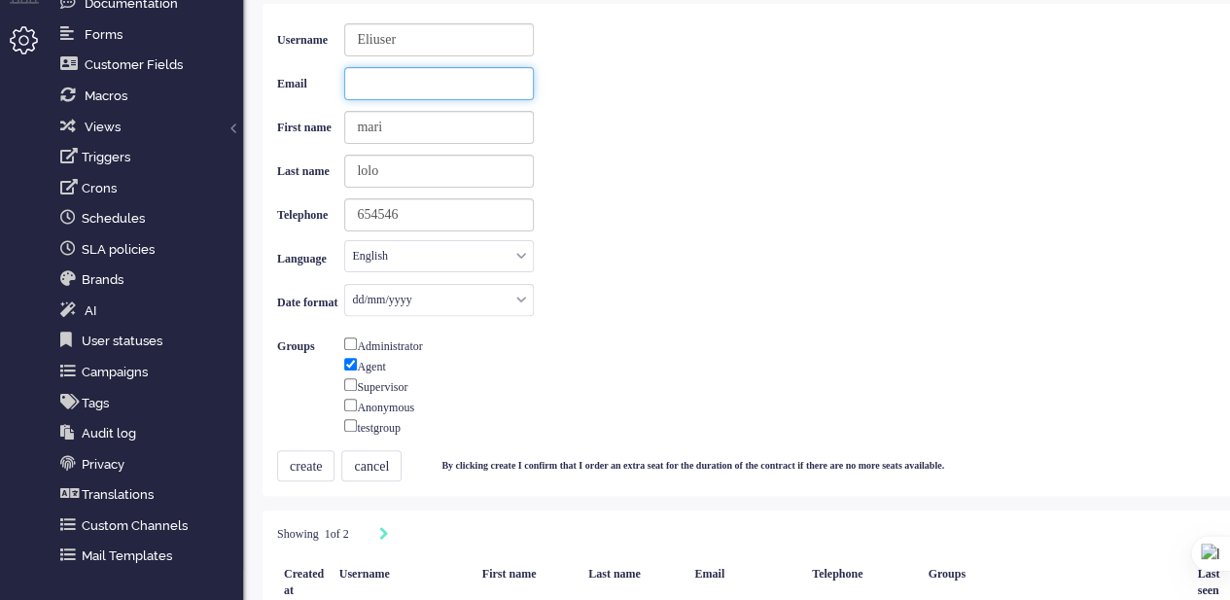
scroll to position [292, 0]
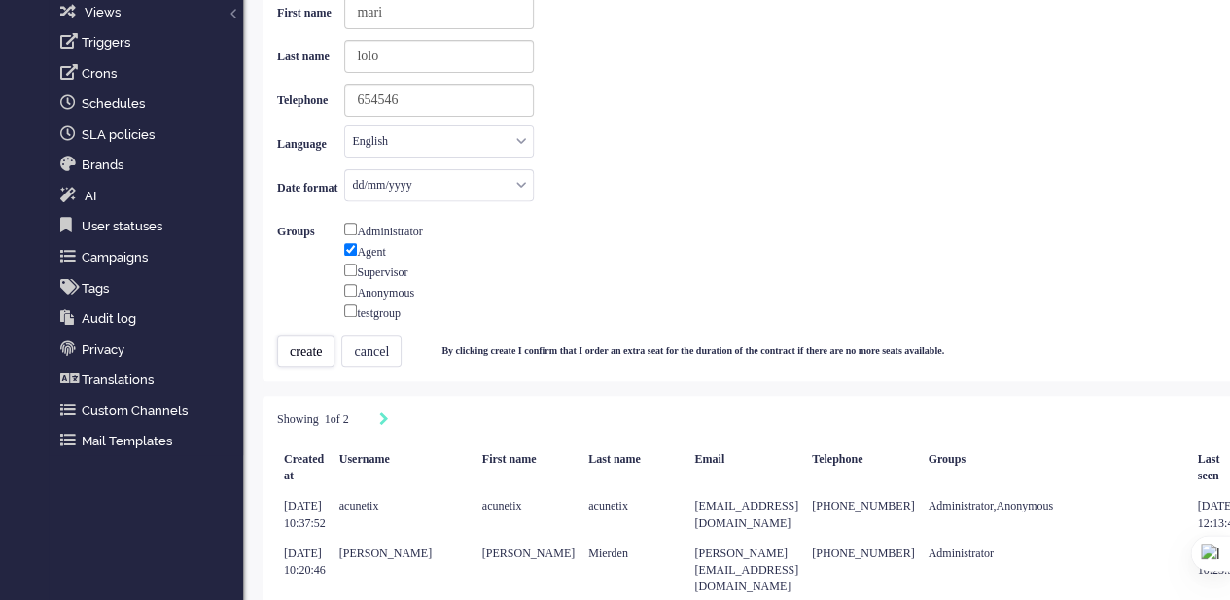
click at [316, 341] on button "create" at bounding box center [305, 351] width 57 height 31
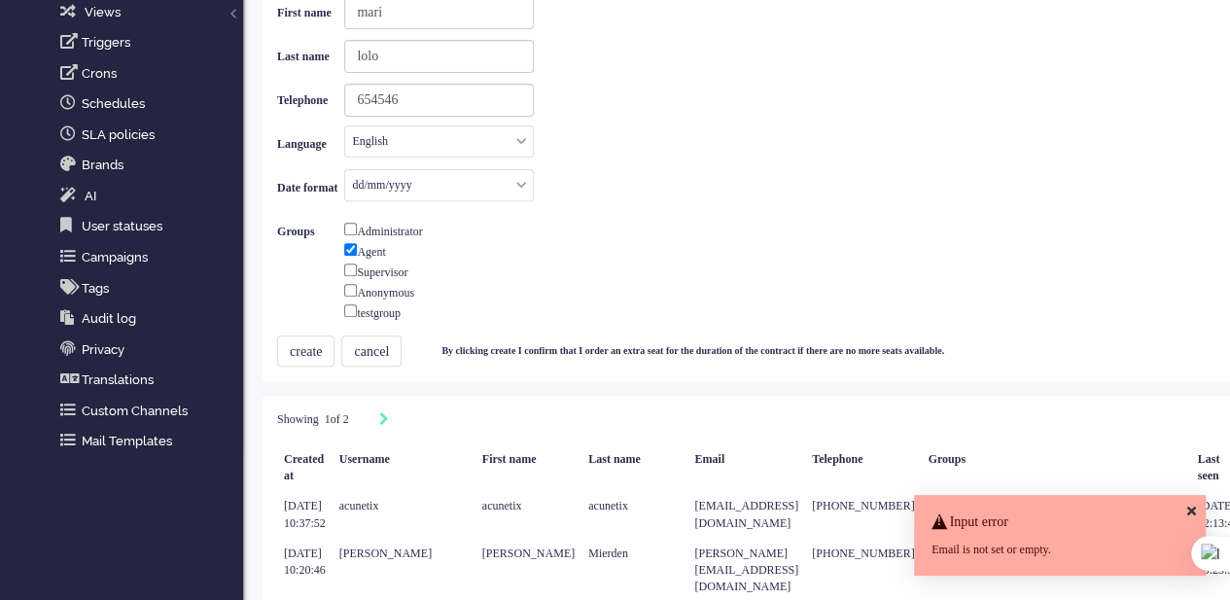
scroll to position [97, 0]
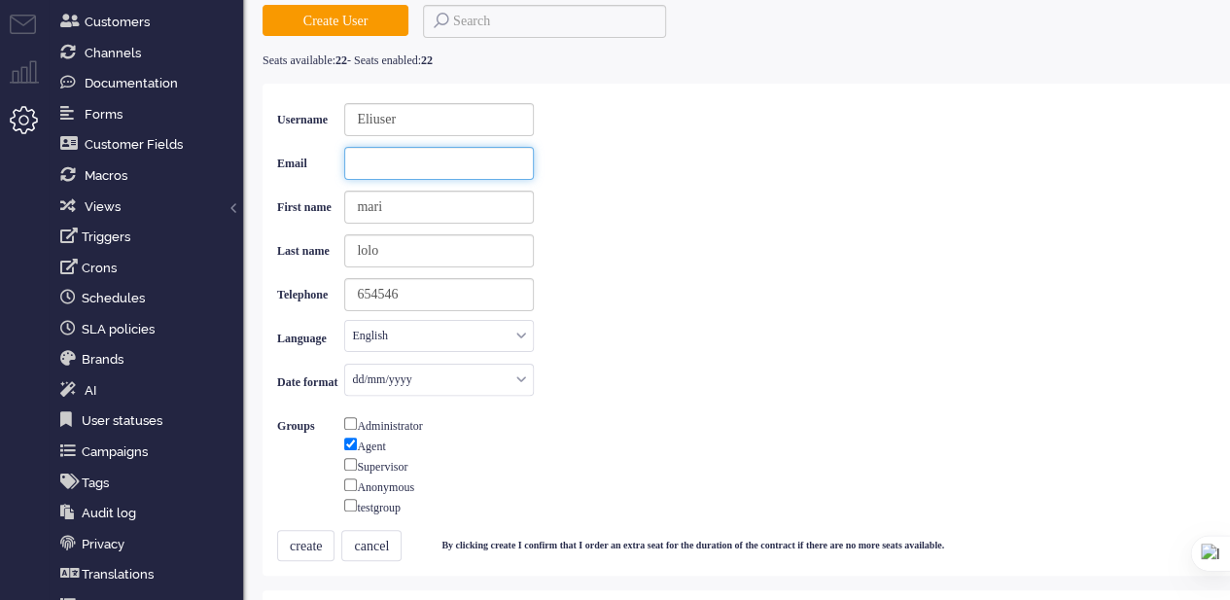
click at [442, 161] on input at bounding box center [439, 163] width 190 height 33
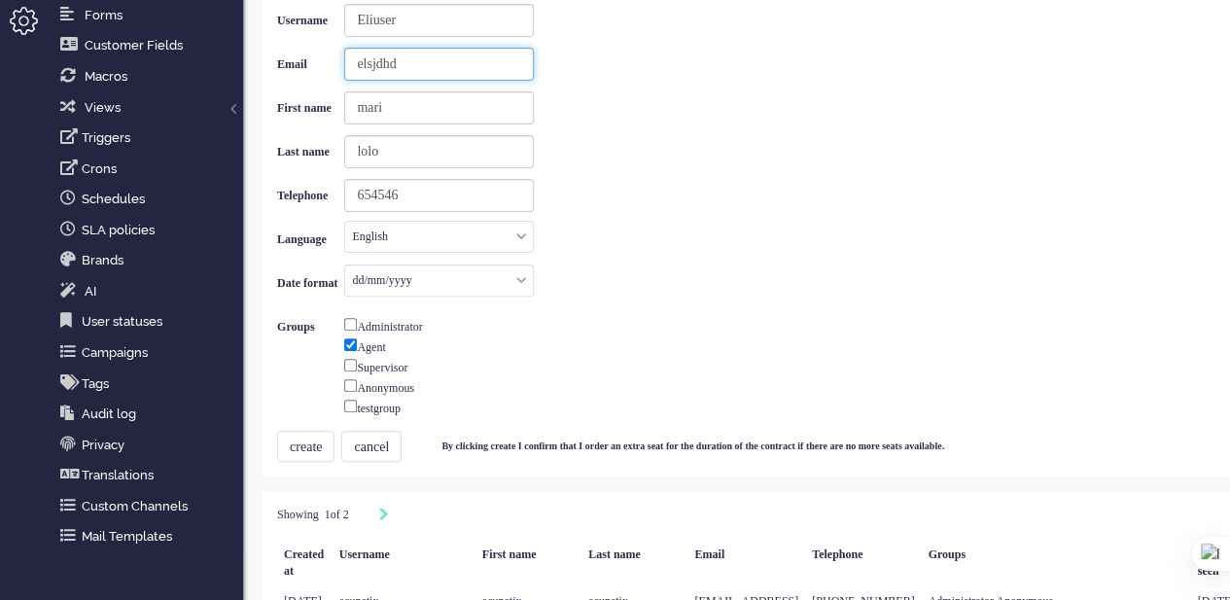
scroll to position [292, 0]
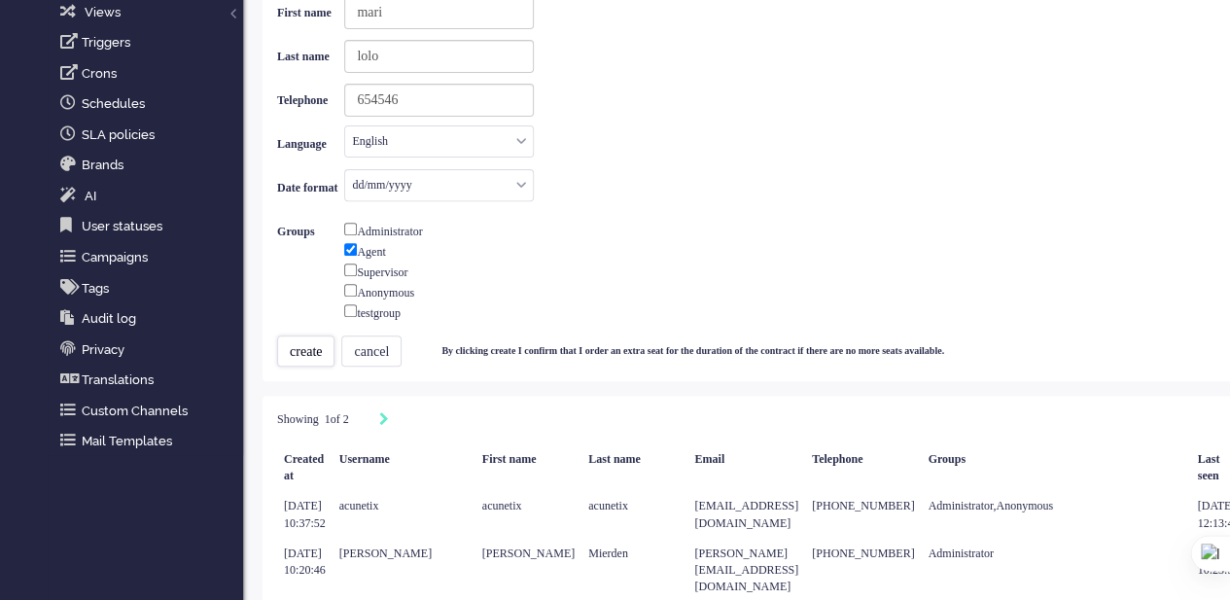
click at [311, 338] on button "create" at bounding box center [305, 351] width 57 height 31
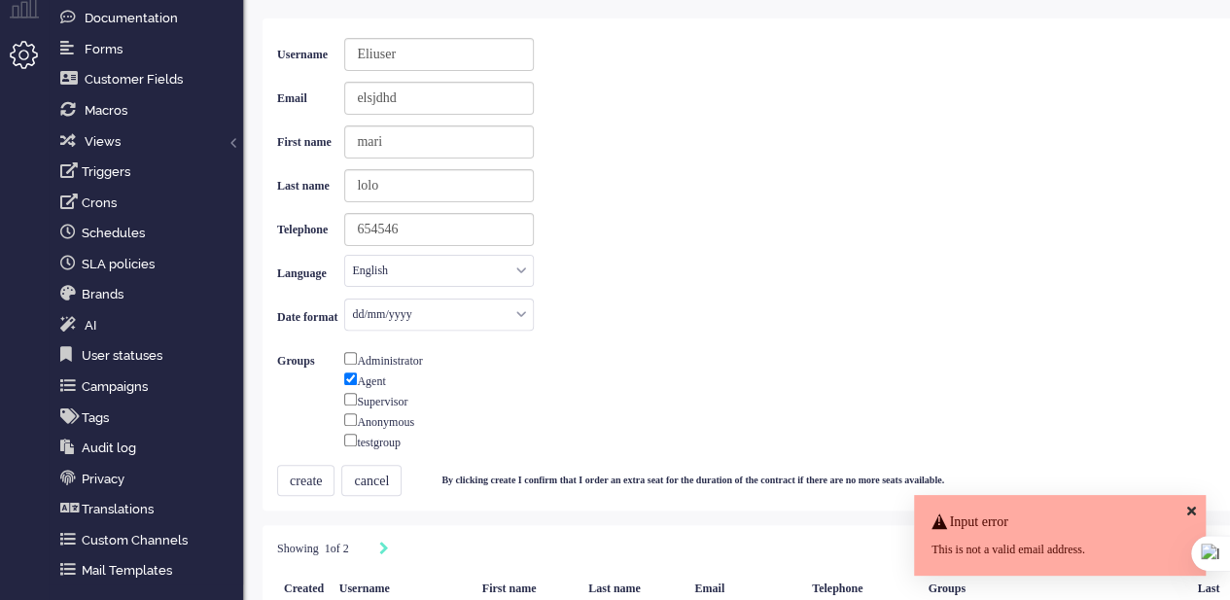
scroll to position [0, 0]
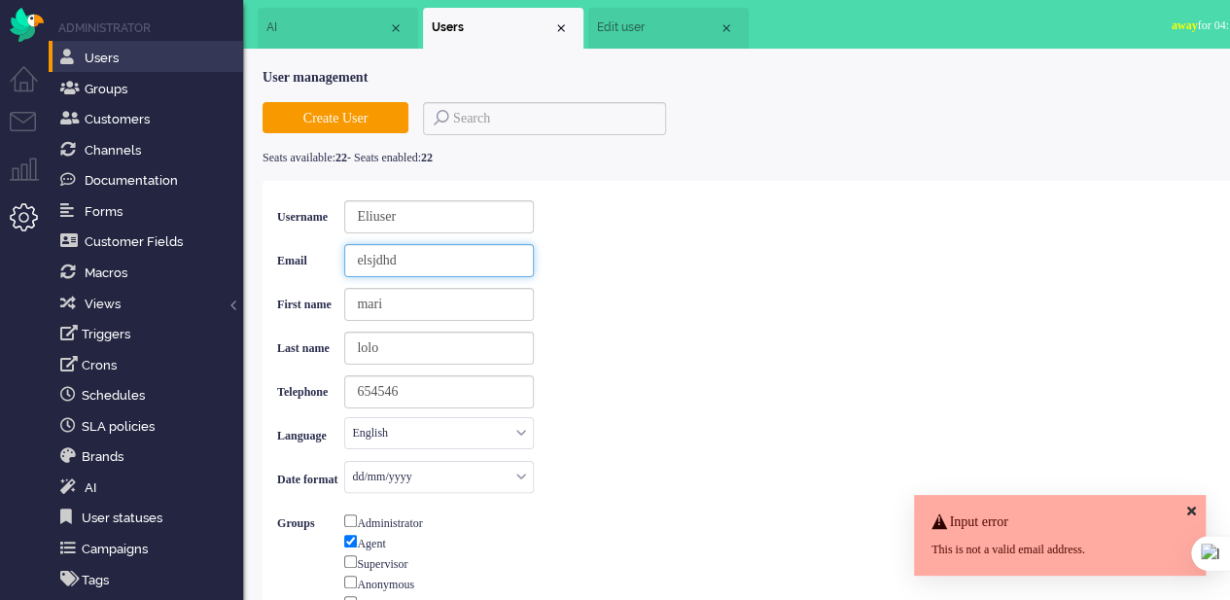
drag, startPoint x: 433, startPoint y: 260, endPoint x: 358, endPoint y: 258, distance: 74.9
click at [358, 258] on div "Email elsjdhd" at bounding box center [405, 261] width 257 height 44
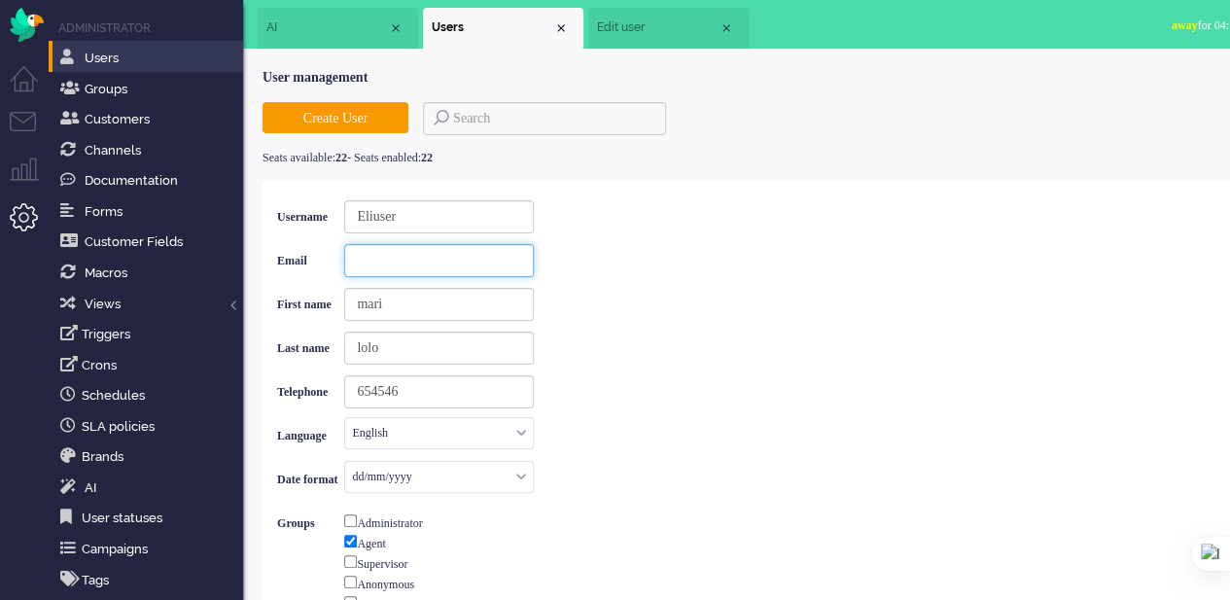
click at [412, 255] on input at bounding box center [439, 260] width 190 height 33
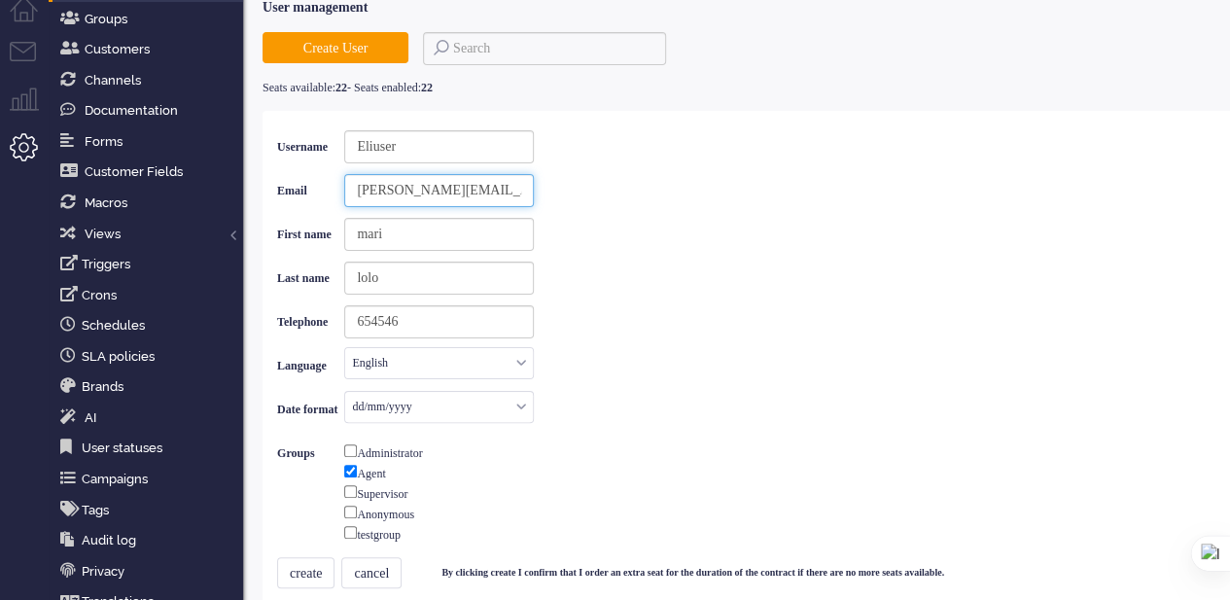
scroll to position [195, 0]
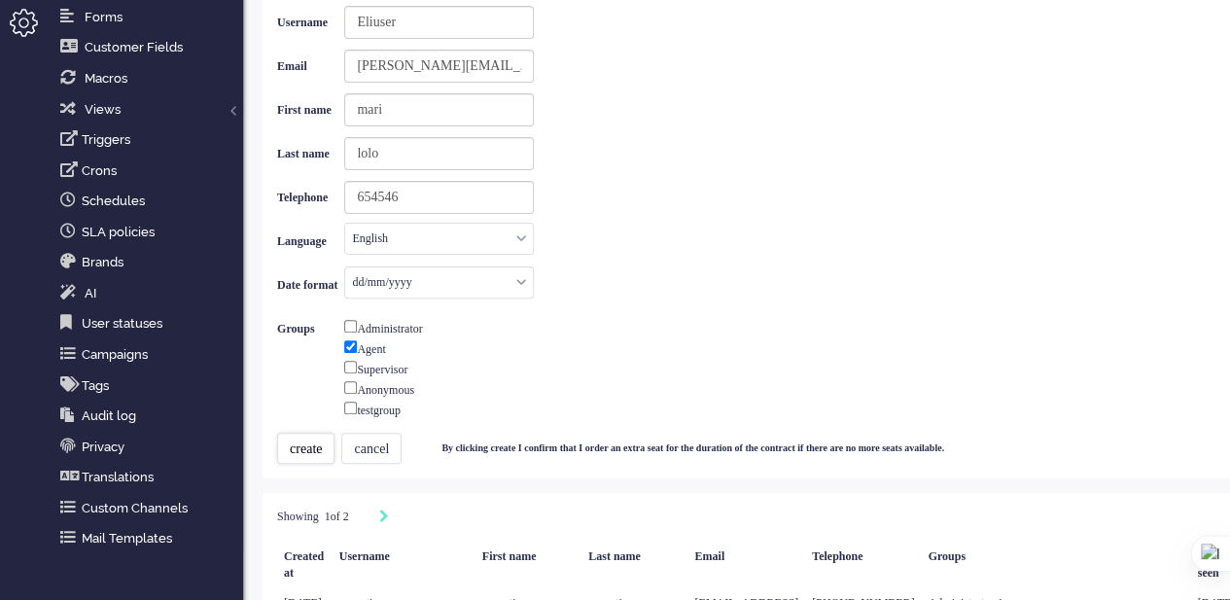
click at [300, 445] on button "create" at bounding box center [305, 448] width 57 height 31
click at [443, 195] on input "654546" at bounding box center [439, 197] width 190 height 33
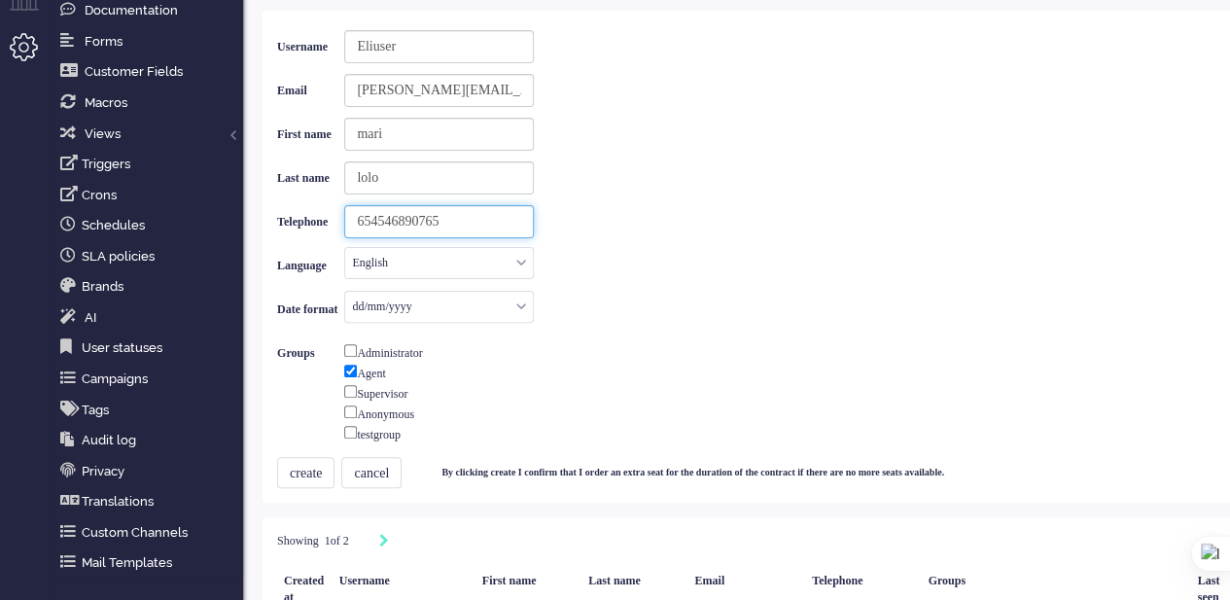
scroll to position [97, 0]
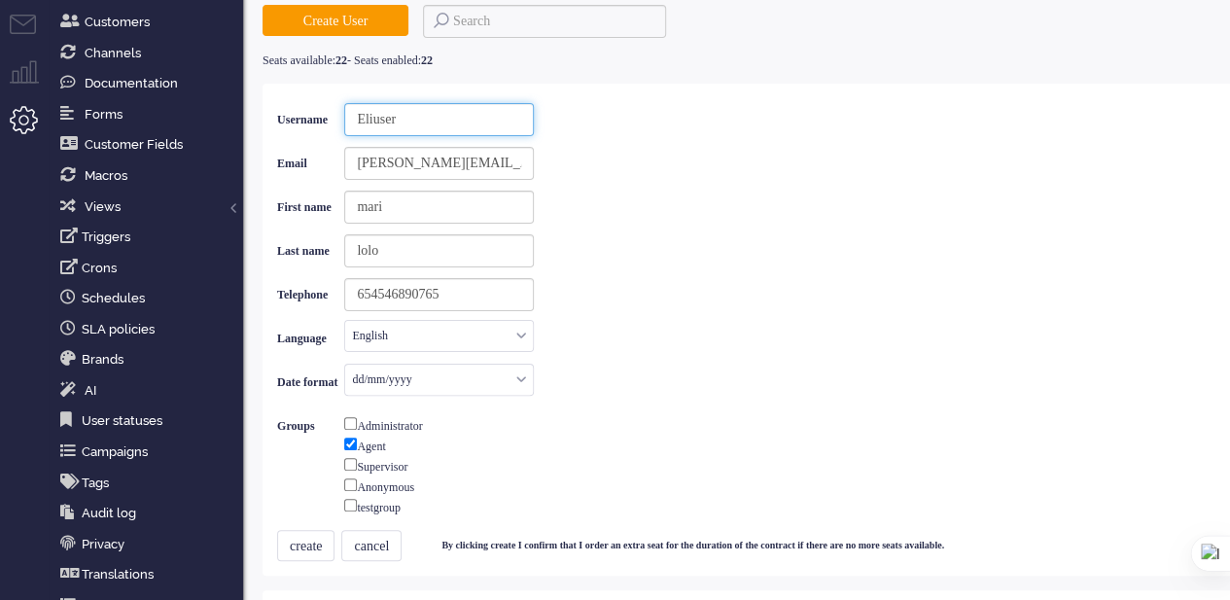
click at [429, 122] on input "Eliuser" at bounding box center [439, 119] width 190 height 33
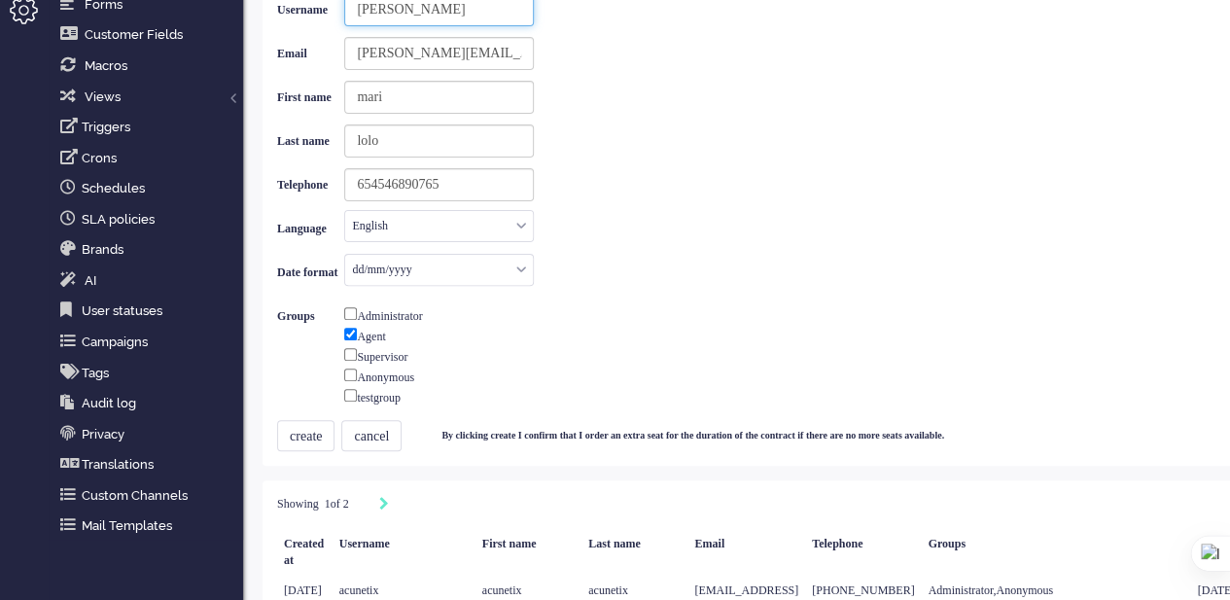
scroll to position [389, 0]
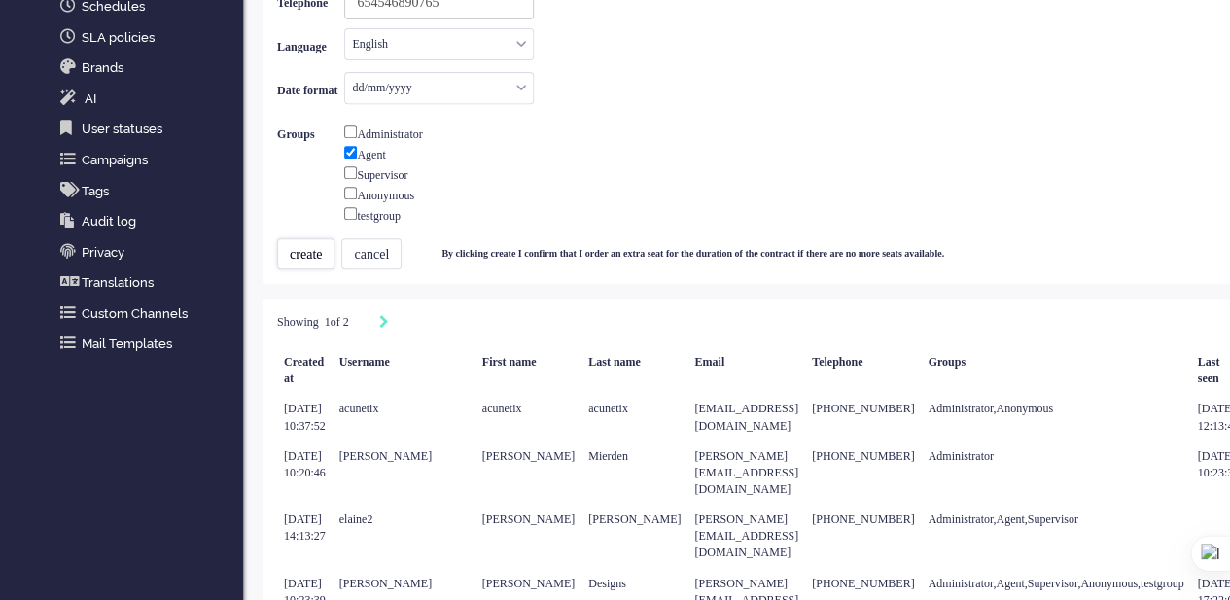
click at [289, 238] on button "create" at bounding box center [305, 253] width 57 height 31
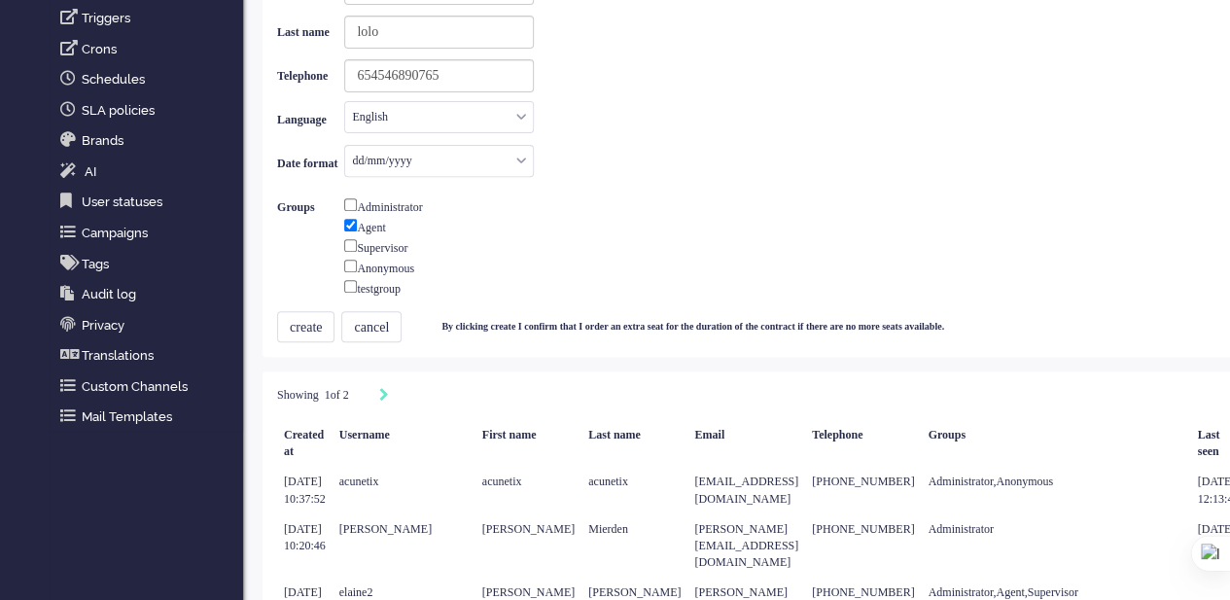
scroll to position [195, 0]
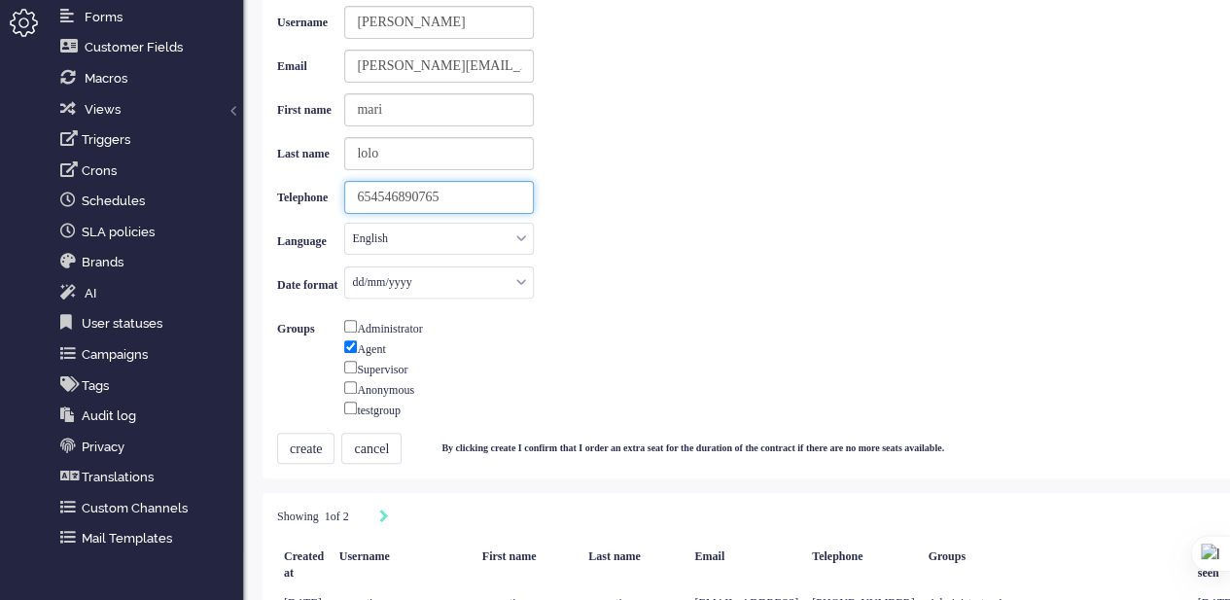
click at [485, 193] on input "654546890765" at bounding box center [439, 197] width 190 height 33
drag, startPoint x: 485, startPoint y: 193, endPoint x: 372, endPoint y: 194, distance: 112.8
click at [372, 194] on input "654546890765" at bounding box center [439, 197] width 190 height 33
click at [376, 193] on input at bounding box center [439, 197] width 190 height 33
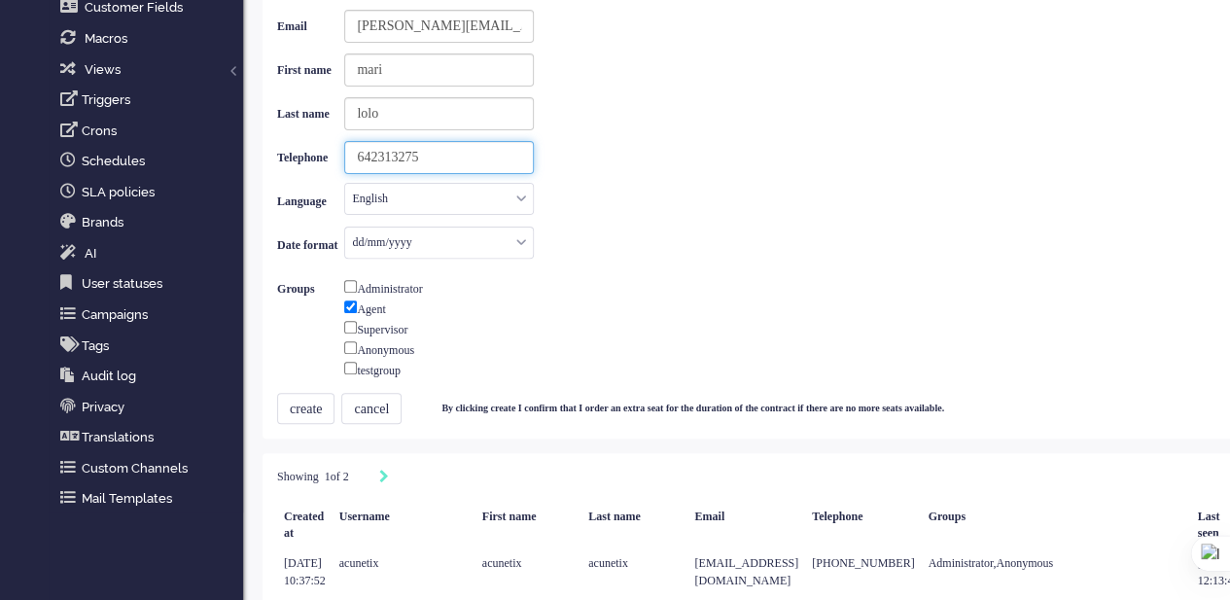
scroll to position [389, 0]
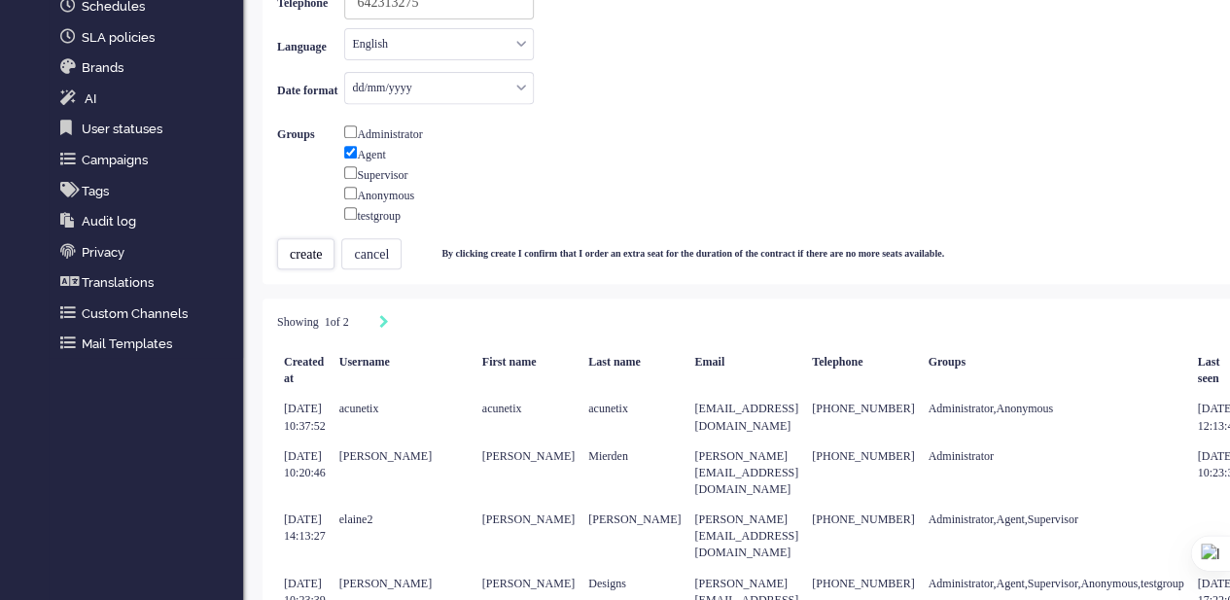
click at [296, 245] on button "create" at bounding box center [305, 253] width 57 height 31
click at [297, 245] on button "create" at bounding box center [305, 253] width 57 height 31
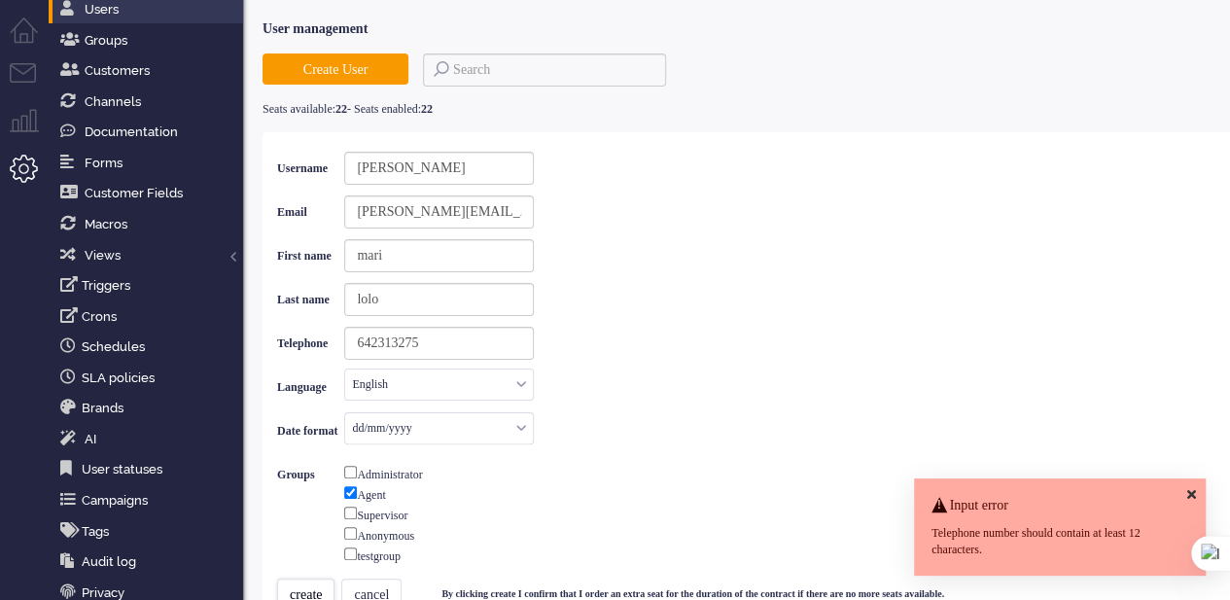
scroll to position [0, 0]
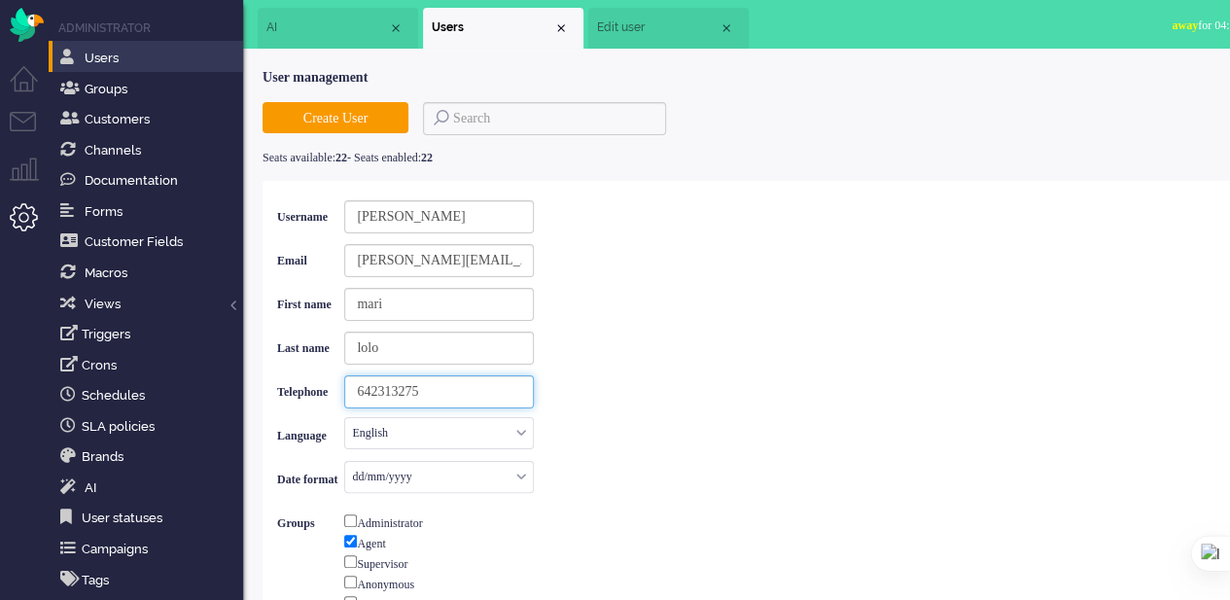
click at [375, 387] on input "642313275" at bounding box center [439, 391] width 190 height 33
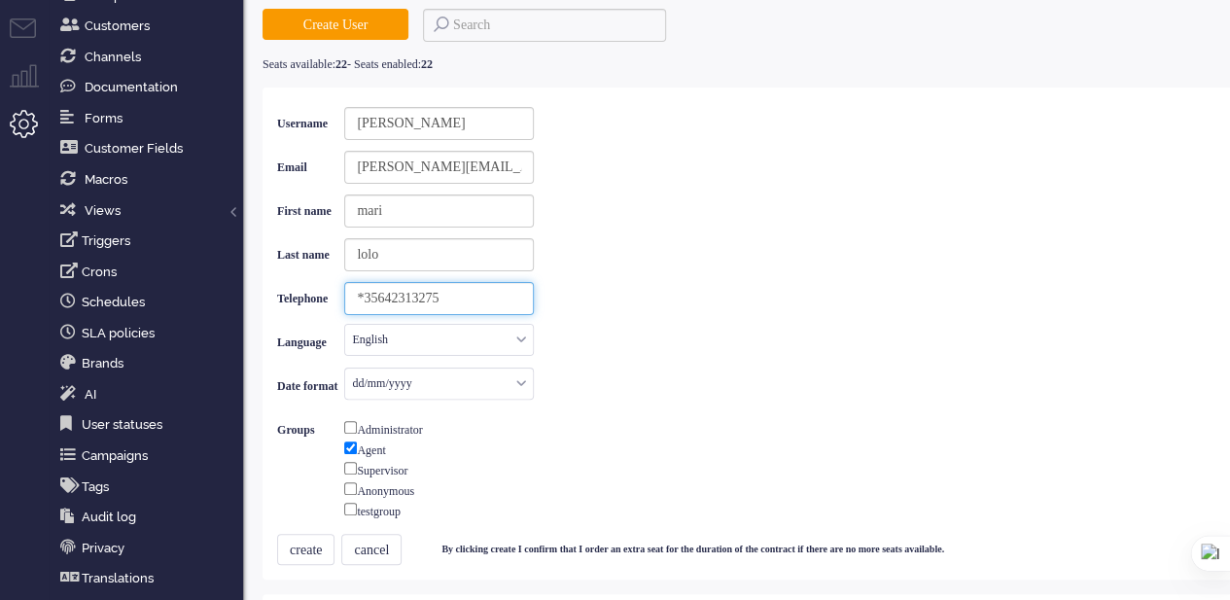
scroll to position [292, 0]
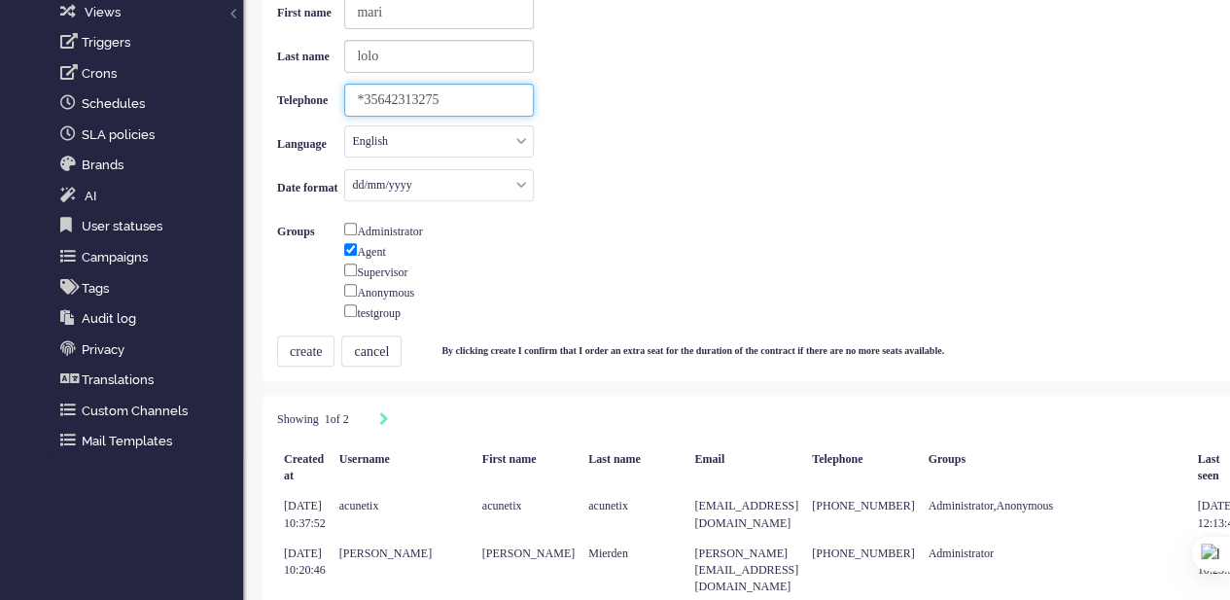
click at [380, 91] on input "*35642313275" at bounding box center [439, 100] width 190 height 33
click at [313, 342] on button "create" at bounding box center [305, 351] width 57 height 31
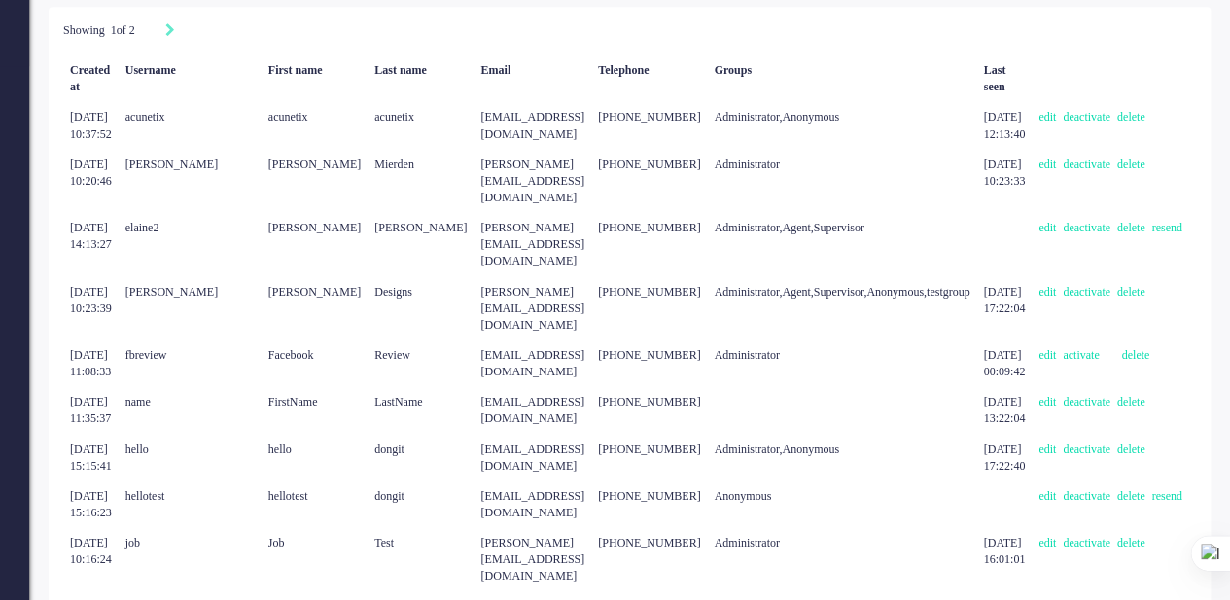
scroll to position [681, 327]
click at [1039, 221] on link "edit" at bounding box center [1051, 228] width 24 height 14
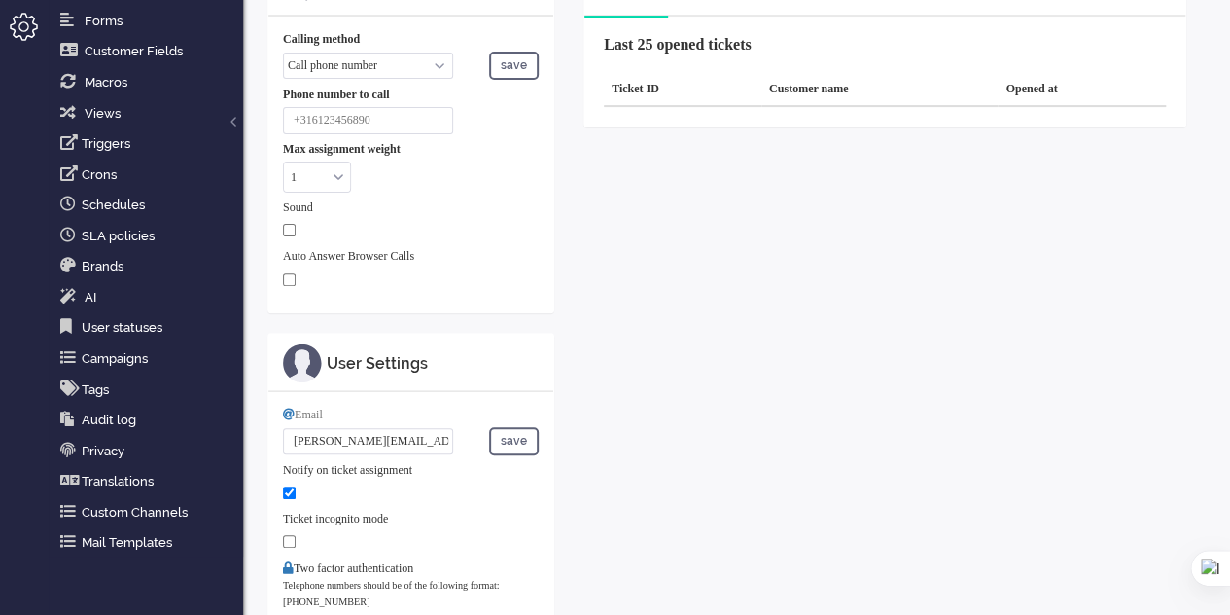
scroll to position [389, 0]
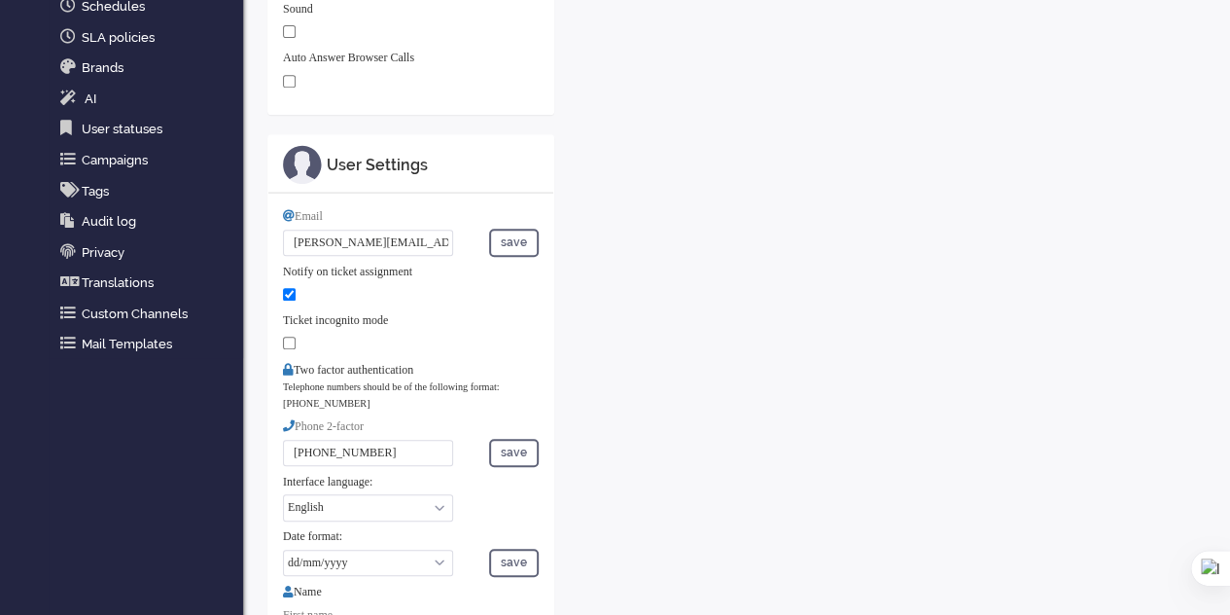
click at [441, 244] on input "elaine+test2@elainedesigns.es" at bounding box center [368, 243] width 170 height 26
click at [338, 235] on input "elaine+test2@elainedesigns.es" at bounding box center [368, 243] width 170 height 26
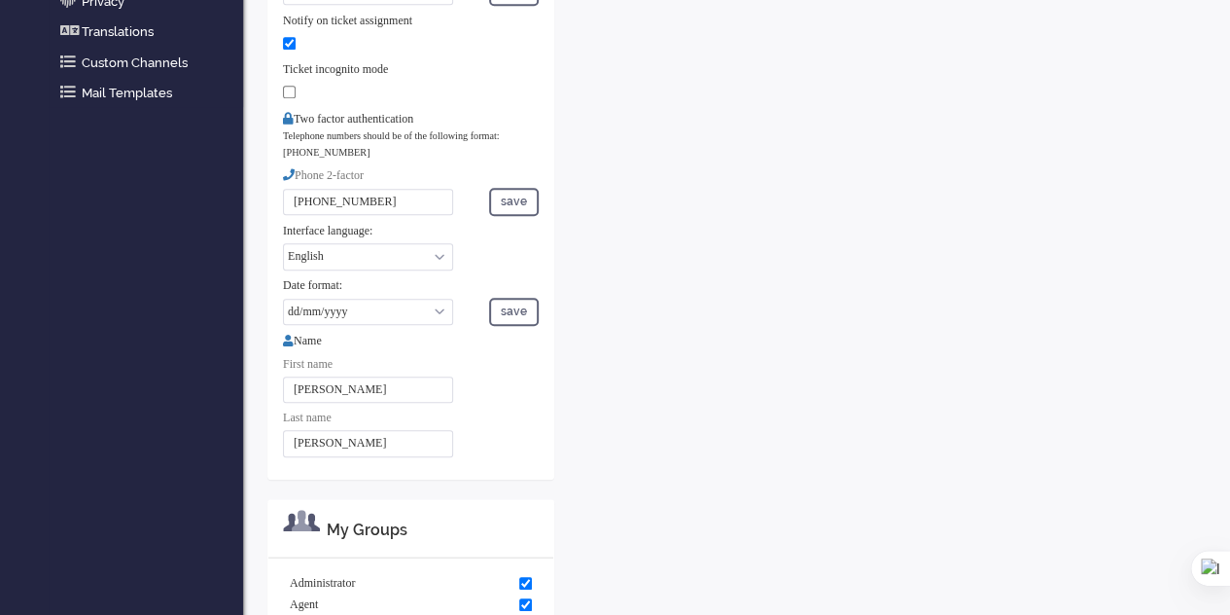
scroll to position [729, 0]
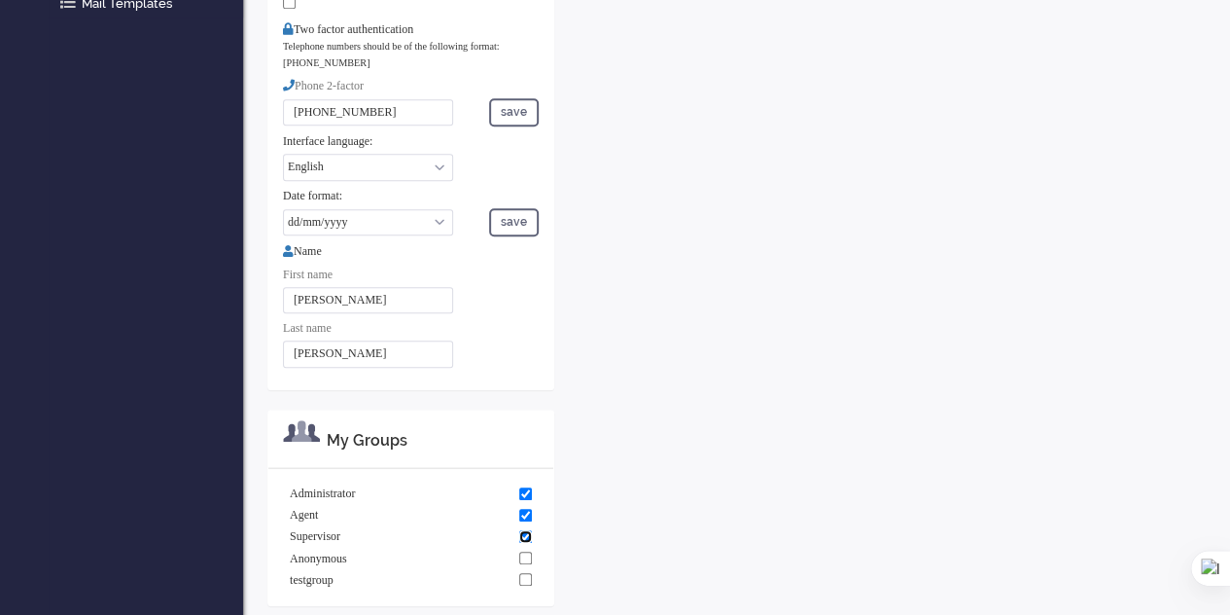
click at [524, 530] on input "checkbox" at bounding box center [525, 536] width 13 height 13
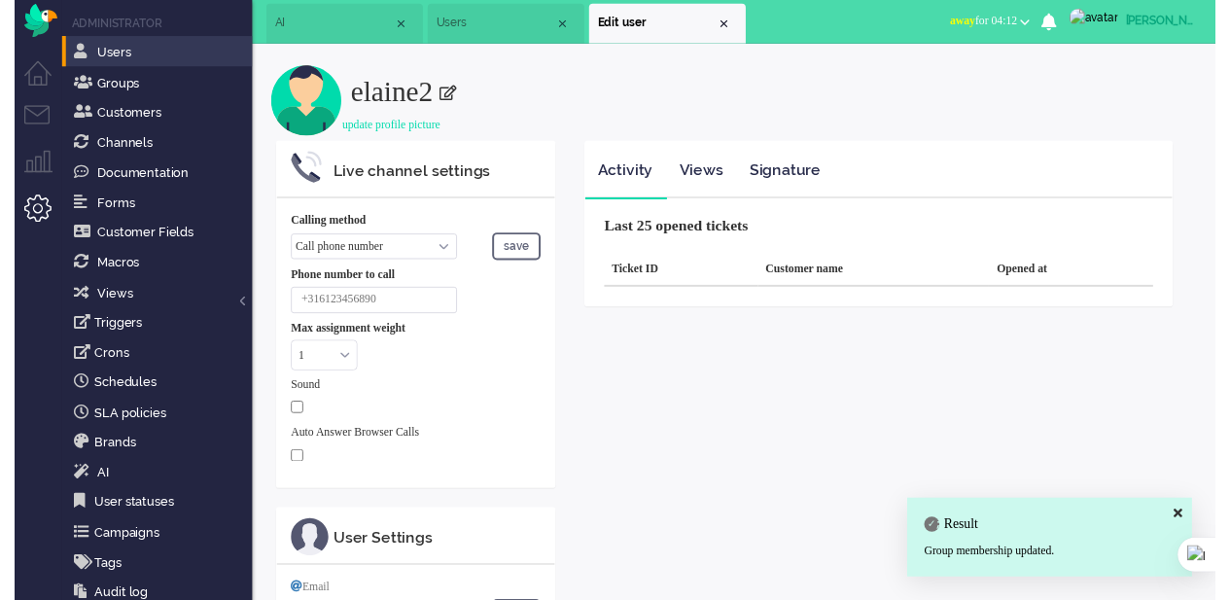
scroll to position [0, 0]
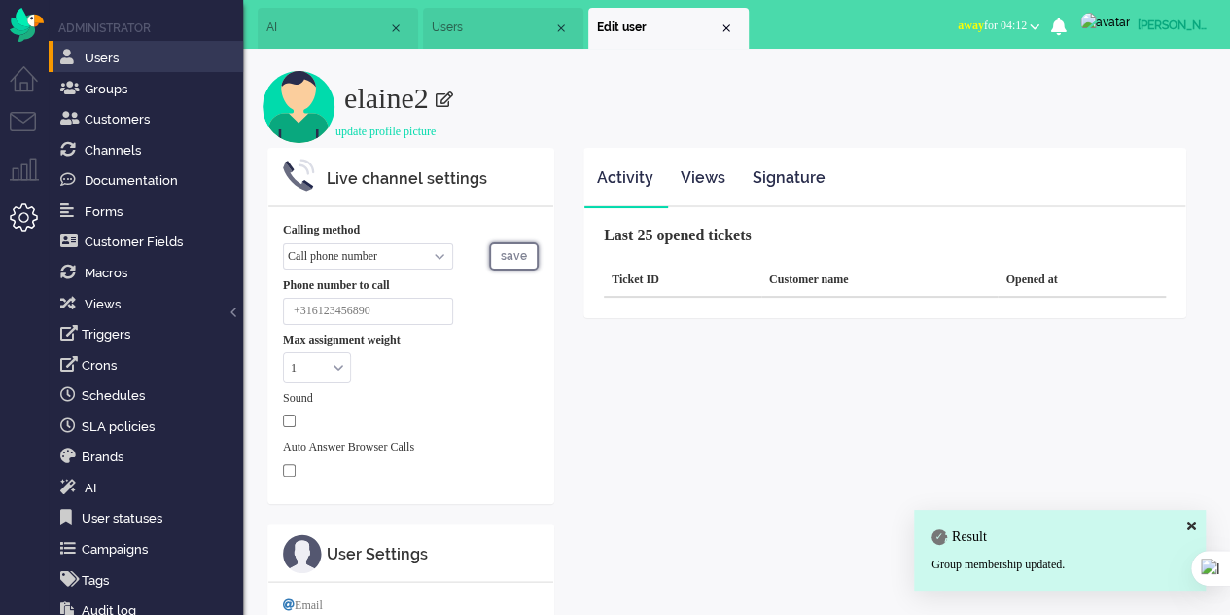
click at [517, 259] on button "save" at bounding box center [514, 256] width 50 height 28
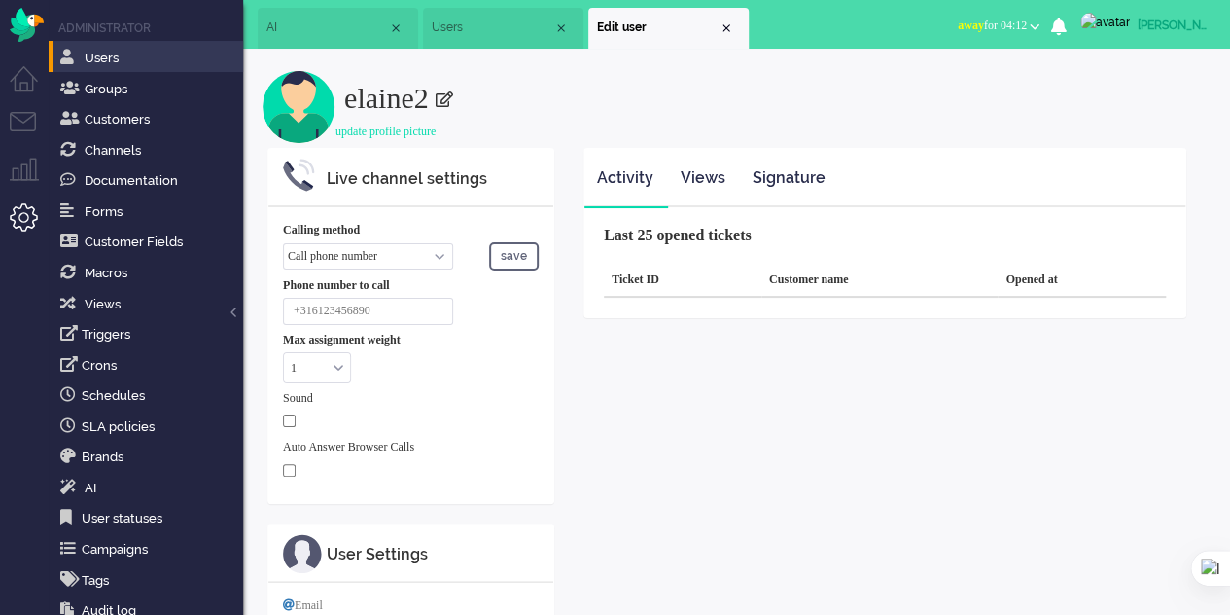
click at [388, 312] on input at bounding box center [368, 311] width 170 height 26
click at [514, 257] on button "save" at bounding box center [514, 256] width 50 height 28
click at [727, 28] on div "Close tab" at bounding box center [727, 28] width 16 height 16
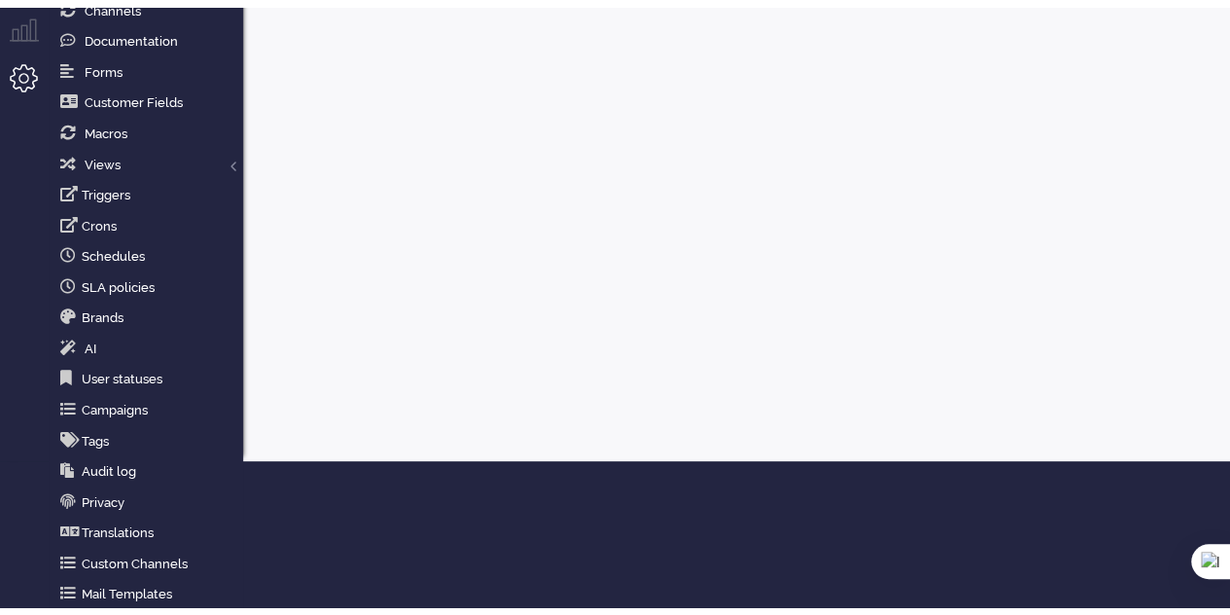
scroll to position [132, 0]
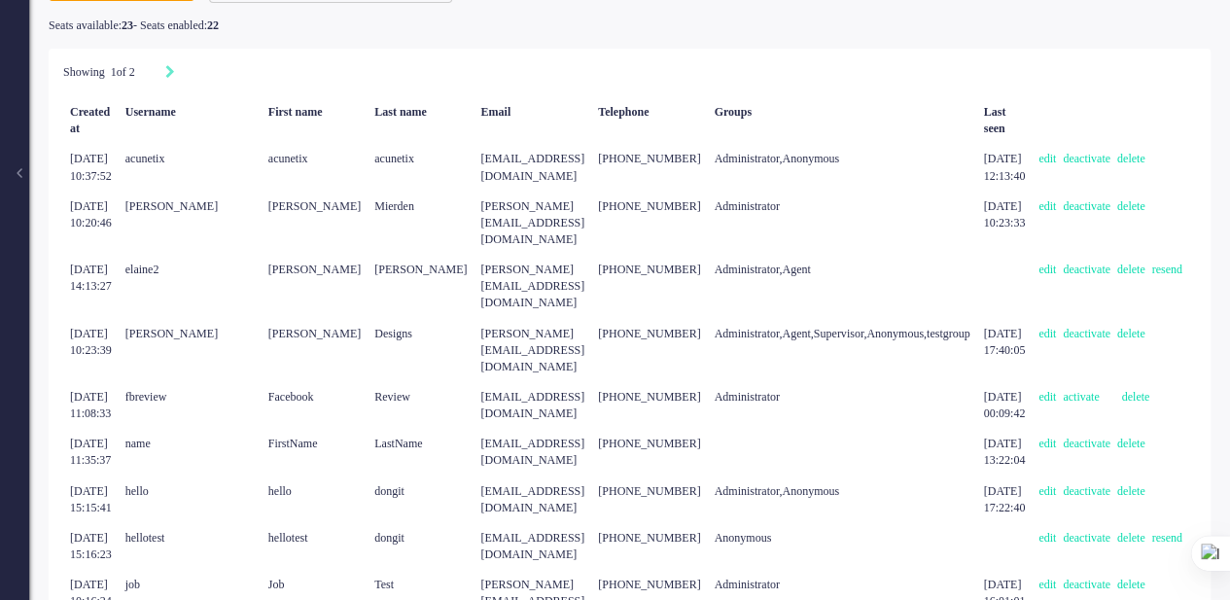
scroll to position [132, 228]
click at [1063, 263] on link "edit" at bounding box center [1051, 270] width 24 height 14
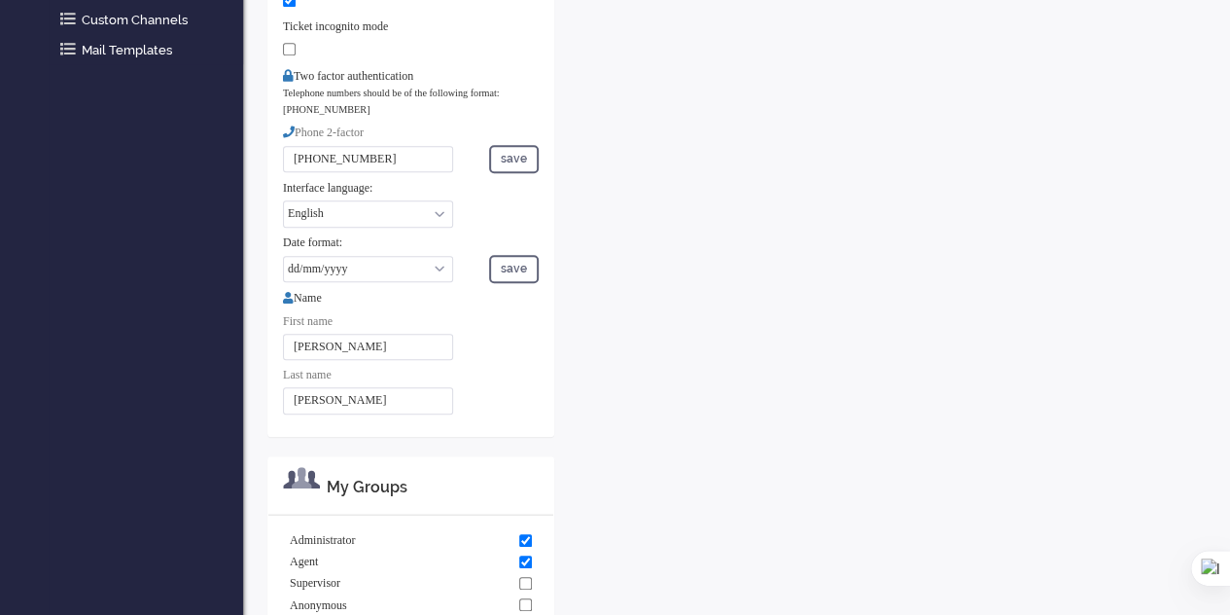
scroll to position [729, 0]
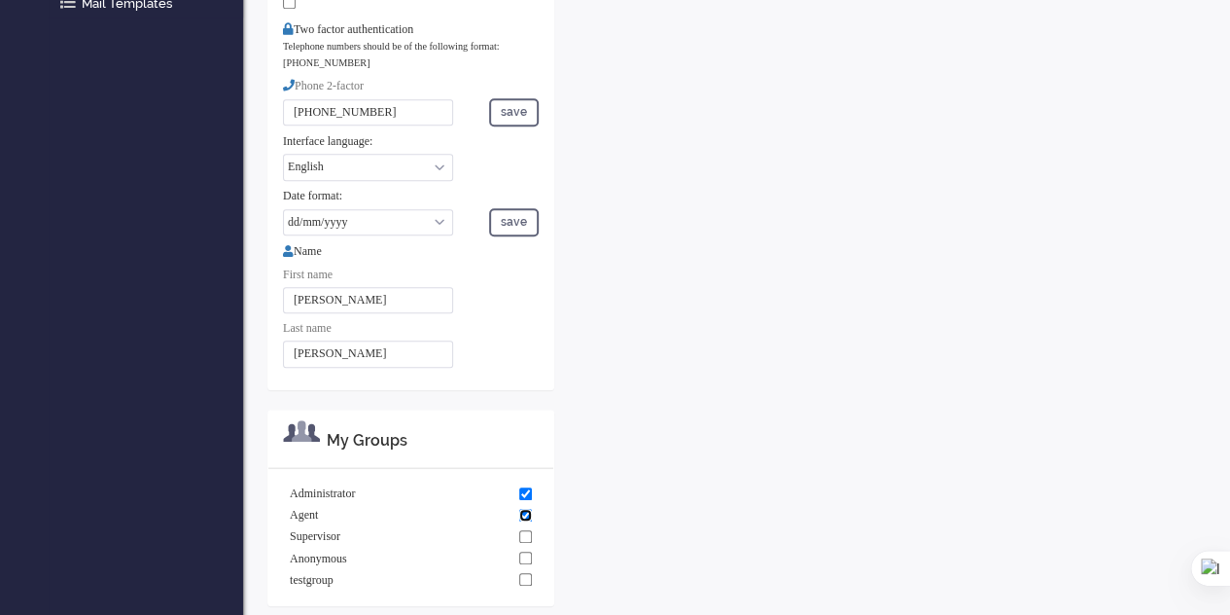
click at [527, 509] on input "checkbox" at bounding box center [525, 515] width 13 height 13
checkbox input "false"
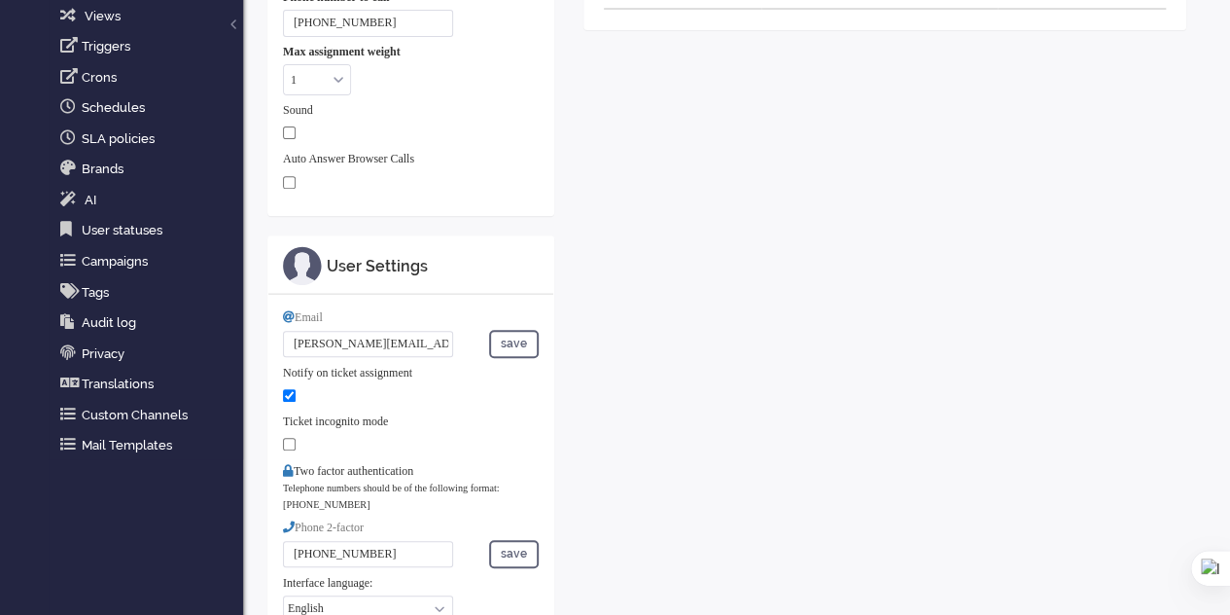
scroll to position [292, 0]
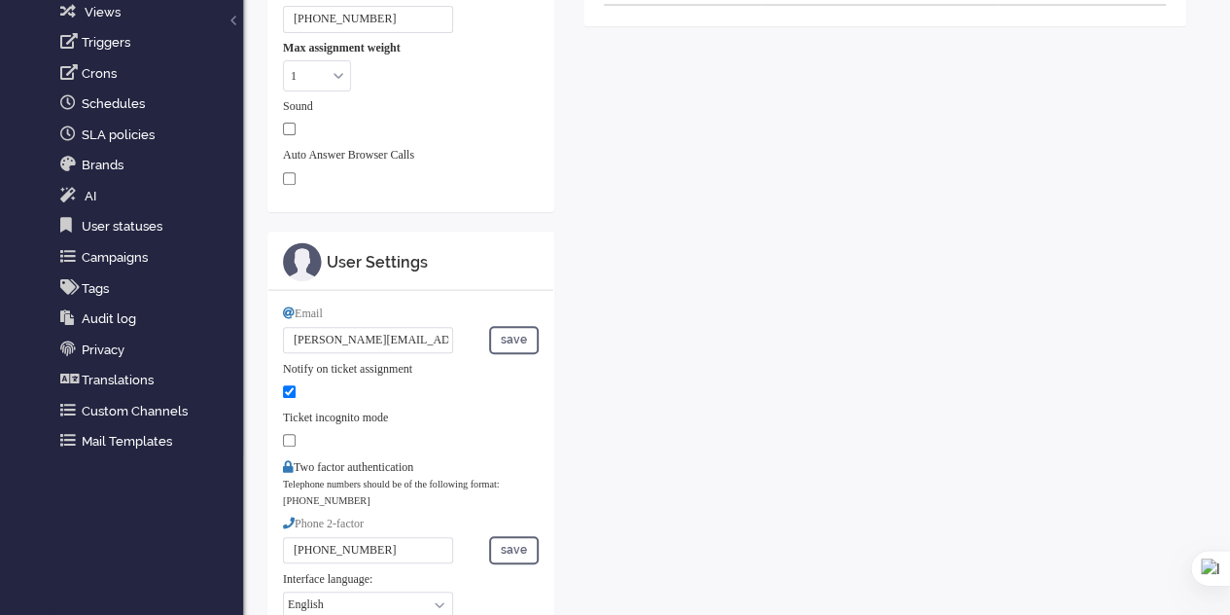
click at [365, 330] on input "[PERSON_NAME][EMAIL_ADDRESS][DOMAIN_NAME]" at bounding box center [368, 340] width 170 height 26
click at [521, 337] on button "save" at bounding box center [514, 340] width 50 height 28
click at [357, 332] on input "elaine+test@elainedesigns.es" at bounding box center [368, 340] width 170 height 26
click at [504, 337] on button "save" at bounding box center [514, 340] width 50 height 28
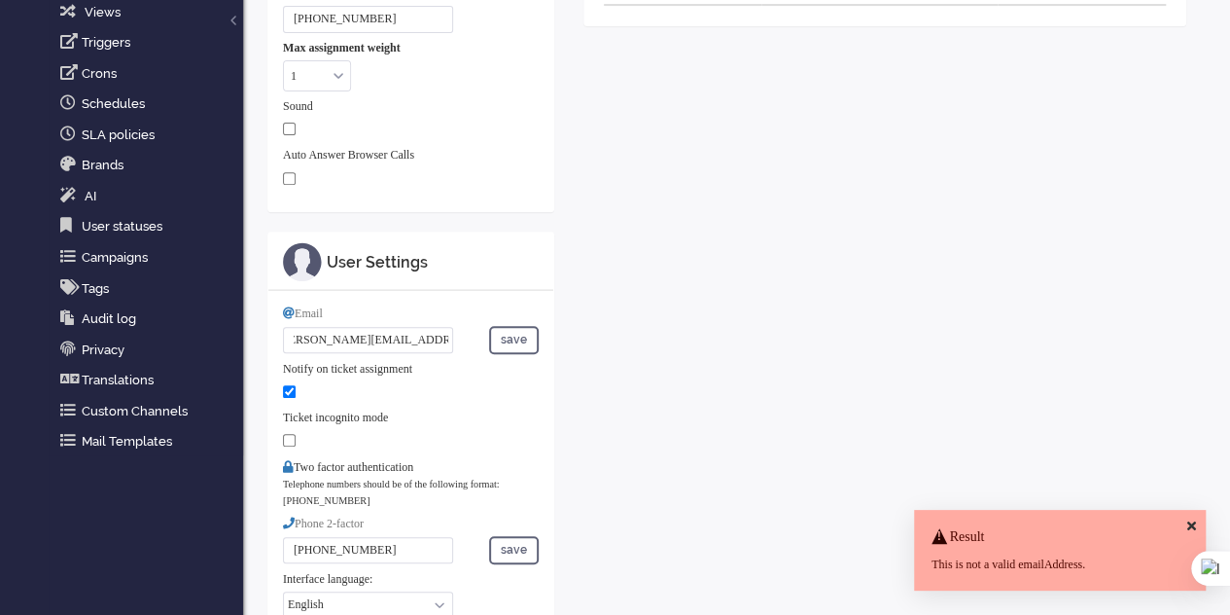
scroll to position [0, 0]
drag, startPoint x: 442, startPoint y: 335, endPoint x: 281, endPoint y: 324, distance: 160.8
click at [281, 324] on div "Email elaine+test1@elainedesigns.es save Notify on ticket assignment Ticket inc…" at bounding box center [410, 559] width 285 height 536
type input "s.es"
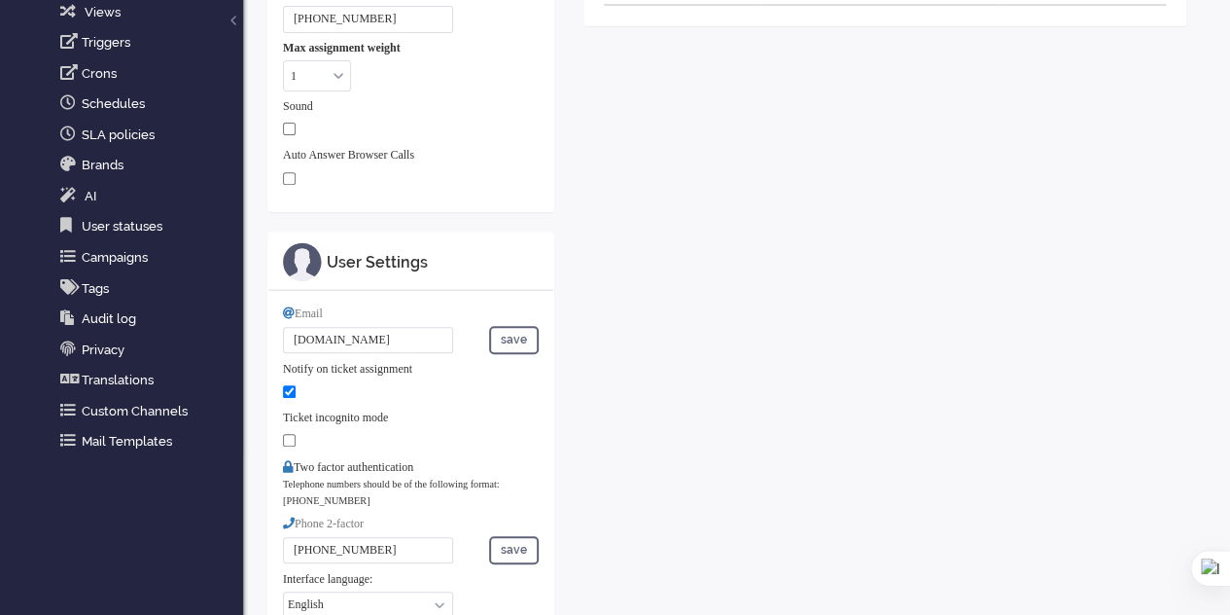
drag, startPoint x: 331, startPoint y: 334, endPoint x: 283, endPoint y: 329, distance: 47.9
click at [283, 329] on input "s.es" at bounding box center [368, 340] width 170 height 26
click at [364, 342] on input "text" at bounding box center [368, 340] width 170 height 26
type input "[PERSON_NAME][EMAIL_ADDRESS][DOMAIN_NAME]"
type input "642313275"
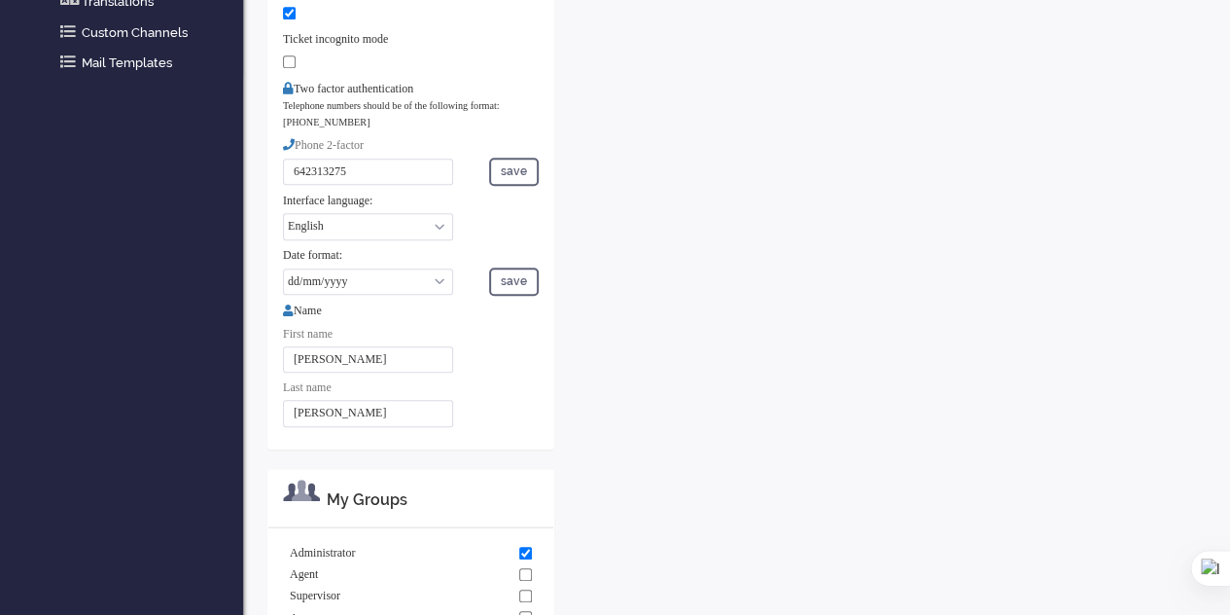
scroll to position [340, 0]
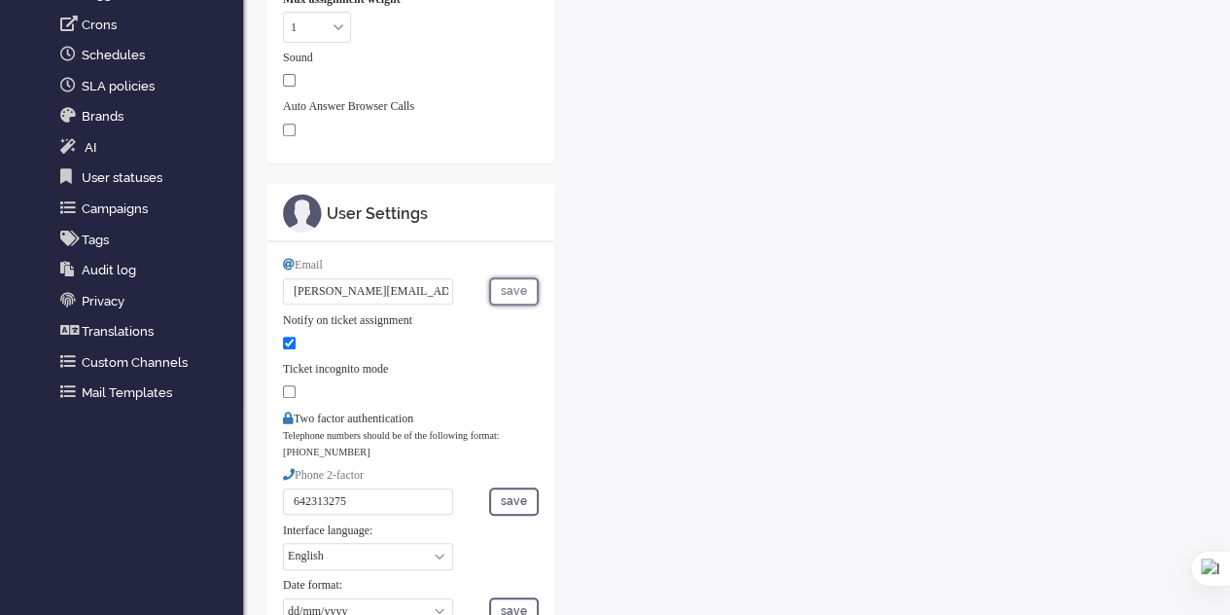
click at [512, 285] on button "save" at bounding box center [514, 291] width 50 height 28
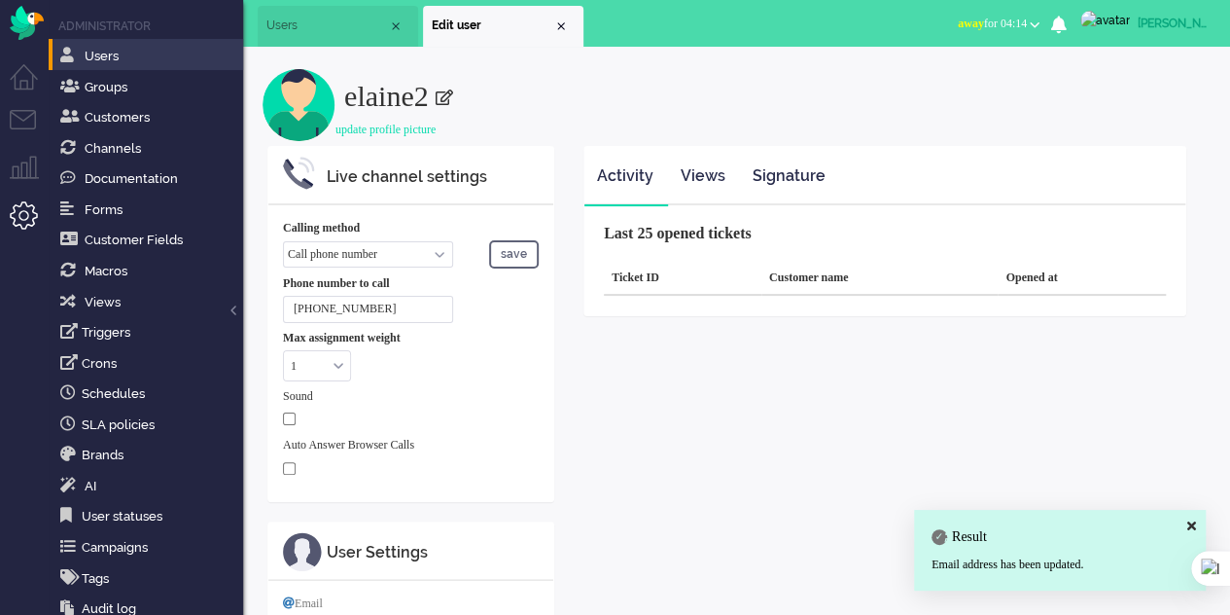
scroll to position [0, 0]
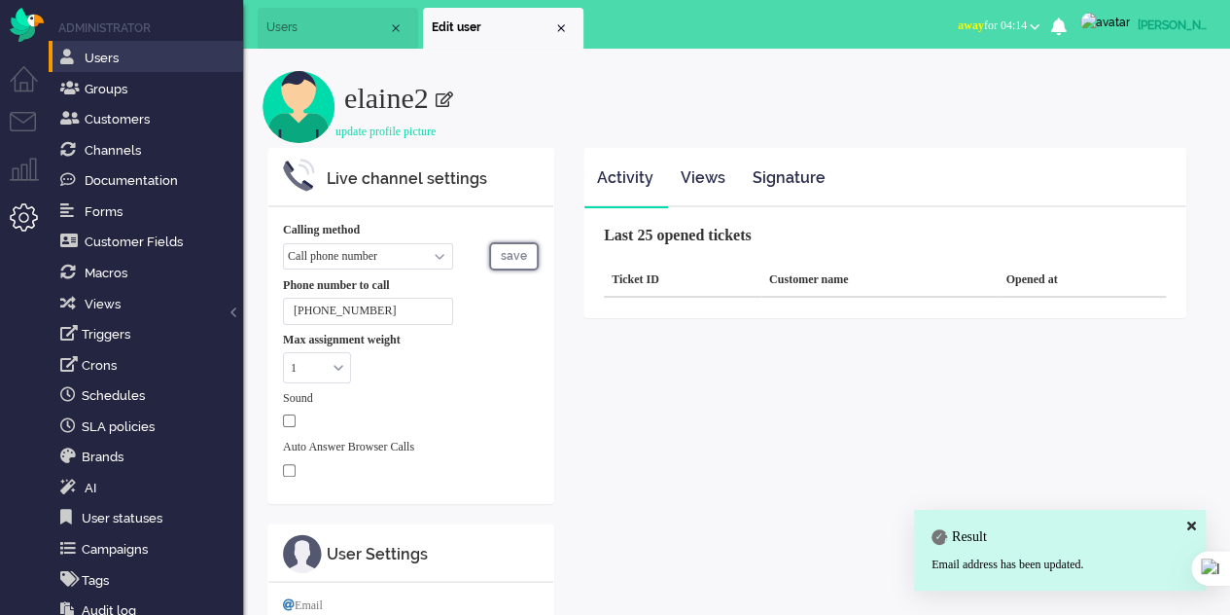
click at [524, 258] on button "save" at bounding box center [514, 256] width 50 height 28
click at [568, 19] on li "Edit user" at bounding box center [503, 28] width 160 height 41
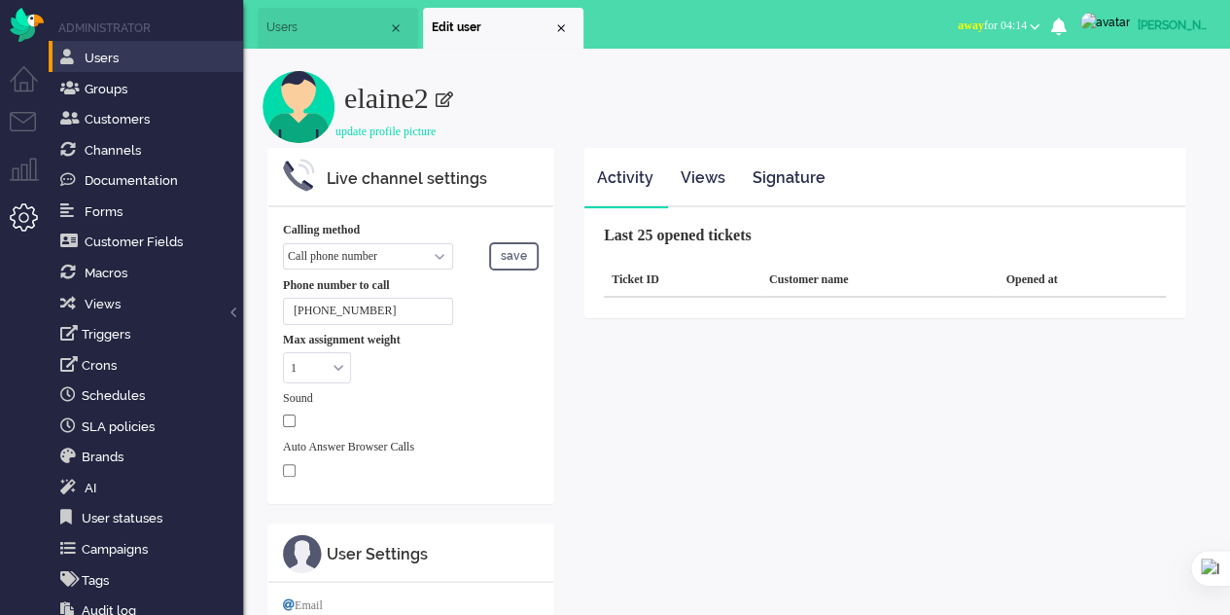
click at [563, 24] on div "Close tab" at bounding box center [561, 28] width 16 height 16
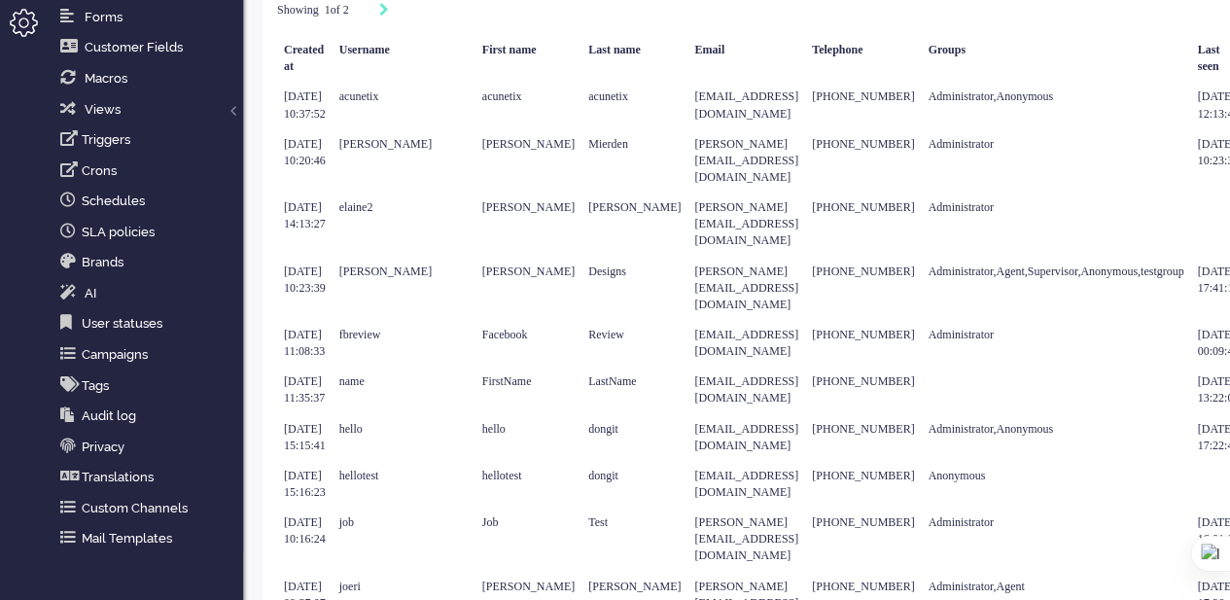
scroll to position [195, 327]
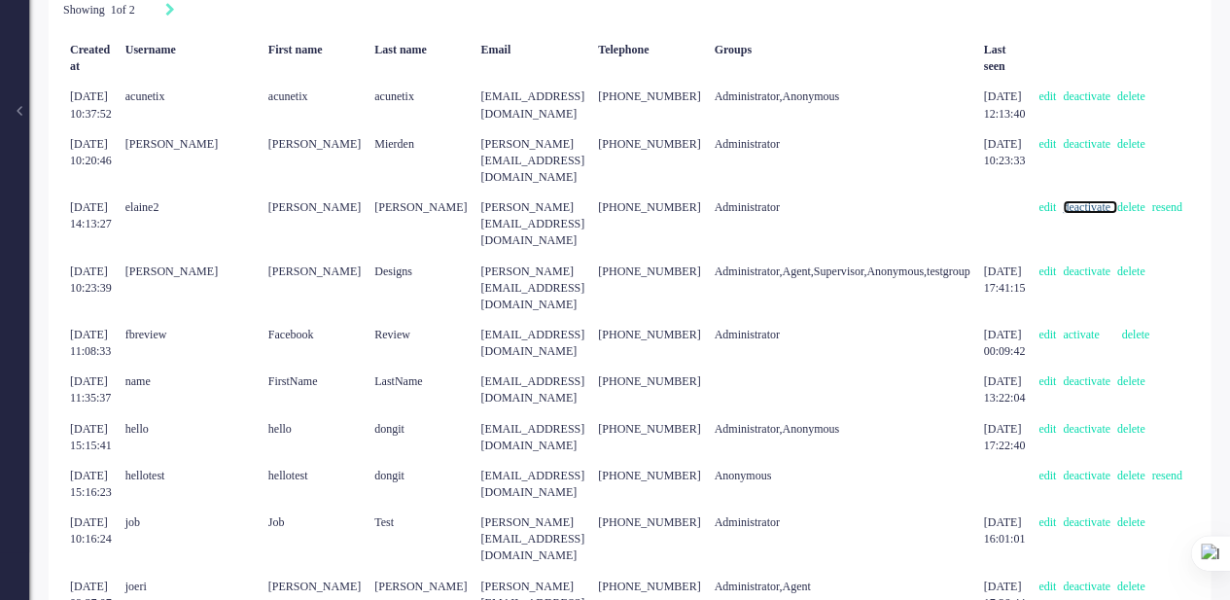
click at [1063, 200] on link "deactivate" at bounding box center [1090, 207] width 54 height 14
click at [1039, 200] on link "edit" at bounding box center [1051, 207] width 24 height 14
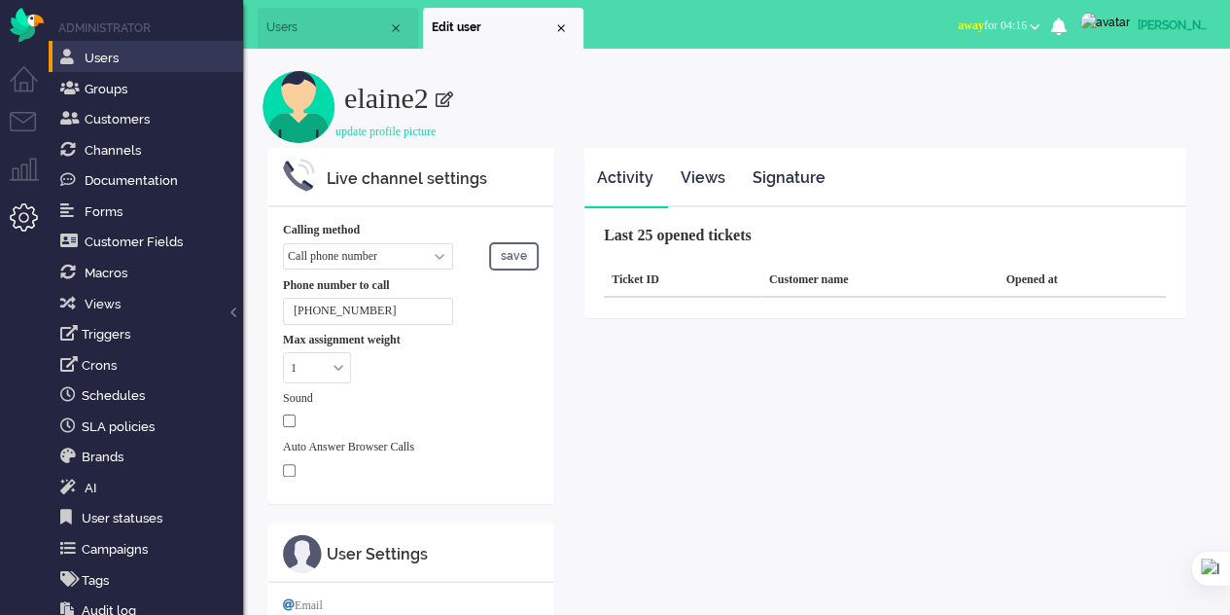
click at [314, 26] on span "Users" at bounding box center [327, 27] width 122 height 17
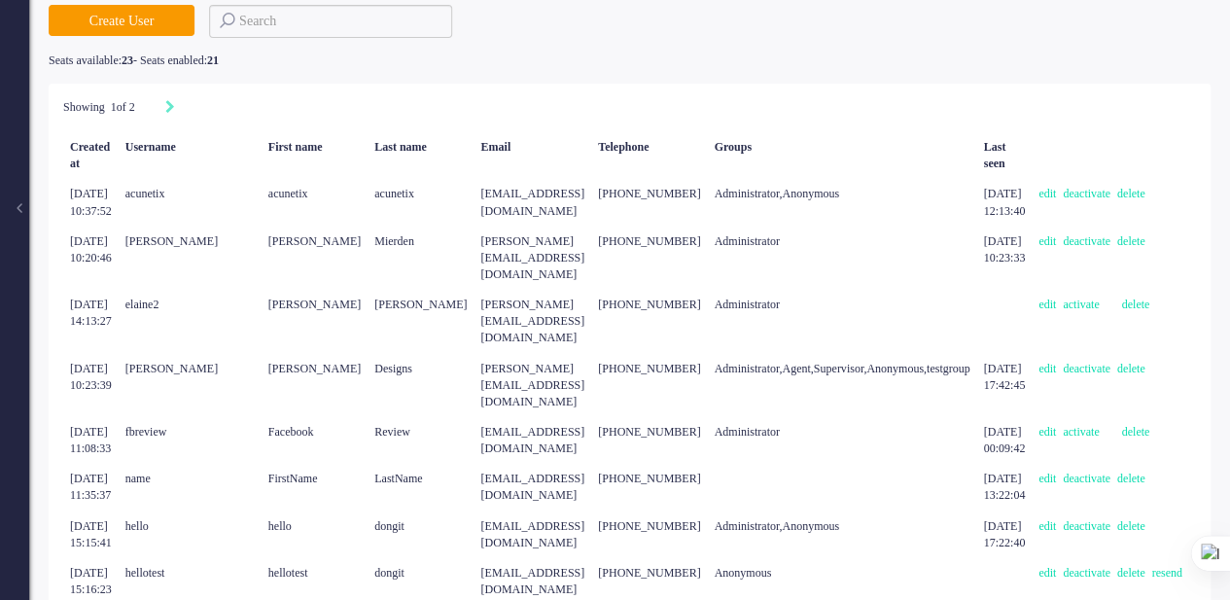
scroll to position [97, 325]
click at [1126, 298] on link "delete" at bounding box center [1138, 305] width 35 height 14
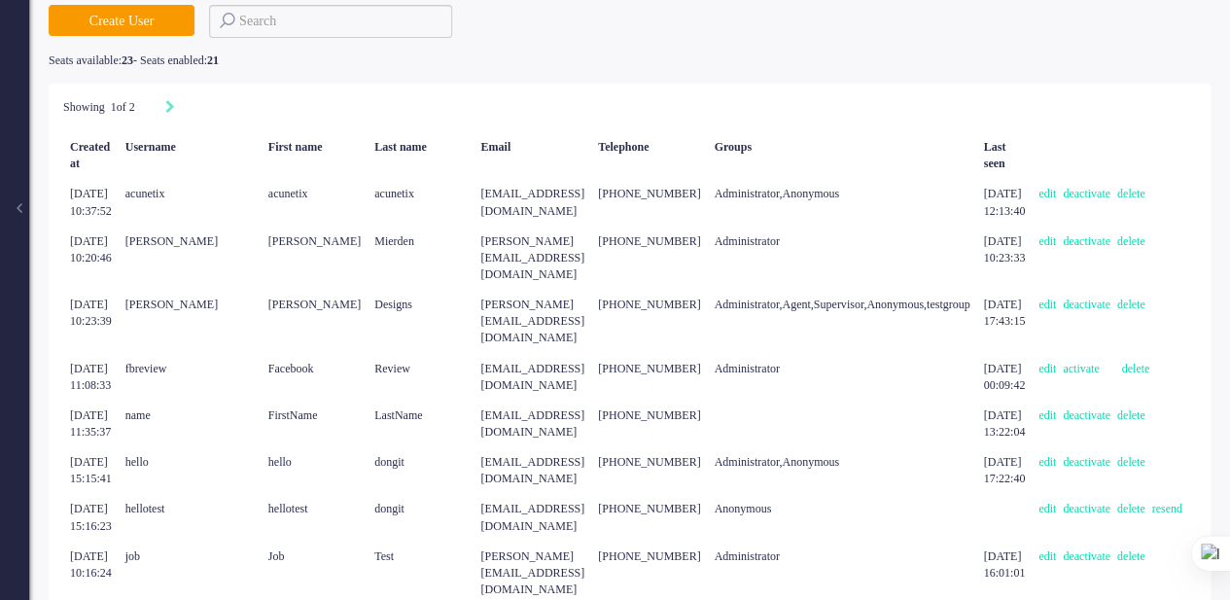
click at [432, 104] on div "Showing 1 of 2" at bounding box center [629, 107] width 1133 height 19
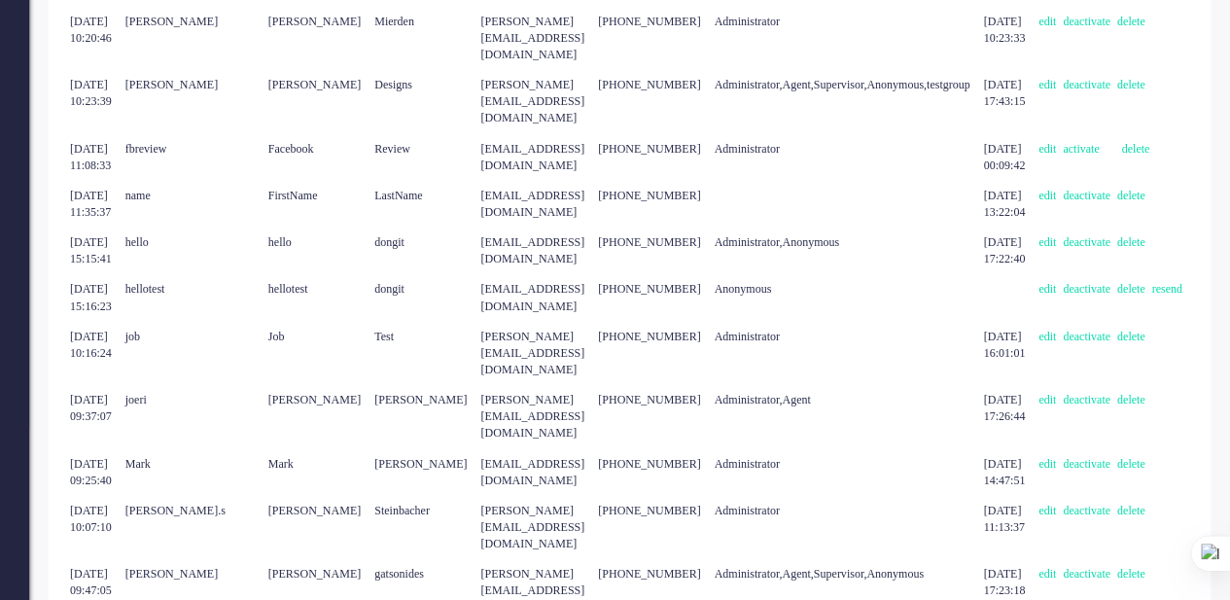
scroll to position [440, 371]
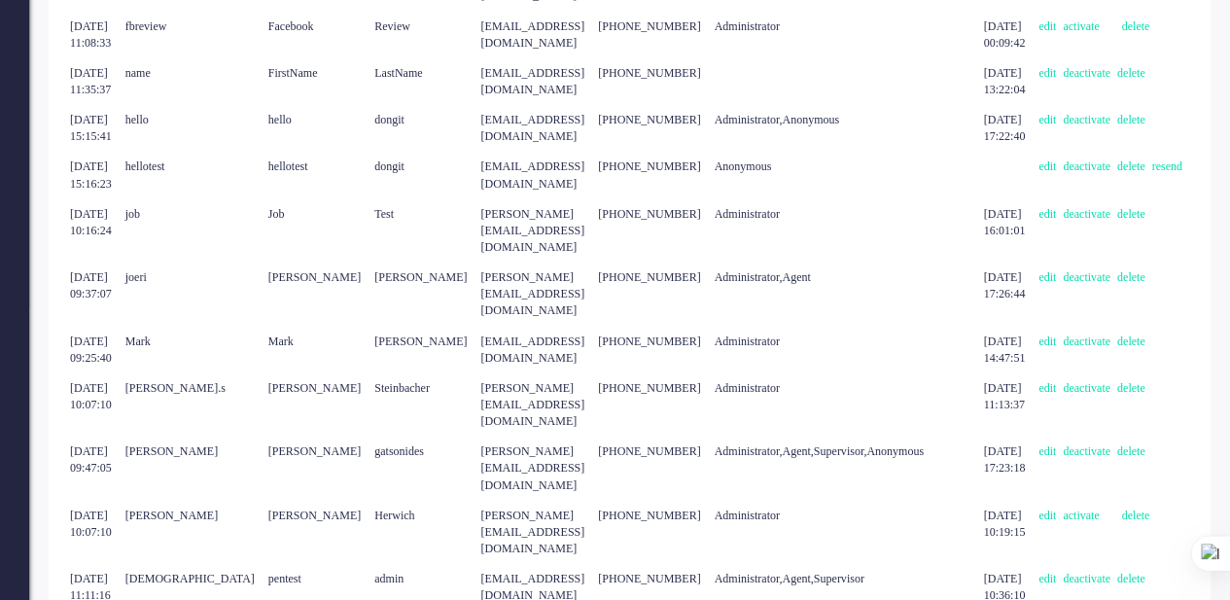
type input "2"
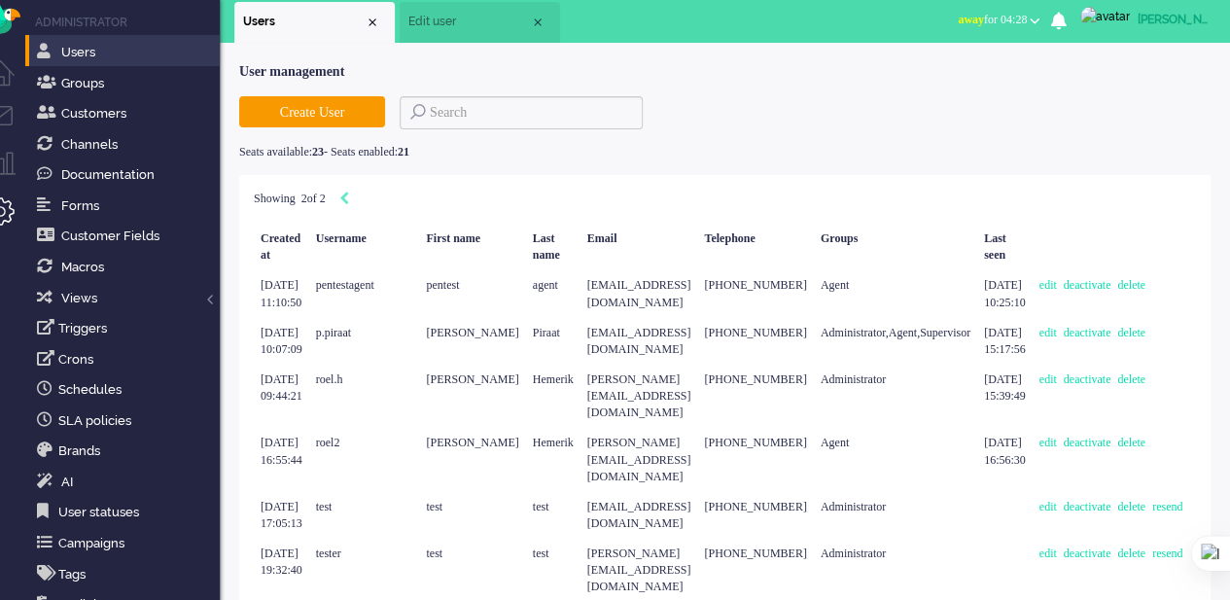
scroll to position [0, 237]
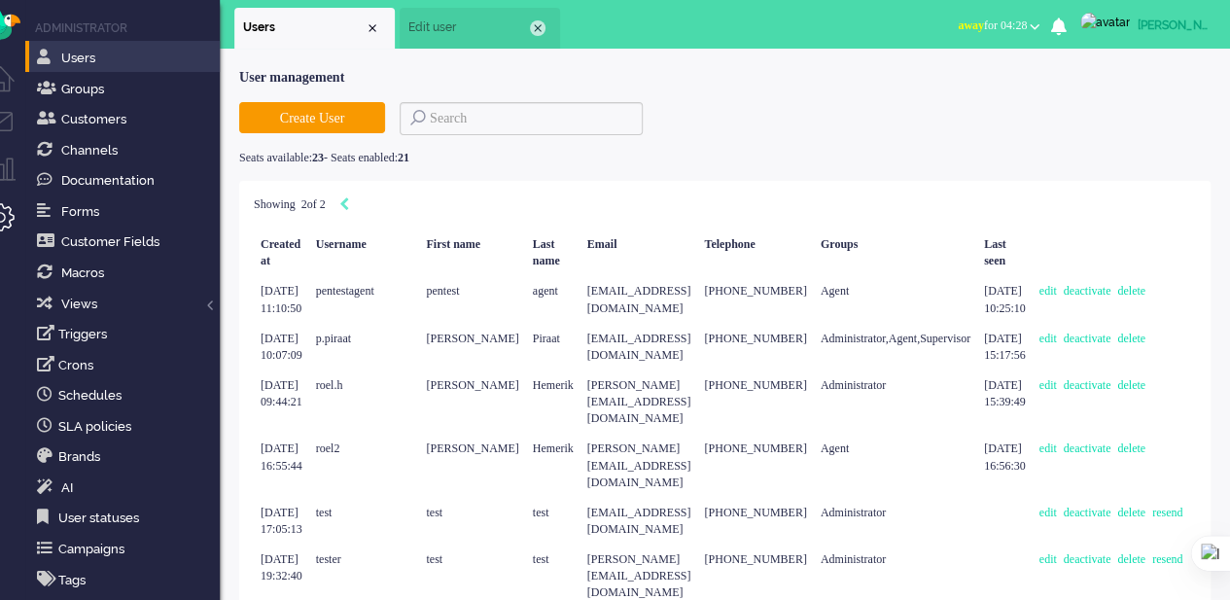
click at [530, 26] on div "Close tab" at bounding box center [538, 28] width 16 height 16
click at [365, 27] on div "Close tab" at bounding box center [373, 28] width 16 height 16
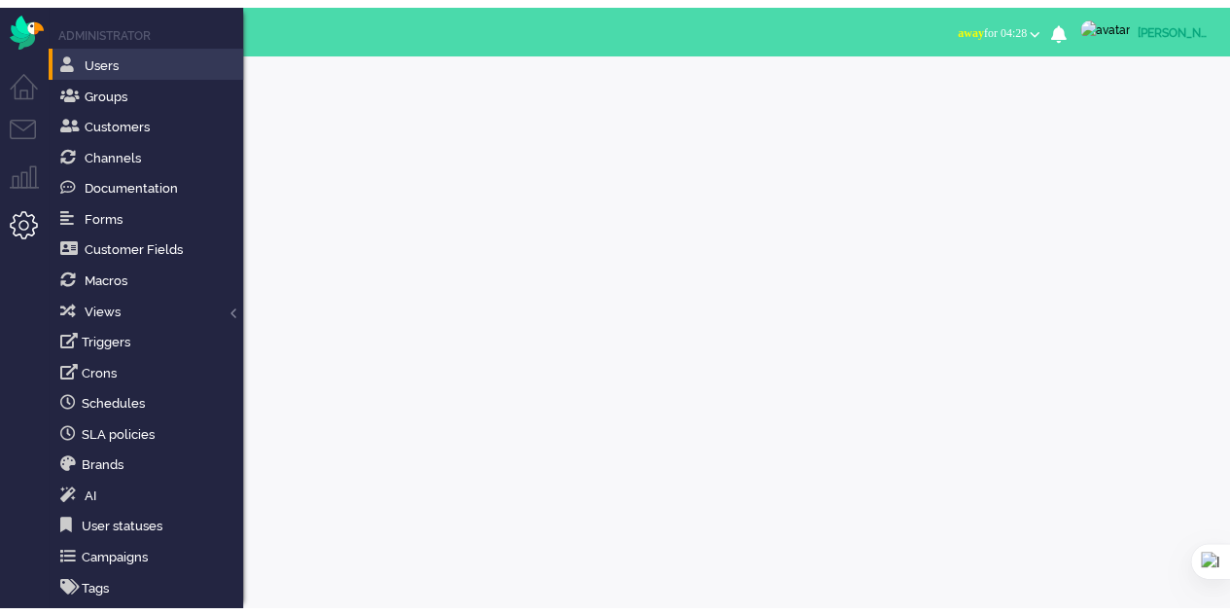
scroll to position [0, 0]
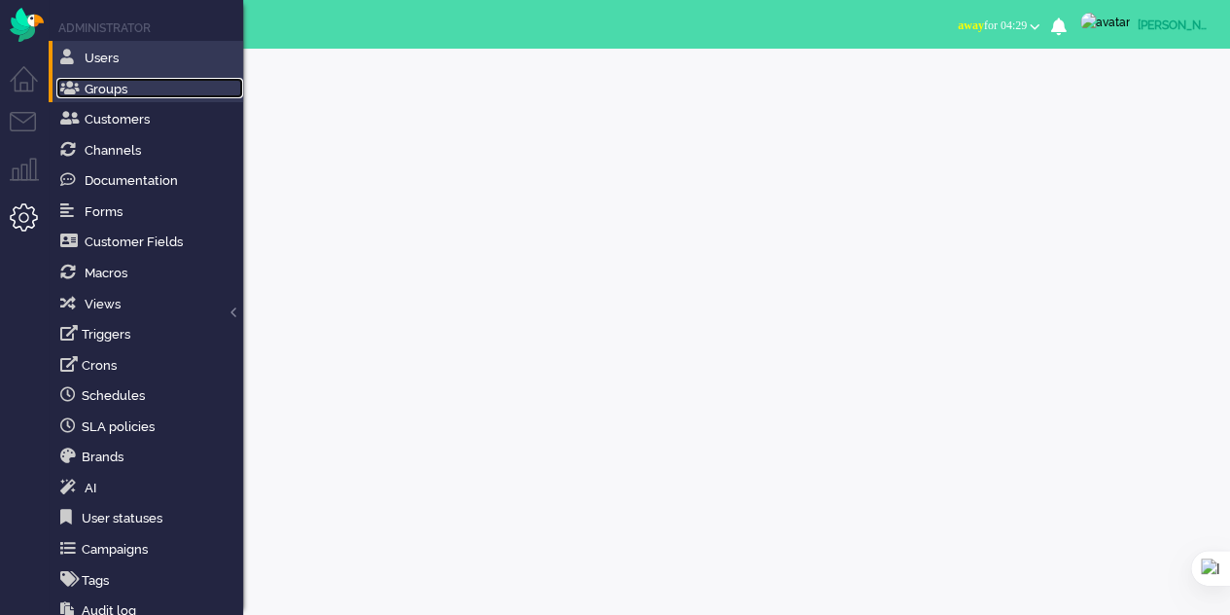
click at [97, 90] on span "Groups" at bounding box center [106, 89] width 43 height 15
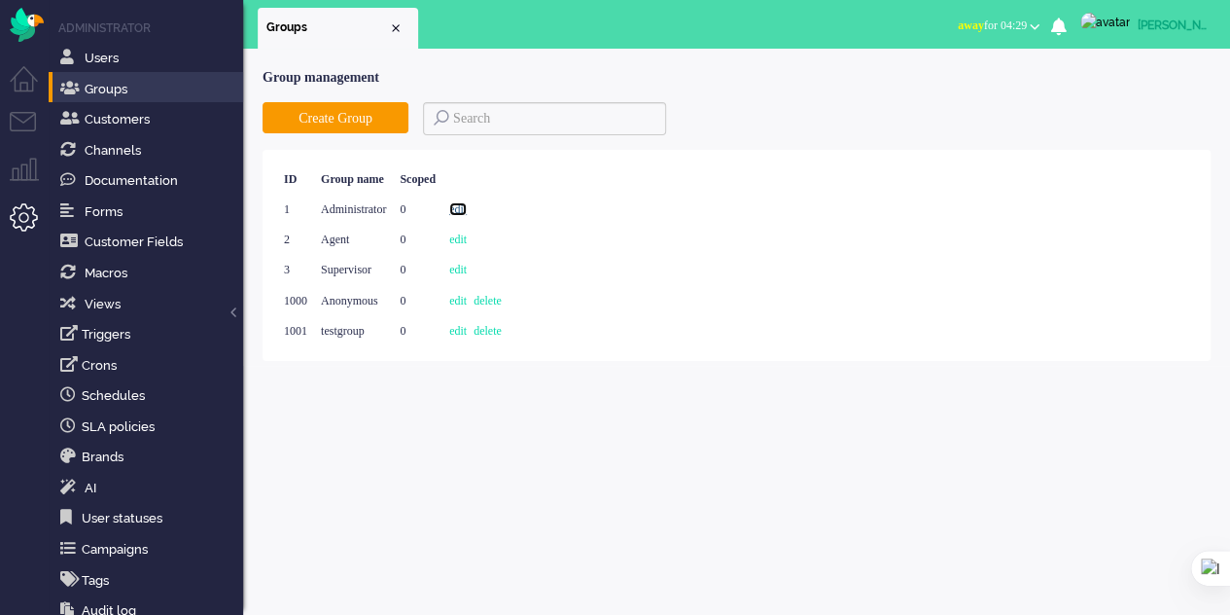
click at [467, 215] on link "edit" at bounding box center [458, 209] width 18 height 14
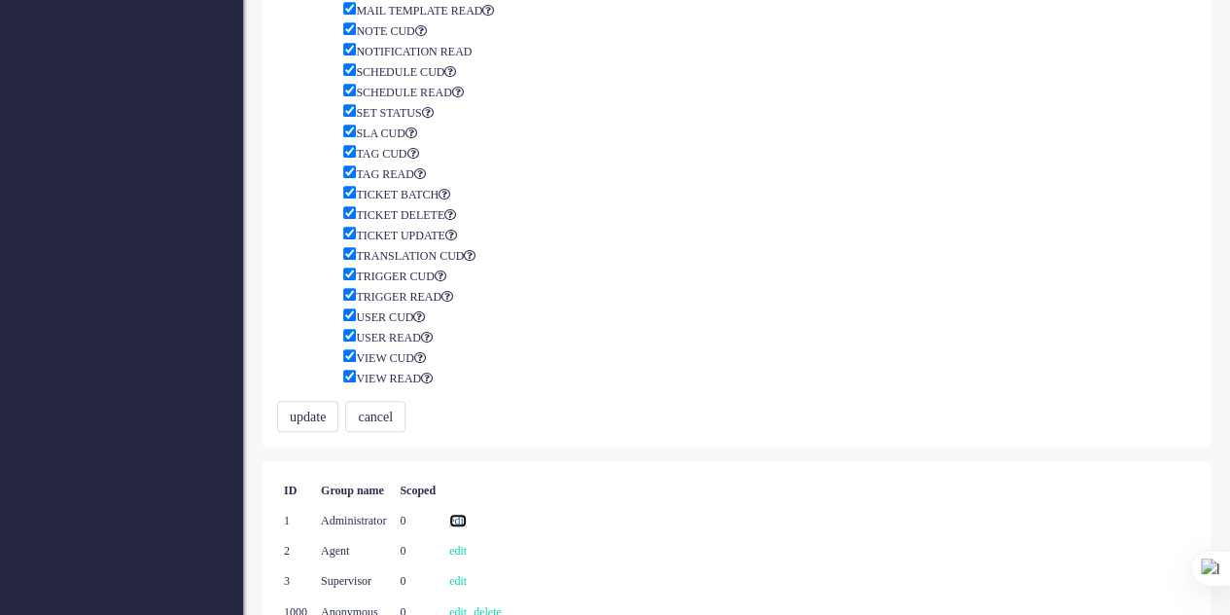
scroll to position [797, 0]
click at [467, 542] on link "edit" at bounding box center [458, 549] width 18 height 14
type input "Agent"
checkbox input "true"
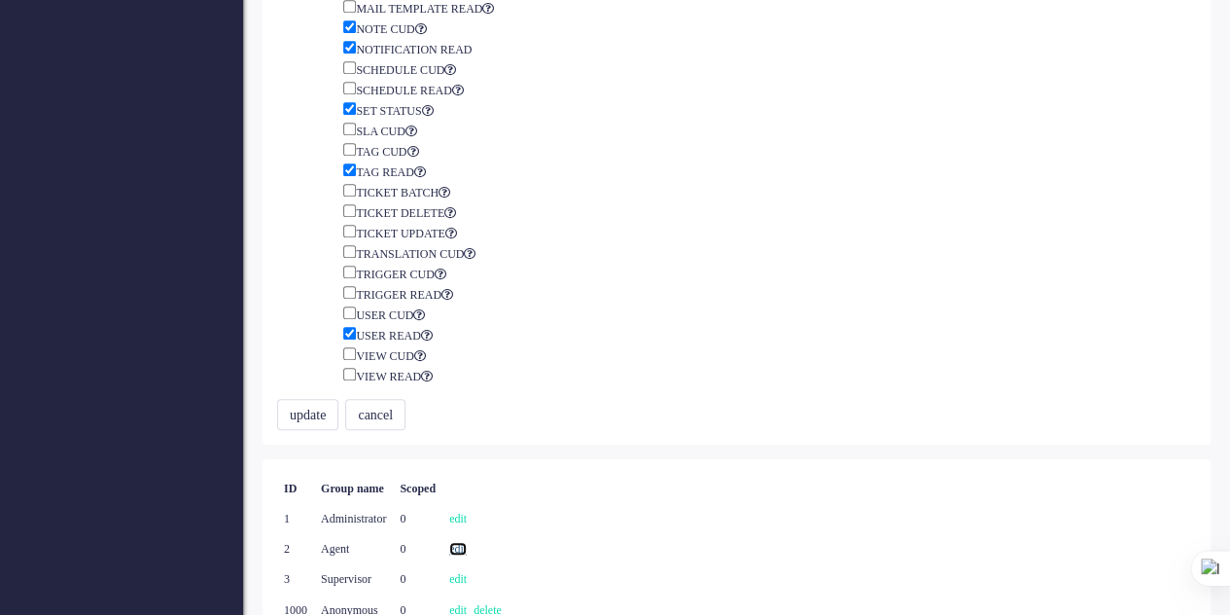
checkbox input "true"
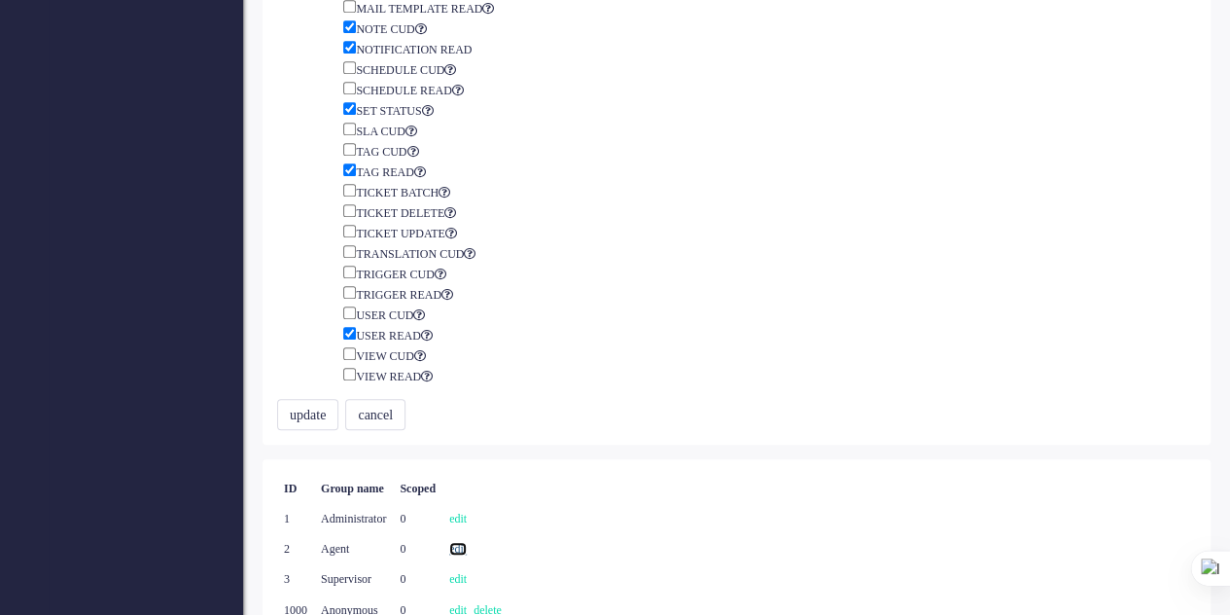
checkbox input "true"
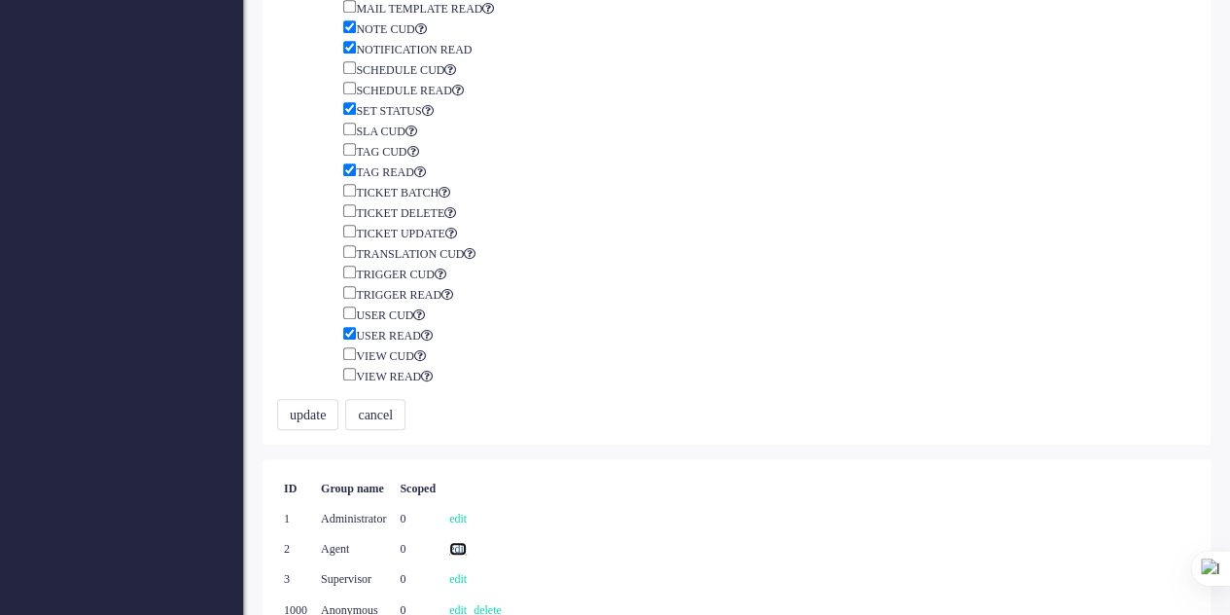
checkbox input "true"
click at [399, 399] on button "cancel" at bounding box center [375, 414] width 60 height 31
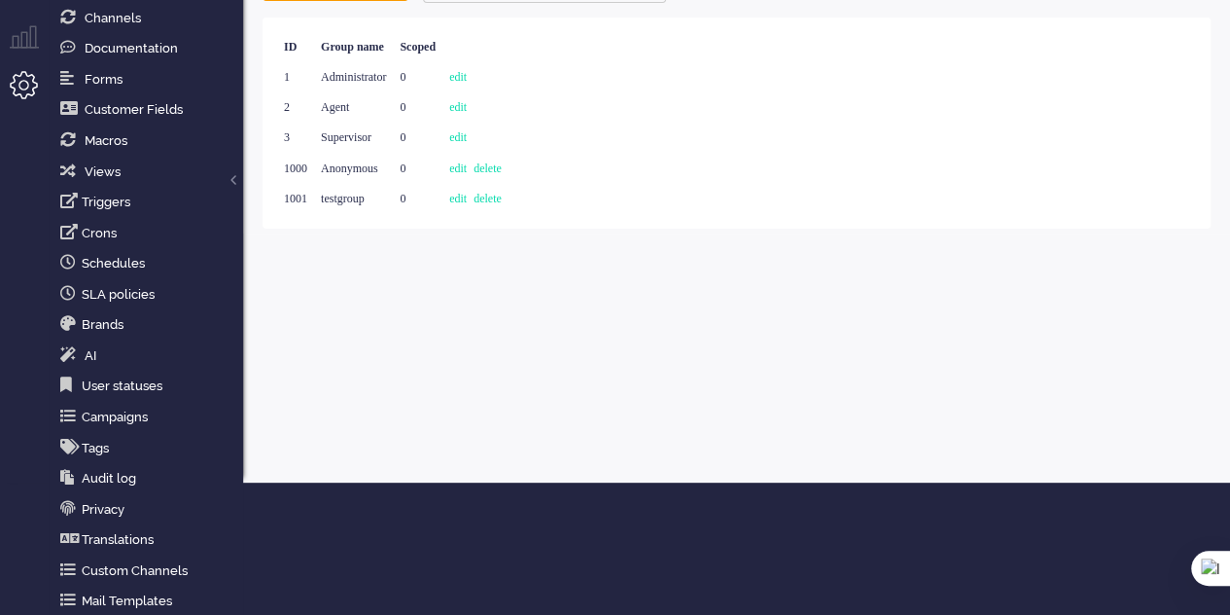
scroll to position [0, 0]
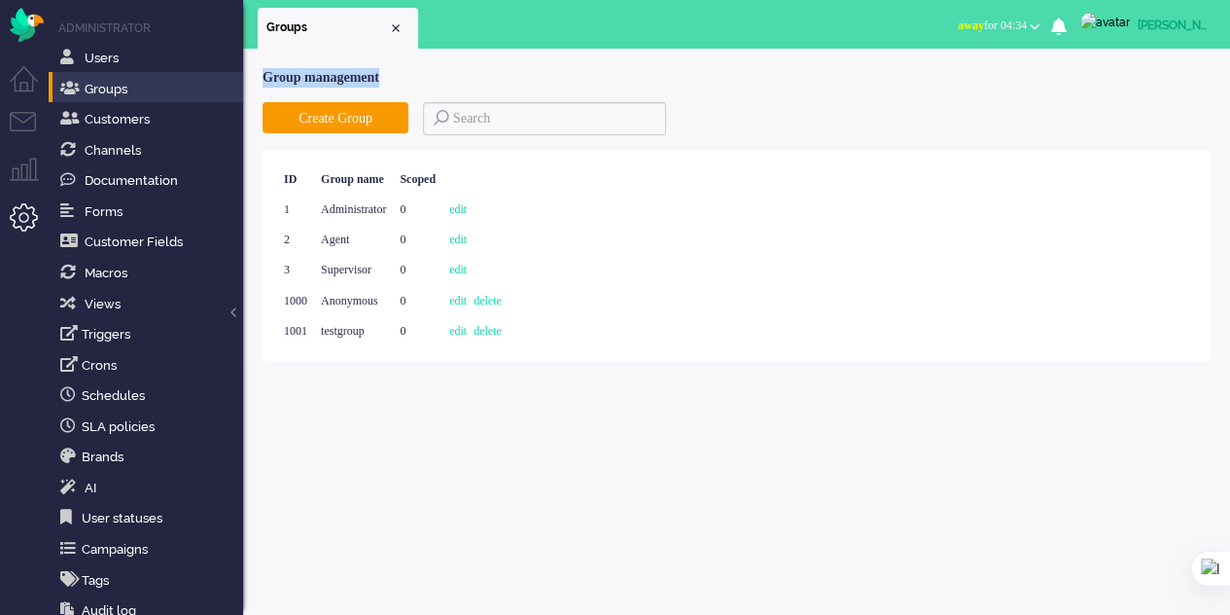
copy div "Group management"
drag, startPoint x: 414, startPoint y: 76, endPoint x: 250, endPoint y: 75, distance: 164.4
click at [250, 75] on div "Group management Create Group Showing 1 of 1 ID Group name Scoped 1 Administrat…" at bounding box center [736, 207] width 987 height 317
click at [1046, 17] on button "away for 04:40" at bounding box center [998, 26] width 105 height 28
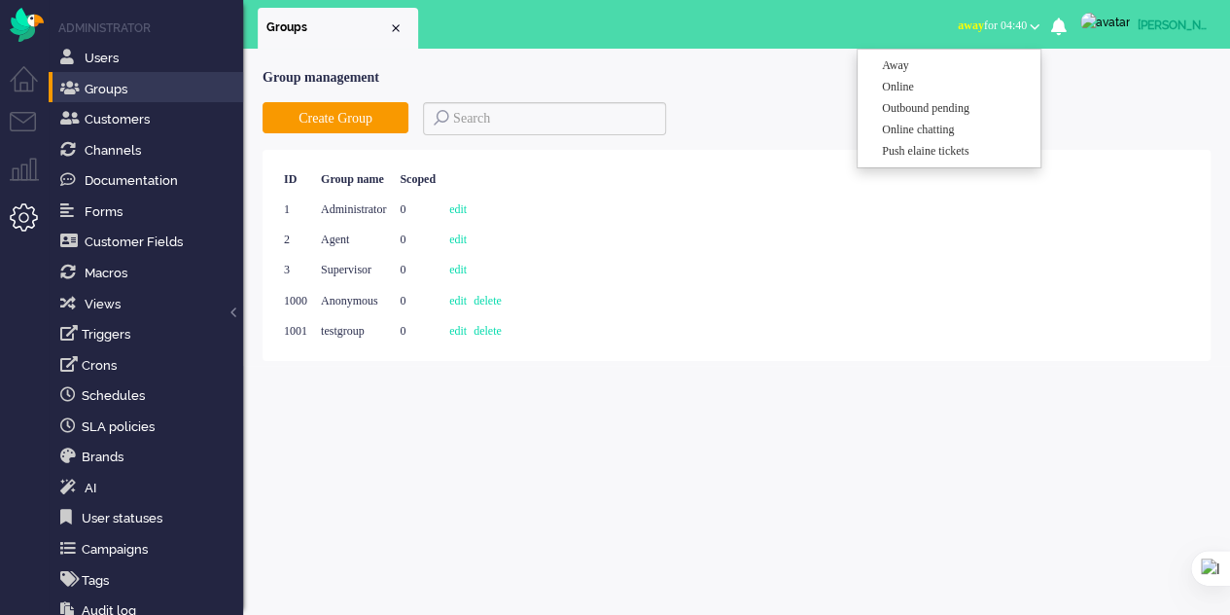
click at [647, 332] on div "Showing 1 of 1 ID Group name Scoped 1 Administrator 0 edit 2 Agent 0 edit 3 Sup…" at bounding box center [737, 255] width 948 height 211
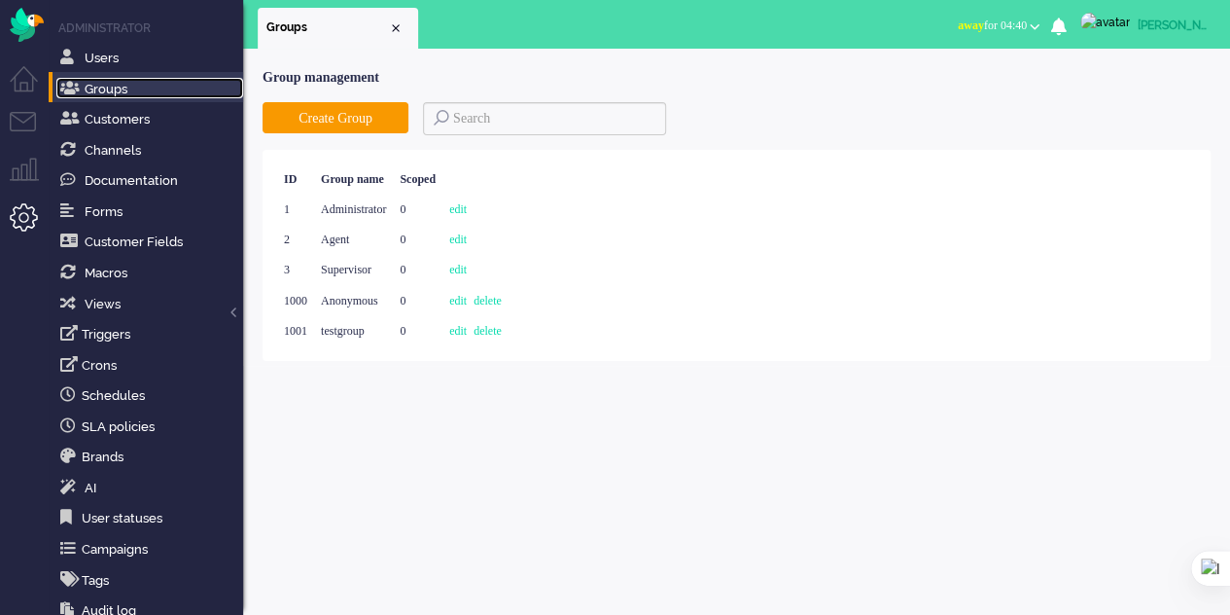
click at [161, 89] on link "Groups" at bounding box center [149, 88] width 187 height 21
